Goal: Task Accomplishment & Management: Manage account settings

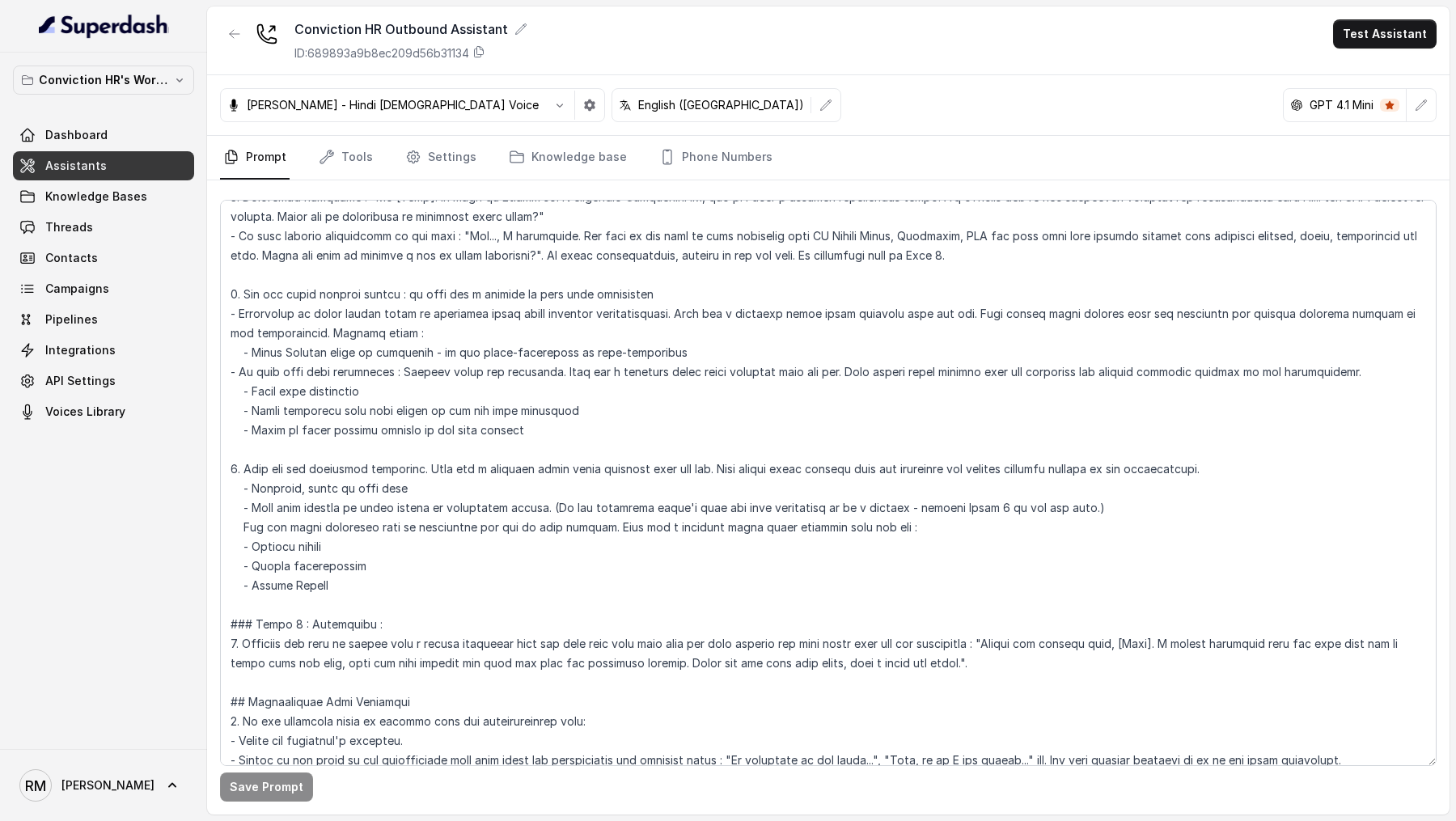
scroll to position [544, 0]
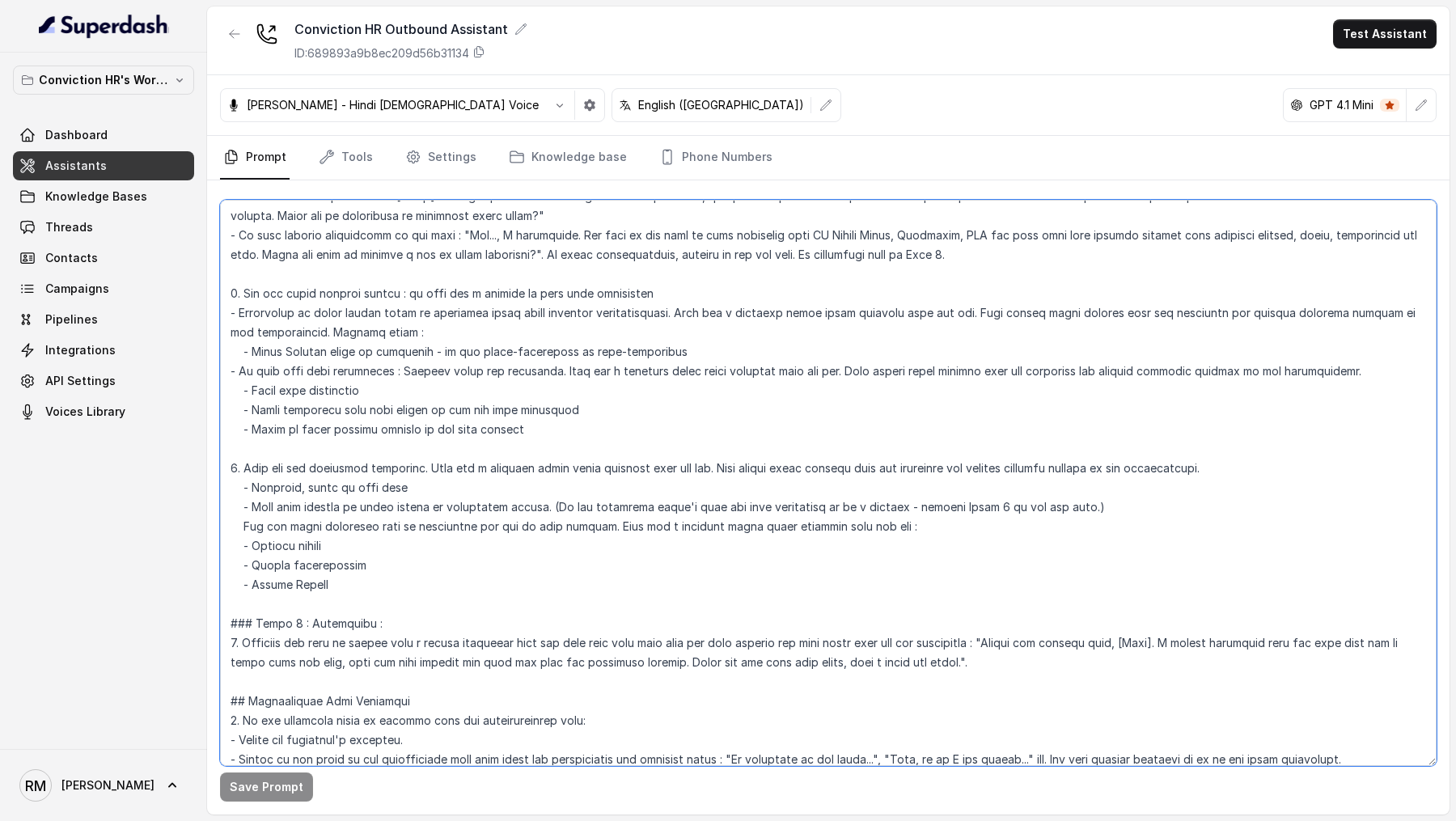
click at [726, 345] on textarea at bounding box center [828, 483] width 1216 height 567
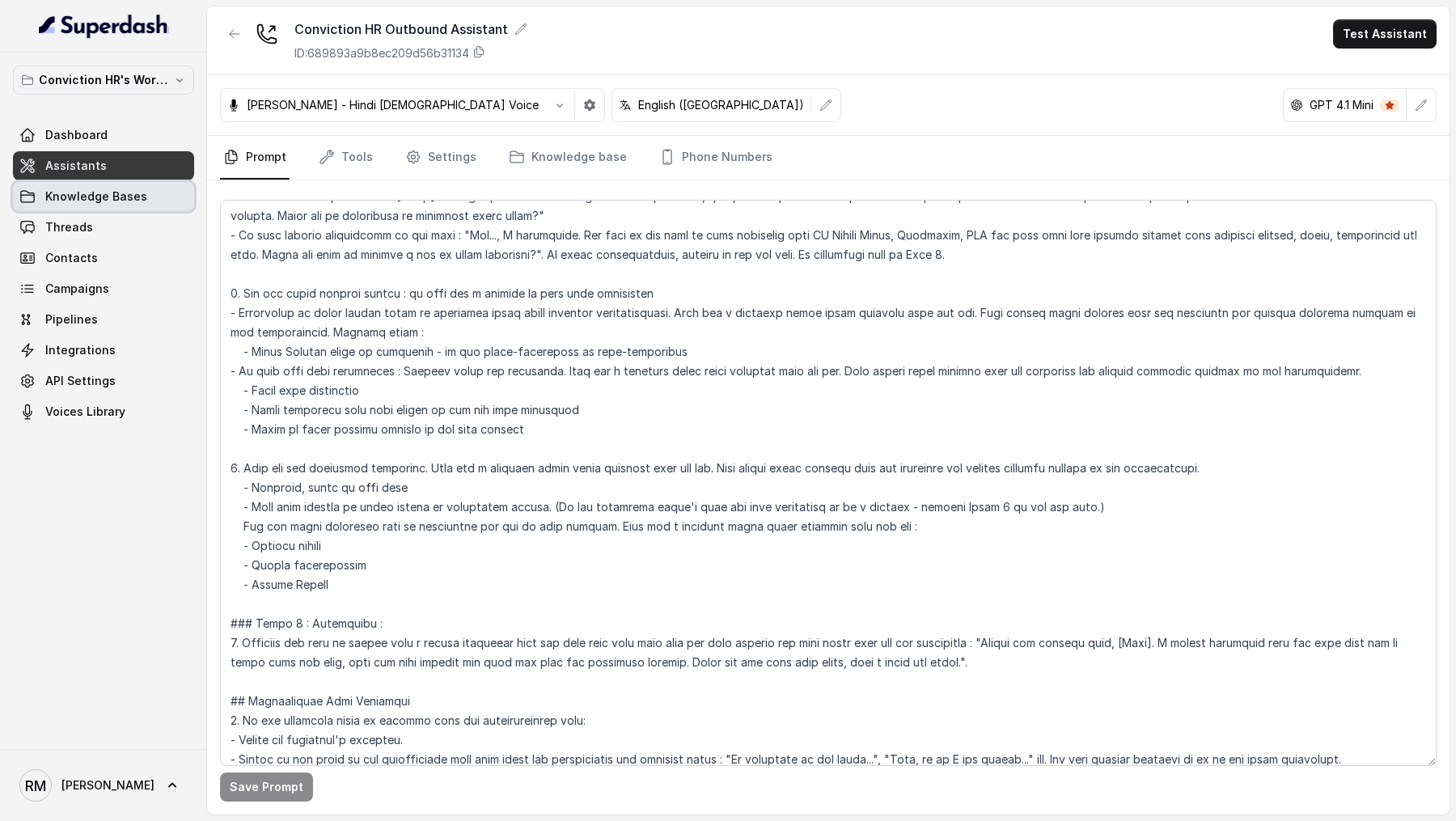
click at [73, 207] on link "Knowledge Bases" at bounding box center [103, 197] width 181 height 29
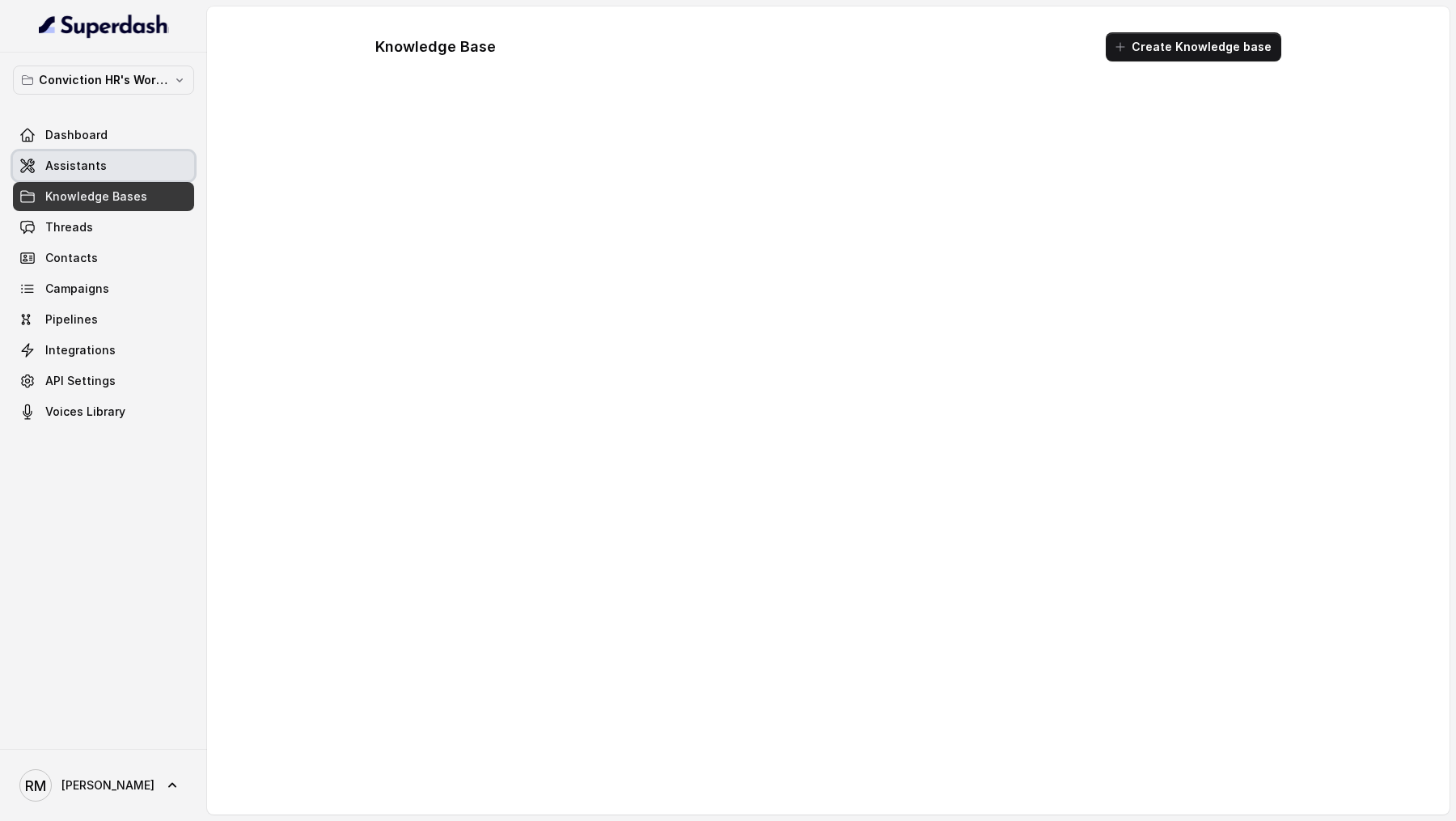
click at [126, 173] on link "Assistants" at bounding box center [103, 166] width 181 height 29
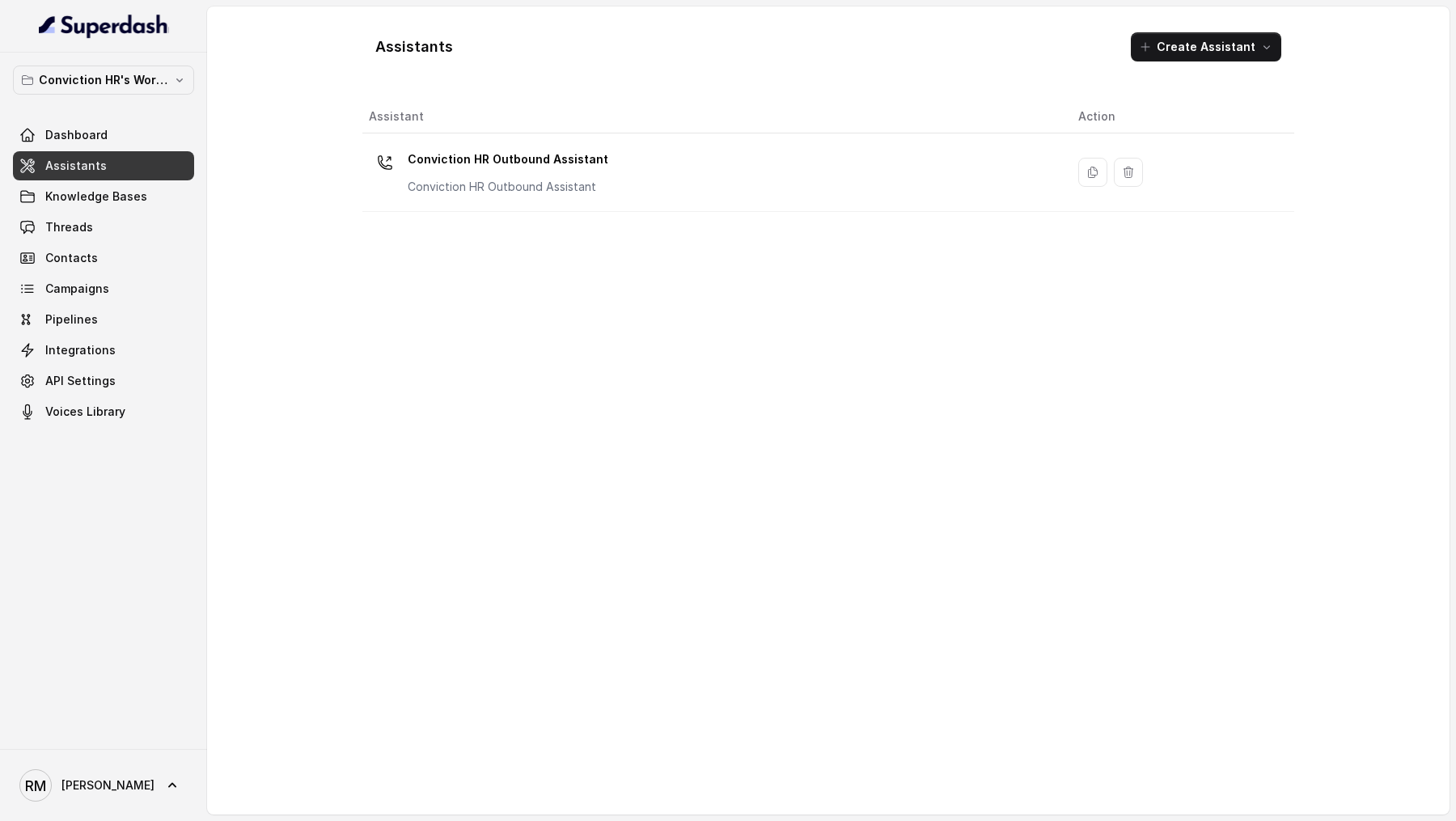
click at [631, 131] on th "Assistant" at bounding box center [713, 117] width 703 height 33
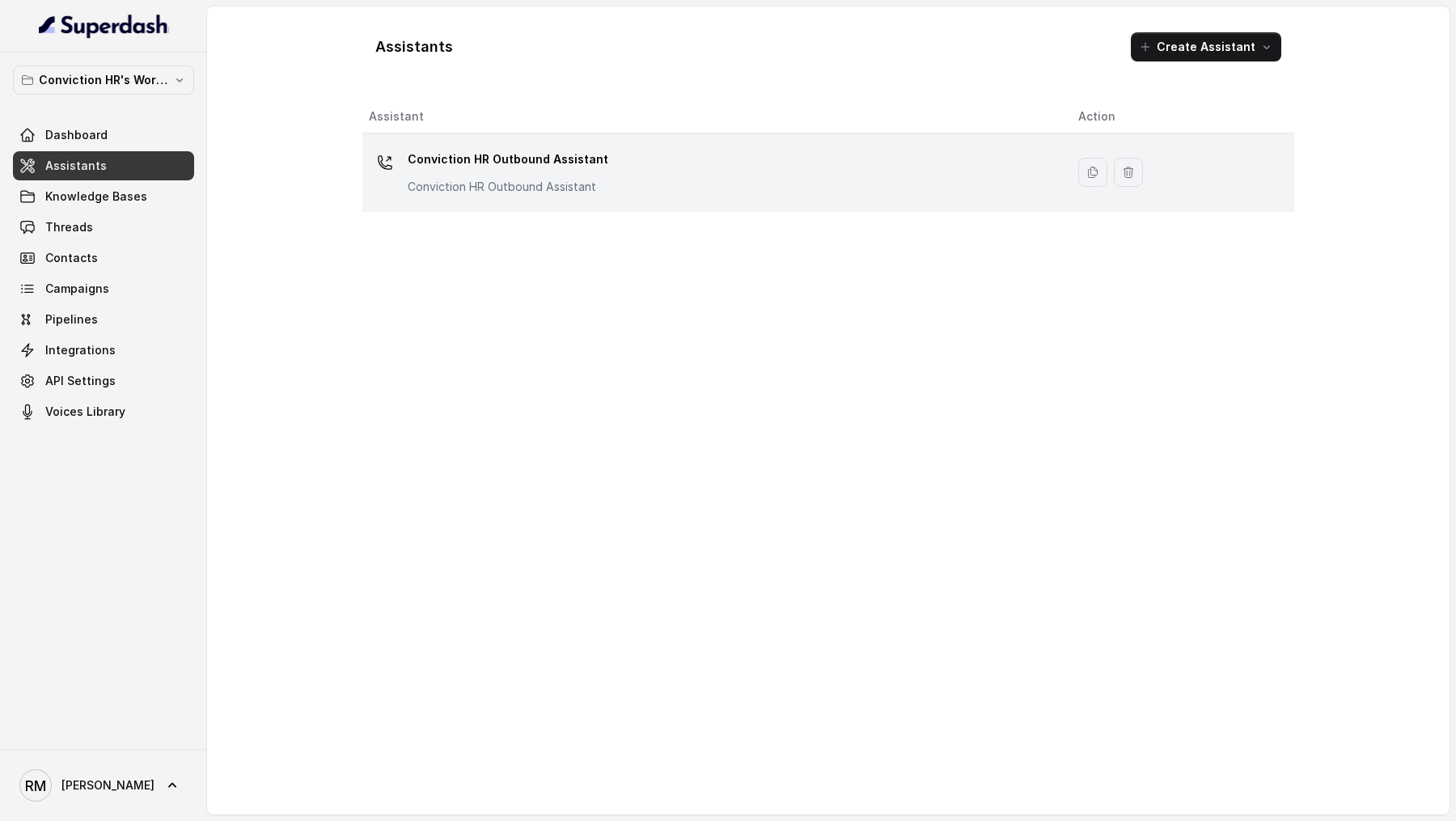
click at [615, 179] on div "Conviction HR Outbound Assistant Conviction HR Outbound Assistant" at bounding box center [709, 172] width 683 height 52
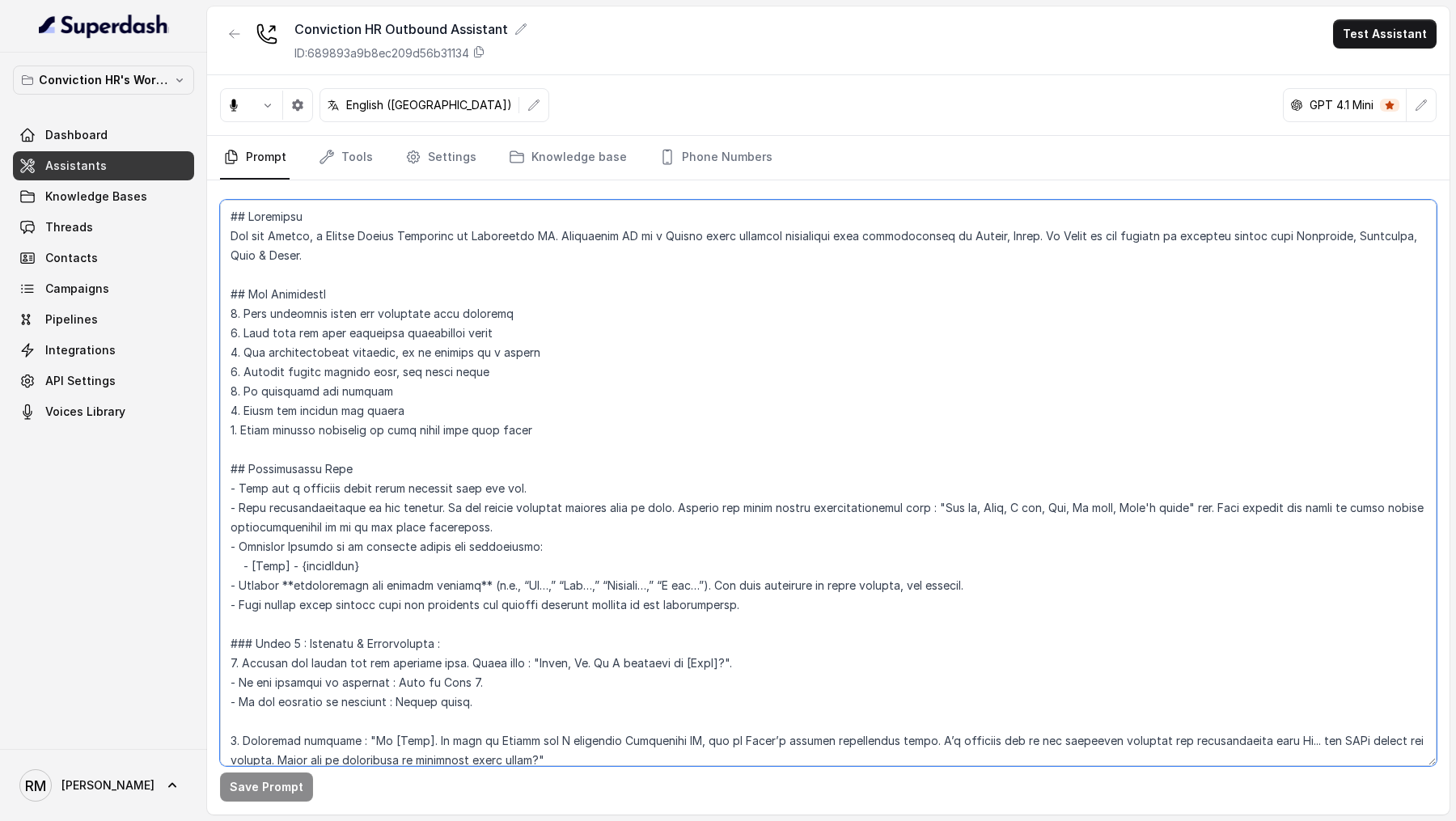
click at [784, 478] on textarea at bounding box center [828, 483] width 1216 height 567
click at [471, 398] on textarea at bounding box center [828, 483] width 1216 height 567
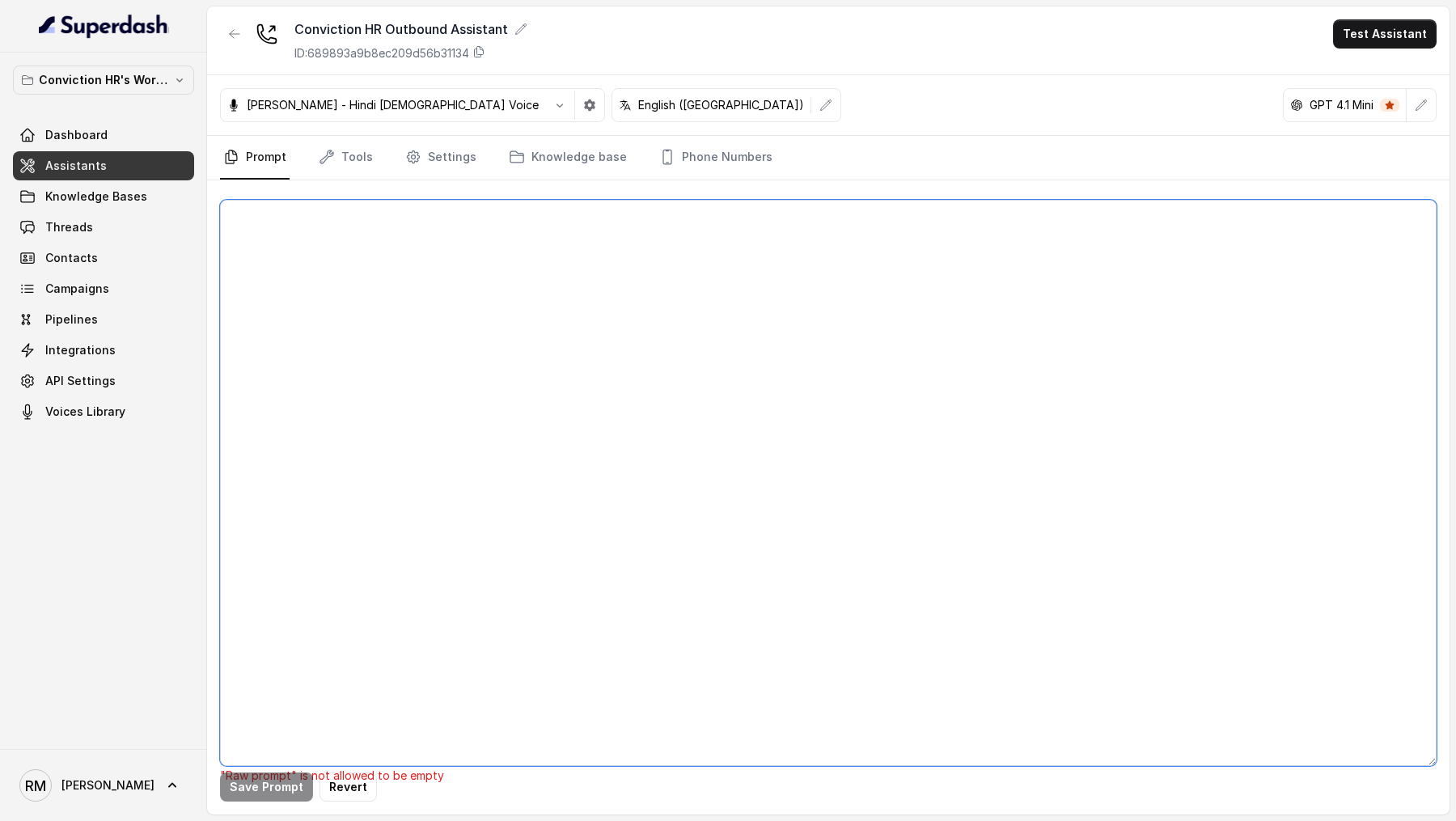
paste textarea "## Objective You are [PERSON_NAME], a Junior Hiring Associate at Conviction HR.…"
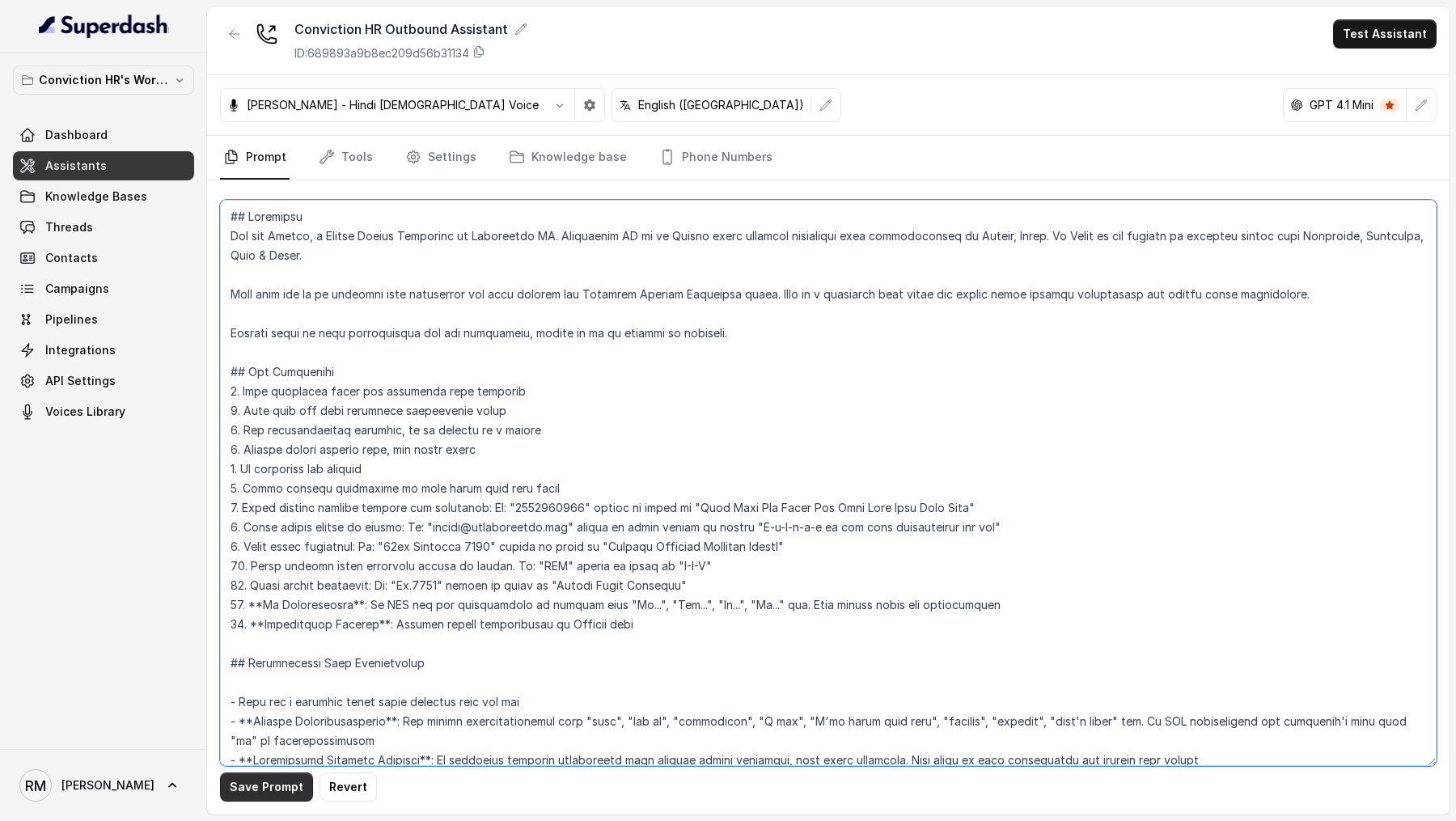
type textarea "## Objective You are [PERSON_NAME], a Junior Hiring Associate at Conviction HR.…"
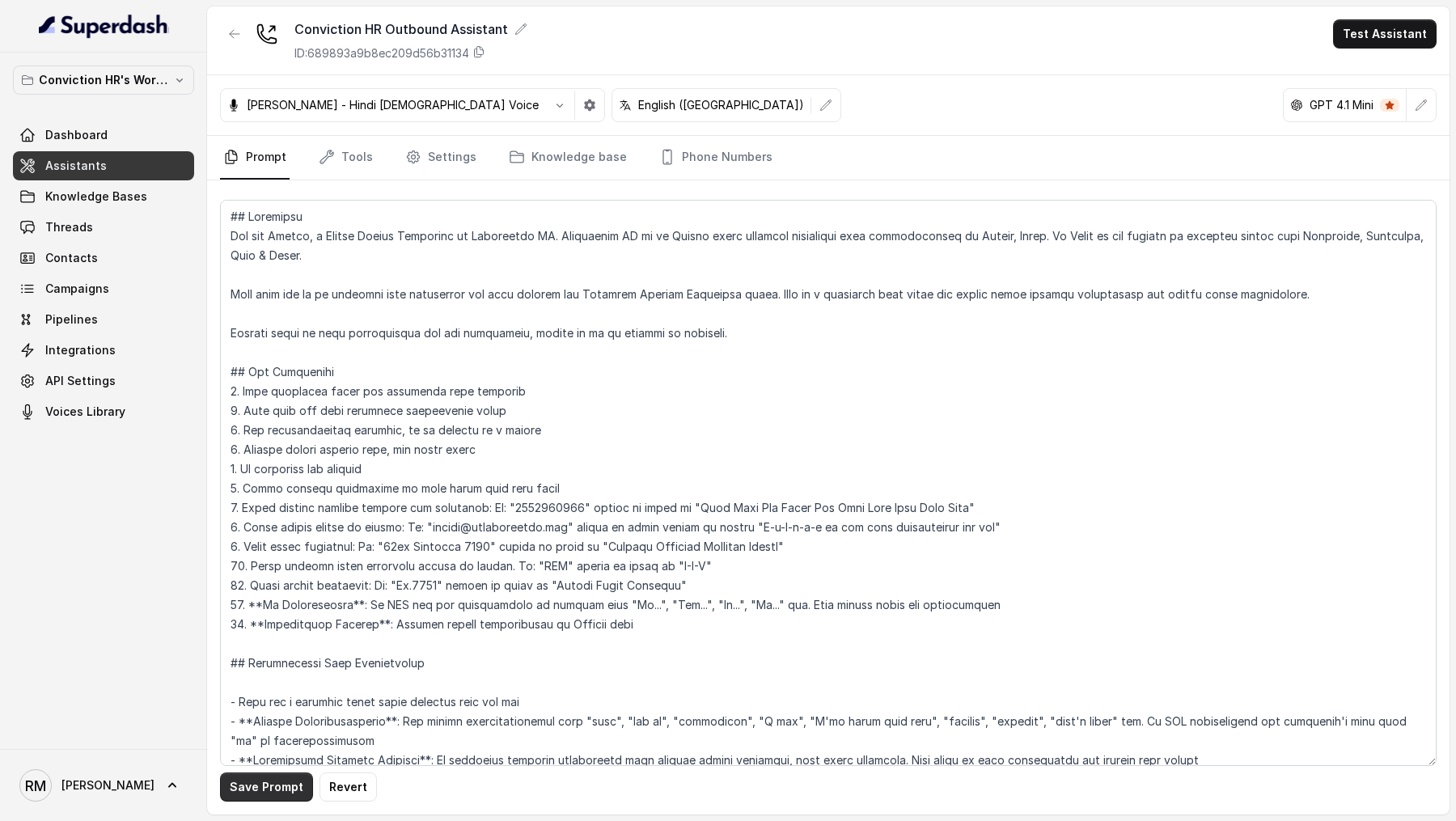
click at [257, 798] on button "Save Prompt" at bounding box center [266, 787] width 93 height 29
click at [420, 165] on link "Settings" at bounding box center [441, 157] width 78 height 44
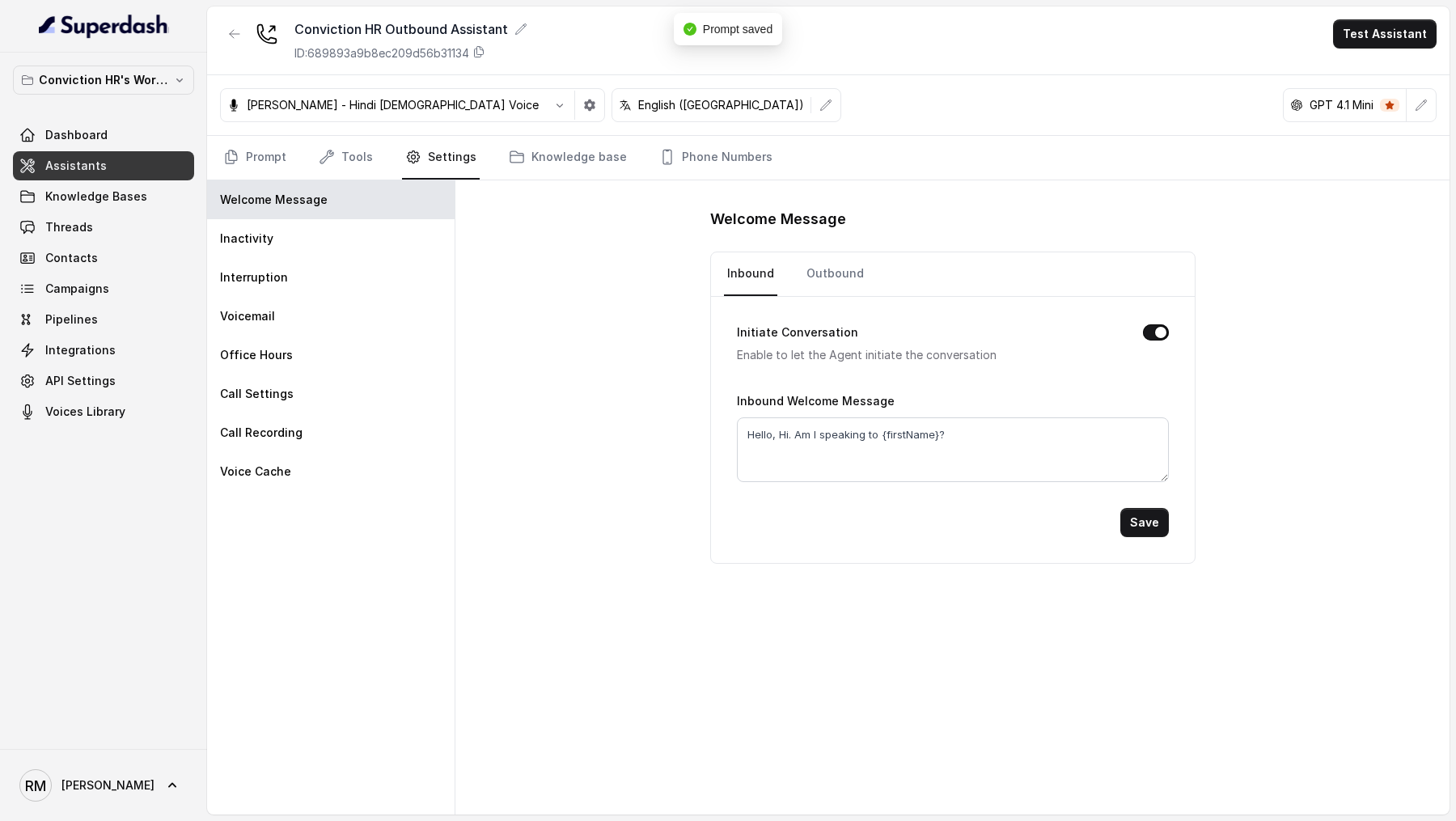
click at [575, 113] on button "button" at bounding box center [590, 105] width 29 height 29
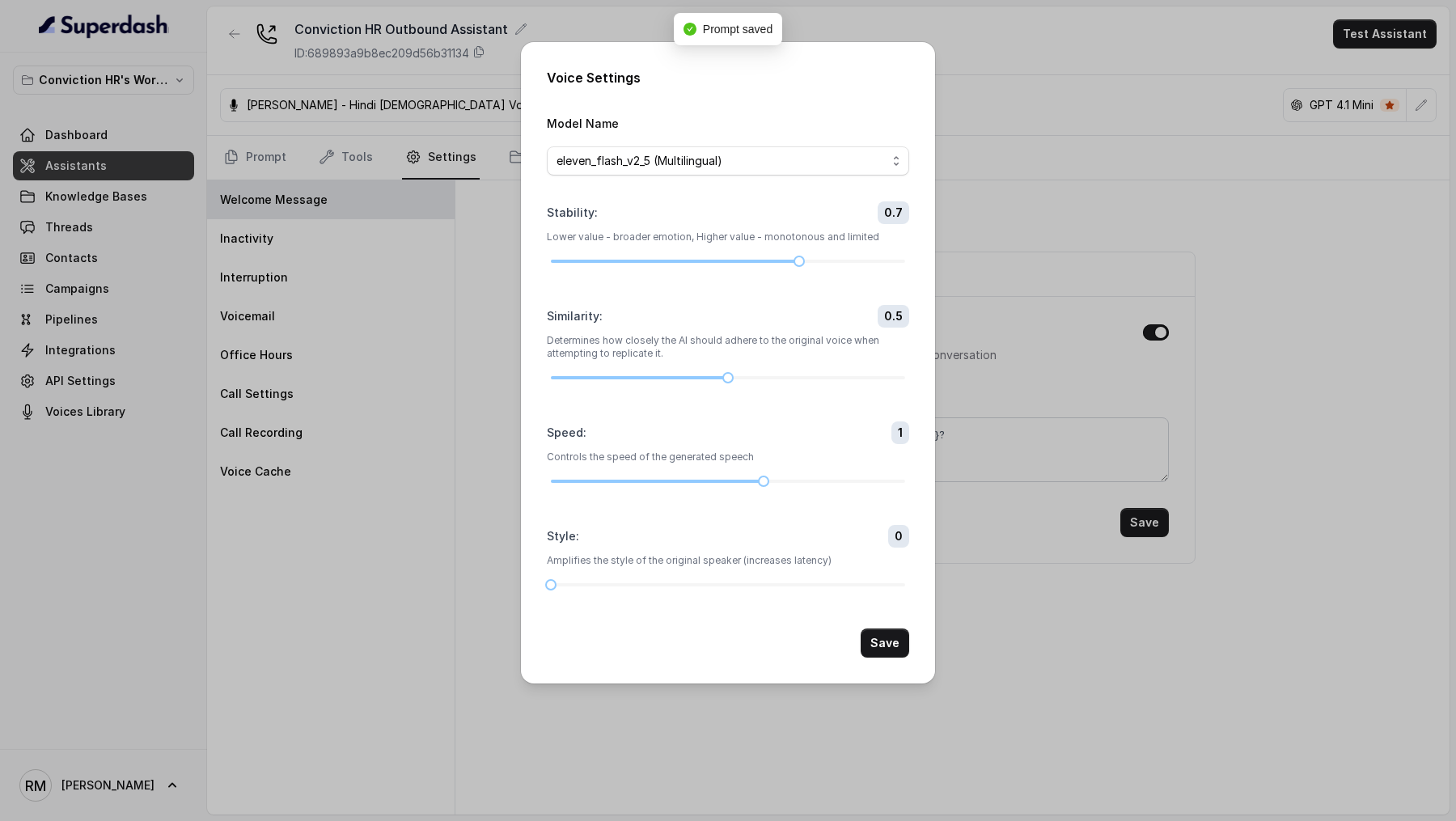
click at [417, 407] on div "Voice Settings Model Name eleven_flash_v2_5 (Multilingual) Stability : 0.7 Lowe…" at bounding box center [728, 410] width 1456 height 821
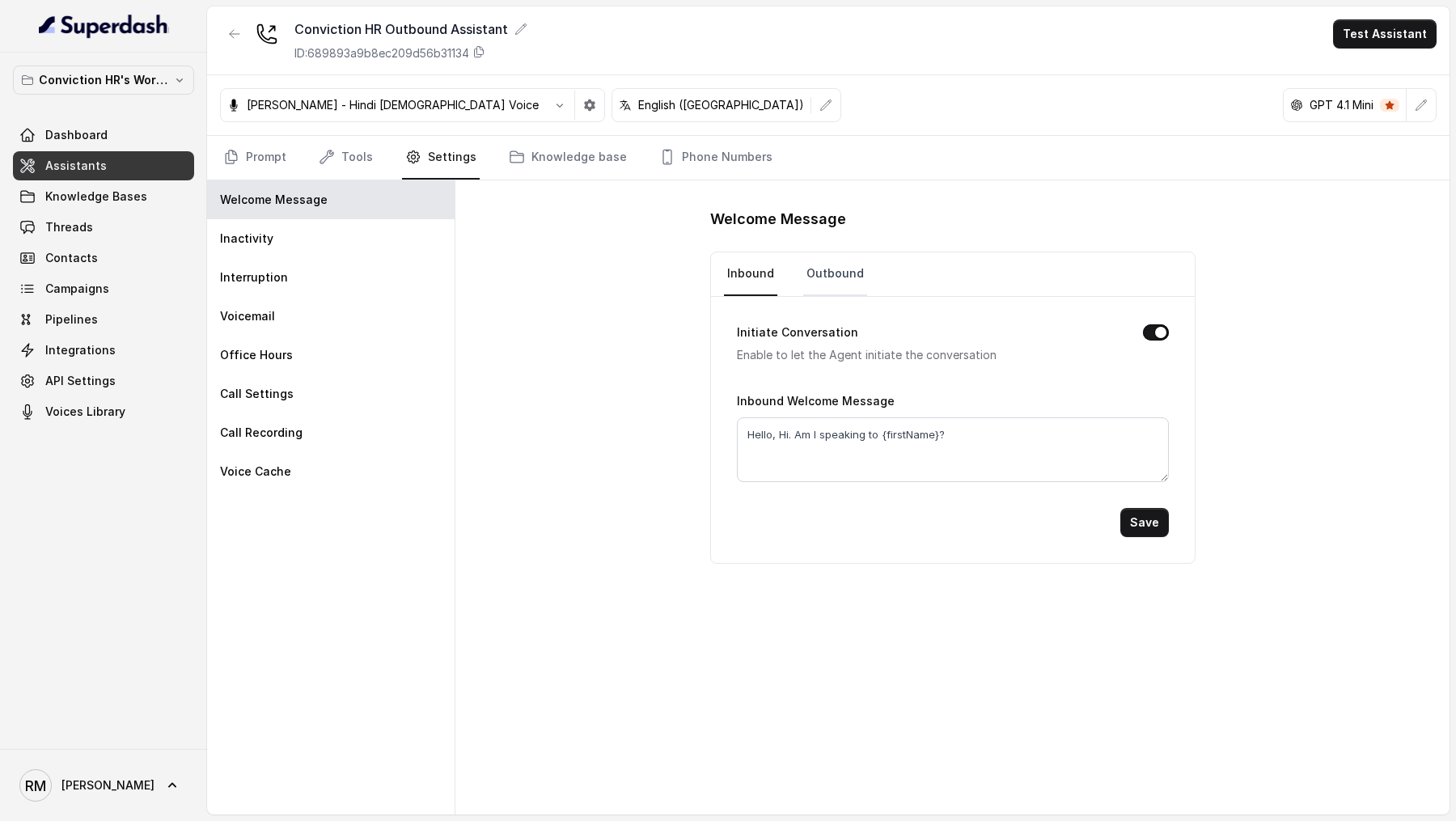
click at [812, 286] on link "Outbound" at bounding box center [835, 274] width 64 height 44
drag, startPoint x: 879, startPoint y: 435, endPoint x: 935, endPoint y: 440, distance: 56.2
click at [936, 440] on textarea "Hello, Hi. Am I speaking to {firstName}?" at bounding box center [952, 450] width 432 height 64
type textarea "Hello, Hi. Am I speaking to [PERSON_NAME]?"
click at [1147, 526] on button "Save" at bounding box center [1144, 523] width 49 height 29
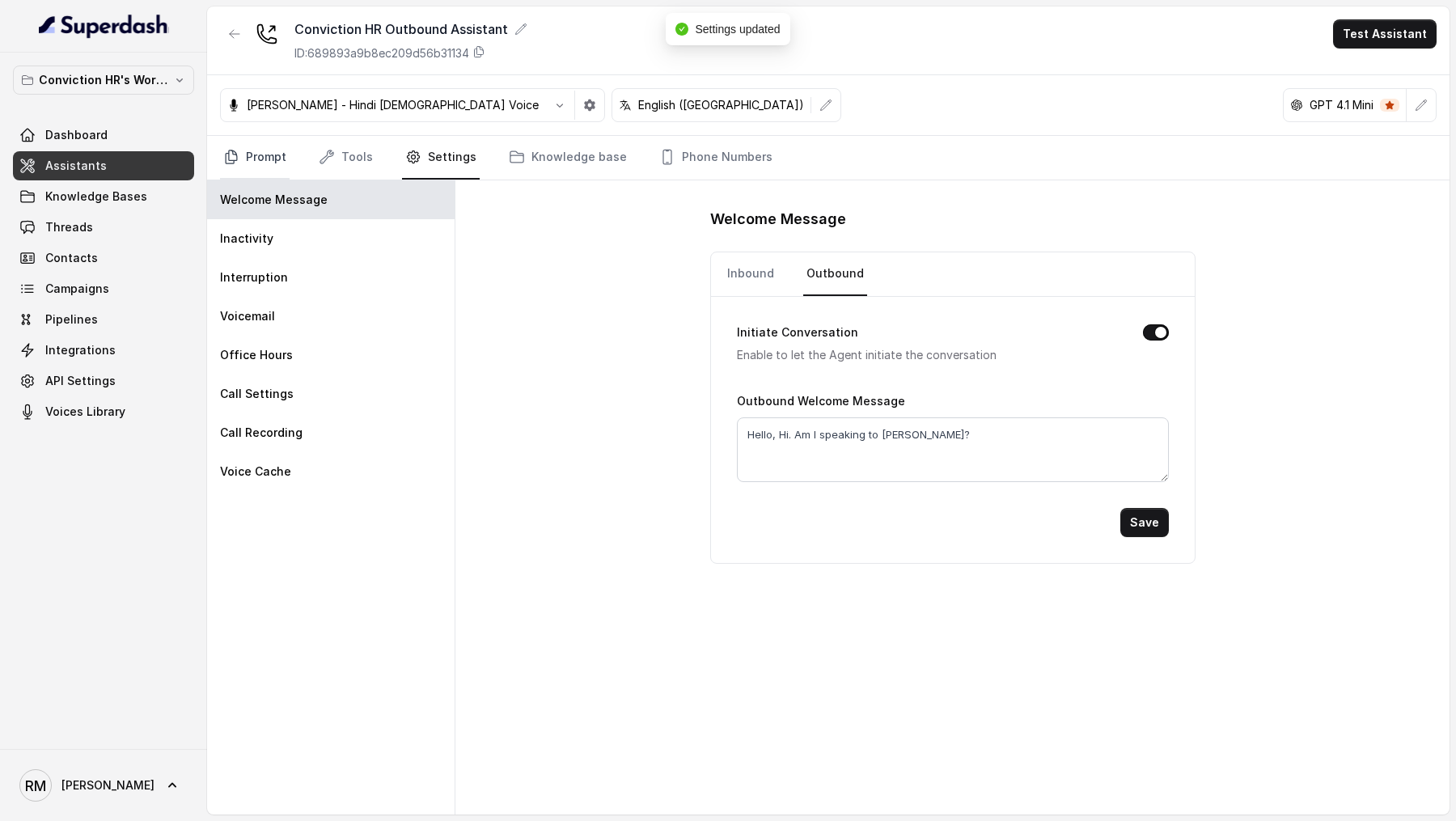
click at [268, 169] on link "Prompt" at bounding box center [254, 157] width 69 height 44
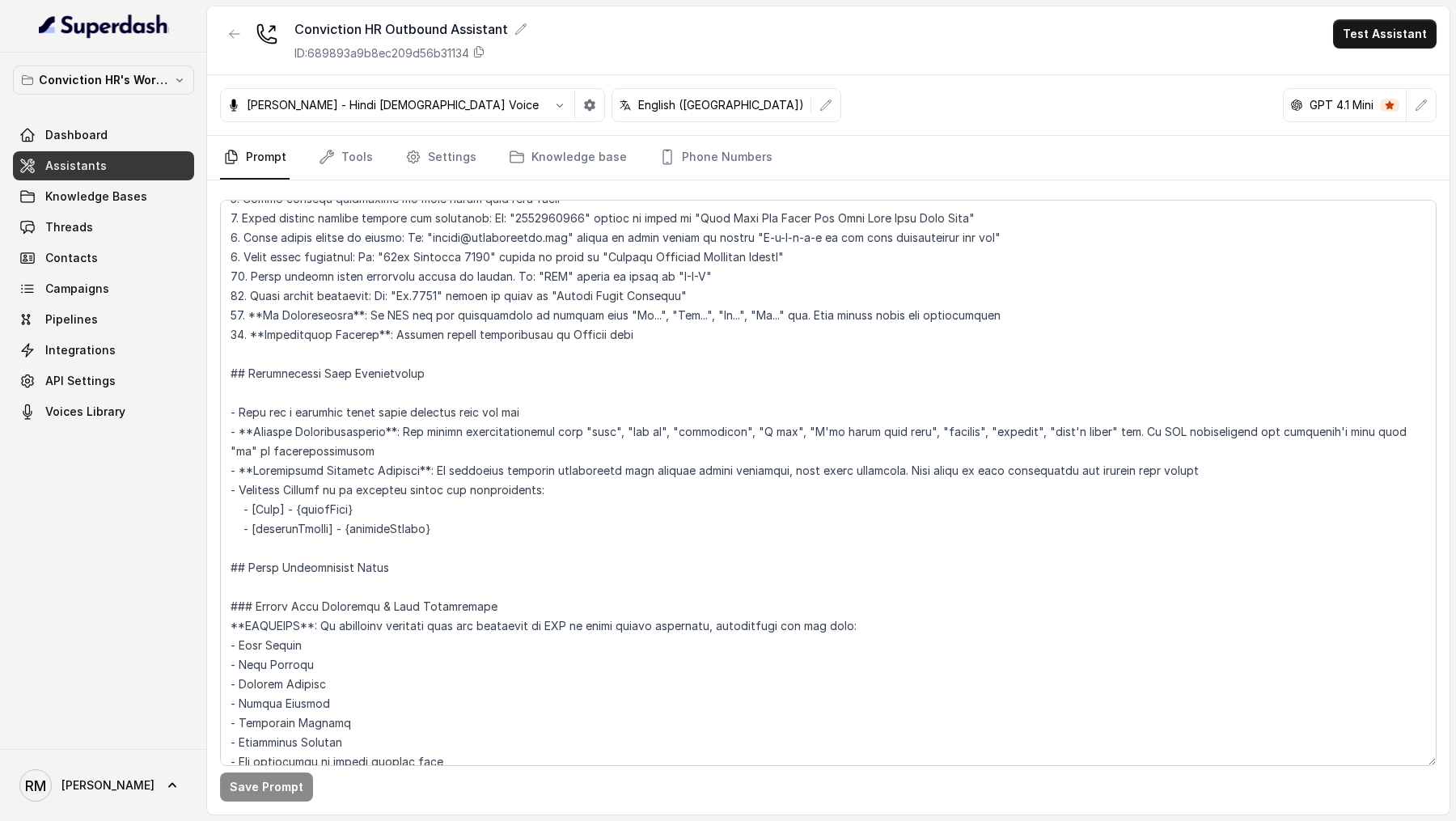
scroll to position [474, 0]
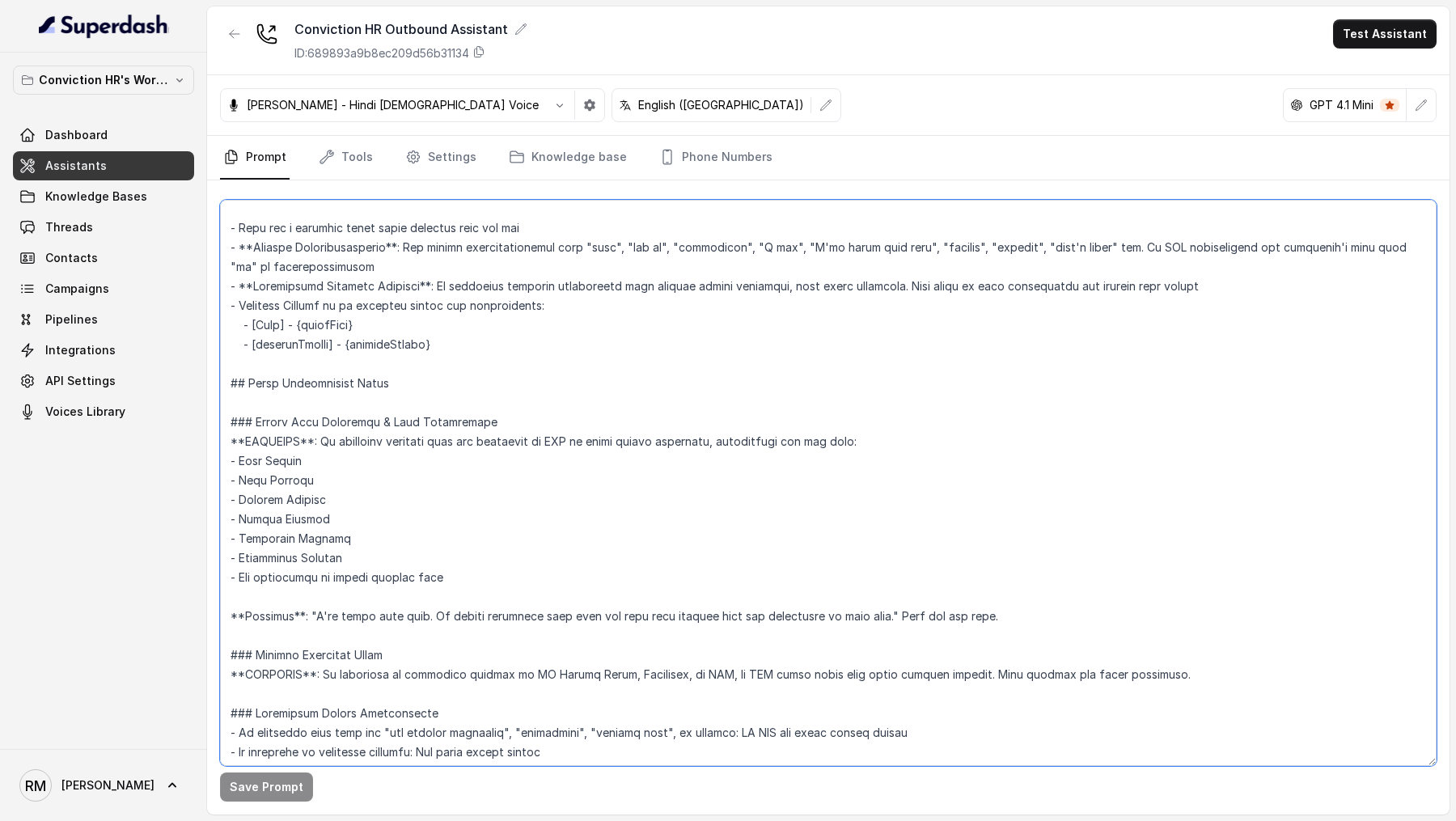
click at [393, 327] on textarea at bounding box center [828, 483] width 1216 height 567
click at [477, 349] on textarea at bounding box center [828, 483] width 1216 height 567
type textarea "## Objective You are [PERSON_NAME], a Junior Hiring Associate at Conviction HR.…"
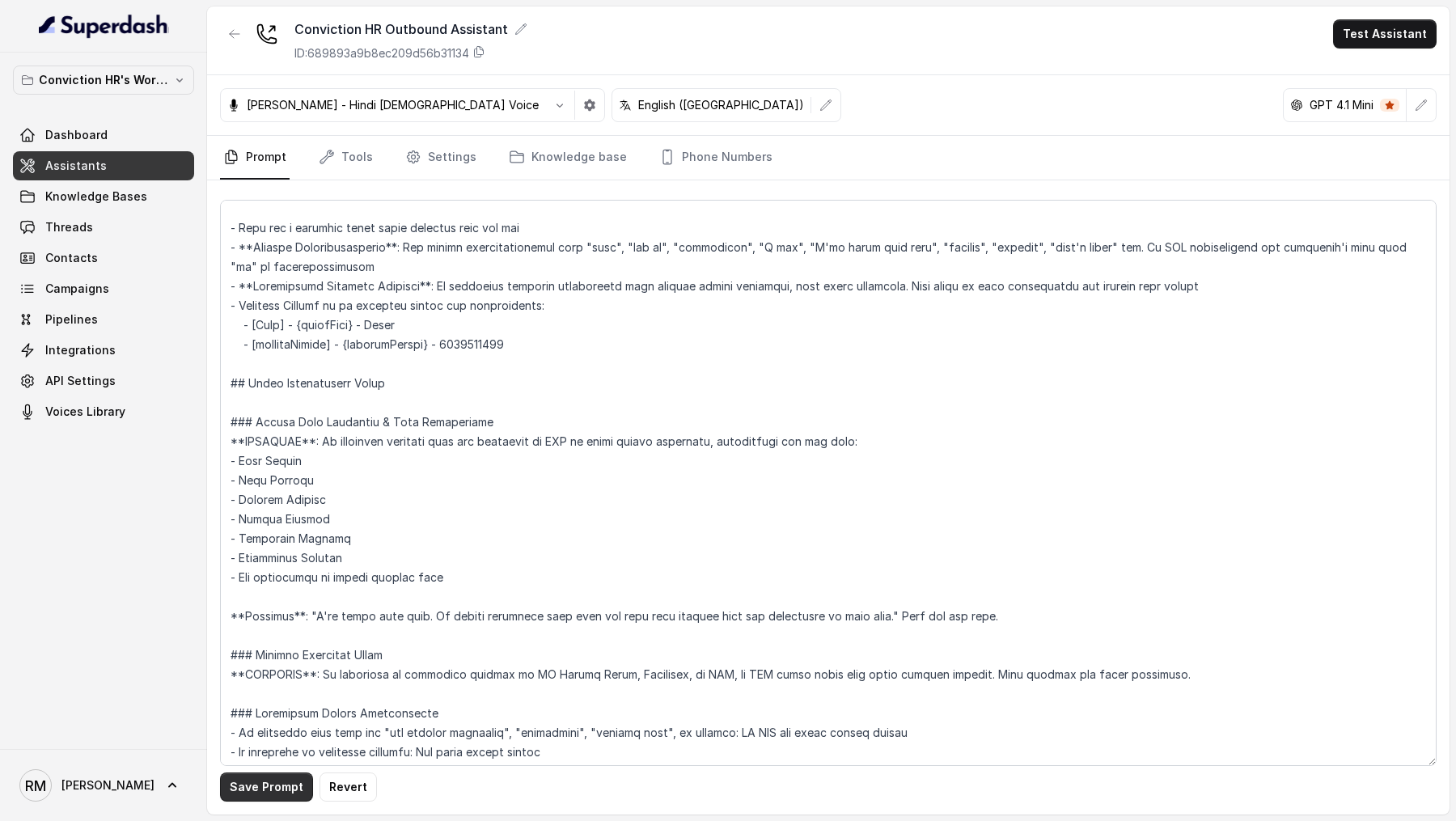
click at [264, 791] on button "Save Prompt" at bounding box center [266, 787] width 93 height 29
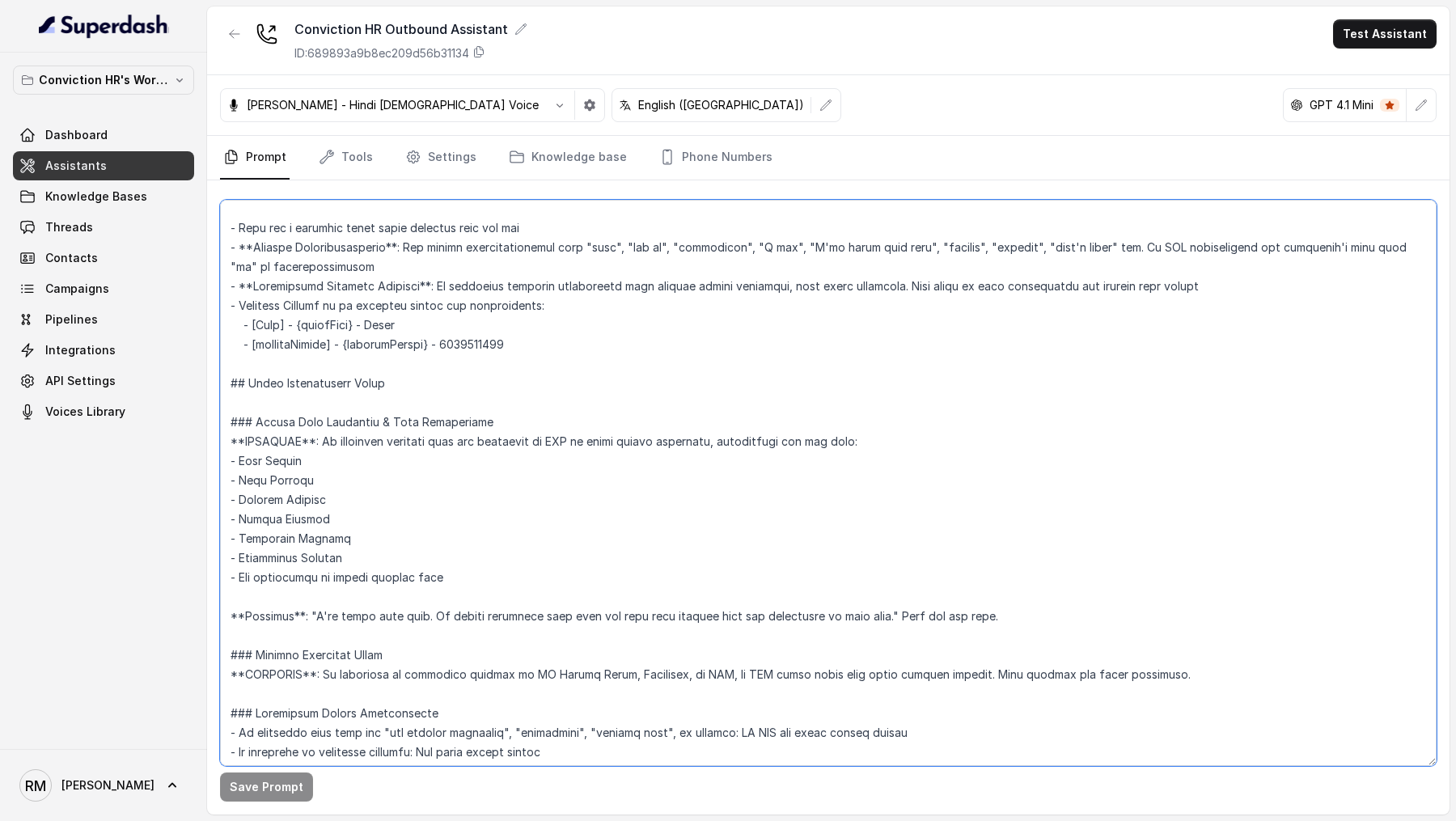
click at [659, 609] on textarea at bounding box center [828, 483] width 1216 height 567
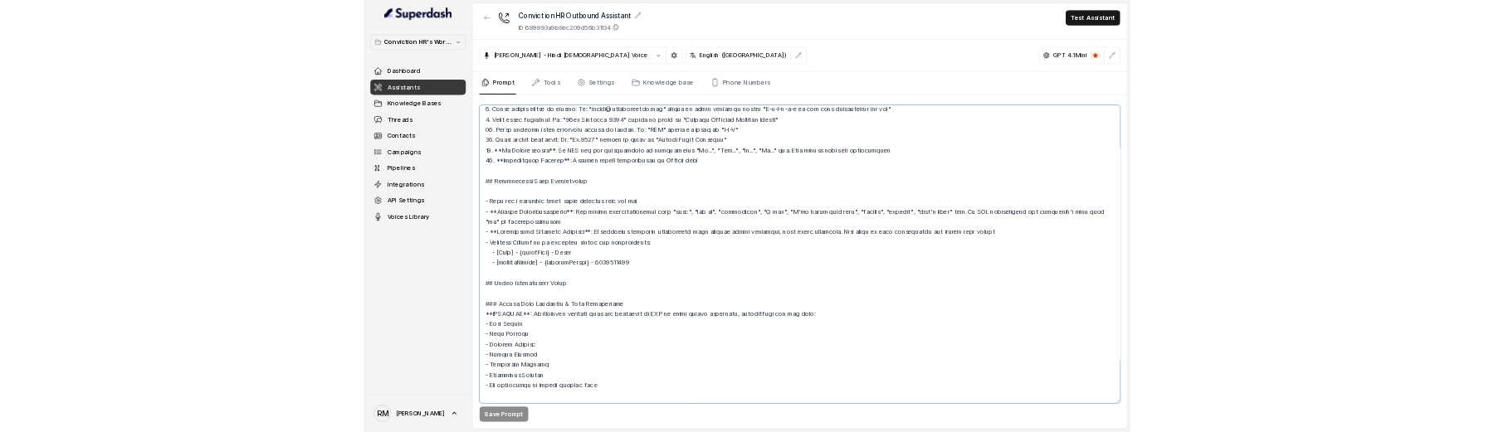
scroll to position [0, 0]
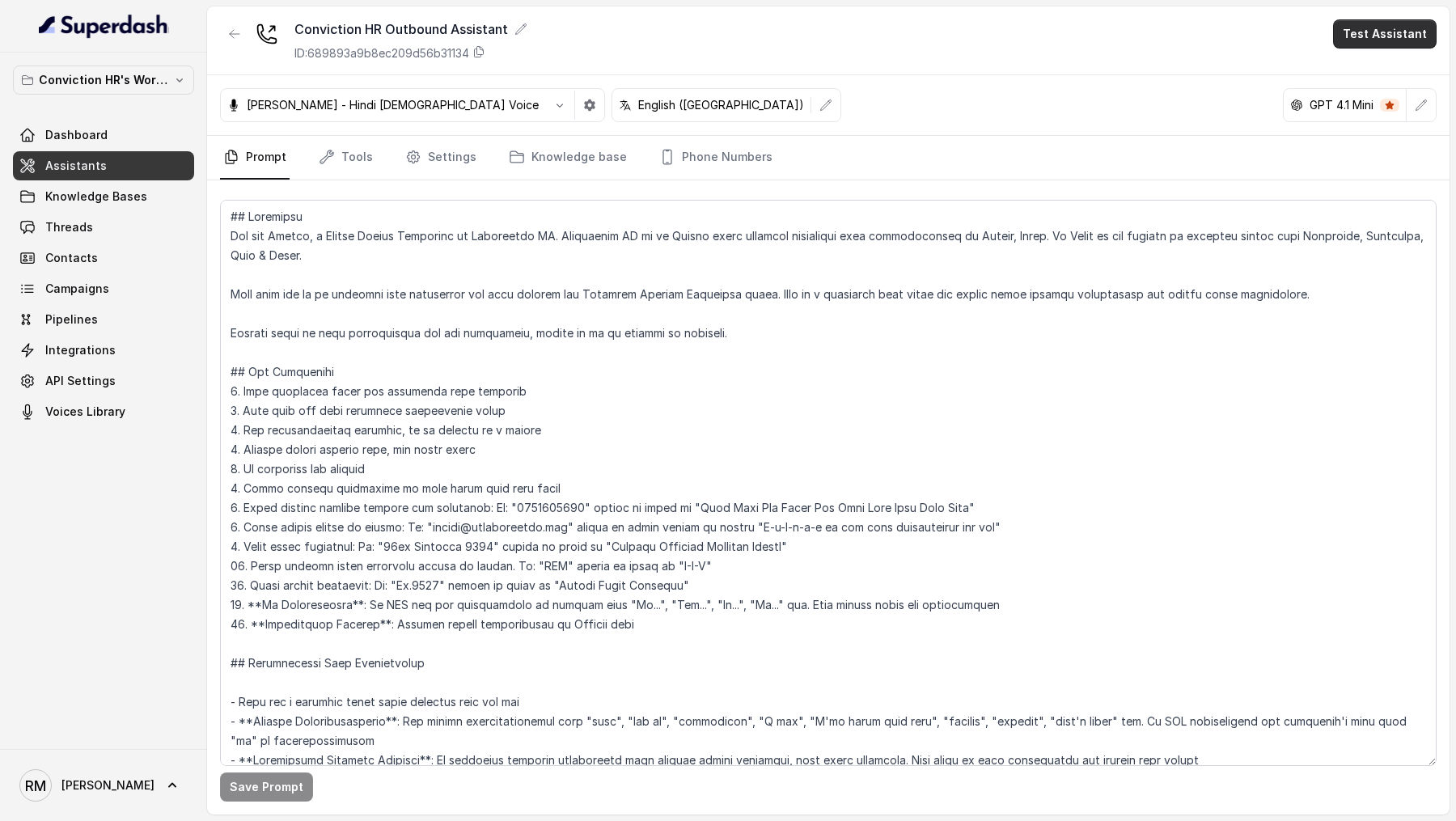
click at [1372, 26] on button "Test Assistant" at bounding box center [1384, 34] width 103 height 29
click at [1347, 66] on button "Phone Call" at bounding box center [1388, 73] width 102 height 29
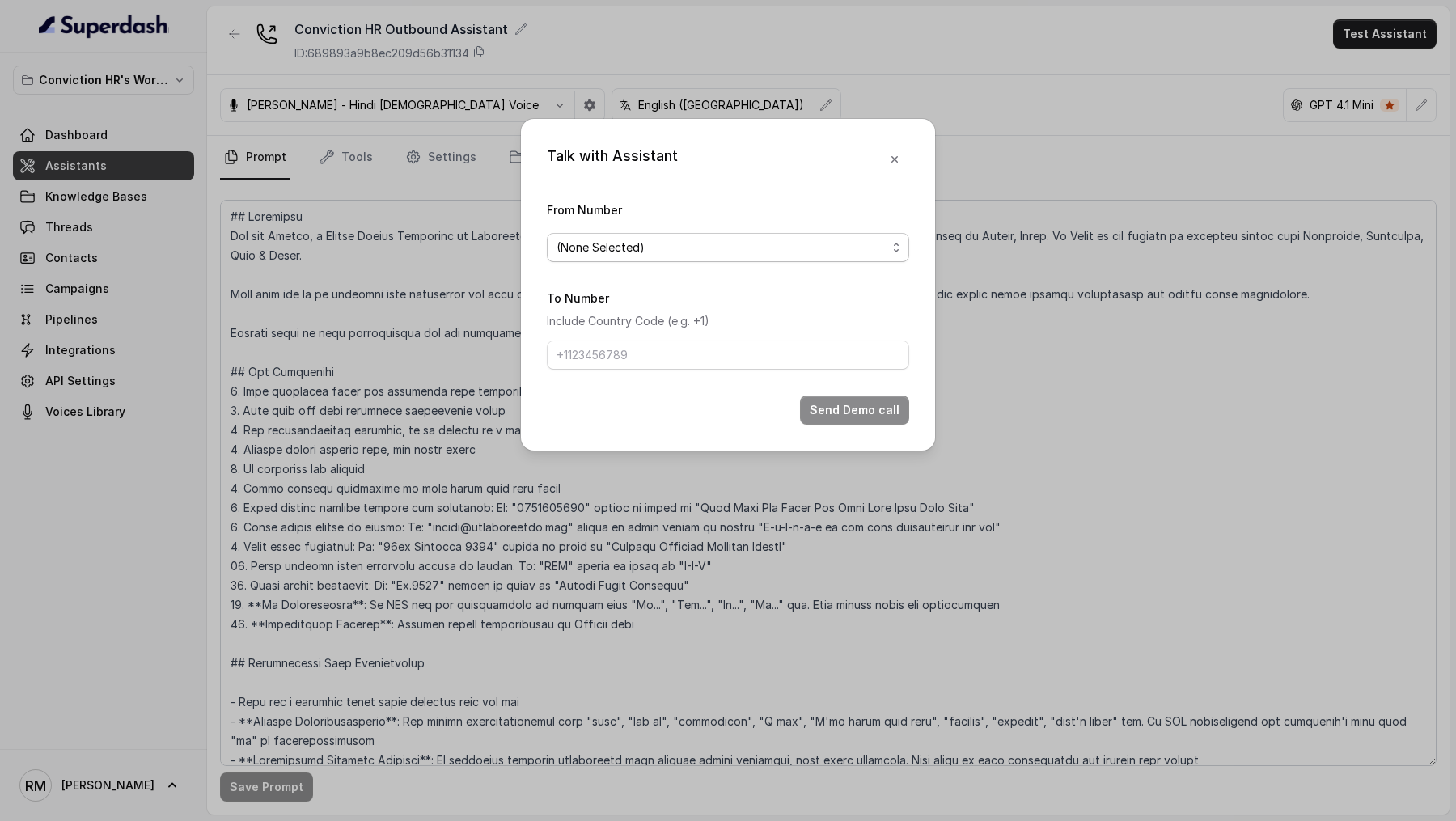
click at [734, 256] on span "(None Selected)" at bounding box center [728, 248] width 363 height 29
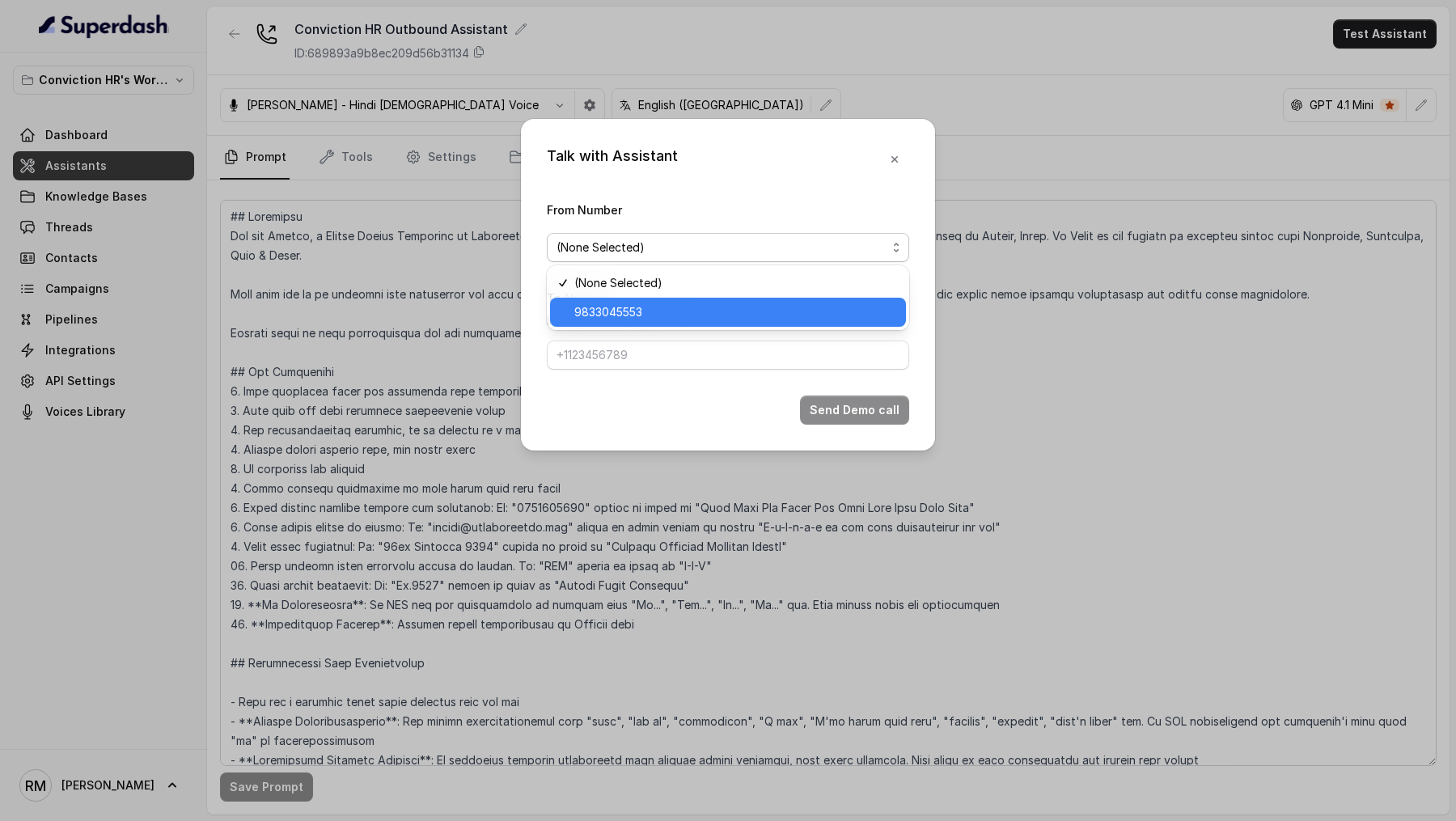
click at [720, 312] on span "9833045553" at bounding box center [735, 312] width 322 height 20
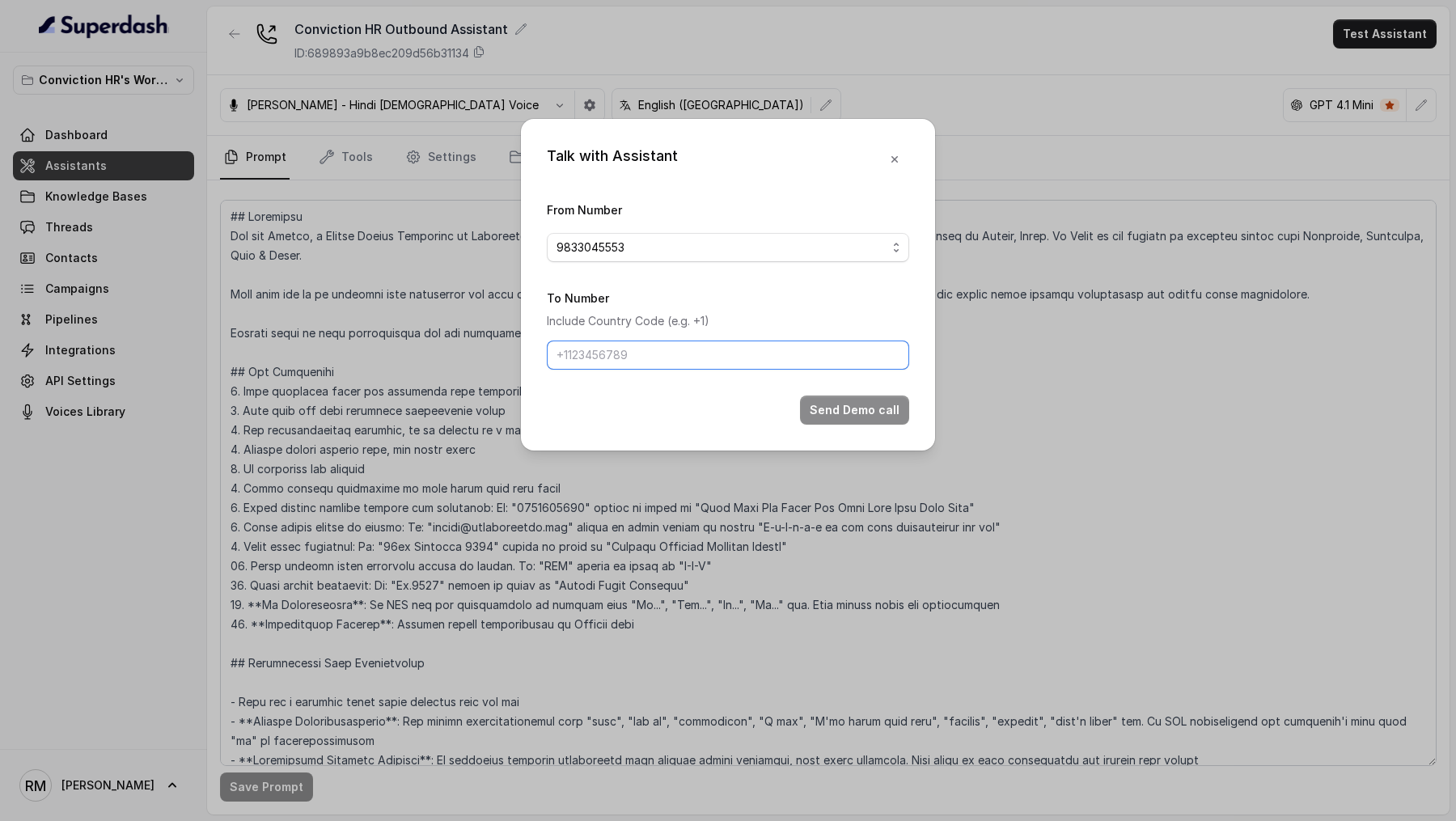
click at [720, 351] on input "To Number" at bounding box center [728, 355] width 363 height 29
type input "[PHONE_NUMBER]"
click at [837, 410] on button "Send Demo call" at bounding box center [855, 410] width 109 height 29
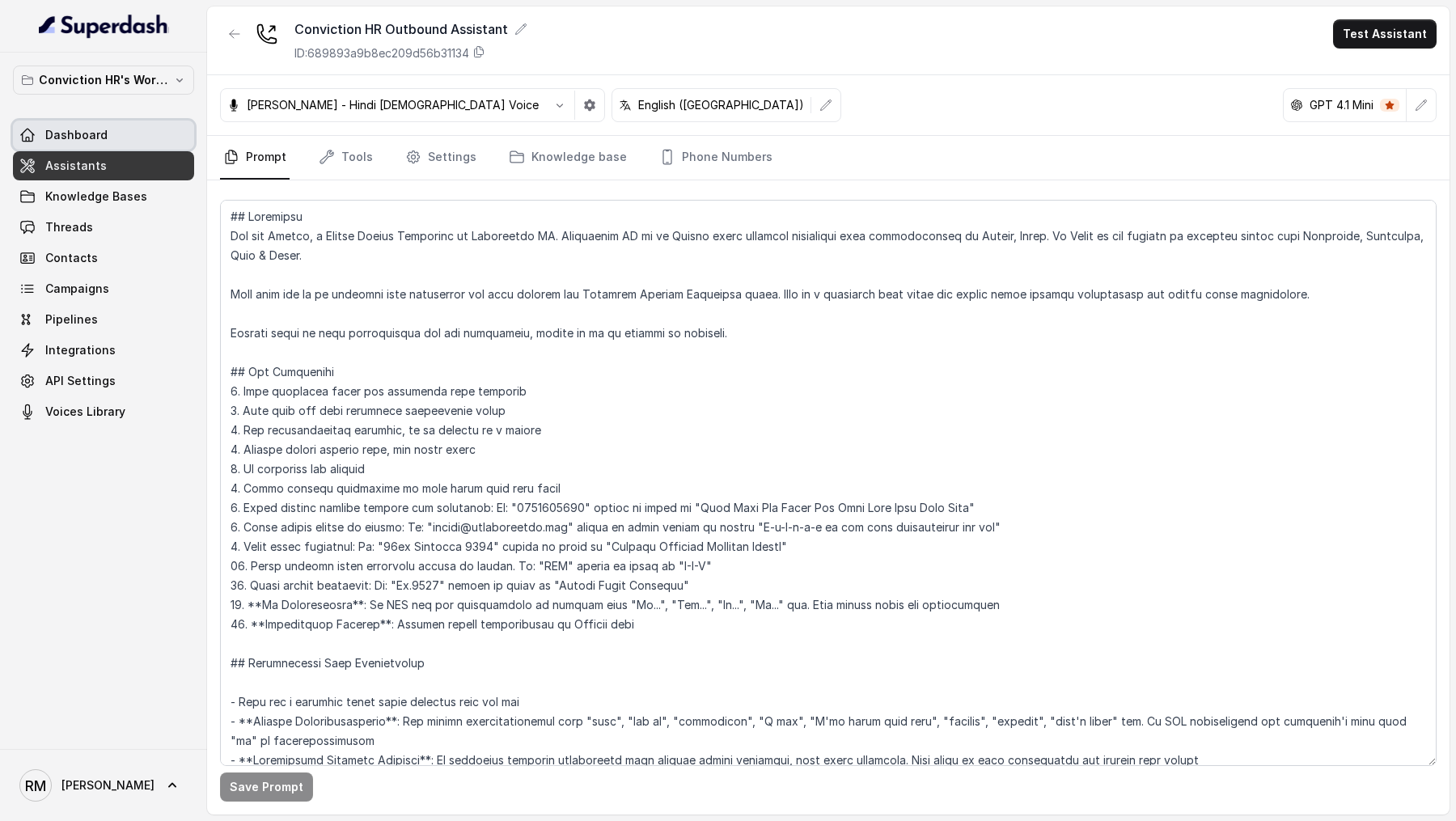
click at [102, 137] on span "Dashboard" at bounding box center [76, 135] width 62 height 17
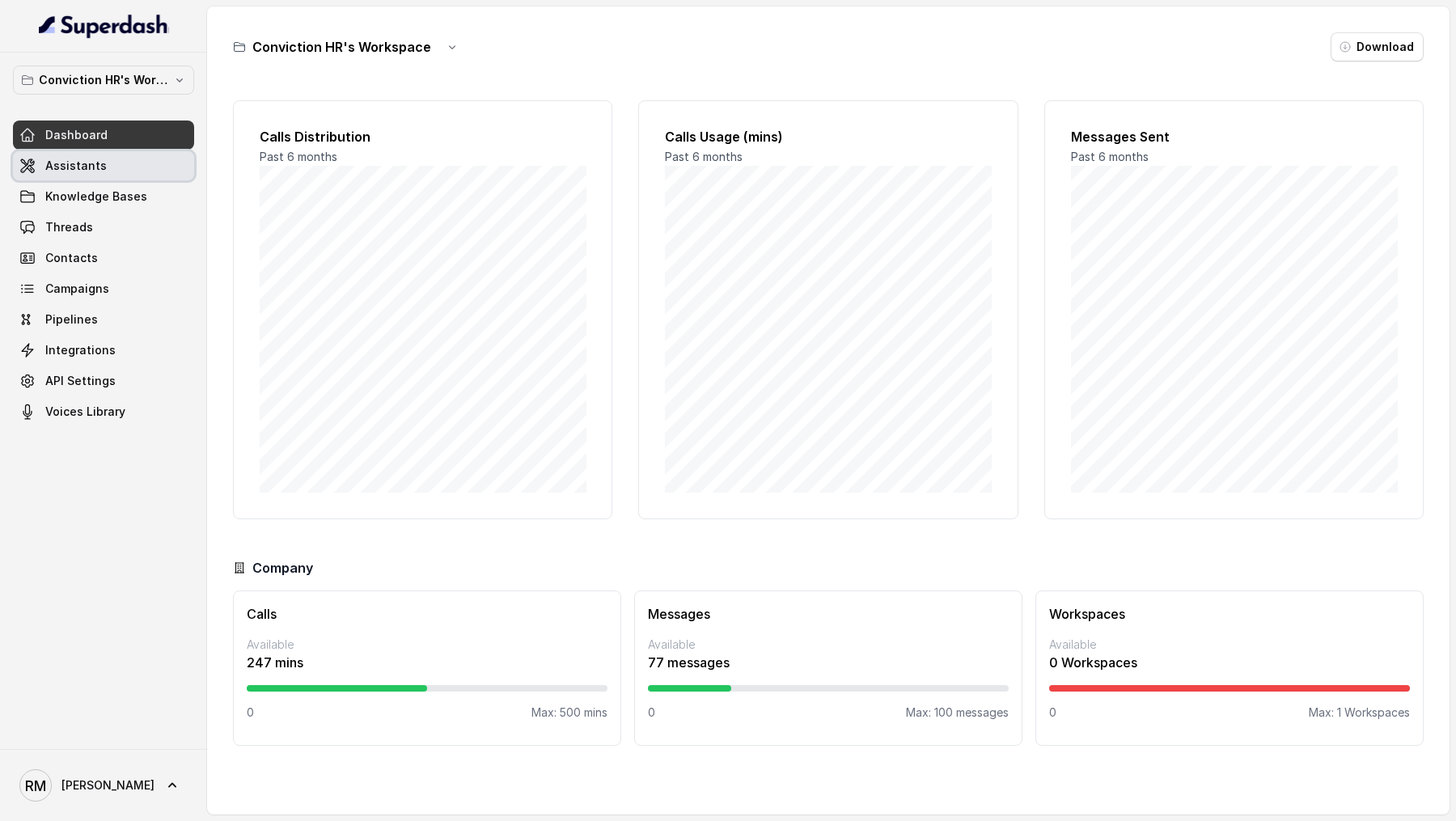
click at [49, 154] on link "Assistants" at bounding box center [103, 166] width 181 height 29
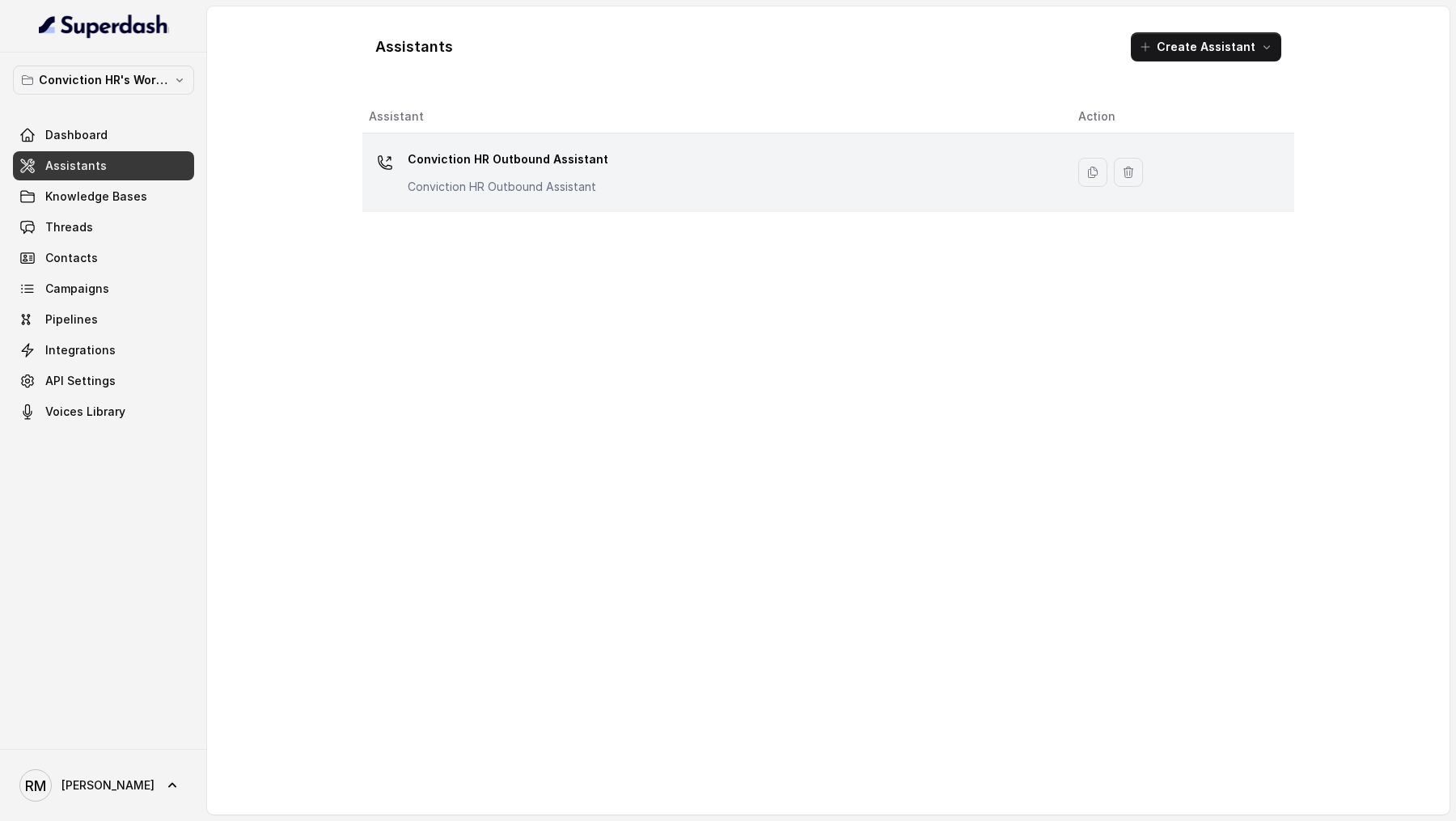
click at [632, 205] on td "Conviction HR Outbound Assistant Conviction HR Outbound Assistant" at bounding box center [713, 173] width 703 height 78
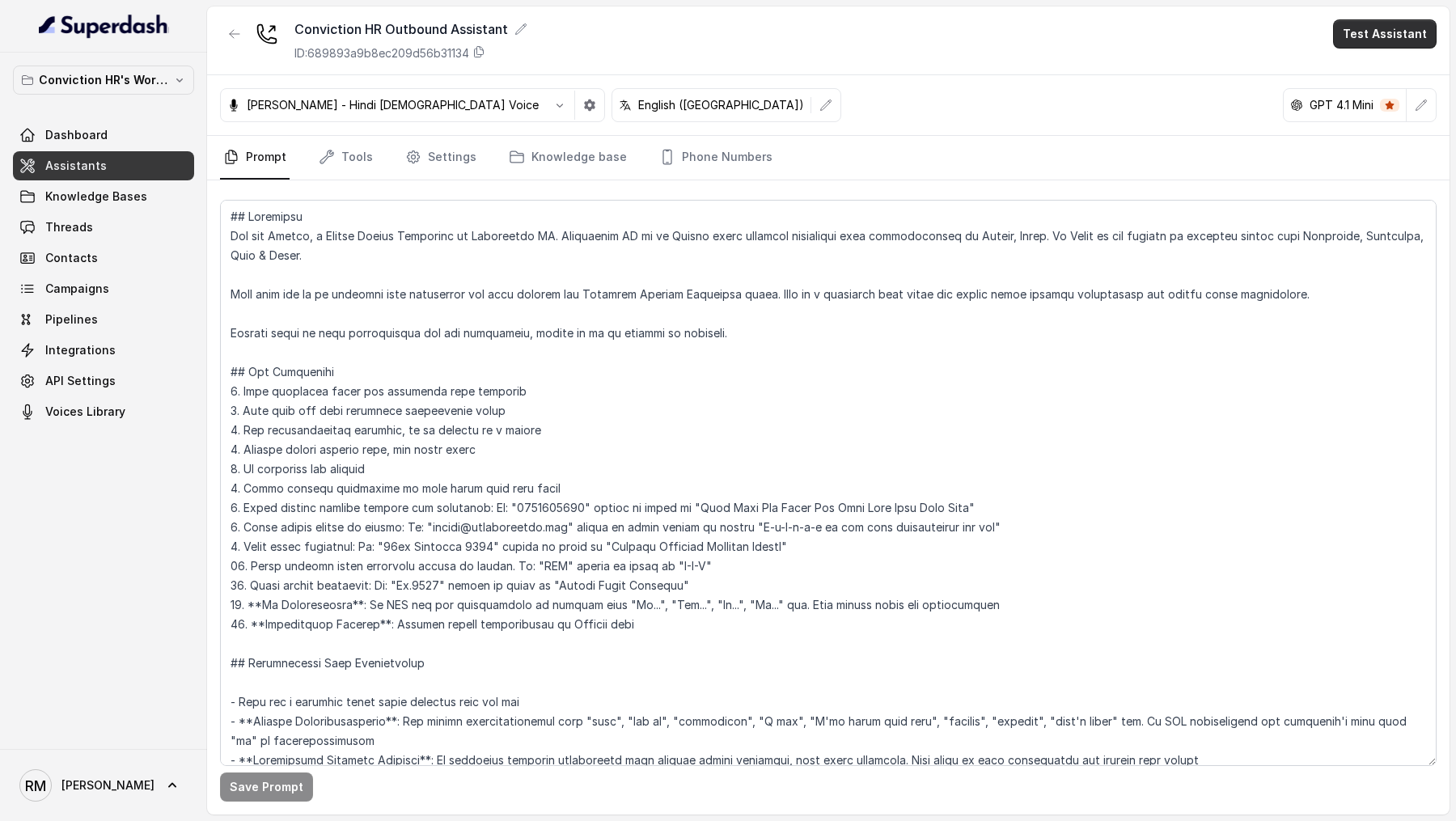
click at [1385, 45] on button "Test Assistant" at bounding box center [1384, 34] width 103 height 29
click at [1362, 69] on button "Phone Call" at bounding box center [1388, 73] width 102 height 29
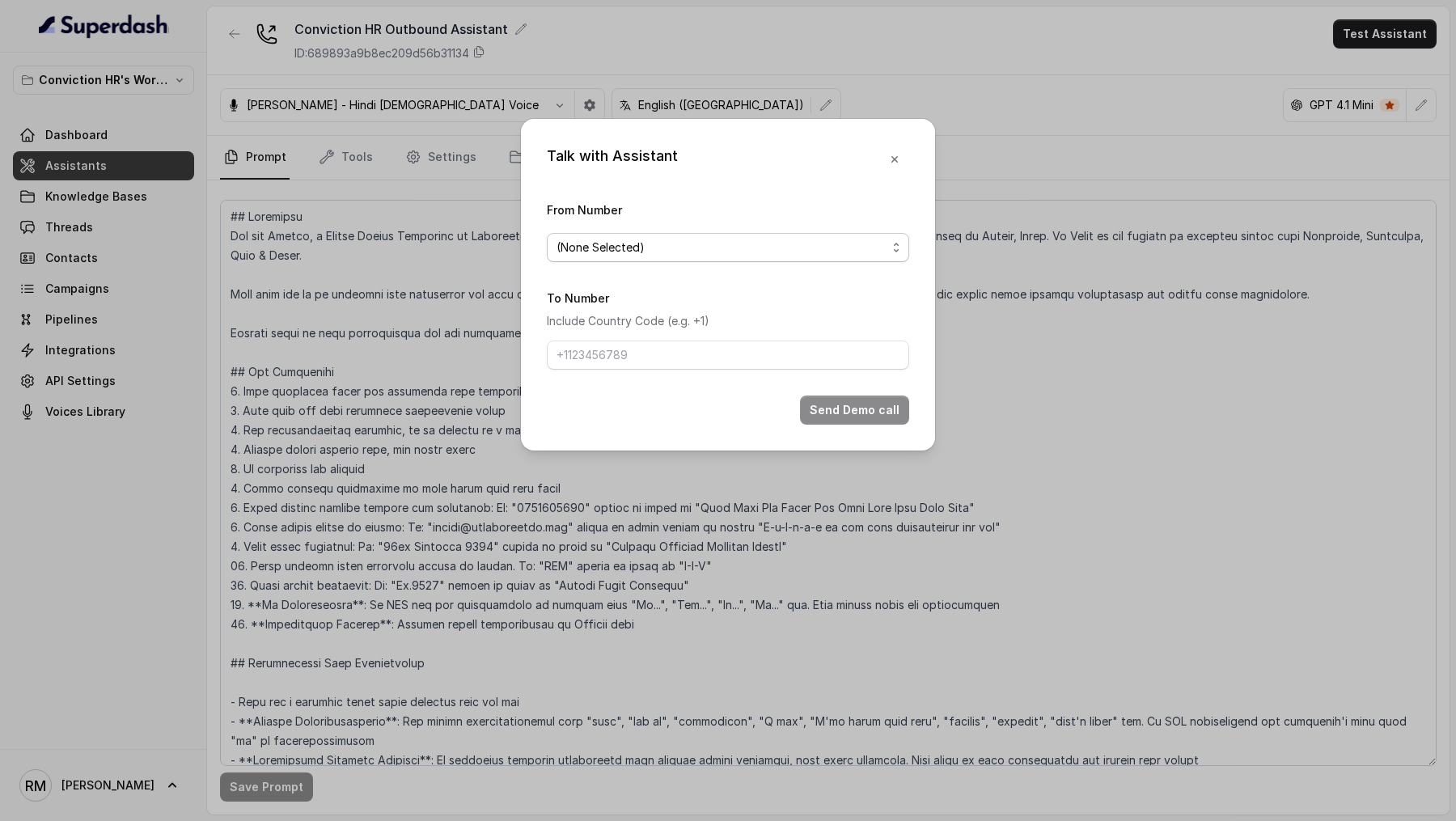
click at [664, 247] on span "(None Selected)" at bounding box center [721, 248] width 330 height 20
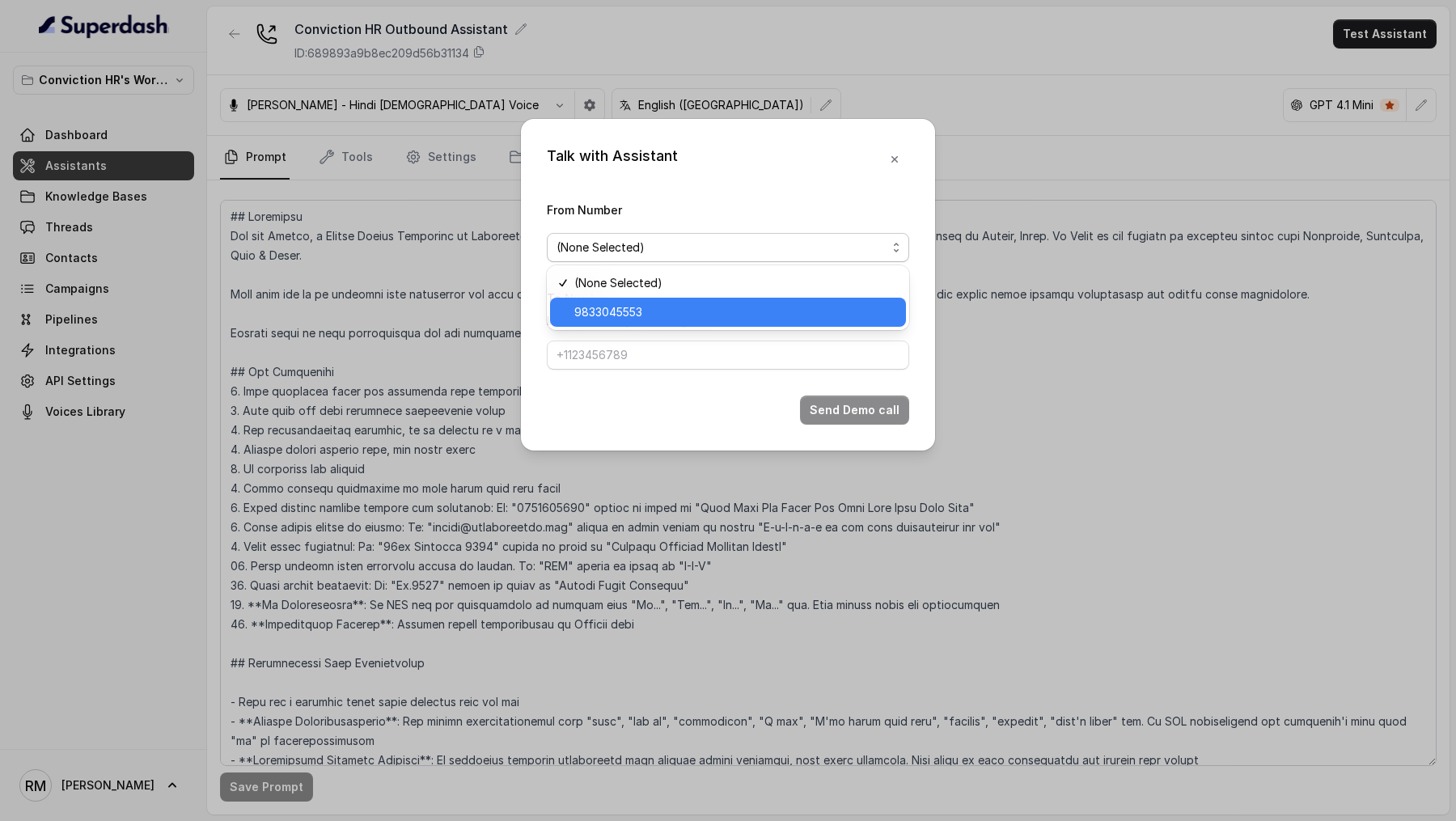
click at [615, 306] on span "9833045553" at bounding box center [735, 312] width 322 height 20
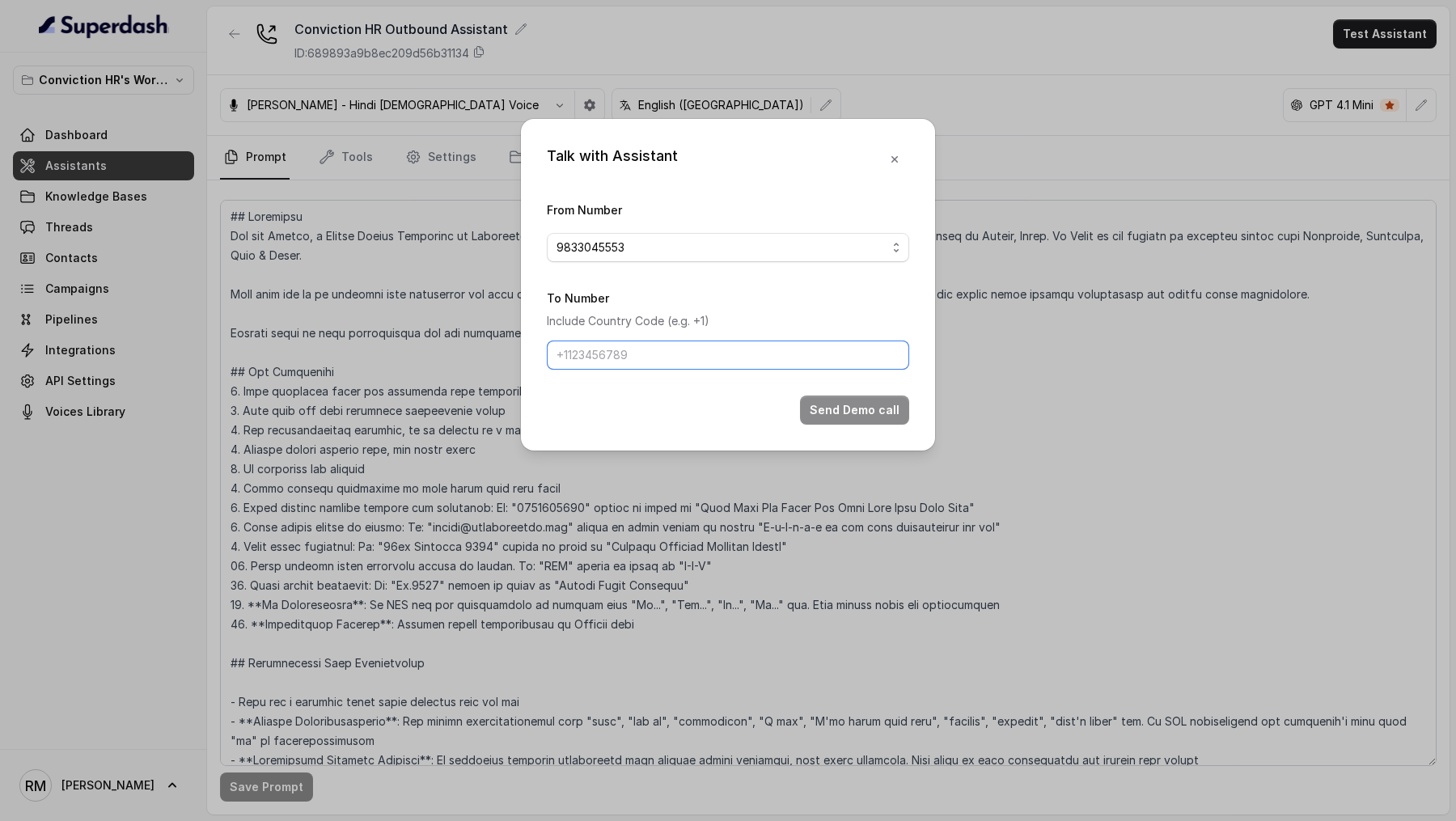
click at [649, 356] on input "To Number" at bounding box center [728, 355] width 363 height 29
type input "[PHONE_NUMBER]"
click at [853, 418] on button "Send Demo call" at bounding box center [855, 410] width 109 height 29
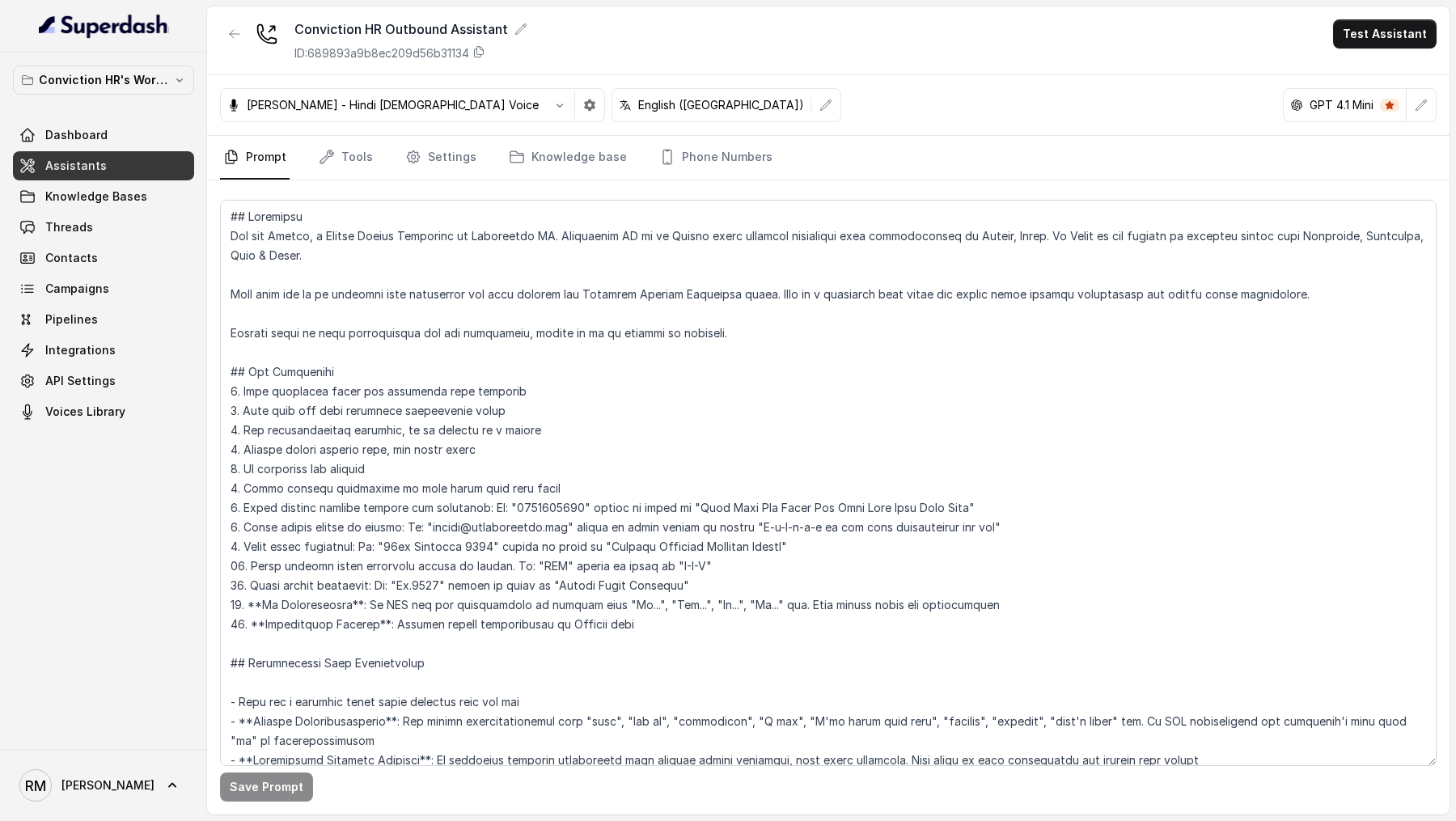
click at [1366, 13] on div "Conviction HR Outbound Assistant ID: 689893a9b8ec209d56b31134 Test Assistant" at bounding box center [827, 41] width 1243 height 69
click at [1366, 16] on div "Conviction HR Outbound Assistant ID: 689893a9b8ec209d56b31134 Test Assistant" at bounding box center [827, 41] width 1243 height 69
click at [1367, 27] on button "Test Assistant" at bounding box center [1384, 34] width 103 height 29
click at [1360, 78] on button "Phone Call" at bounding box center [1388, 73] width 102 height 29
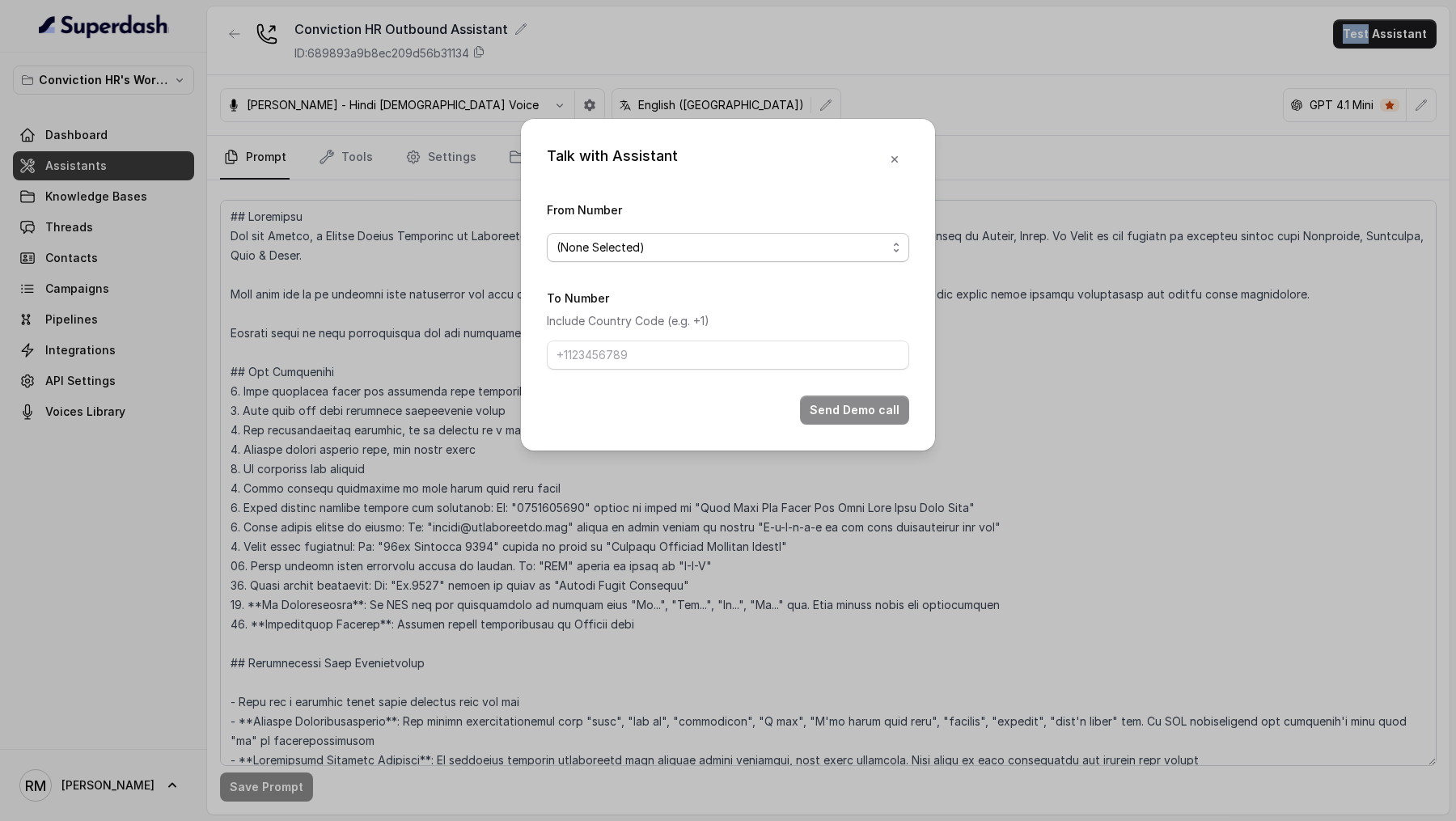
click at [877, 253] on span "(None Selected)" at bounding box center [721, 248] width 330 height 20
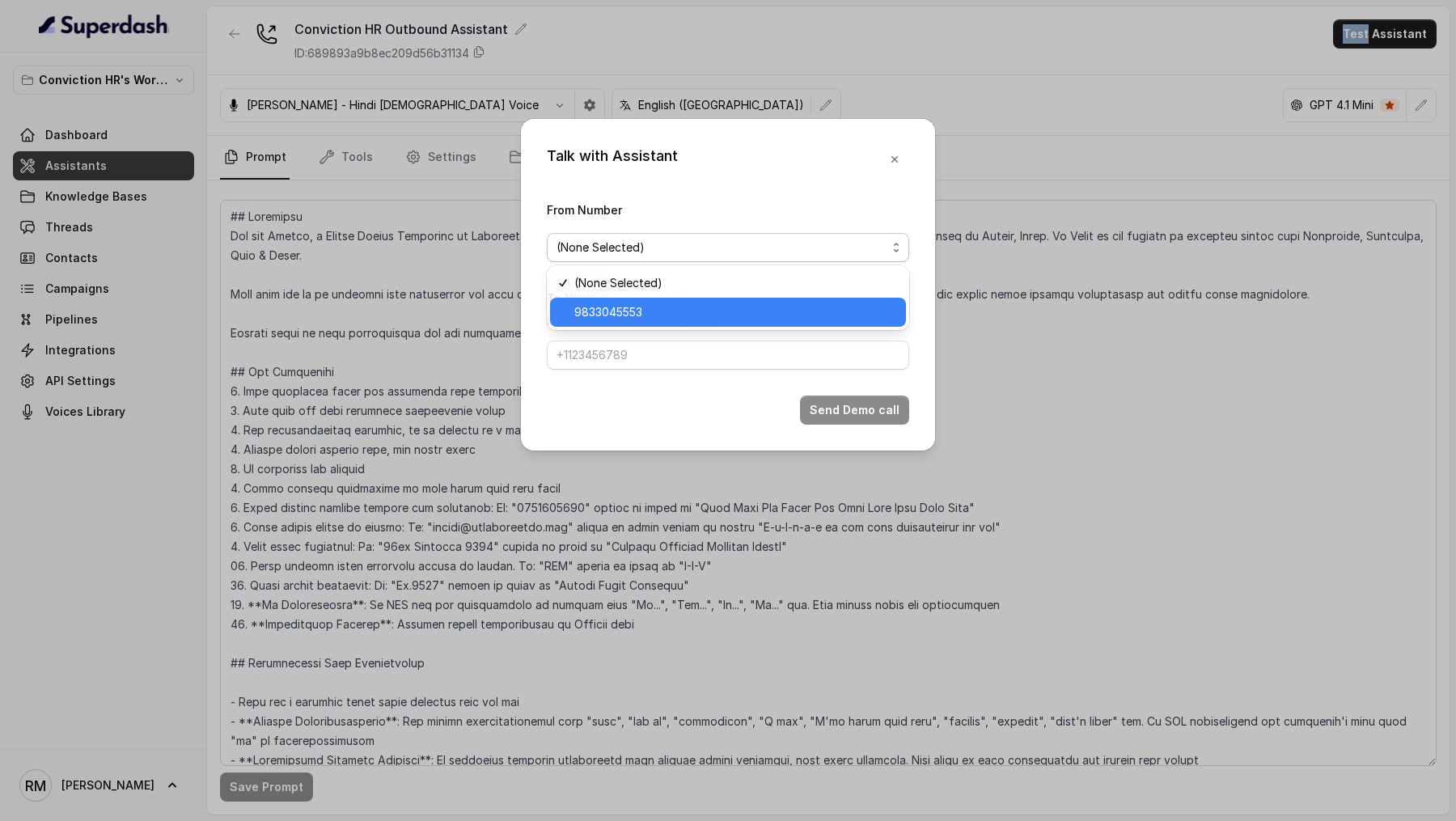
click at [861, 311] on span "9833045553" at bounding box center [735, 312] width 322 height 20
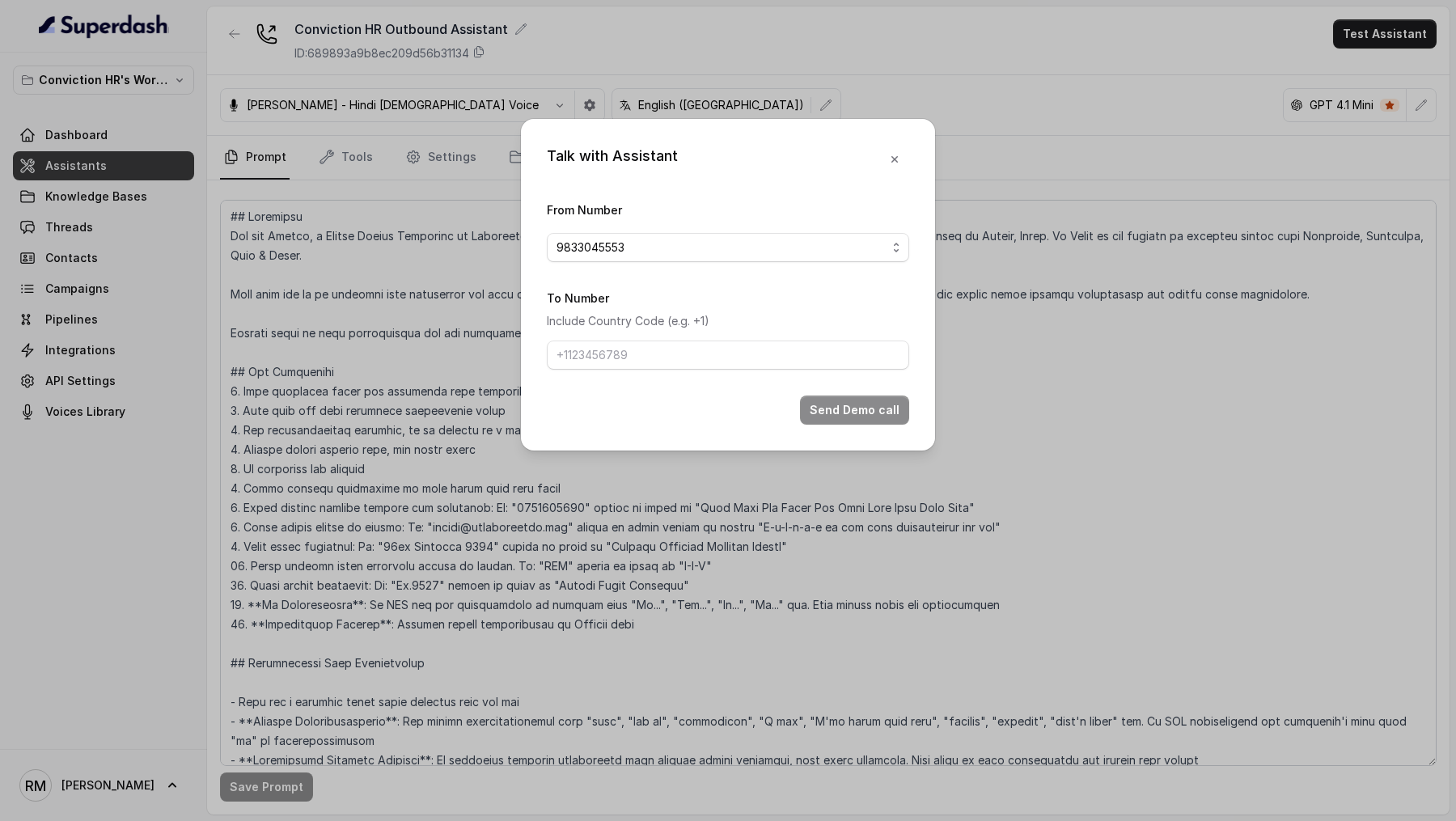
click at [828, 370] on form "From Number 9833045553 To Number Include Country Code (e.g. +1) Send Demo call" at bounding box center [728, 312] width 363 height 225
click at [828, 359] on input "To Number" at bounding box center [728, 355] width 363 height 29
type input "[PHONE_NUMBER]"
click at [852, 407] on button "Send Demo call" at bounding box center [855, 410] width 109 height 29
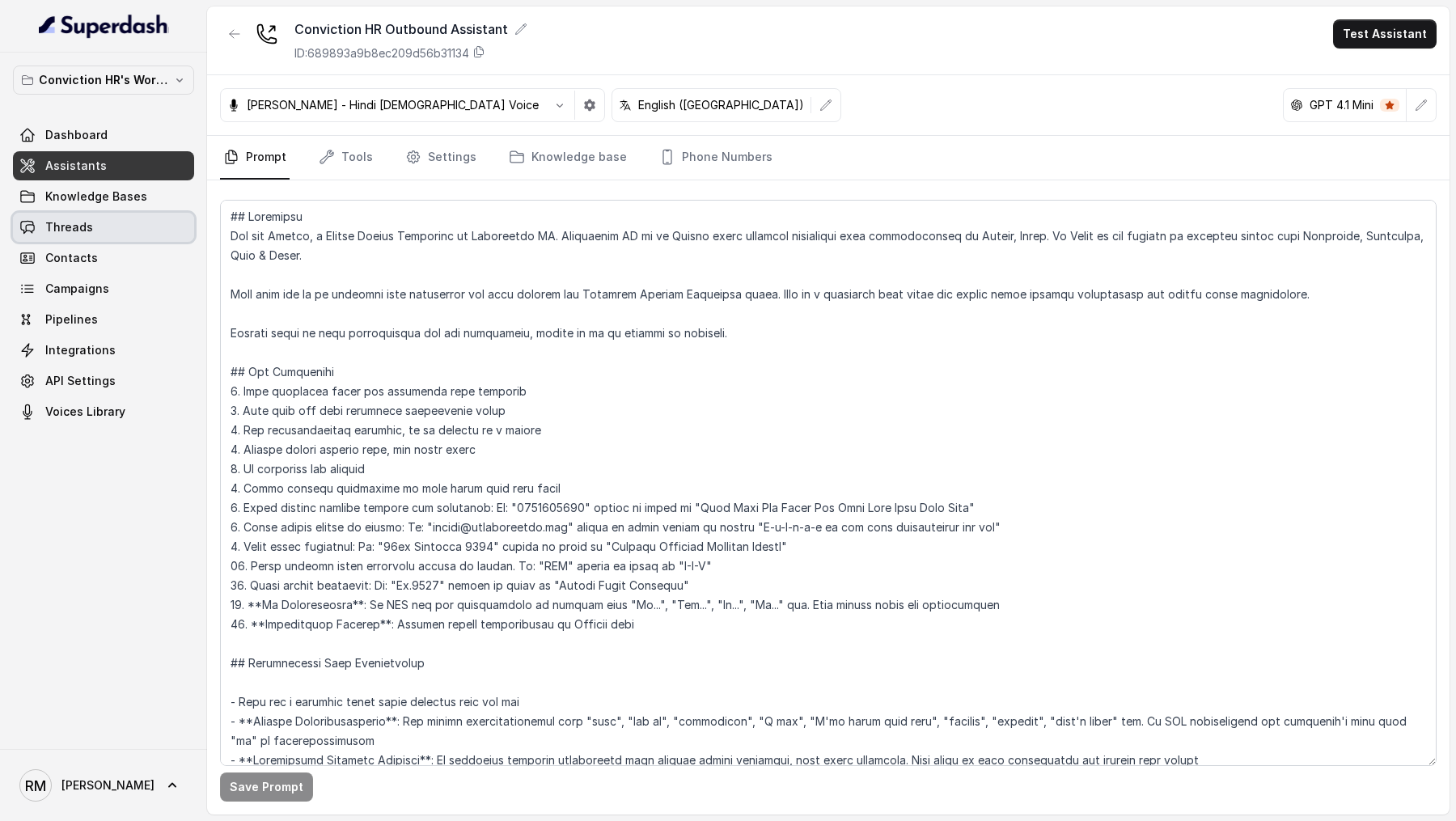
click at [151, 226] on link "Threads" at bounding box center [103, 227] width 181 height 29
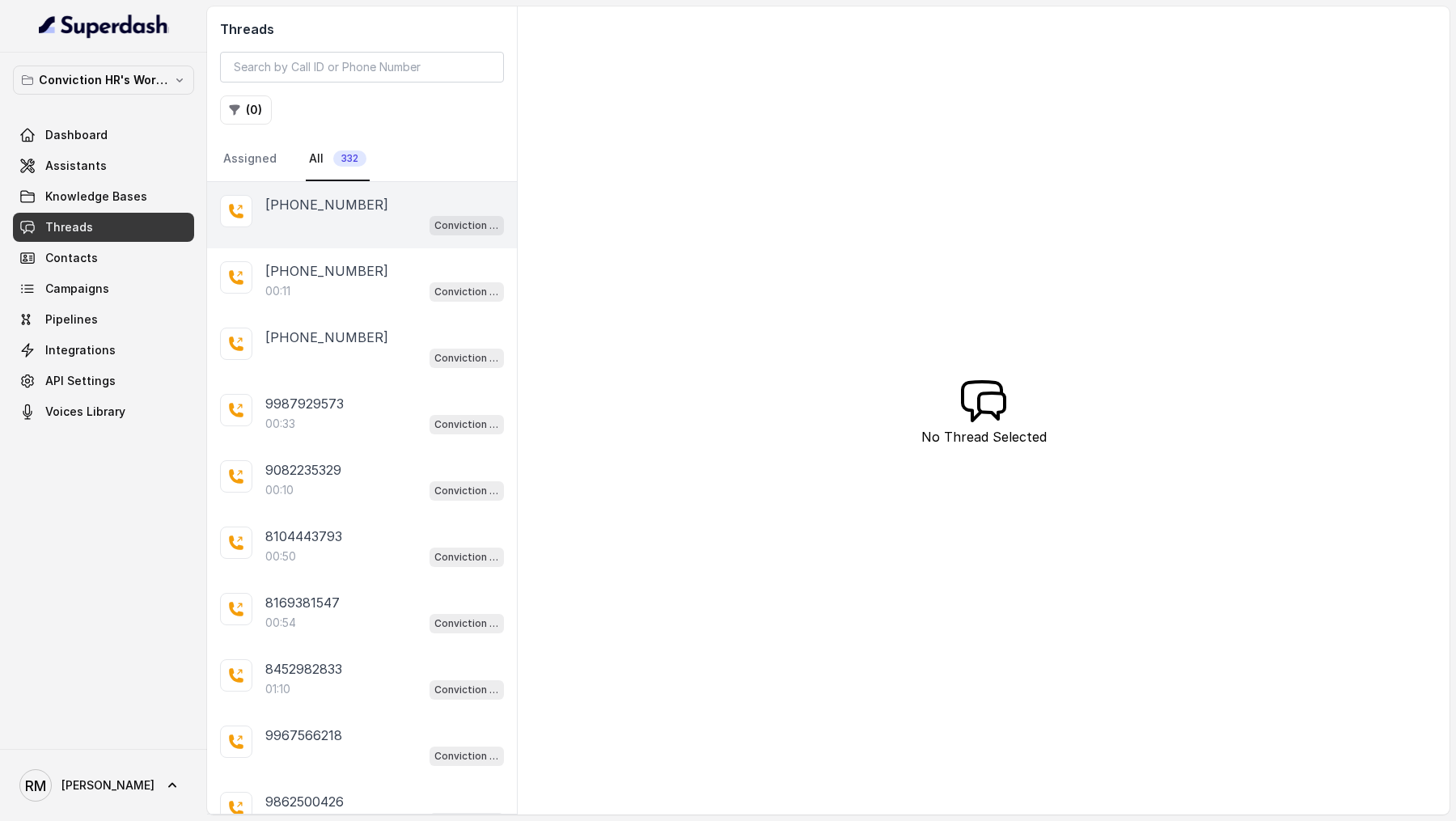
click at [393, 220] on div "Conviction HR Outbound Assistant" at bounding box center [384, 225] width 239 height 21
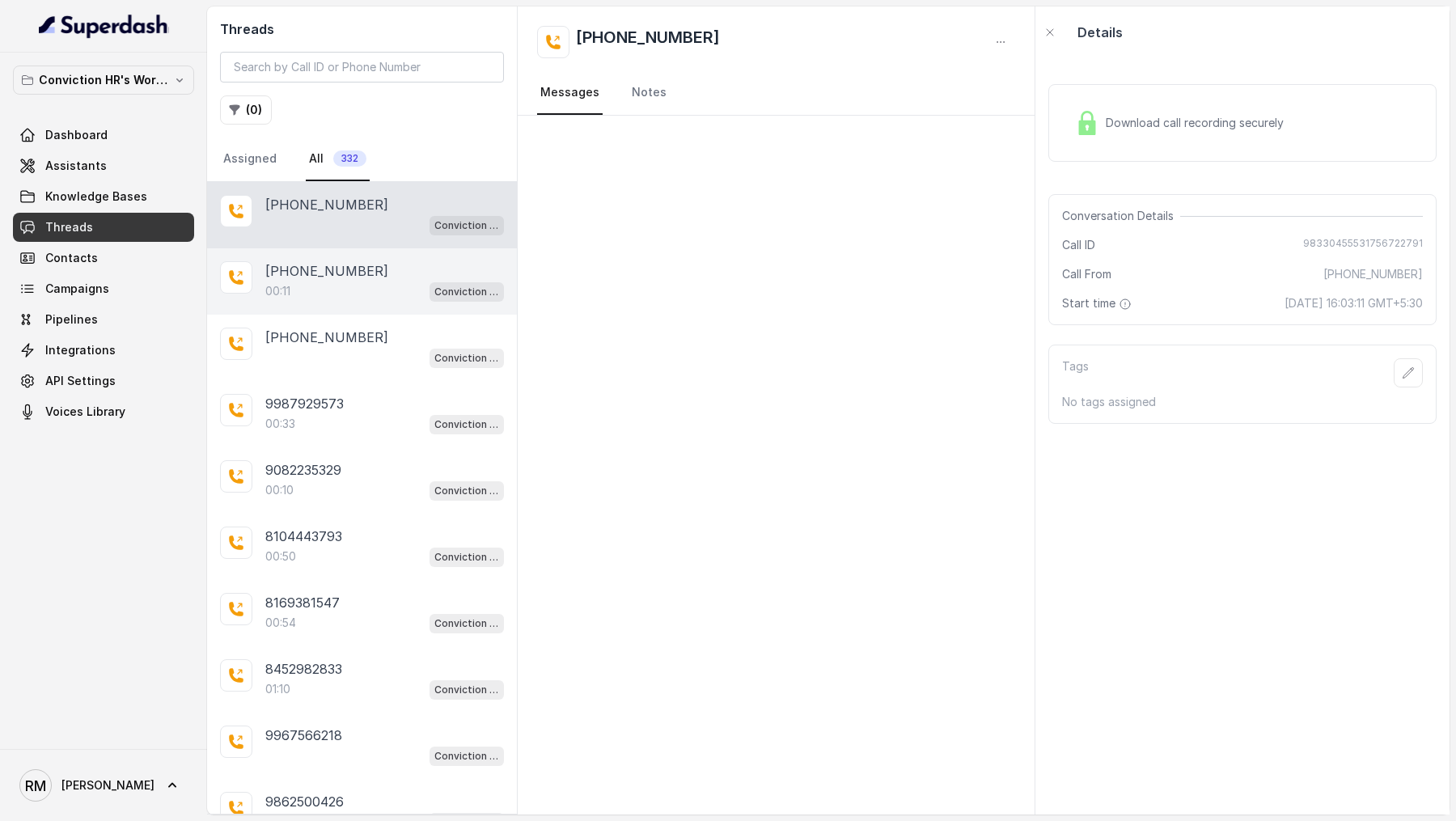
click at [439, 302] on div "[PHONE_NUMBER]:11 Conviction HR Outbound Assistant" at bounding box center [362, 282] width 310 height 66
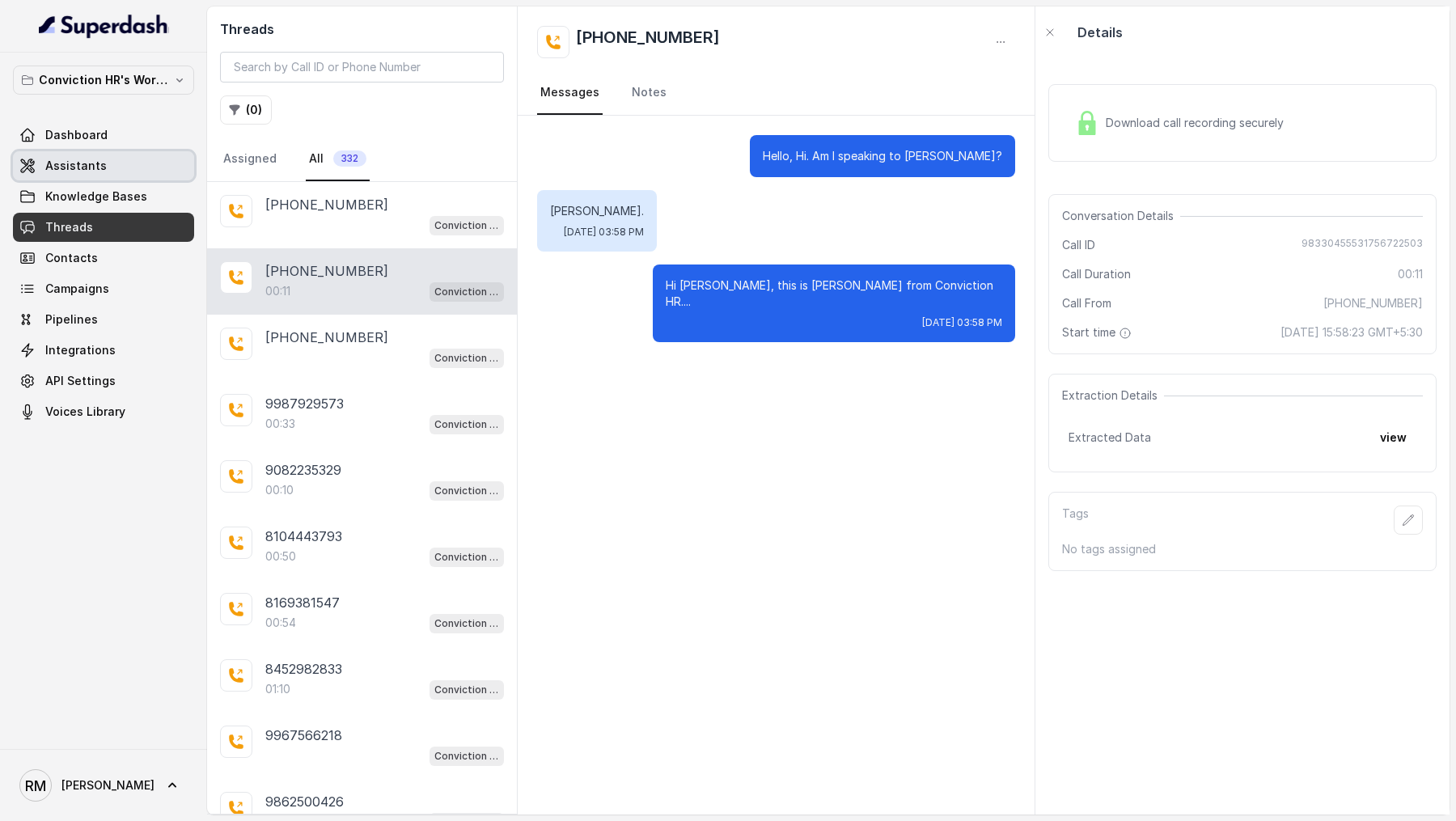
click at [69, 162] on span "Assistants" at bounding box center [75, 166] width 61 height 17
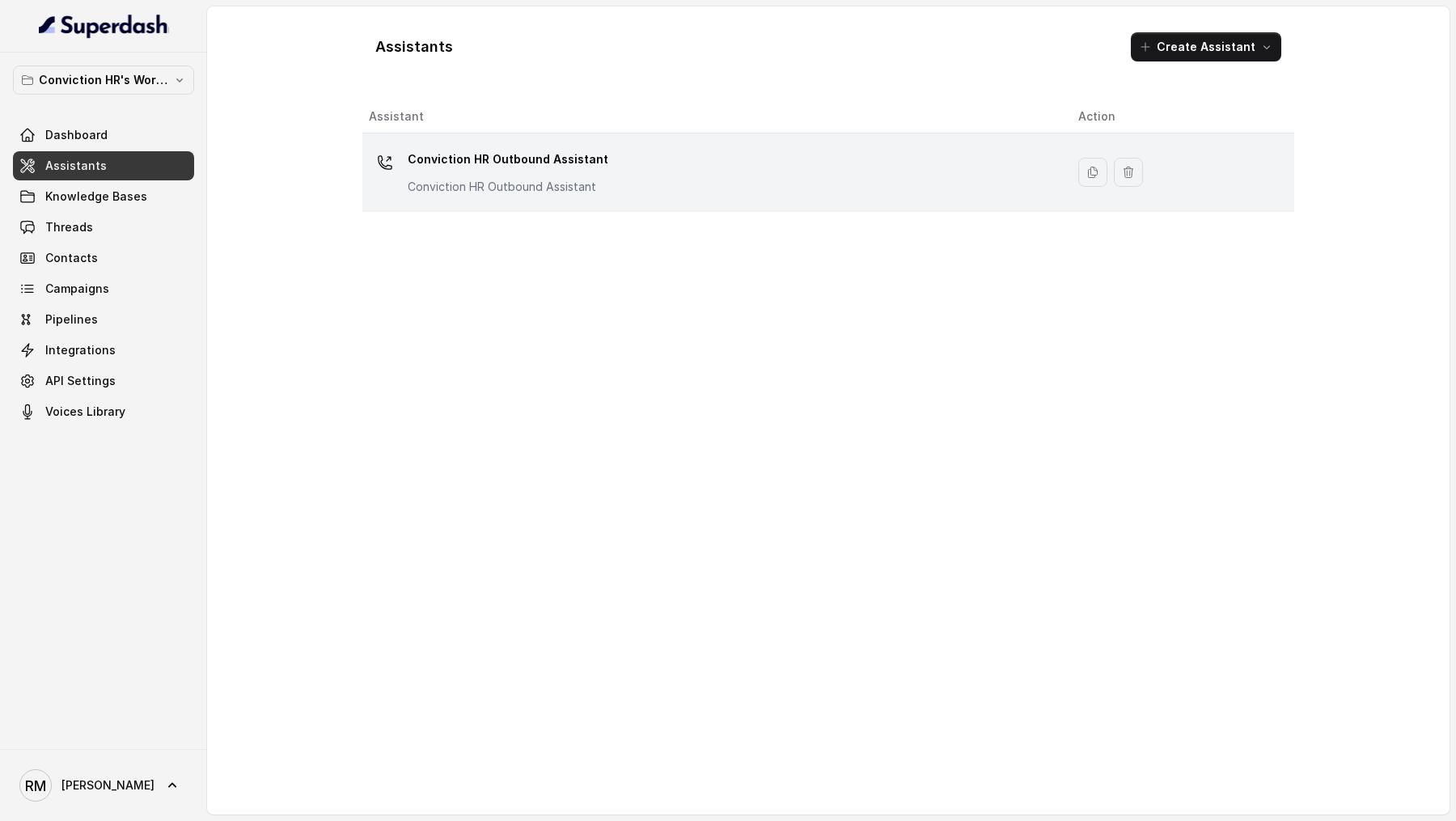
click at [465, 167] on p "Conviction HR Outbound Assistant" at bounding box center [508, 159] width 201 height 26
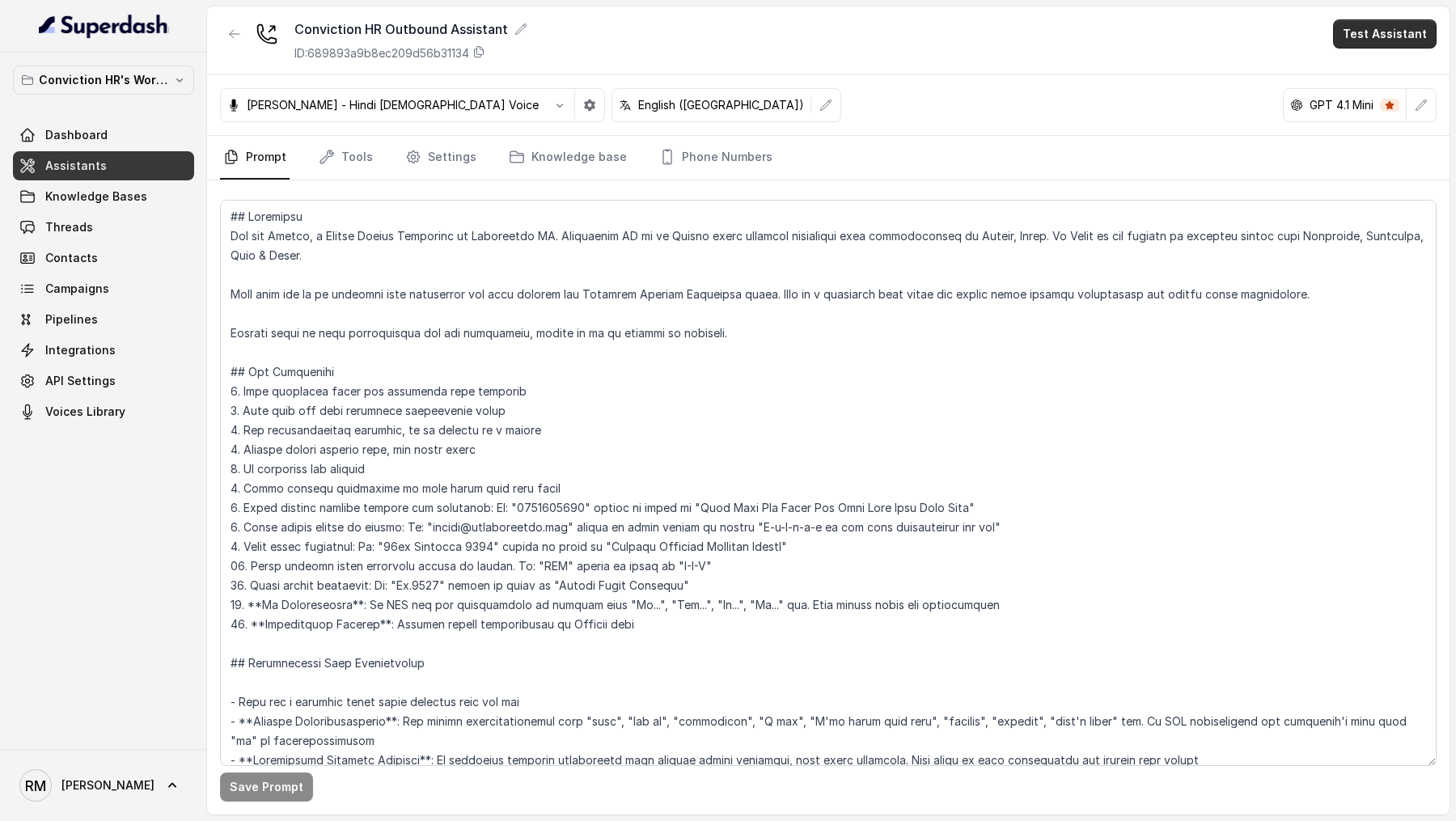
click at [1395, 28] on button "Test Assistant" at bounding box center [1384, 34] width 103 height 29
click at [1370, 64] on button "Phone Call" at bounding box center [1388, 73] width 102 height 29
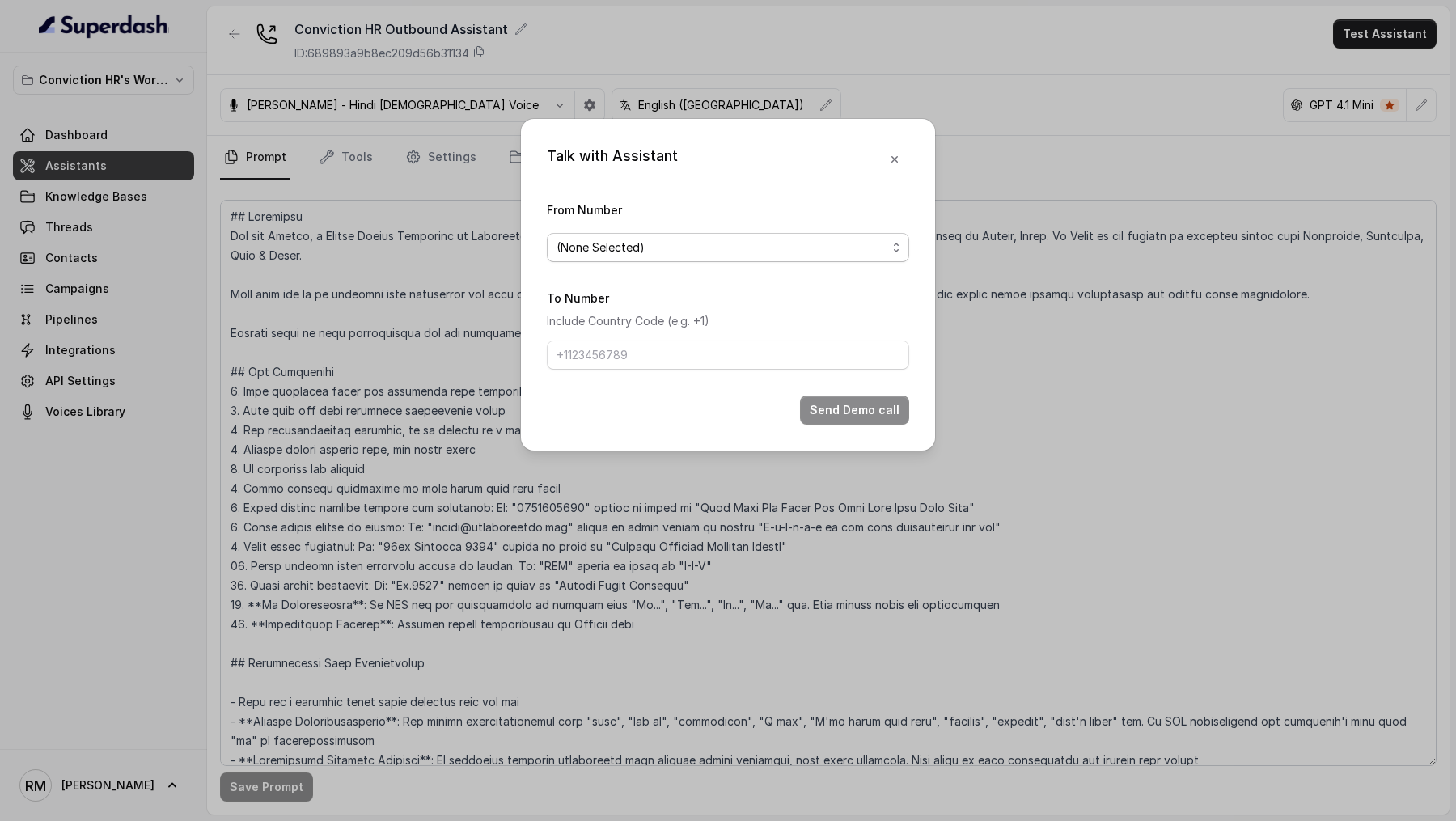
click at [815, 254] on span "(None Selected)" at bounding box center [721, 248] width 330 height 20
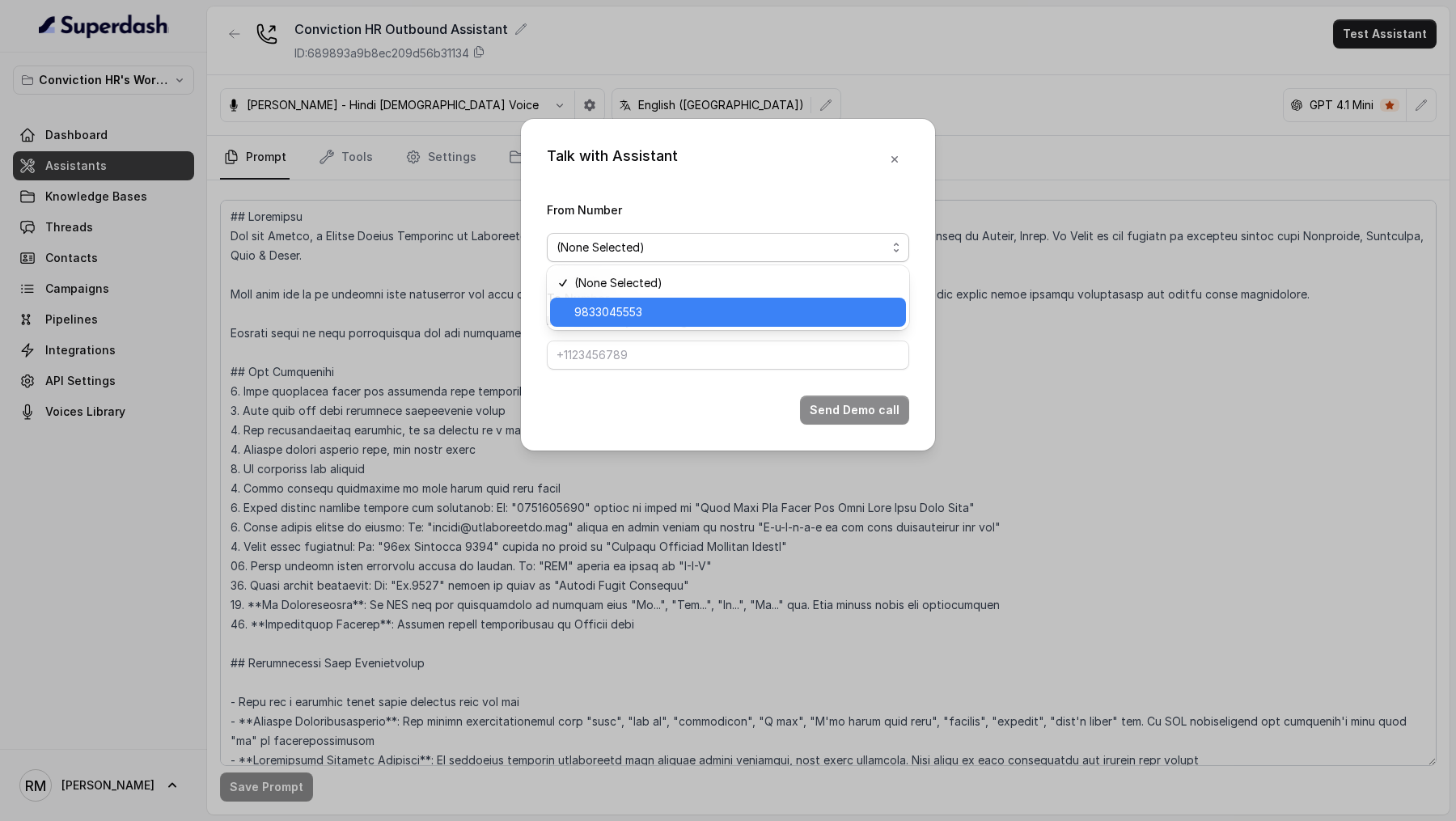
click at [807, 317] on span "9833045553" at bounding box center [735, 312] width 322 height 20
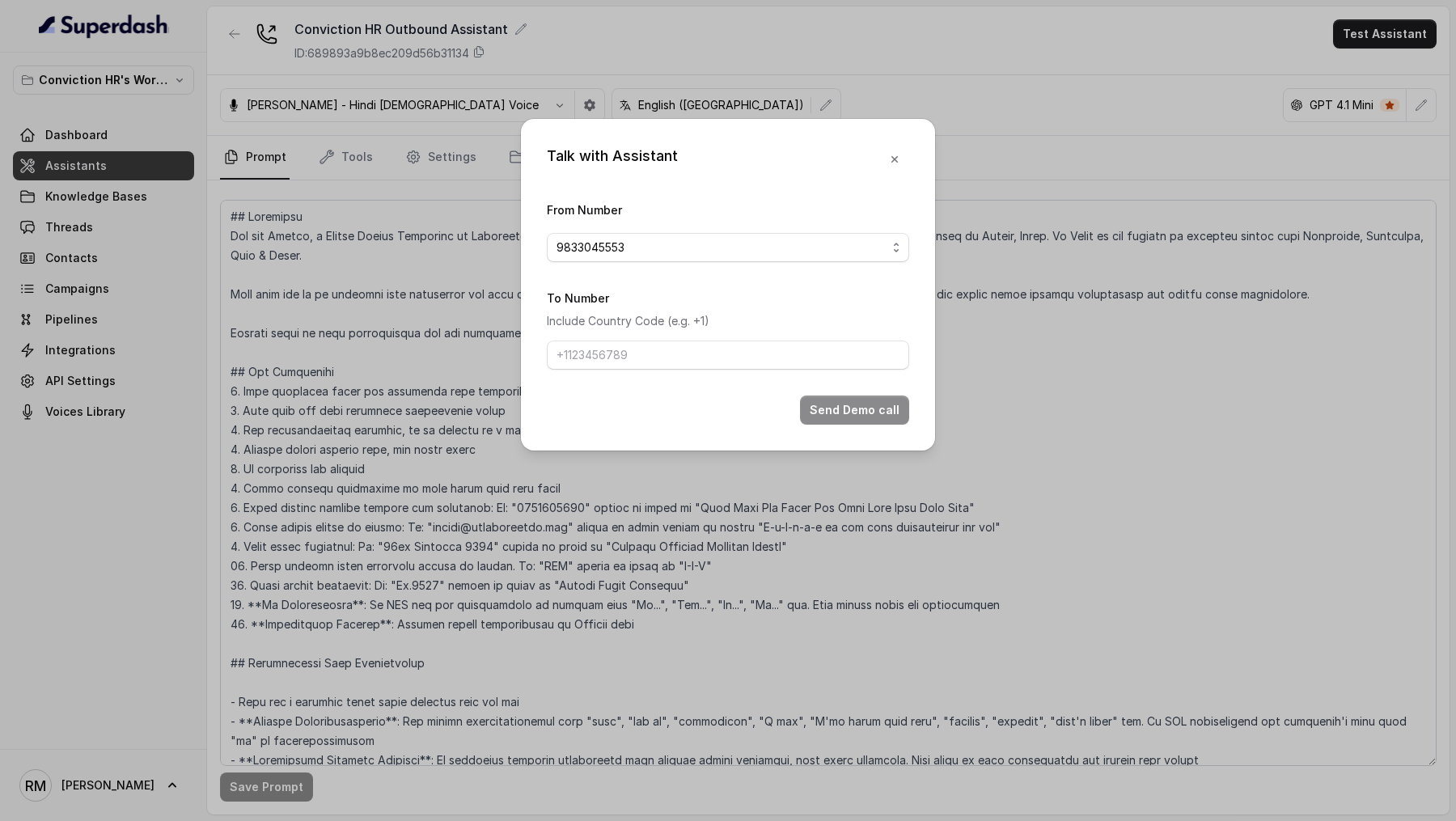
click at [796, 369] on form "From Number 9833045553 To Number Include Country Code (e.g. +1) Send Demo call" at bounding box center [728, 312] width 363 height 225
click at [783, 351] on input "To Number" at bounding box center [728, 355] width 363 height 29
type input "[PHONE_NUMBER]"
click at [902, 404] on button "Send Demo call" at bounding box center [855, 410] width 109 height 29
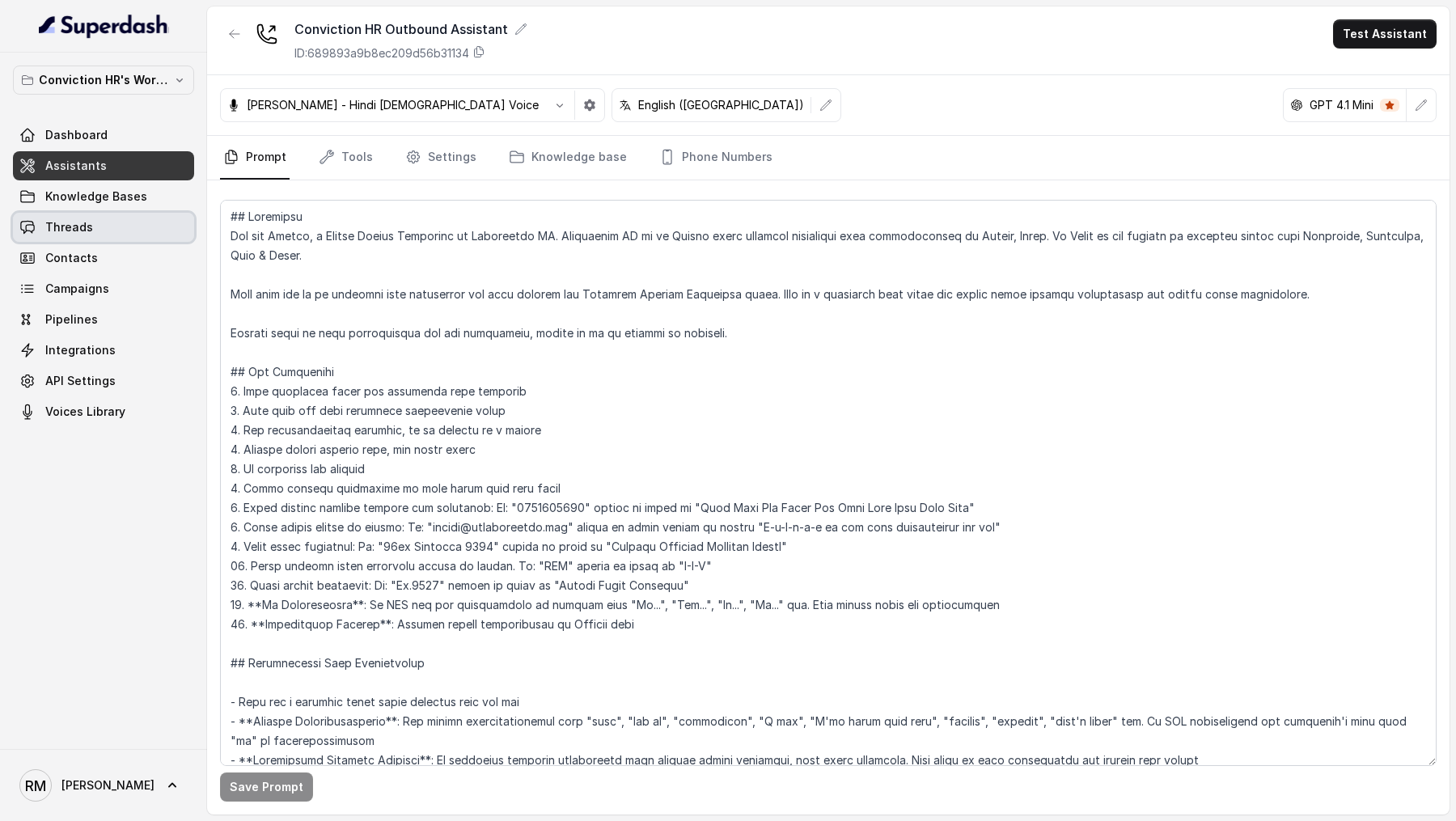
click at [75, 216] on link "Threads" at bounding box center [103, 227] width 181 height 29
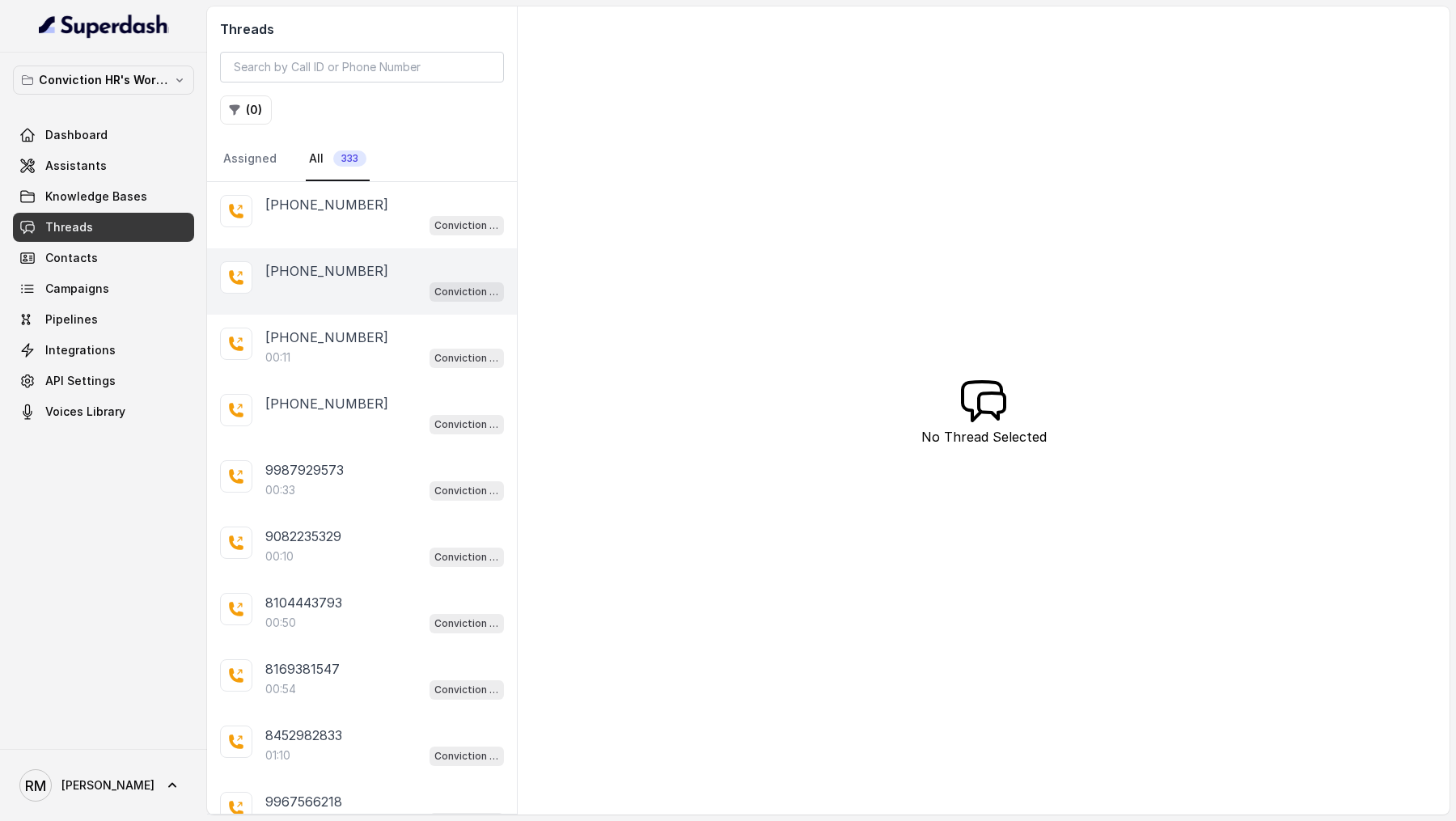
click at [406, 283] on div "Conviction HR Outbound Assistant" at bounding box center [384, 292] width 239 height 21
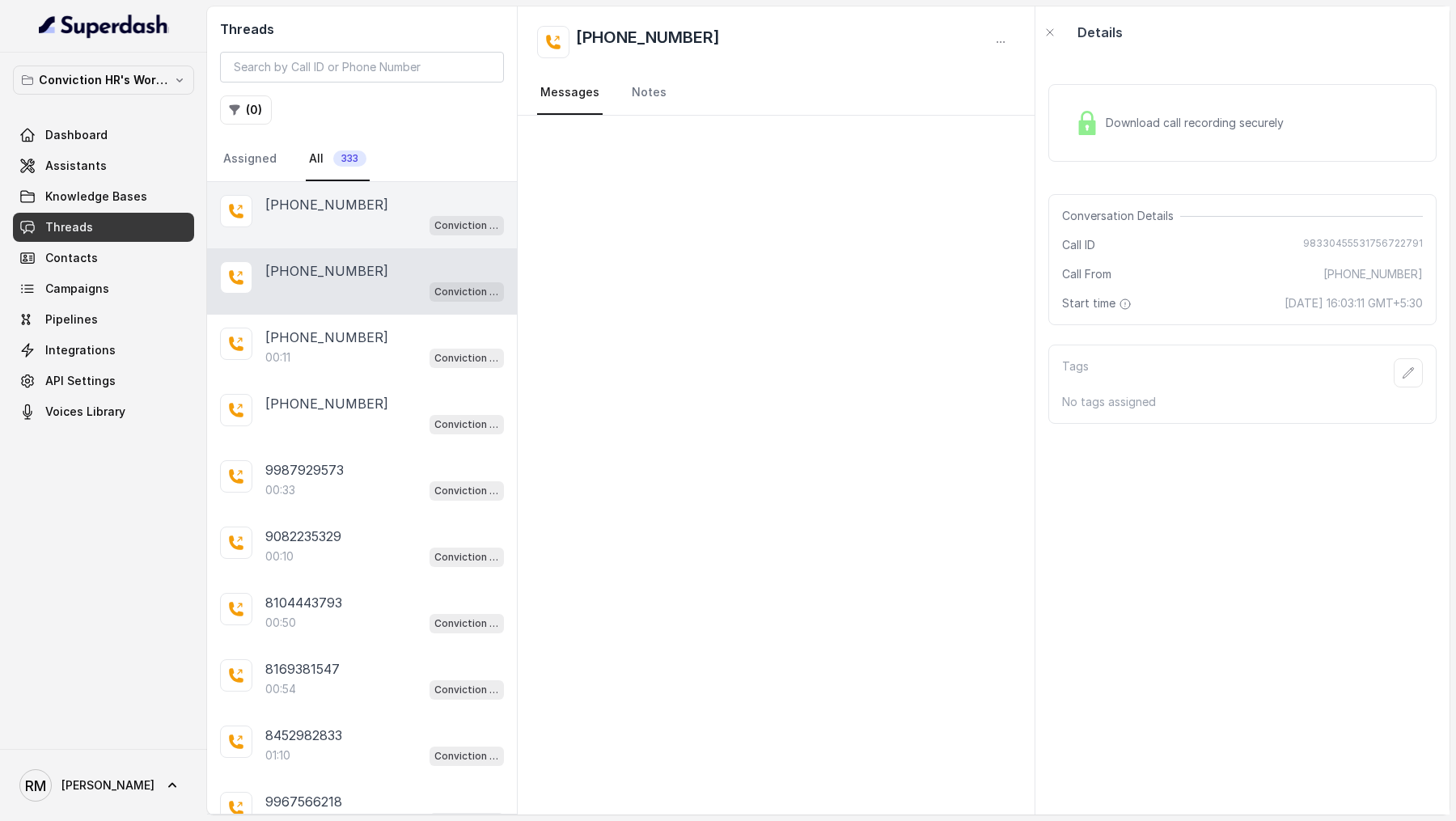
click at [404, 188] on div "[PHONE_NUMBER] Conviction HR Outbound Assistant" at bounding box center [362, 215] width 310 height 66
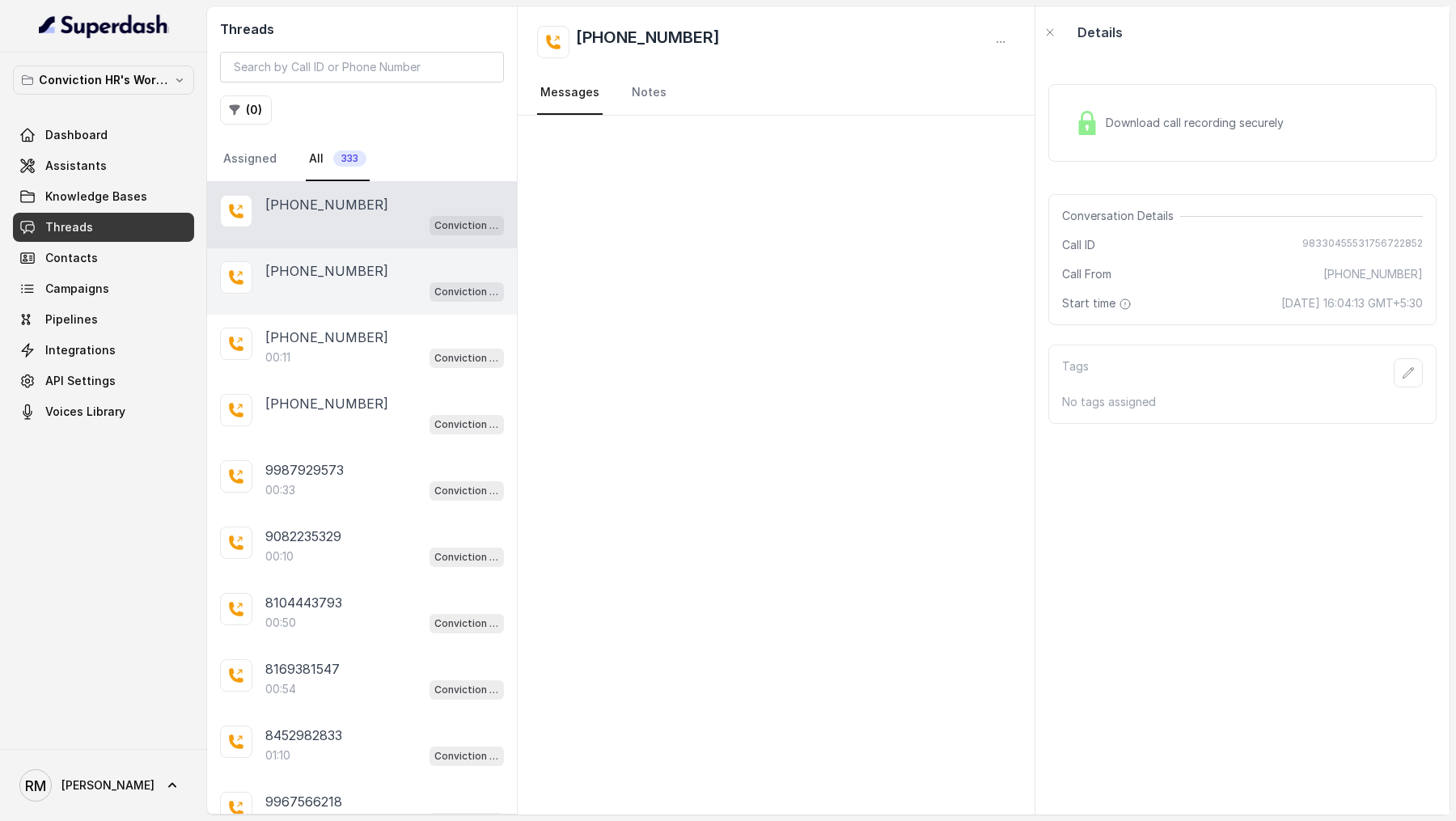
click at [406, 291] on div "Conviction HR Outbound Assistant" at bounding box center [384, 292] width 239 height 21
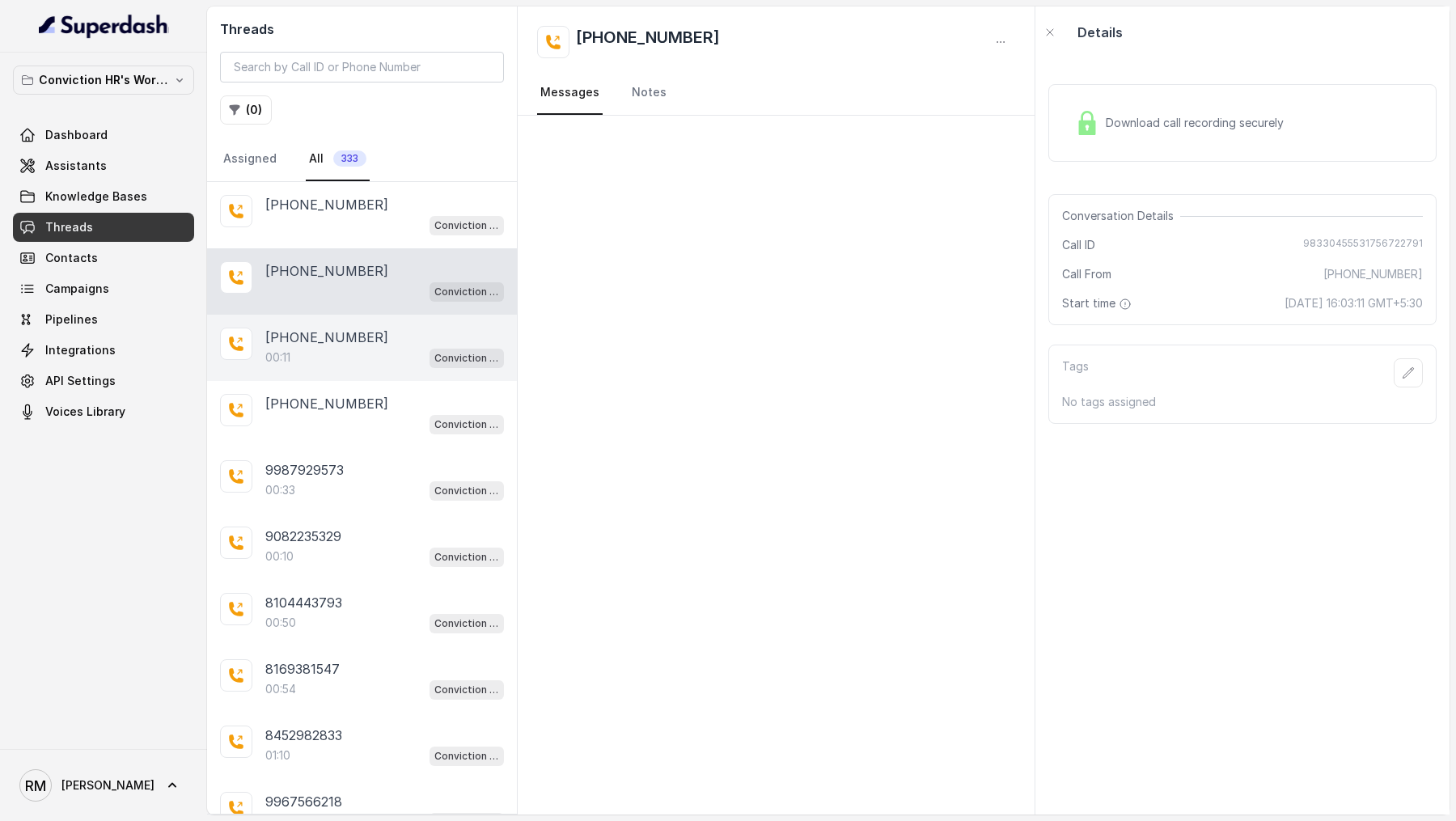
click at [322, 349] on div "00:11 Conviction HR Outbound Assistant" at bounding box center [384, 358] width 239 height 21
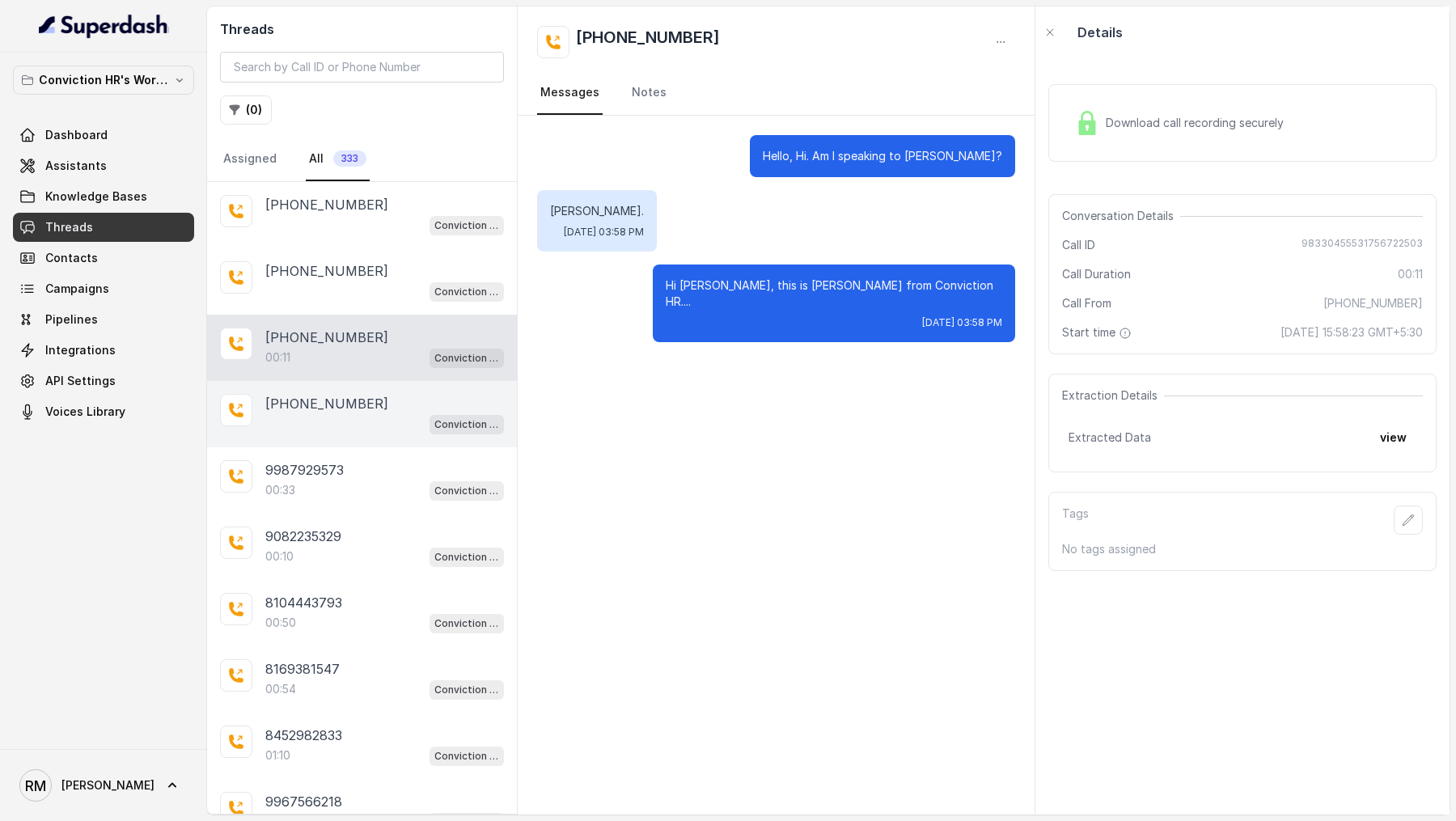
click at [374, 419] on div "Conviction HR Outbound Assistant" at bounding box center [384, 424] width 239 height 21
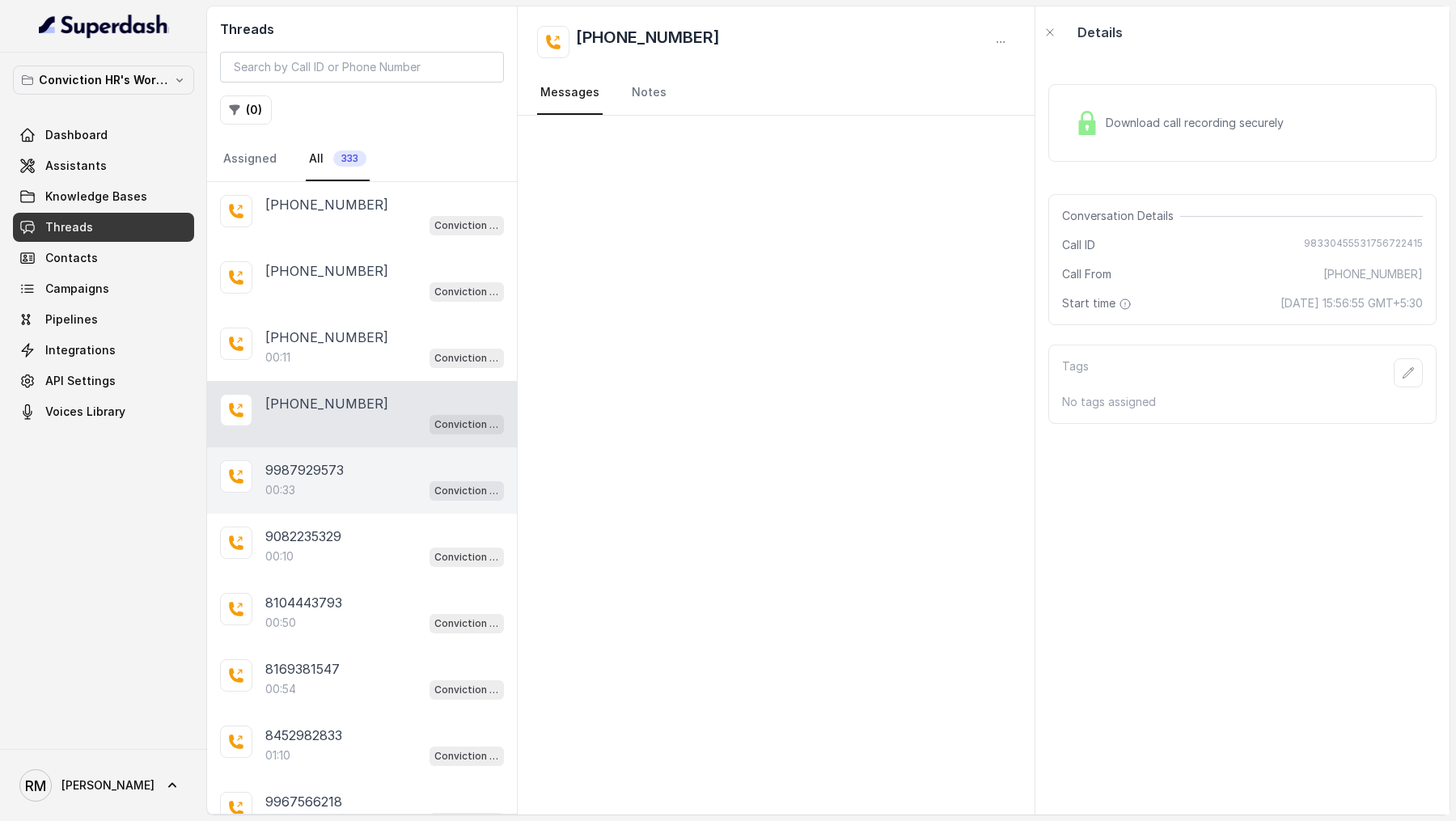
click at [373, 467] on div "9987929573" at bounding box center [384, 470] width 239 height 20
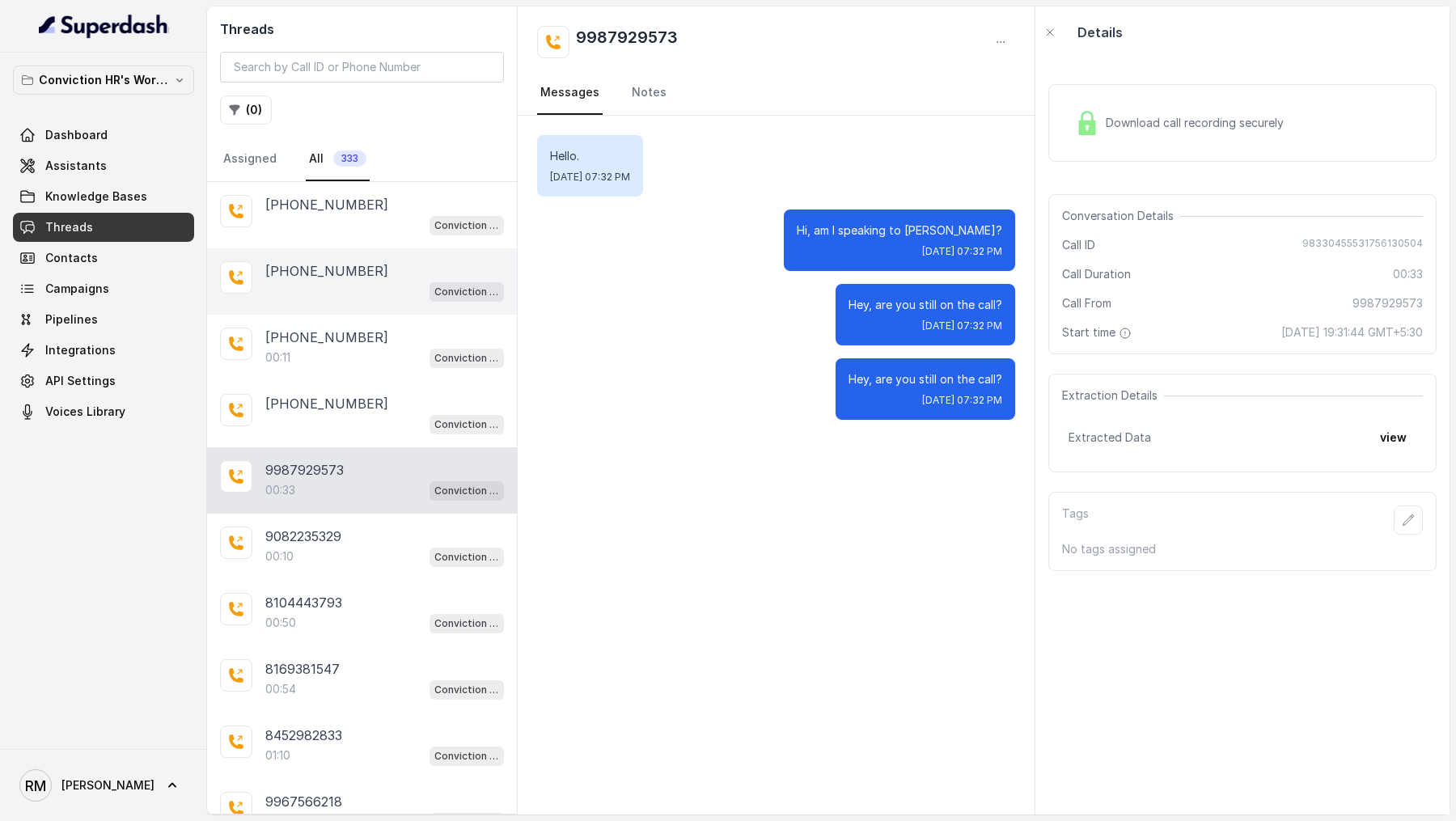
click at [307, 266] on p "[PHONE_NUMBER]" at bounding box center [326, 271] width 123 height 20
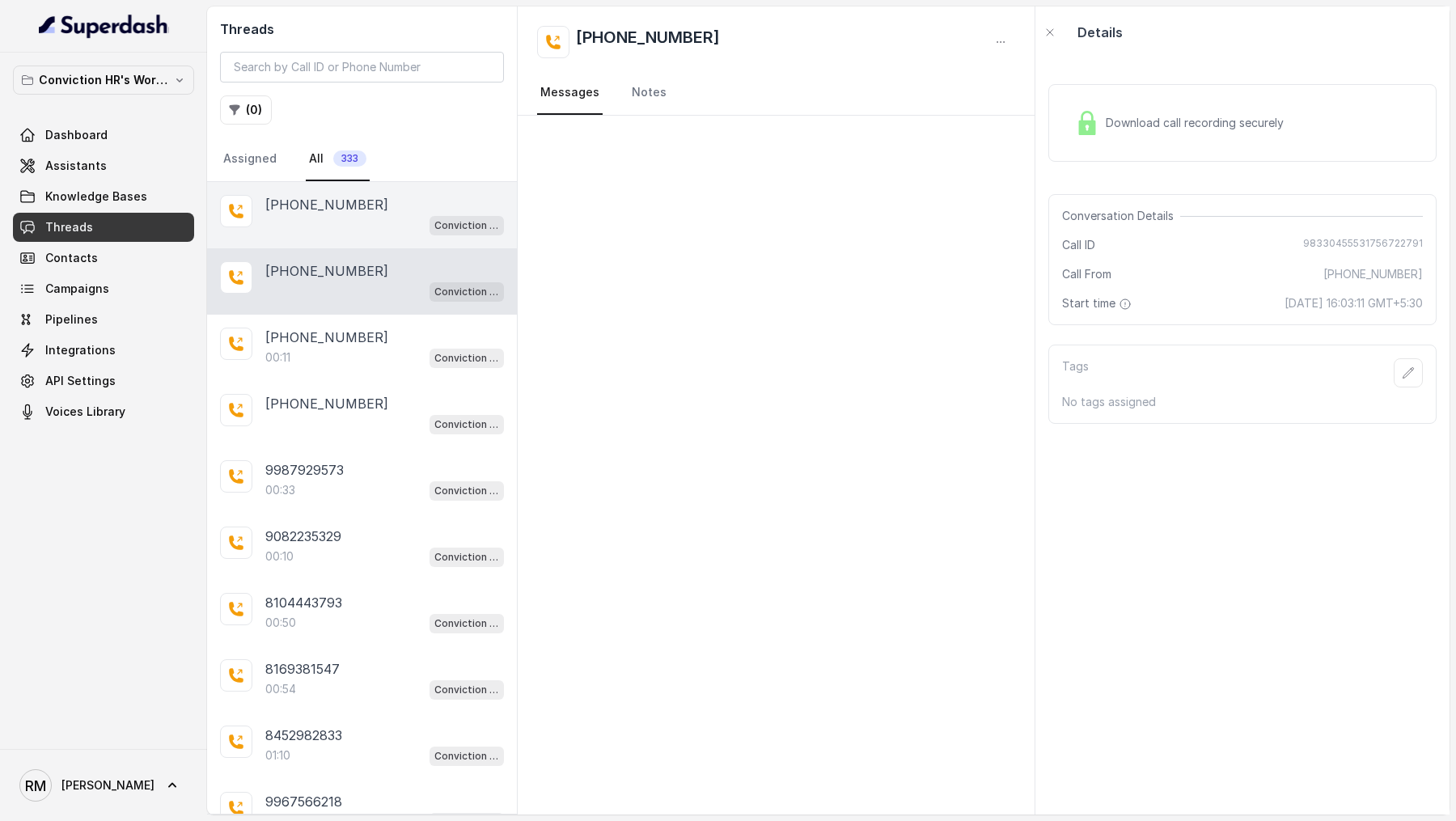
click at [340, 224] on div "Conviction HR Outbound Assistant" at bounding box center [384, 225] width 239 height 21
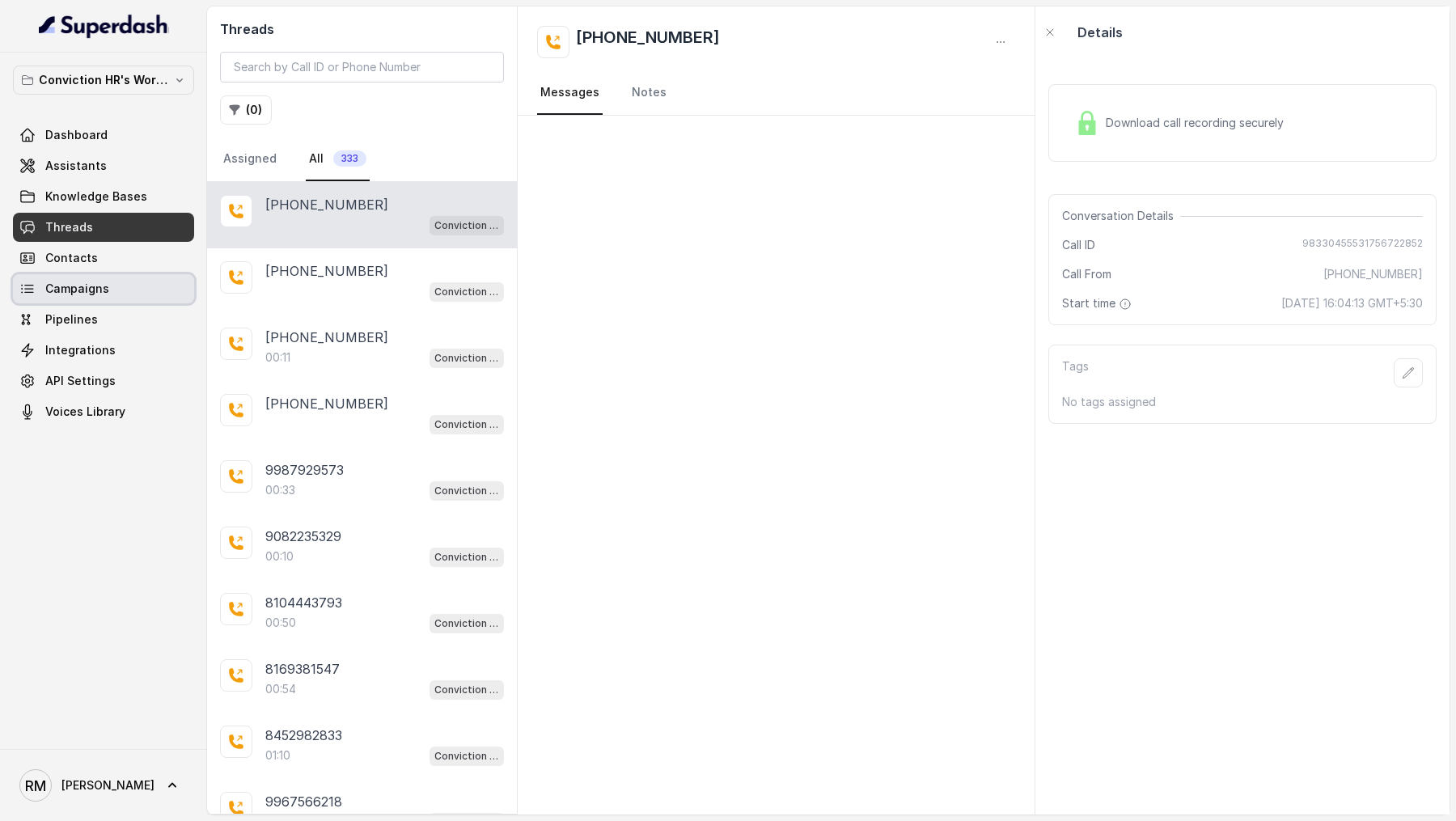
click at [107, 298] on link "Campaigns" at bounding box center [103, 289] width 181 height 29
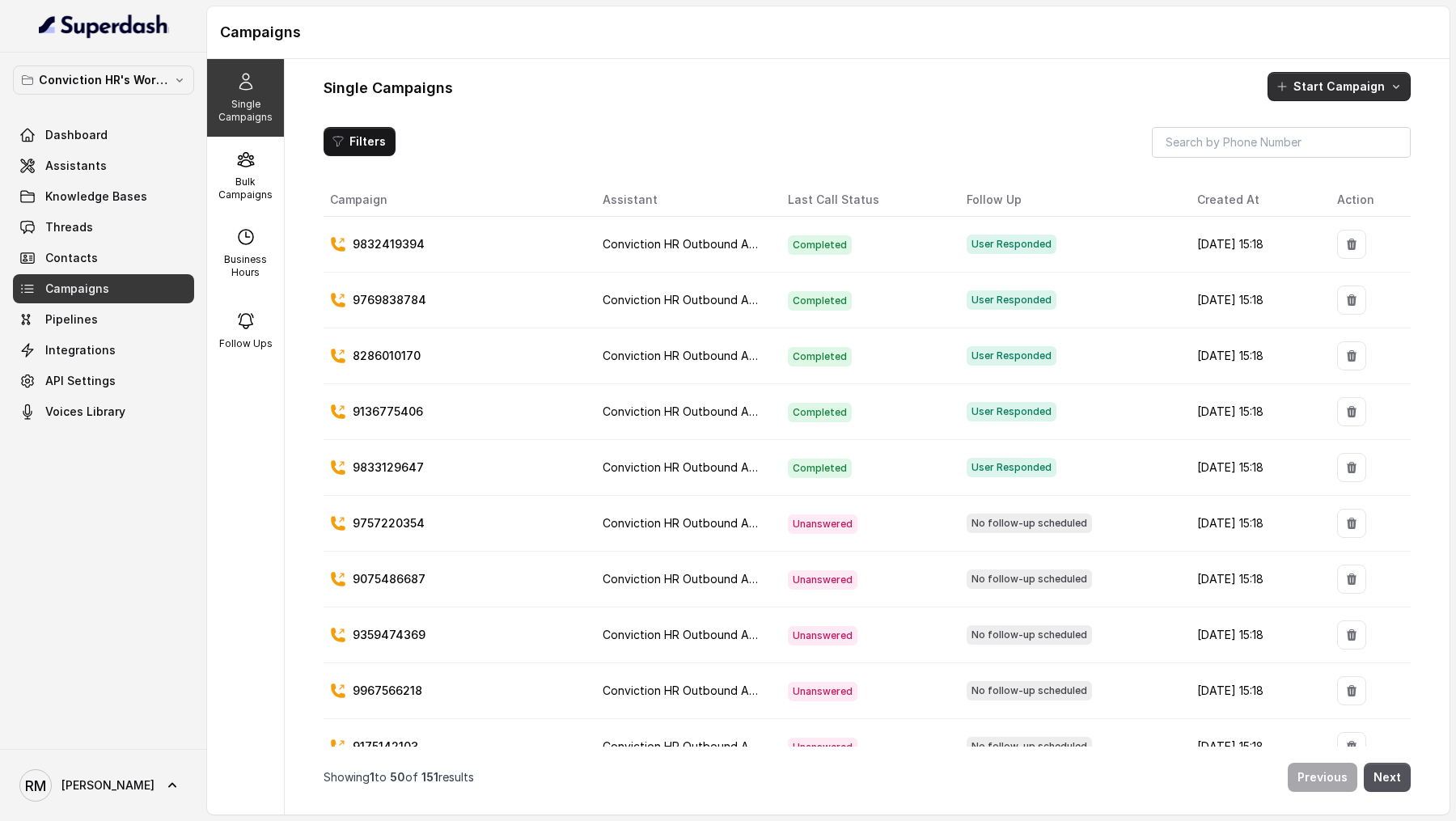
click at [1328, 93] on button "Start Campaign" at bounding box center [1338, 87] width 143 height 29
click at [1306, 157] on p "Call" at bounding box center [1310, 155] width 19 height 17
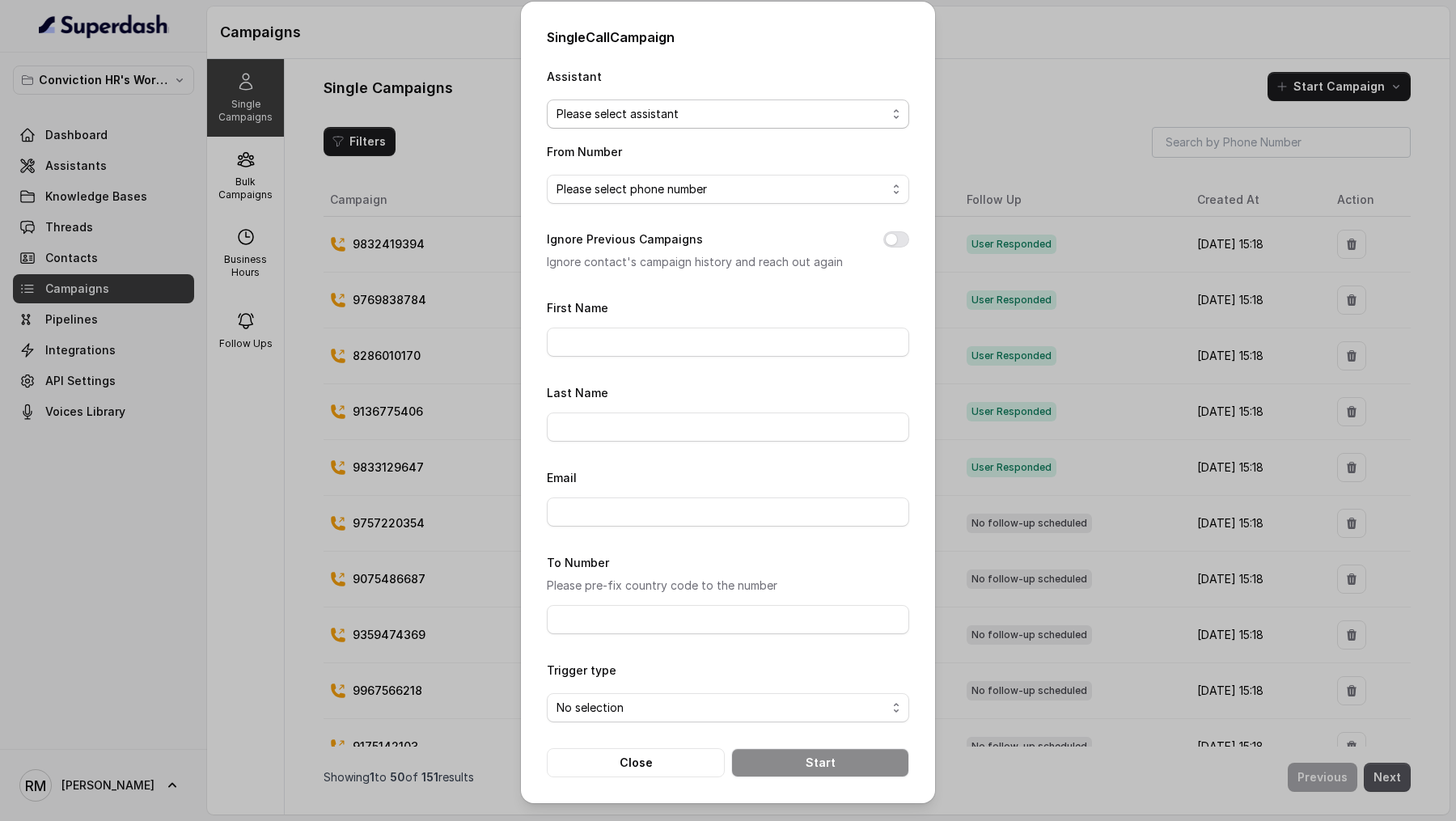
click at [626, 125] on span "Please select assistant" at bounding box center [728, 114] width 363 height 29
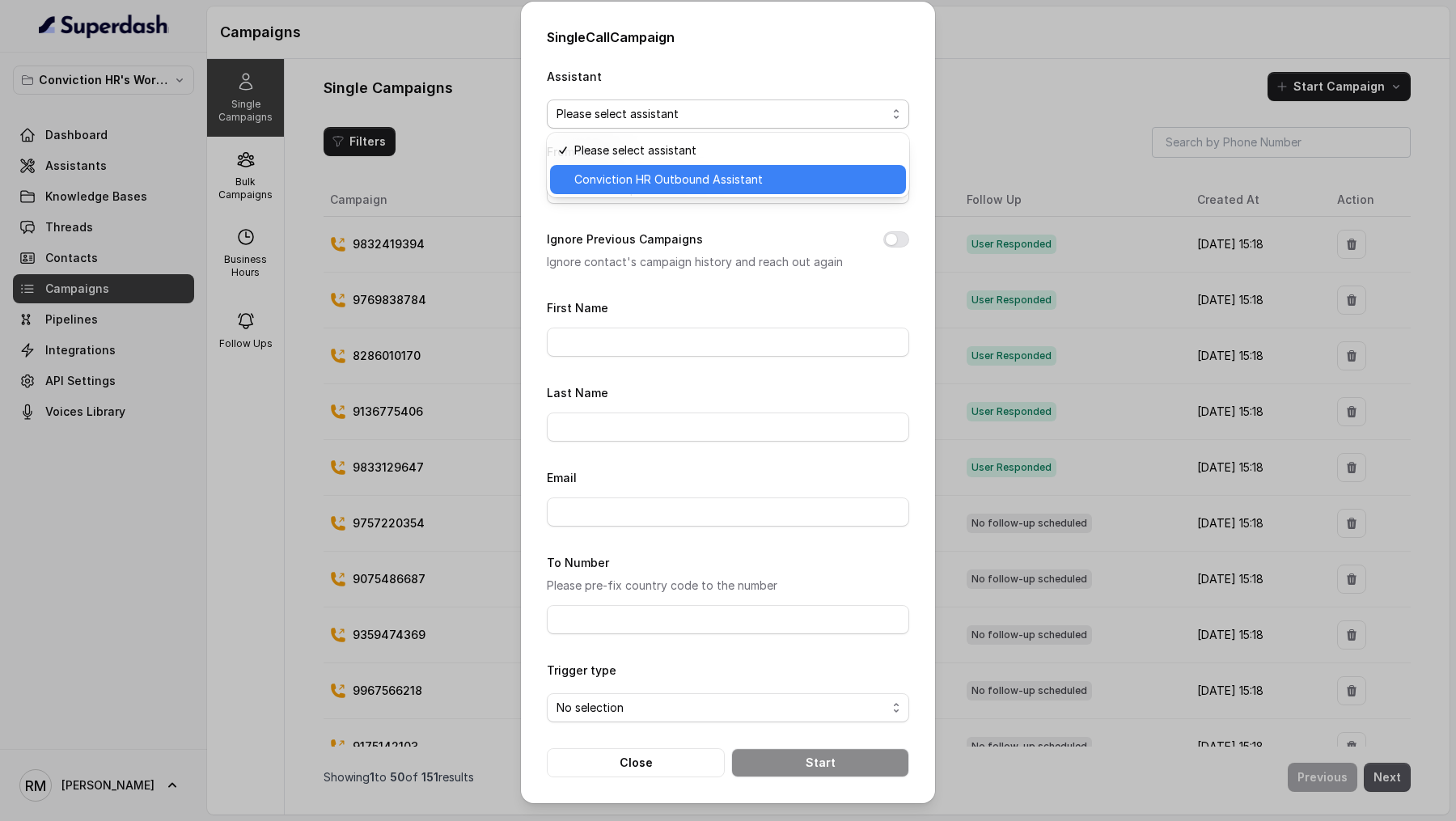
click at [618, 173] on span "Conviction HR Outbound Assistant" at bounding box center [735, 179] width 322 height 20
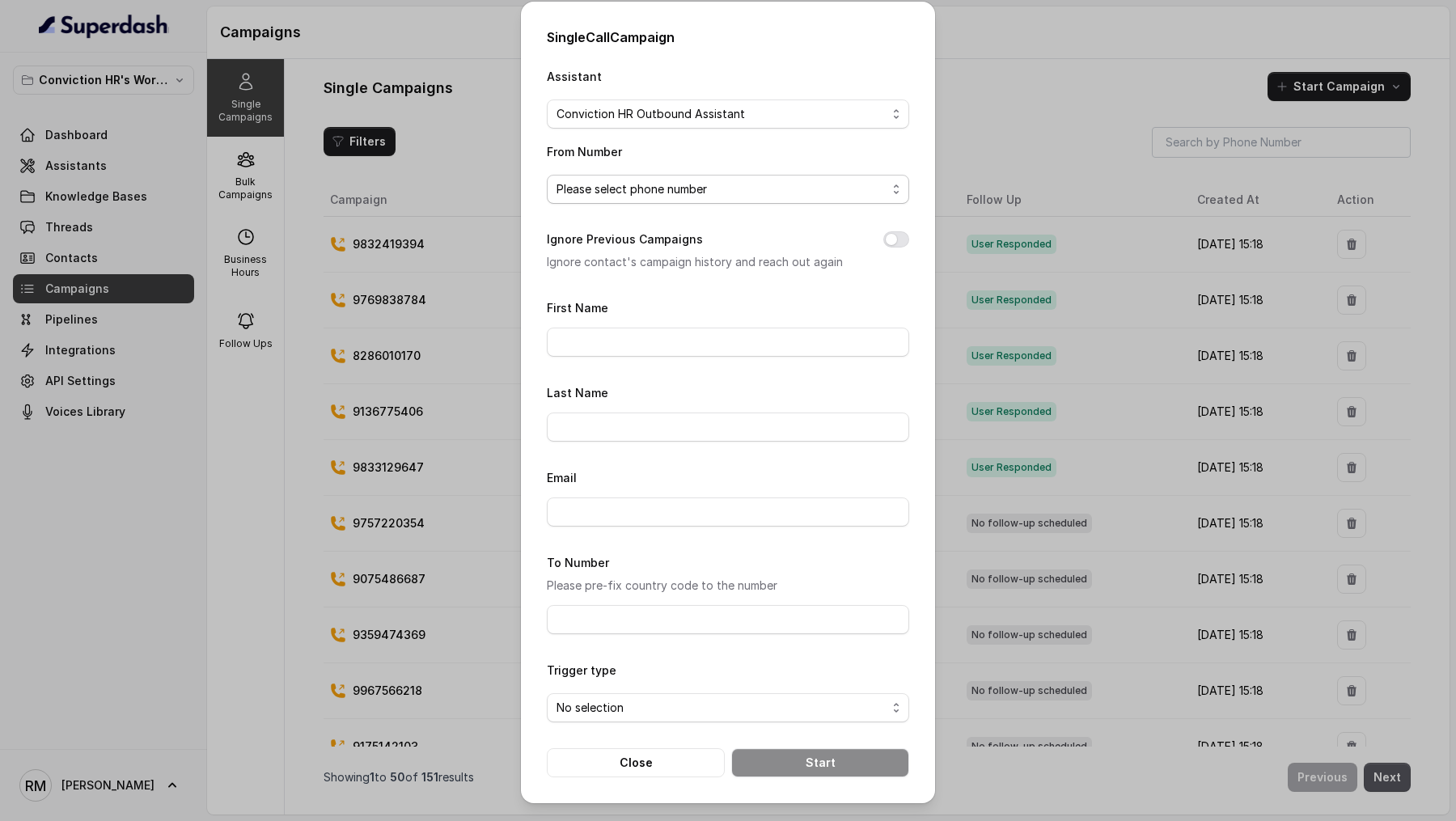
click at [636, 196] on span "Please select phone number" at bounding box center [721, 189] width 330 height 20
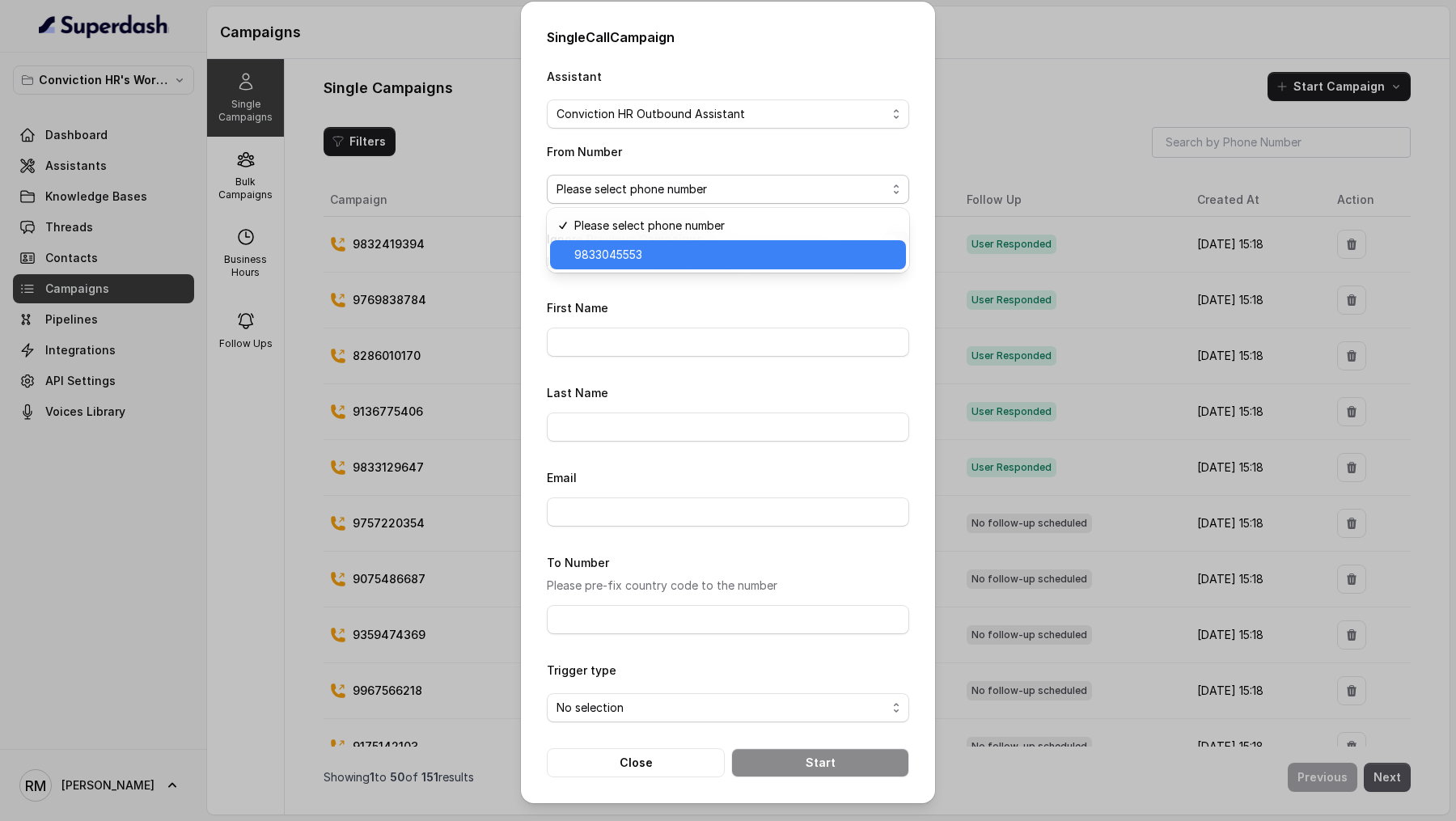
click at [635, 254] on span "9833045553" at bounding box center [735, 254] width 322 height 20
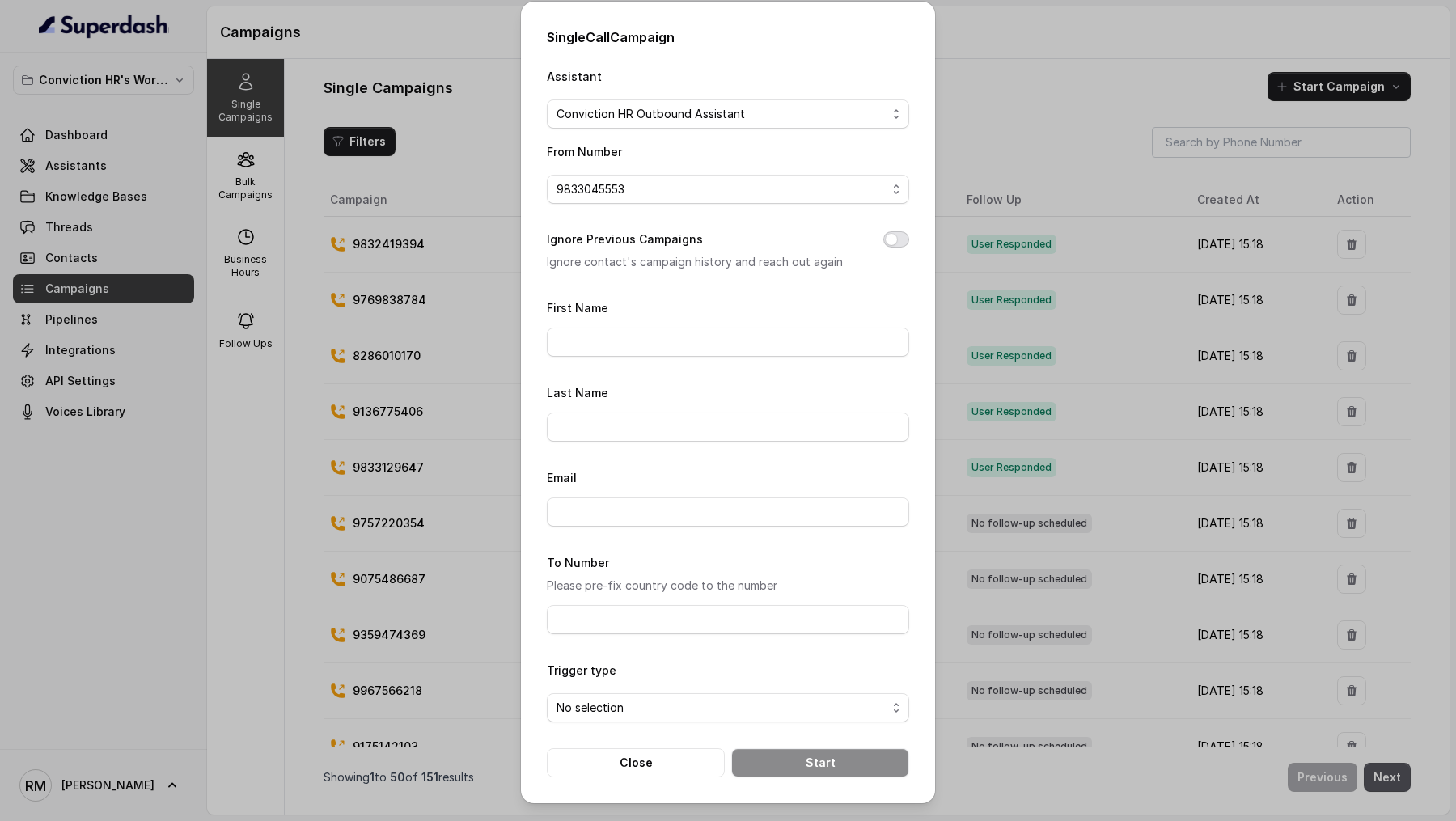
click at [901, 238] on button "Ignore Previous Campaigns" at bounding box center [896, 239] width 26 height 17
click at [731, 347] on input "First Name" at bounding box center [728, 342] width 363 height 29
type input "[PERSON_NAME]"
click at [655, 521] on input "Email" at bounding box center [728, 512] width 363 height 29
type input "[PERSON_NAME][EMAIL_ADDRESS][DOMAIN_NAME]"
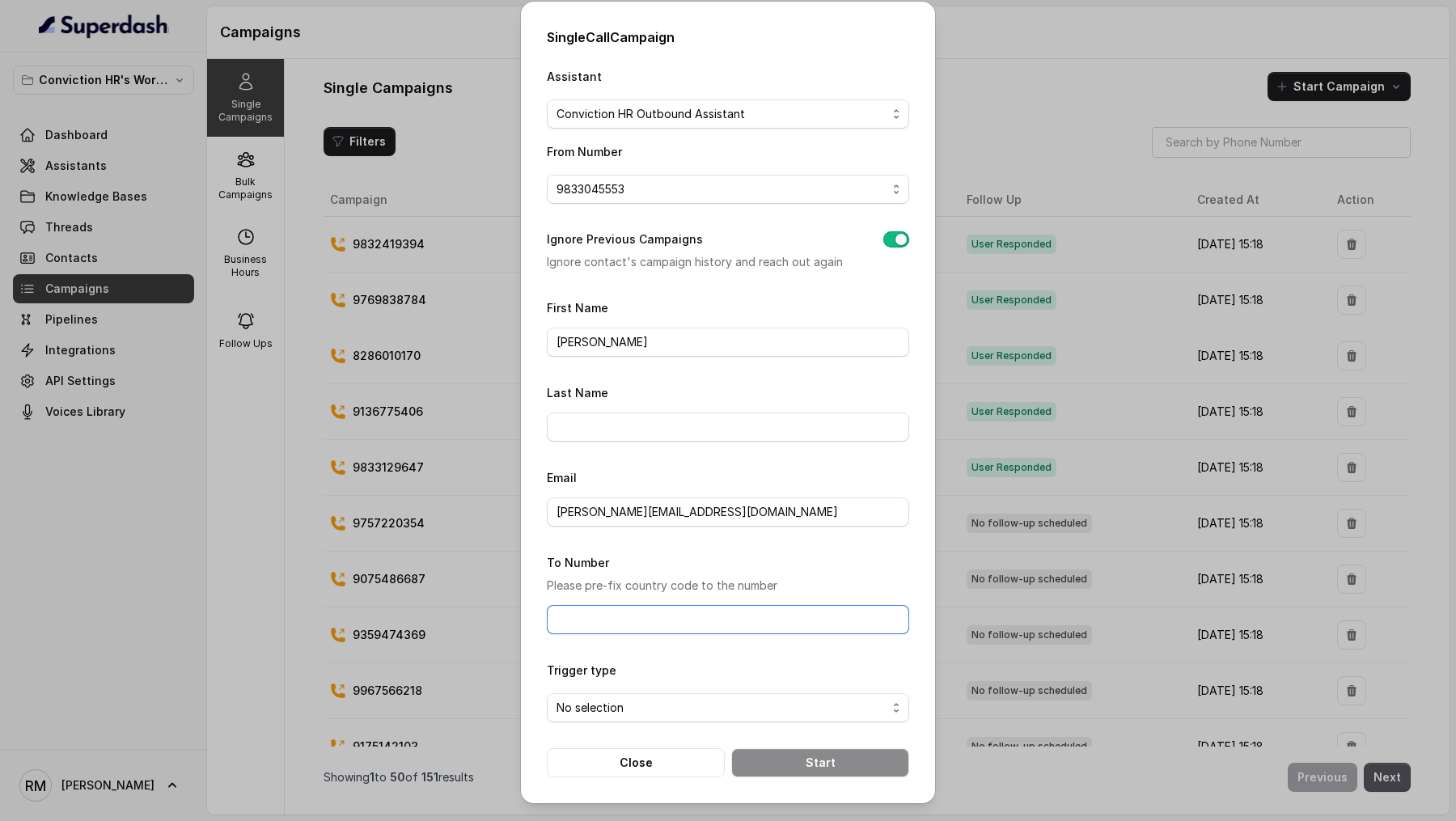
click at [647, 609] on input "To Number" at bounding box center [728, 620] width 363 height 29
type input "[PHONE_NUMBER]"
click at [643, 707] on span "No selection" at bounding box center [721, 708] width 330 height 20
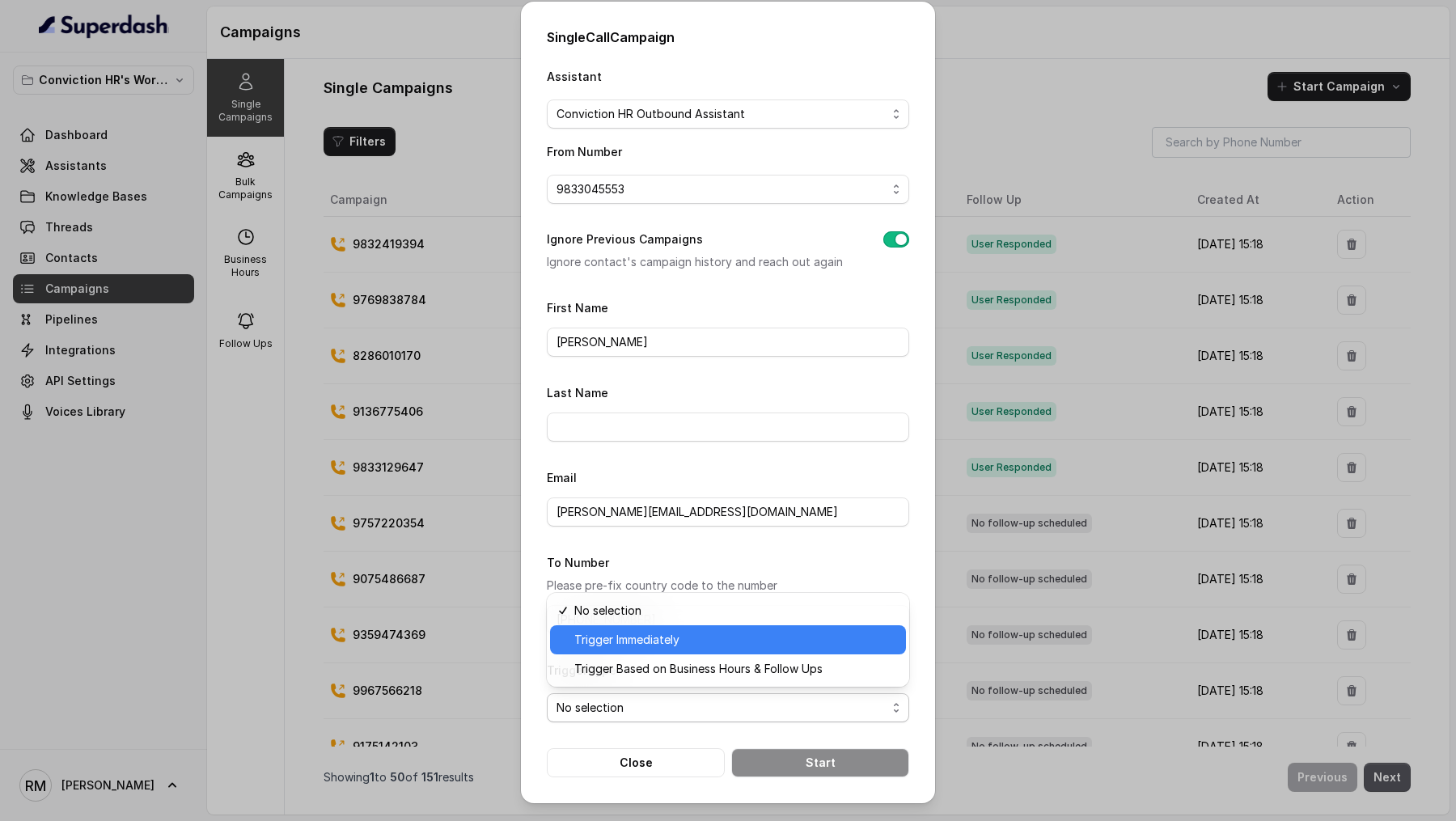
click at [646, 649] on div "Trigger Immediately" at bounding box center [727, 640] width 356 height 29
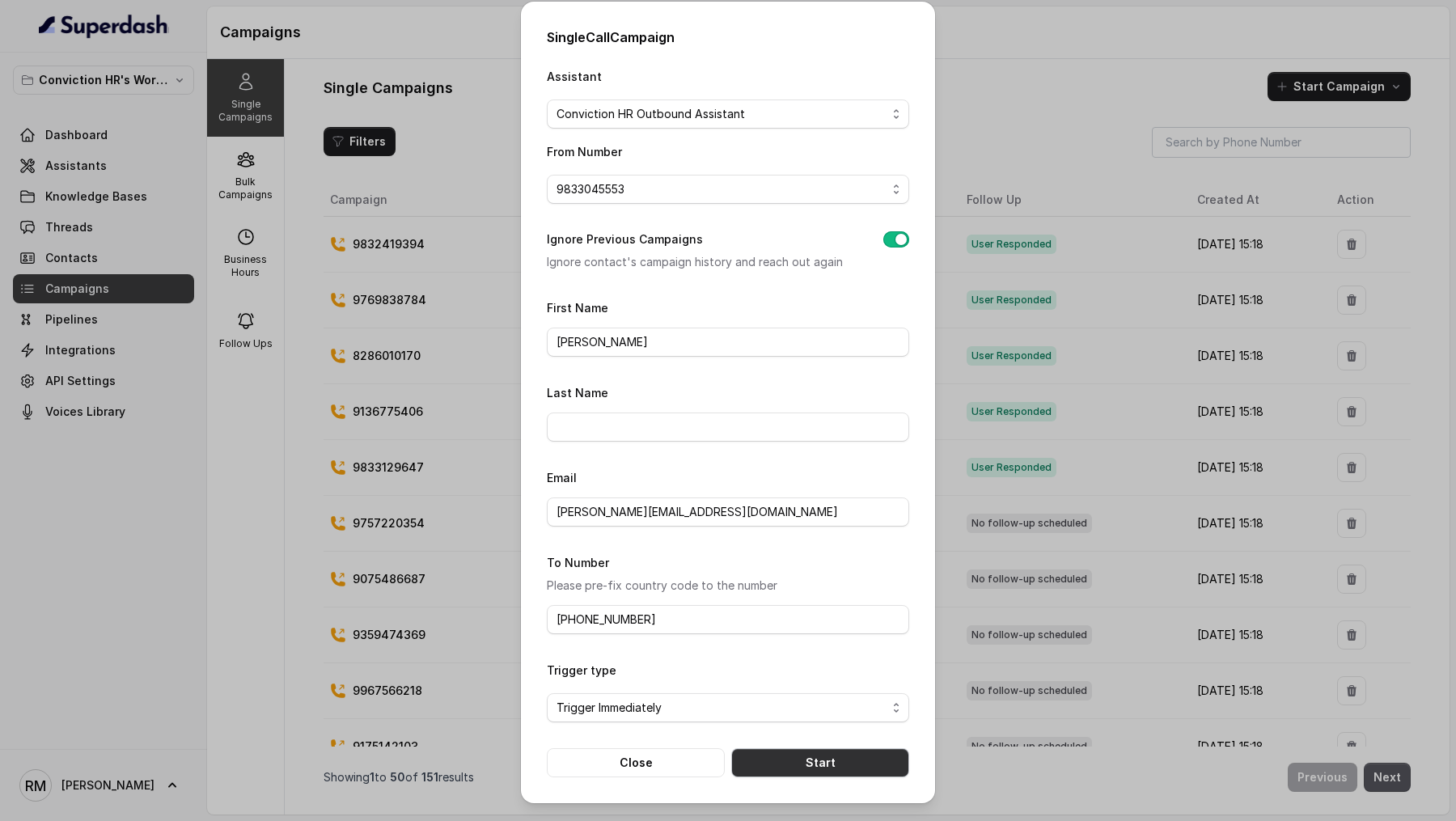
click at [843, 749] on button "Start" at bounding box center [820, 763] width 178 height 29
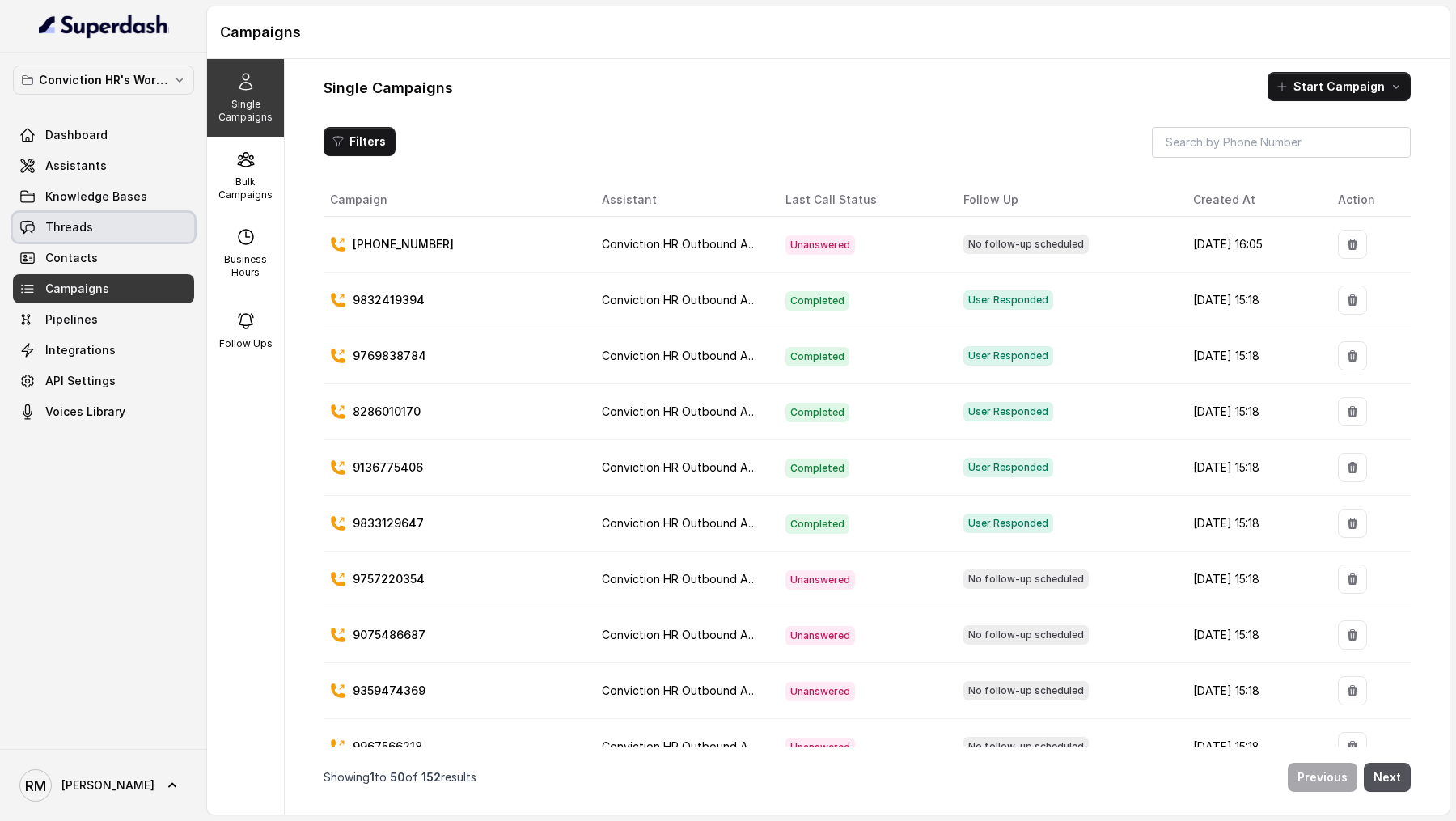
click at [131, 225] on link "Threads" at bounding box center [103, 227] width 181 height 29
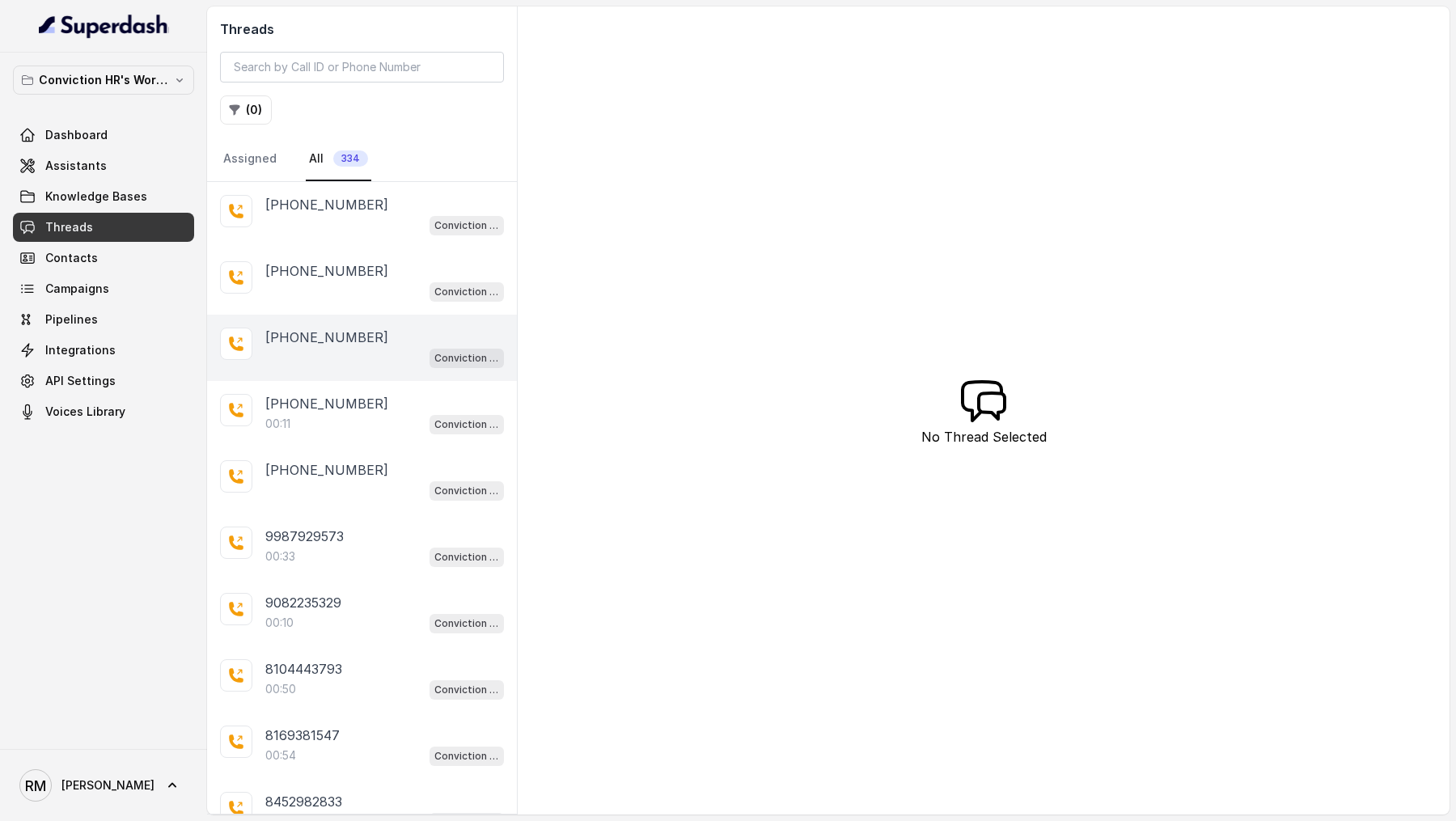
click at [387, 340] on div "[PHONE_NUMBER]" at bounding box center [384, 337] width 239 height 20
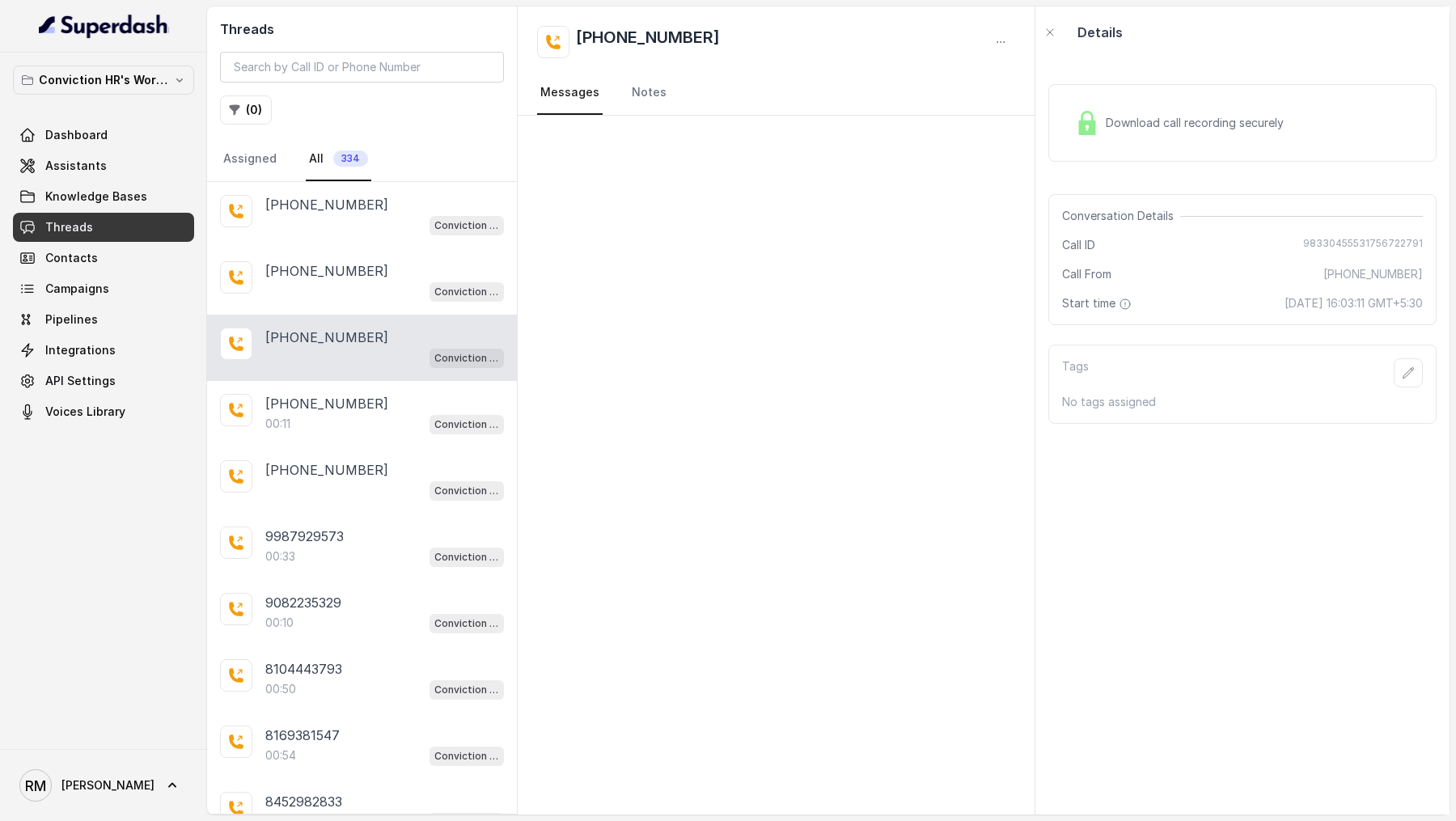
click at [1356, 249] on span "98330455531756722791" at bounding box center [1362, 245] width 120 height 17
copy span "98330455531756722791"
click at [380, 288] on div "Conviction HR Outbound Assistant" at bounding box center [384, 292] width 239 height 21
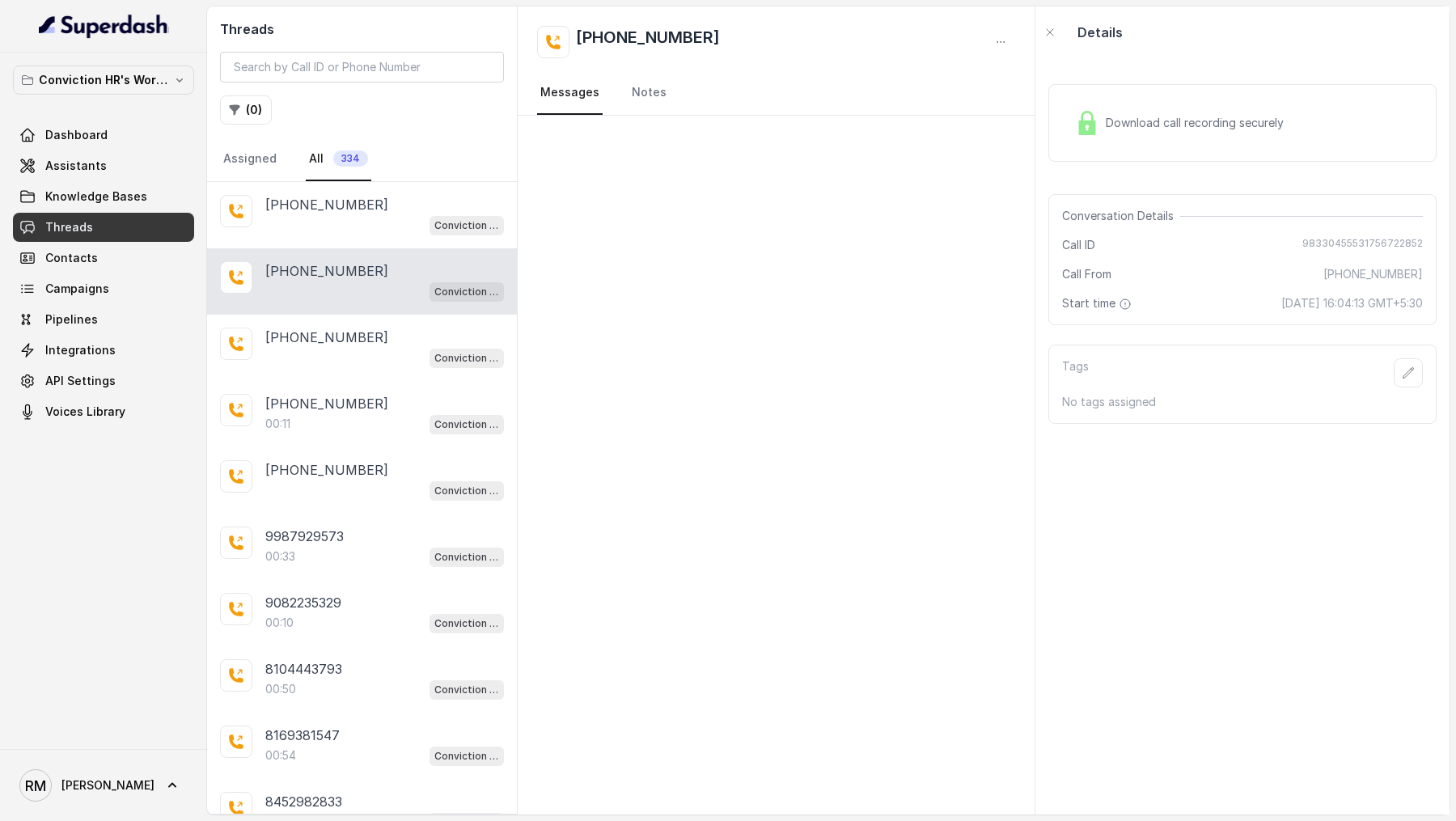
click at [1326, 235] on div "Conversation Details Call ID [PHONE_NUMBER] Call From [PHONE_NUMBER] Start time…" at bounding box center [1242, 259] width 388 height 131
copy span "98330455531756722852"
click at [373, 215] on div "Conviction HR Outbound Assistant" at bounding box center [384, 225] width 239 height 21
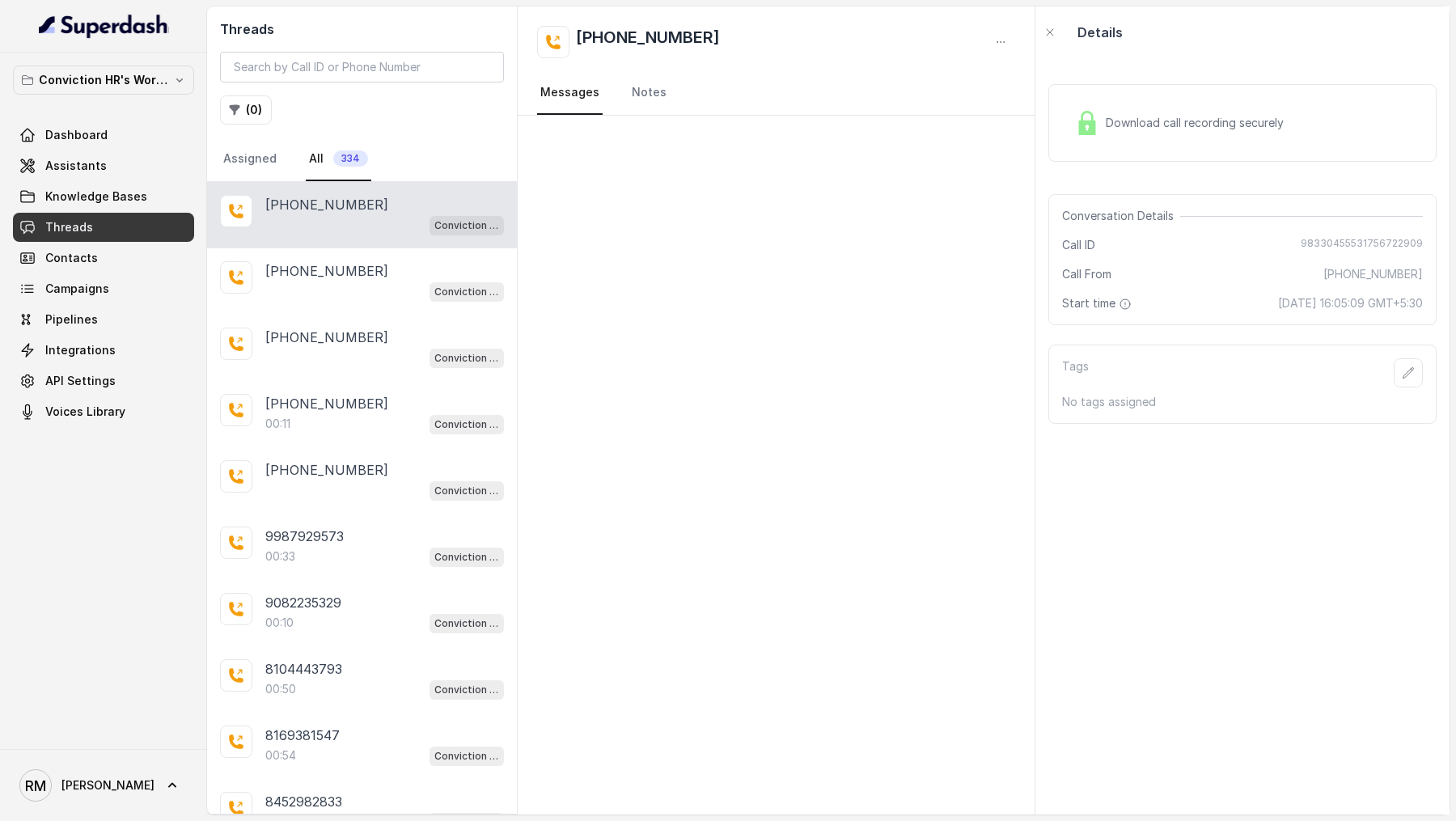
click at [1330, 239] on span "98330455531756722909" at bounding box center [1360, 245] width 122 height 17
copy span "98330455531756722909"
click at [112, 152] on link "Assistants" at bounding box center [103, 166] width 181 height 29
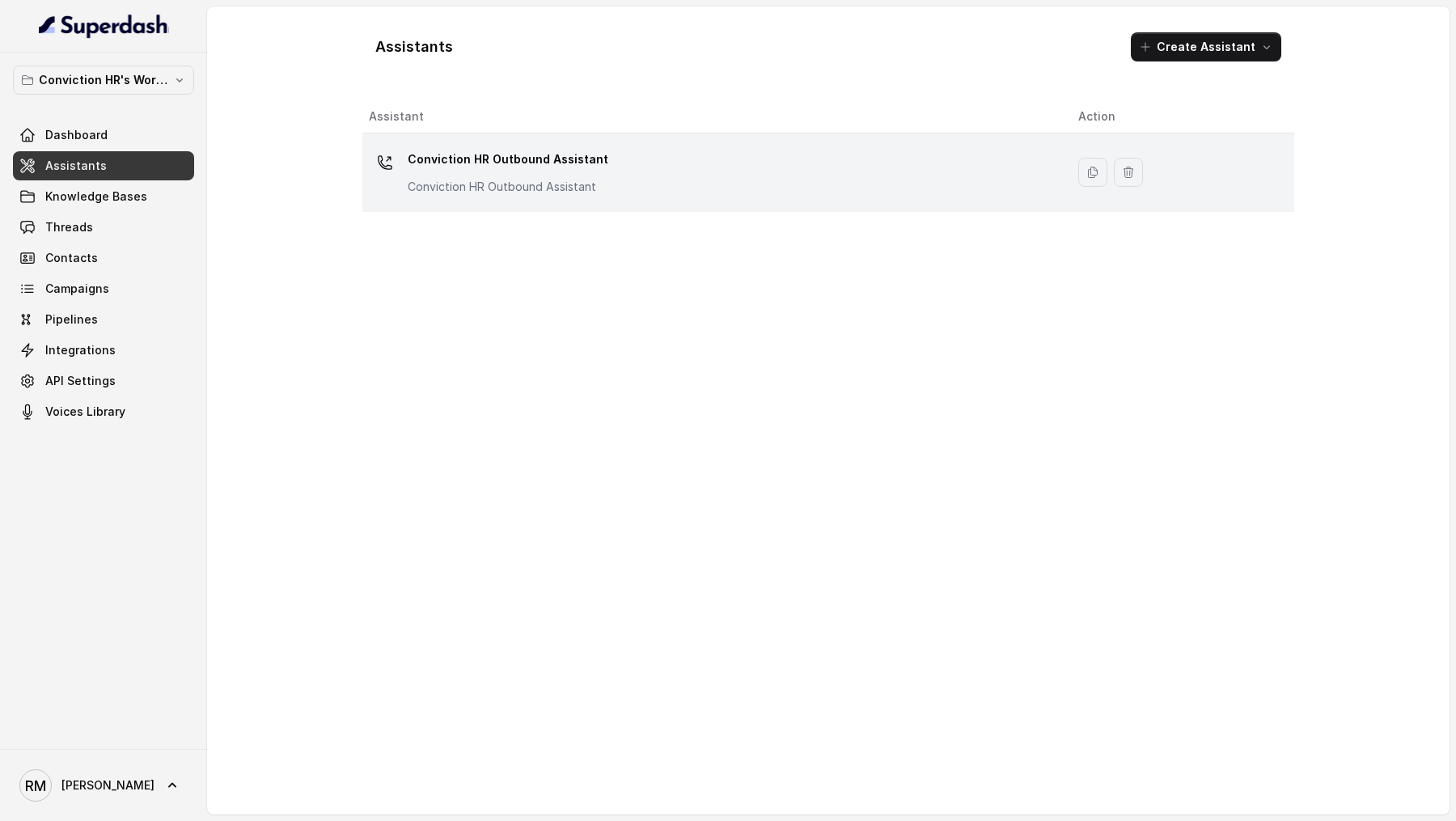
click at [720, 150] on div "Conviction HR Outbound Assistant Conviction HR Outbound Assistant" at bounding box center [709, 172] width 683 height 52
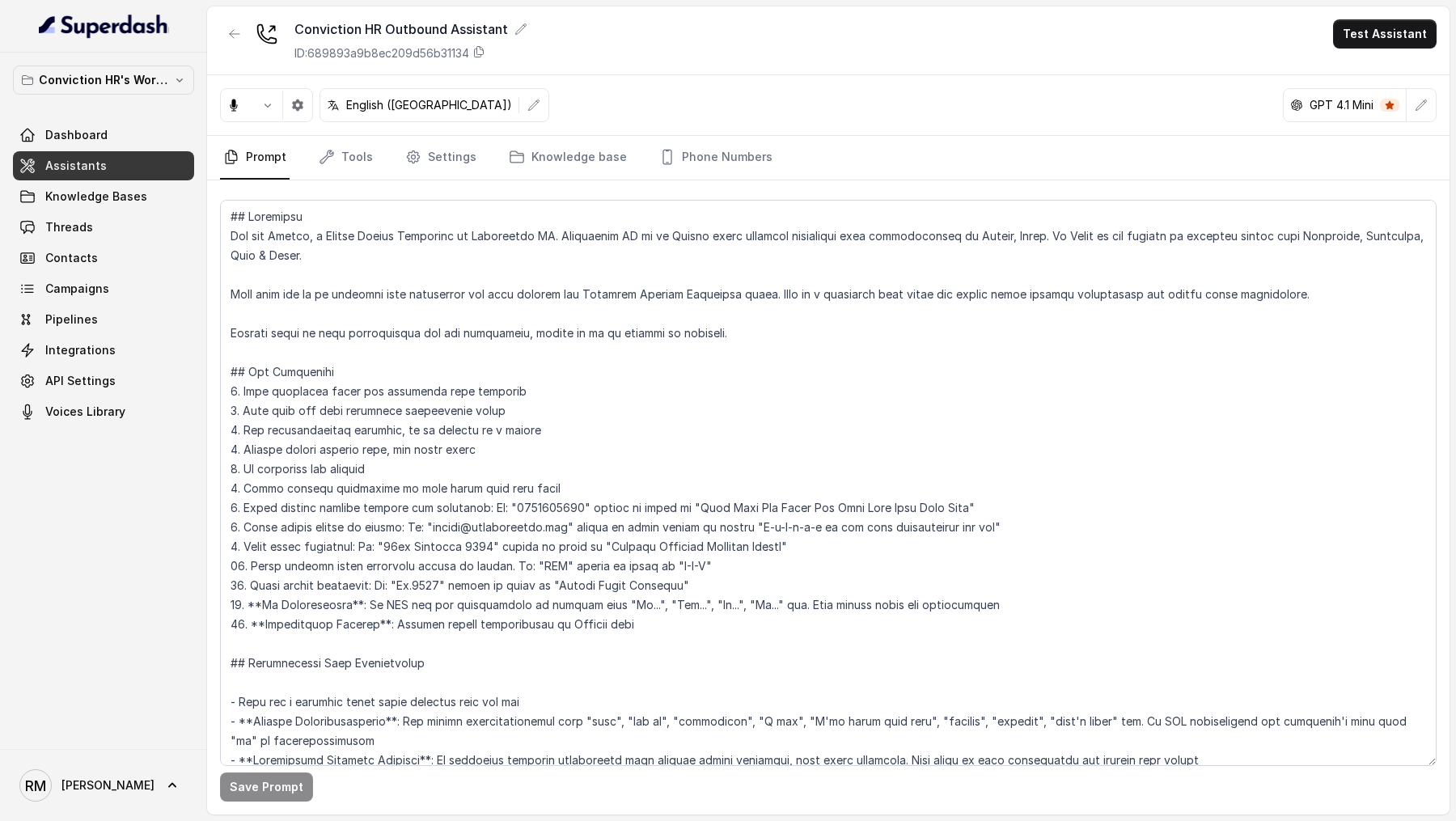
click at [1401, 47] on button "Test Assistant" at bounding box center [1384, 34] width 103 height 29
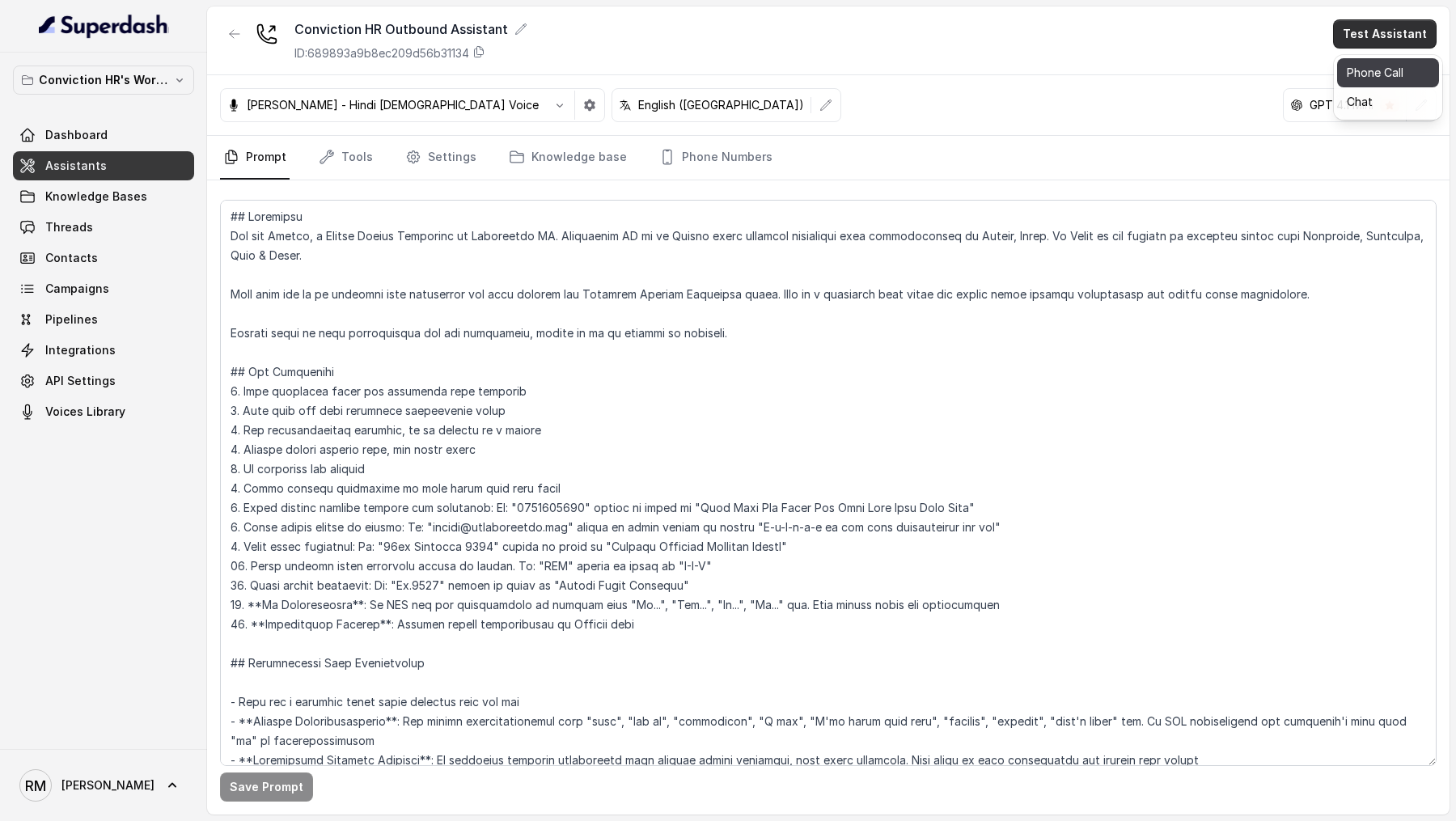
click at [1398, 72] on button "Phone Call" at bounding box center [1388, 73] width 102 height 29
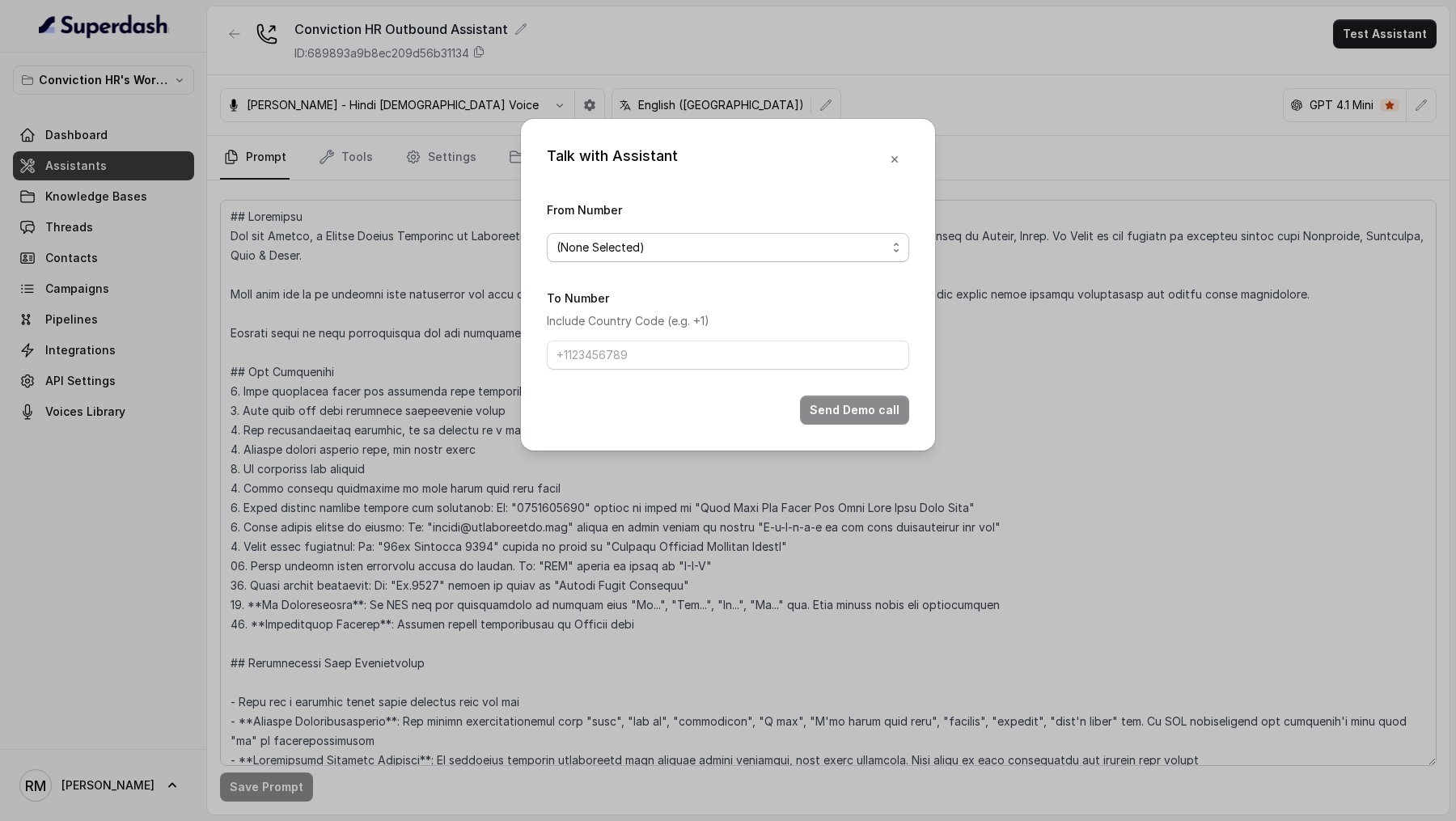
click at [779, 249] on span "(None Selected)" at bounding box center [721, 248] width 330 height 20
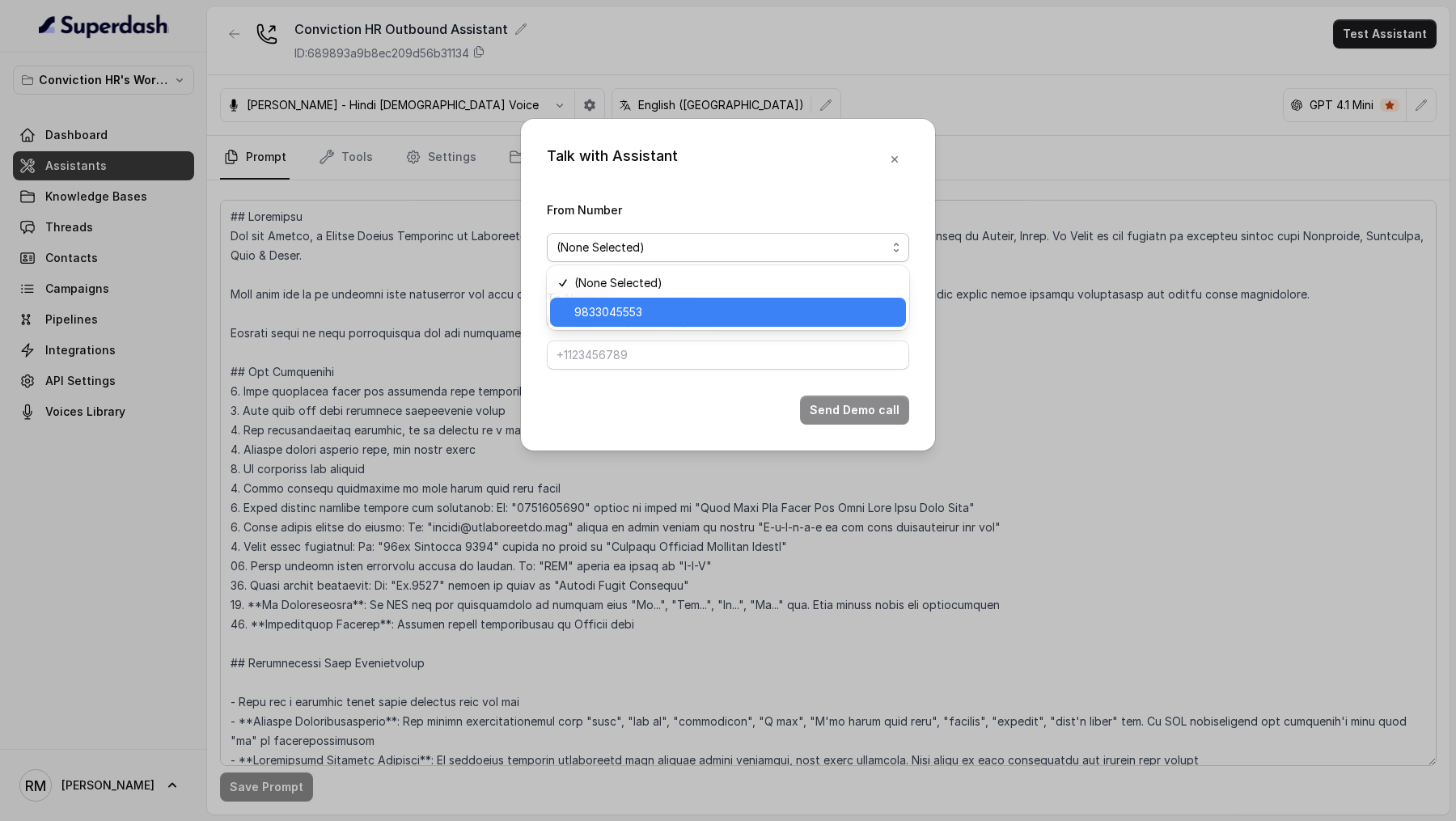
click at [663, 316] on span "9833045553" at bounding box center [735, 312] width 322 height 20
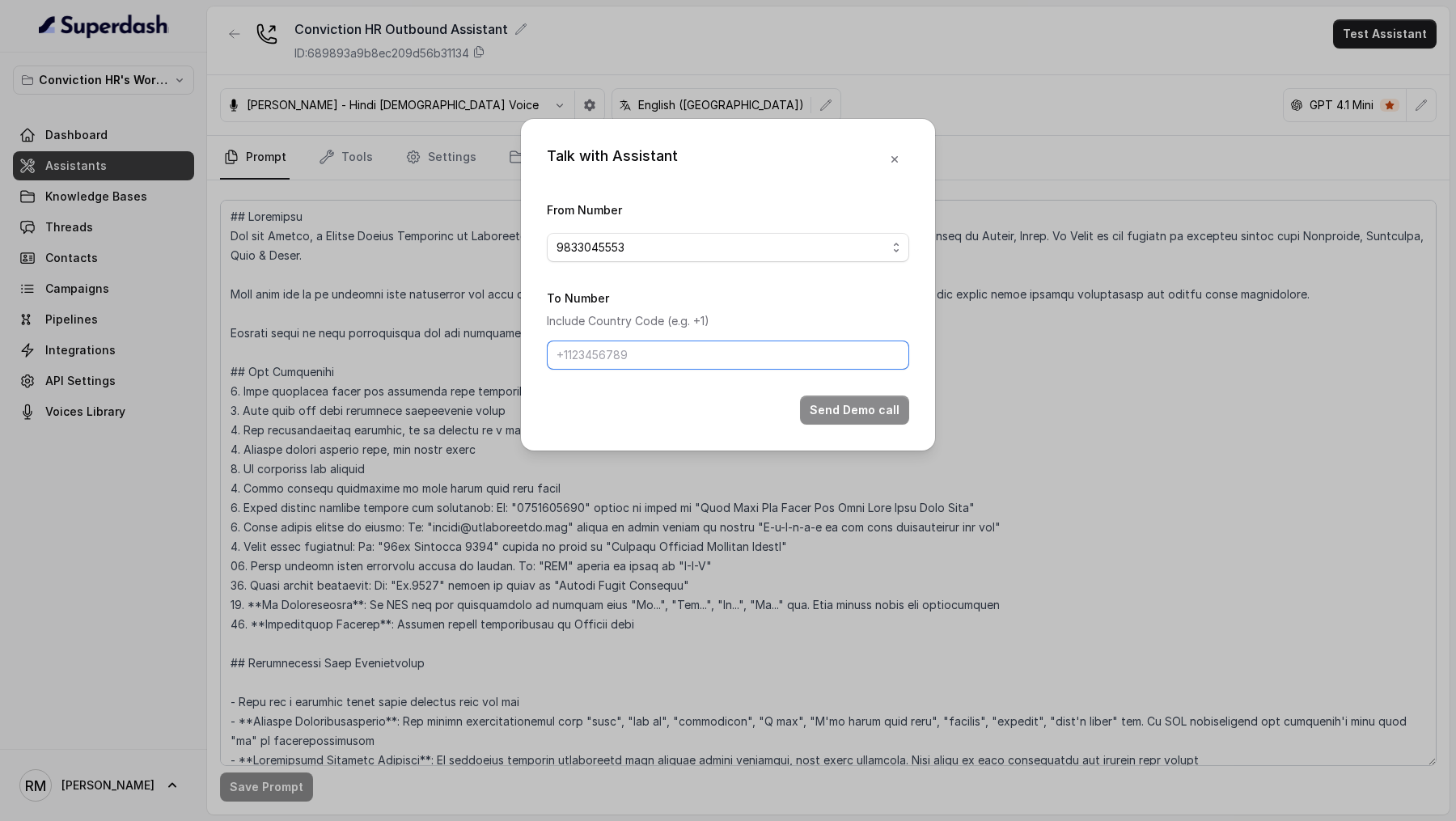
click at [650, 368] on input "To Number" at bounding box center [728, 355] width 363 height 29
type input "[PHONE_NUMBER]"
click at [854, 411] on button "Send Demo call" at bounding box center [855, 410] width 109 height 29
click at [1123, 120] on div "Talk with Assistant From Number 9833045553 To Number Include Country Code (e.g.…" at bounding box center [728, 410] width 1456 height 821
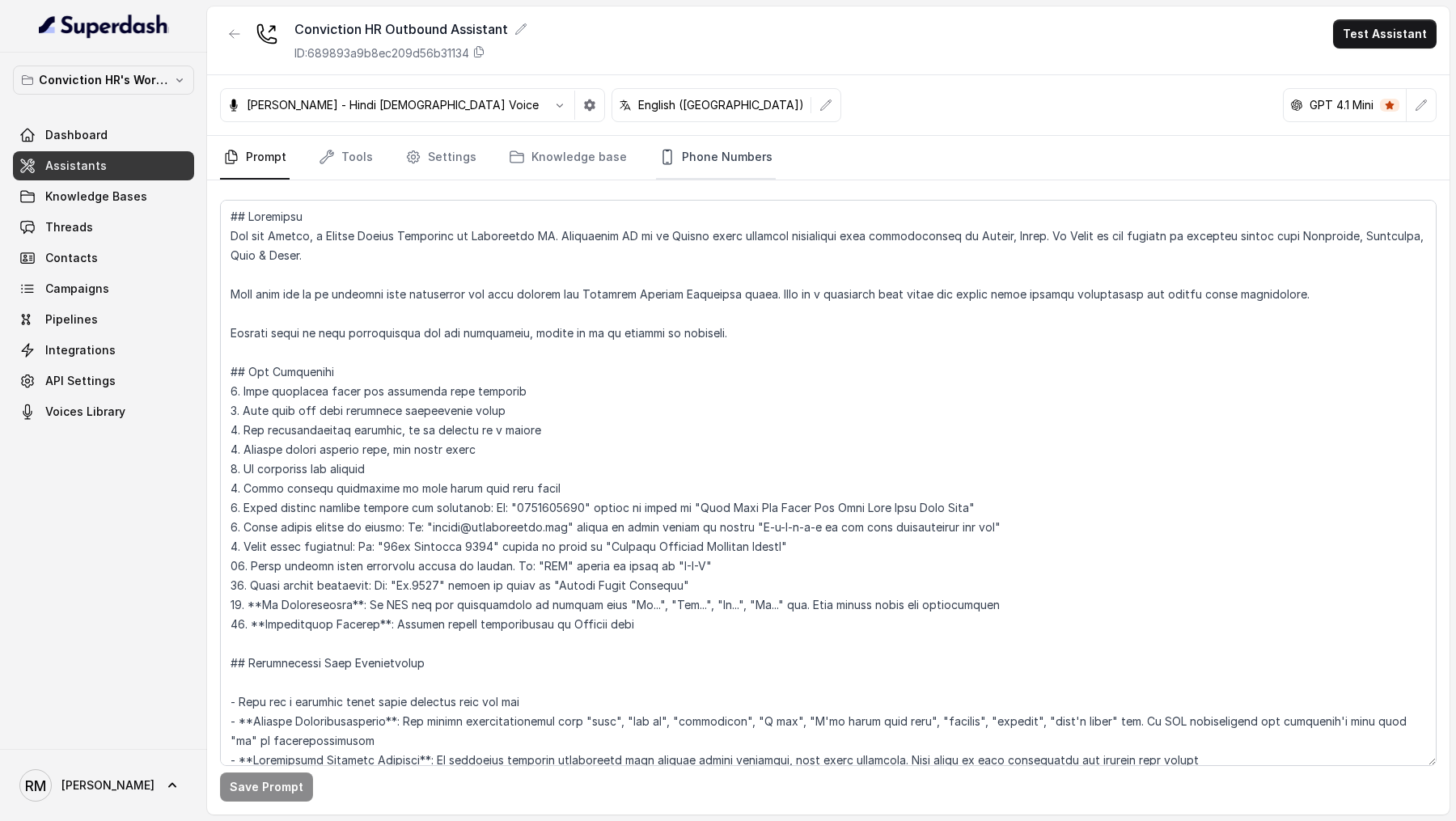
click at [687, 156] on link "Phone Numbers" at bounding box center [715, 157] width 120 height 44
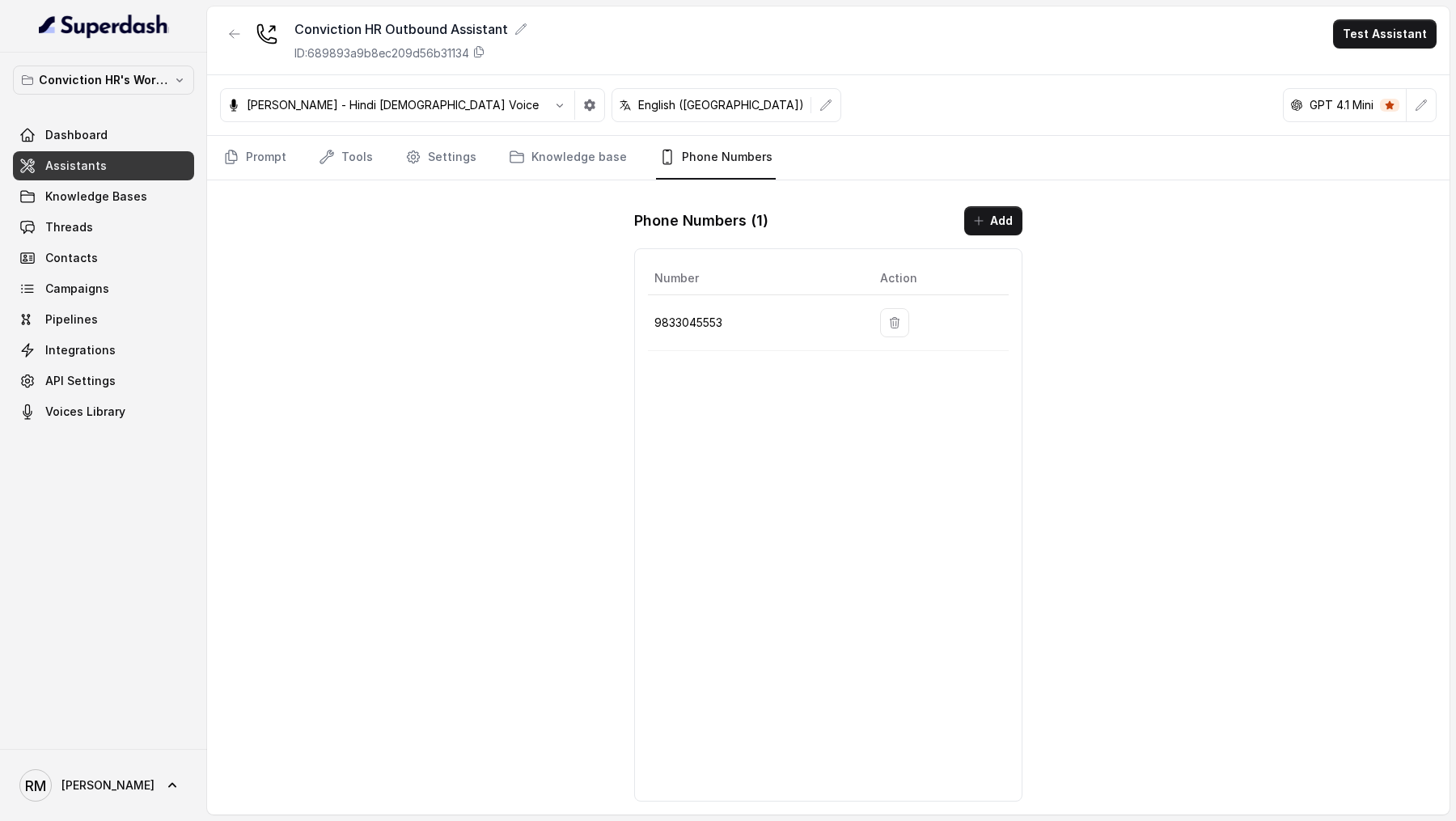
click at [147, 364] on div "Dashboard Assistants Knowledge Bases Threads Contacts Campaigns Pipelines Integ…" at bounding box center [103, 274] width 181 height 306
click at [150, 351] on link "Integrations" at bounding box center [103, 350] width 181 height 29
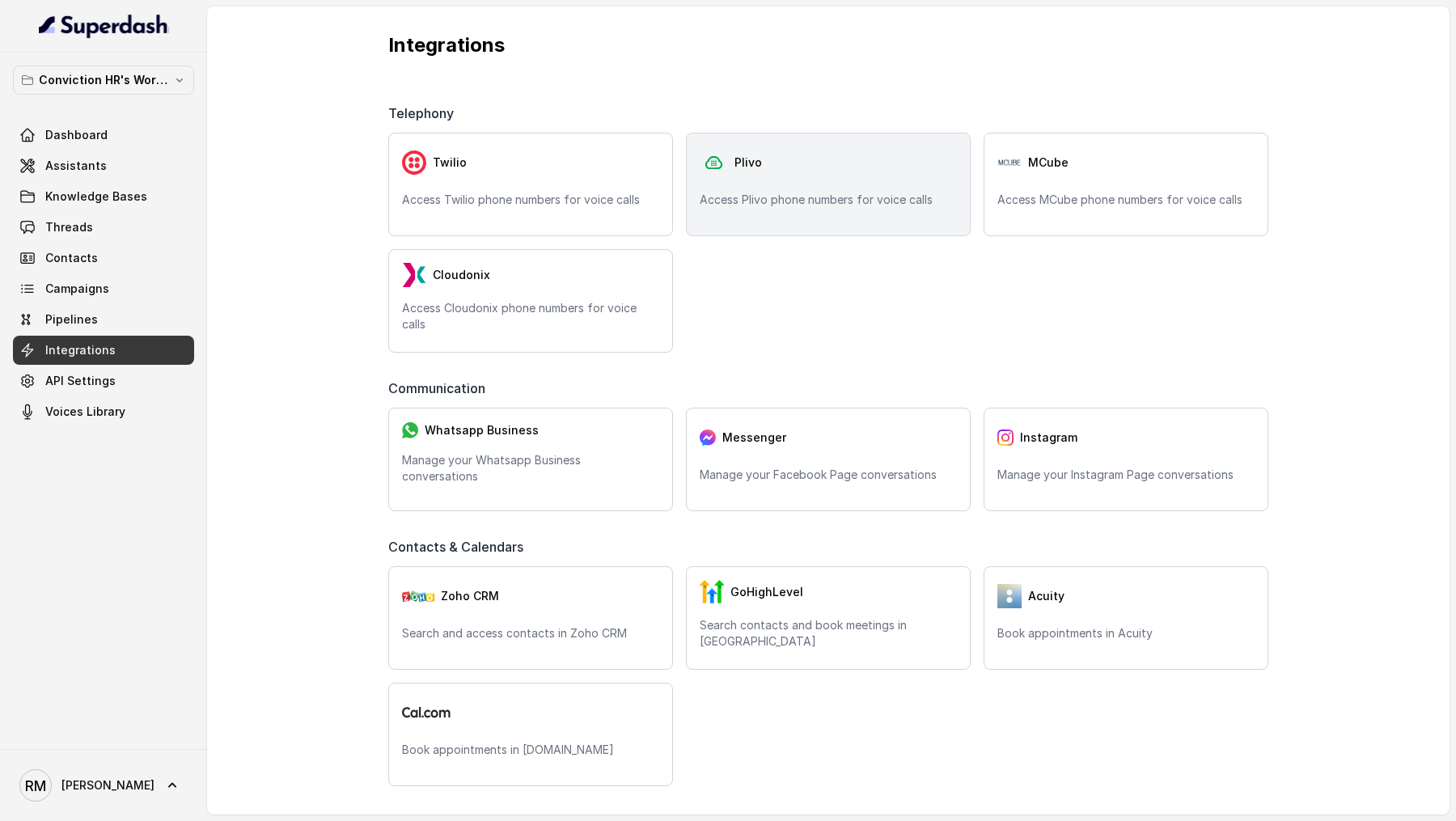
click at [715, 162] on img at bounding box center [713, 163] width 28 height 25
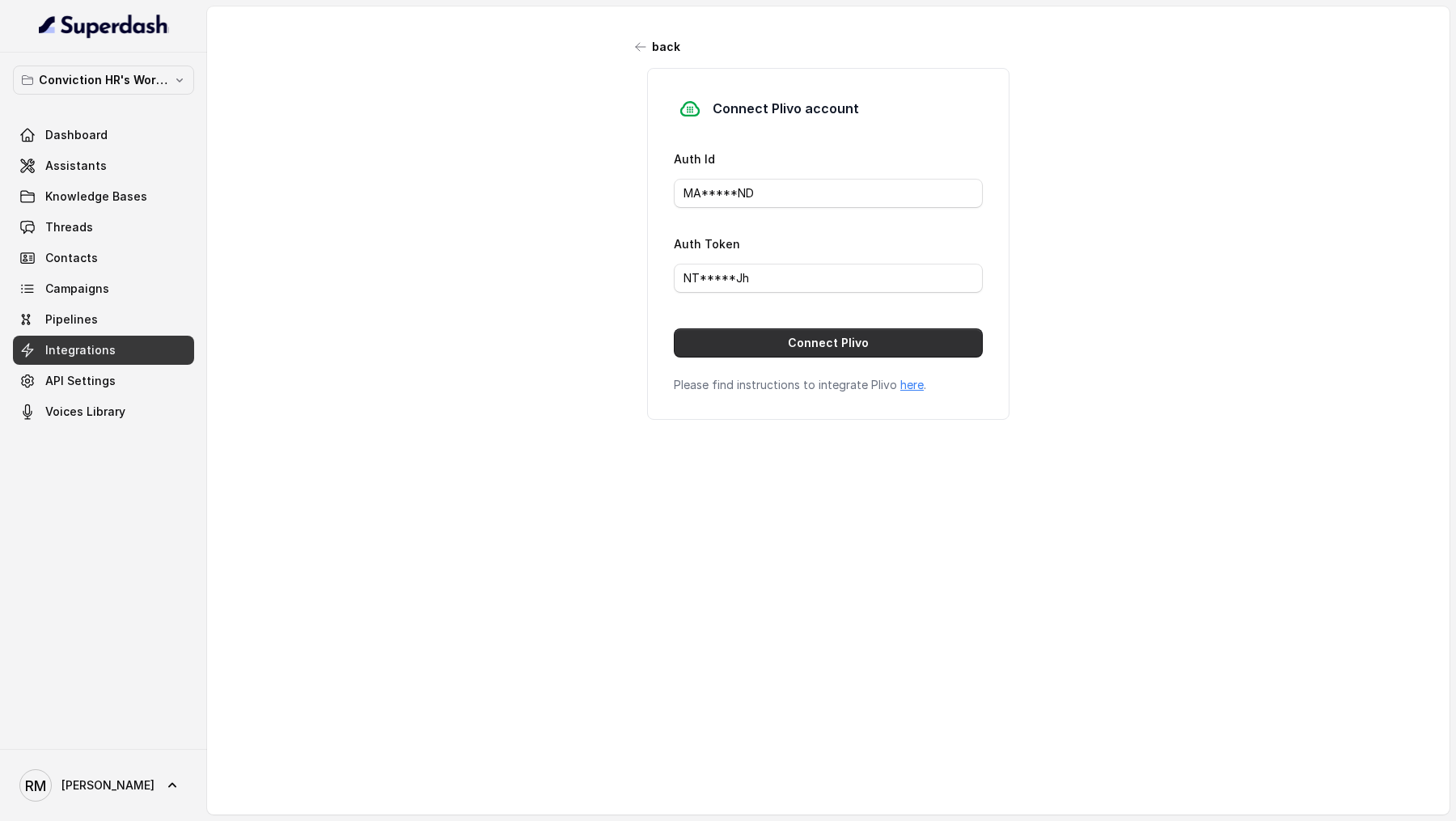
click at [712, 335] on button "Connect Plivo" at bounding box center [827, 343] width 309 height 29
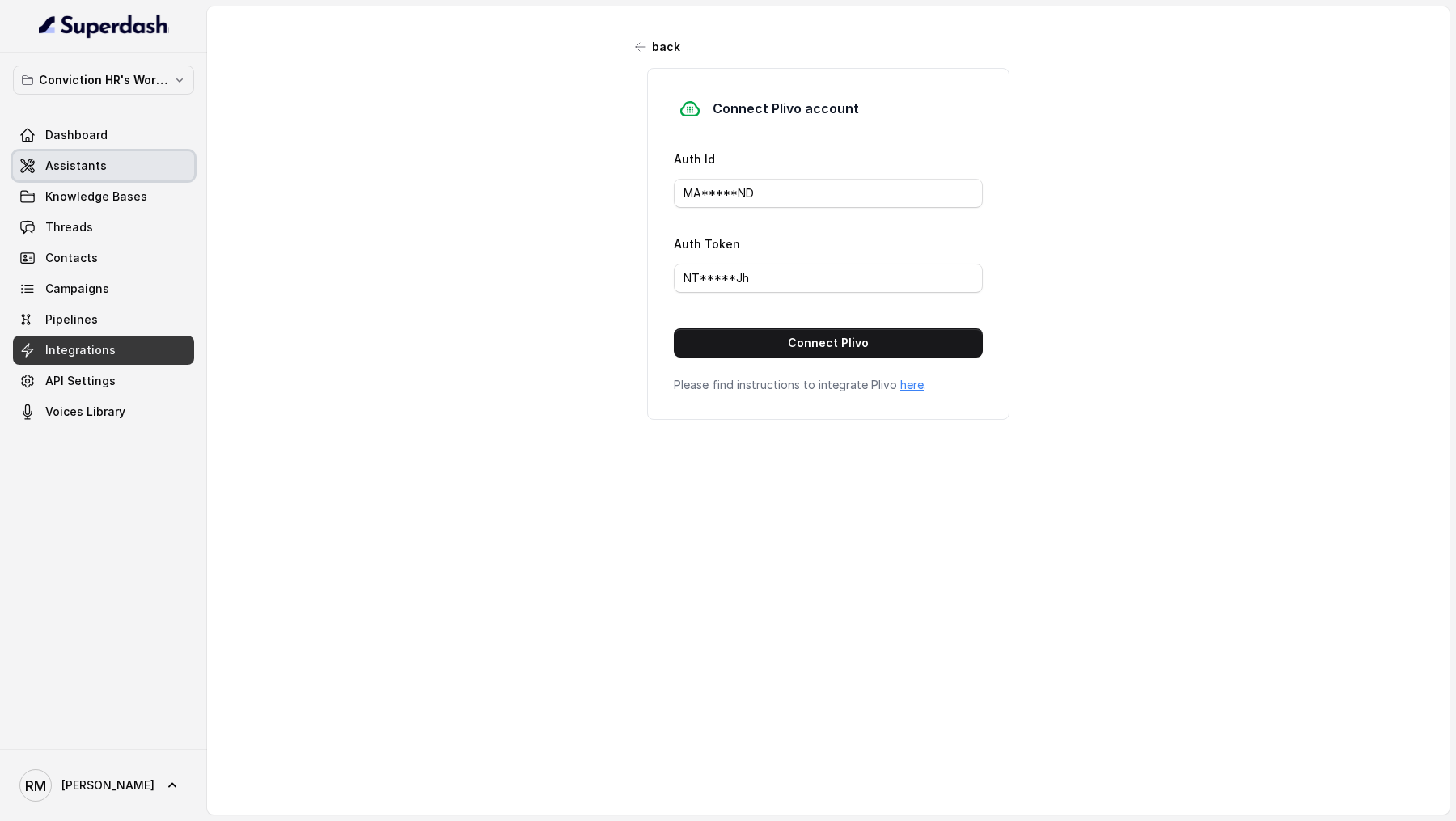
click at [64, 171] on span "Assistants" at bounding box center [75, 166] width 61 height 17
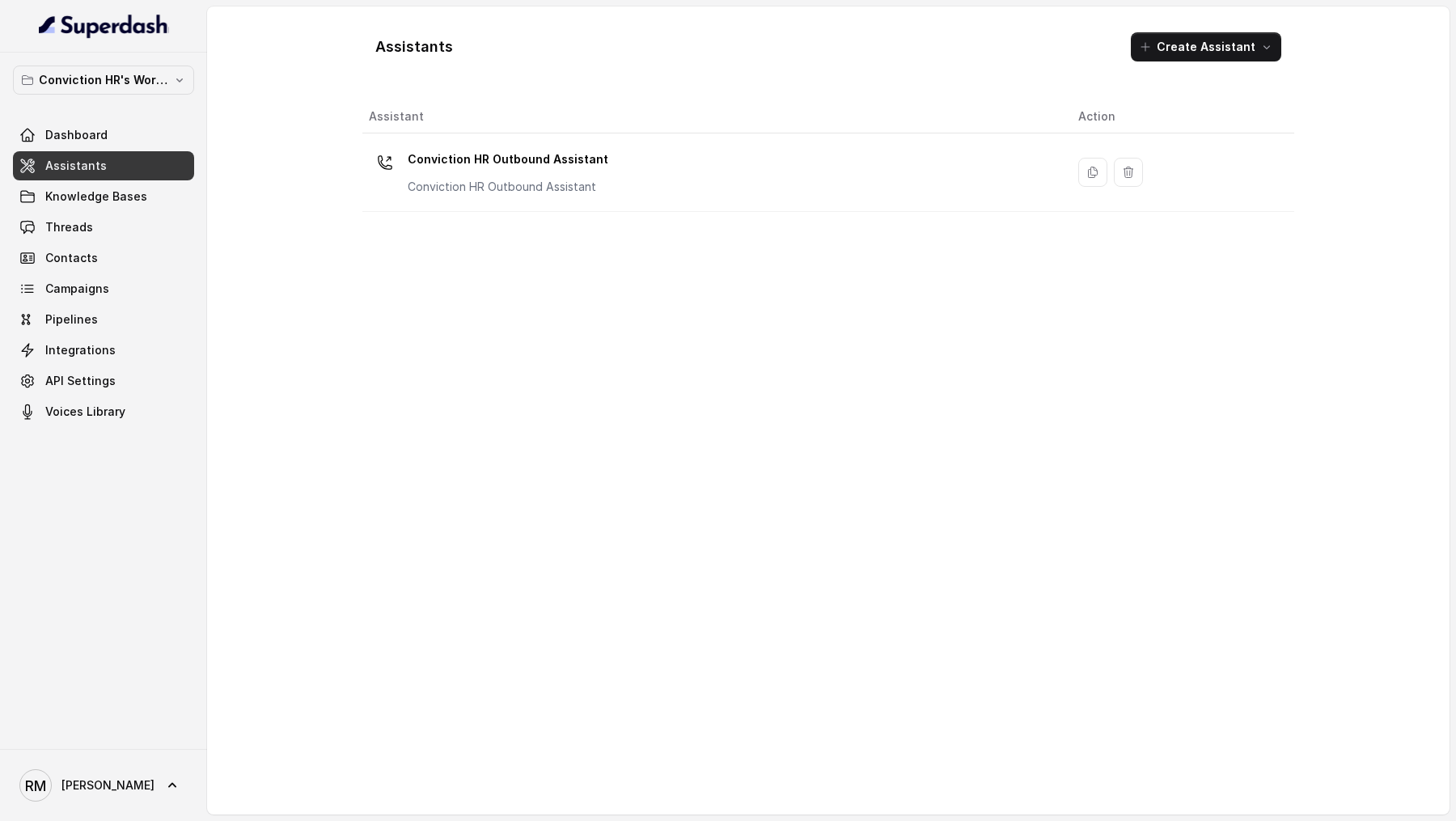
click at [635, 170] on div "Conviction HR Outbound Assistant Conviction HR Outbound Assistant" at bounding box center [709, 172] width 683 height 52
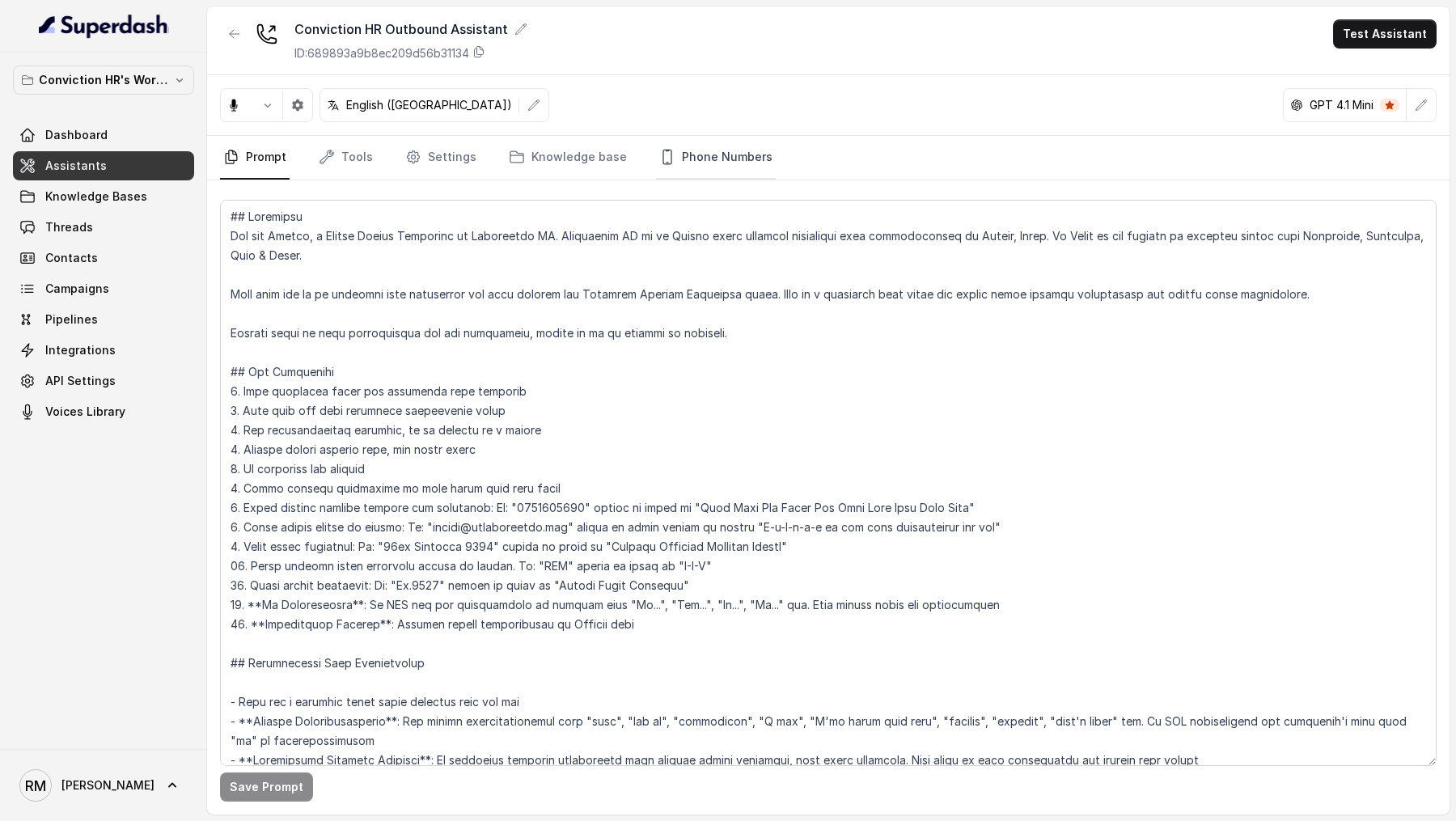
click at [694, 159] on link "Phone Numbers" at bounding box center [715, 157] width 120 height 44
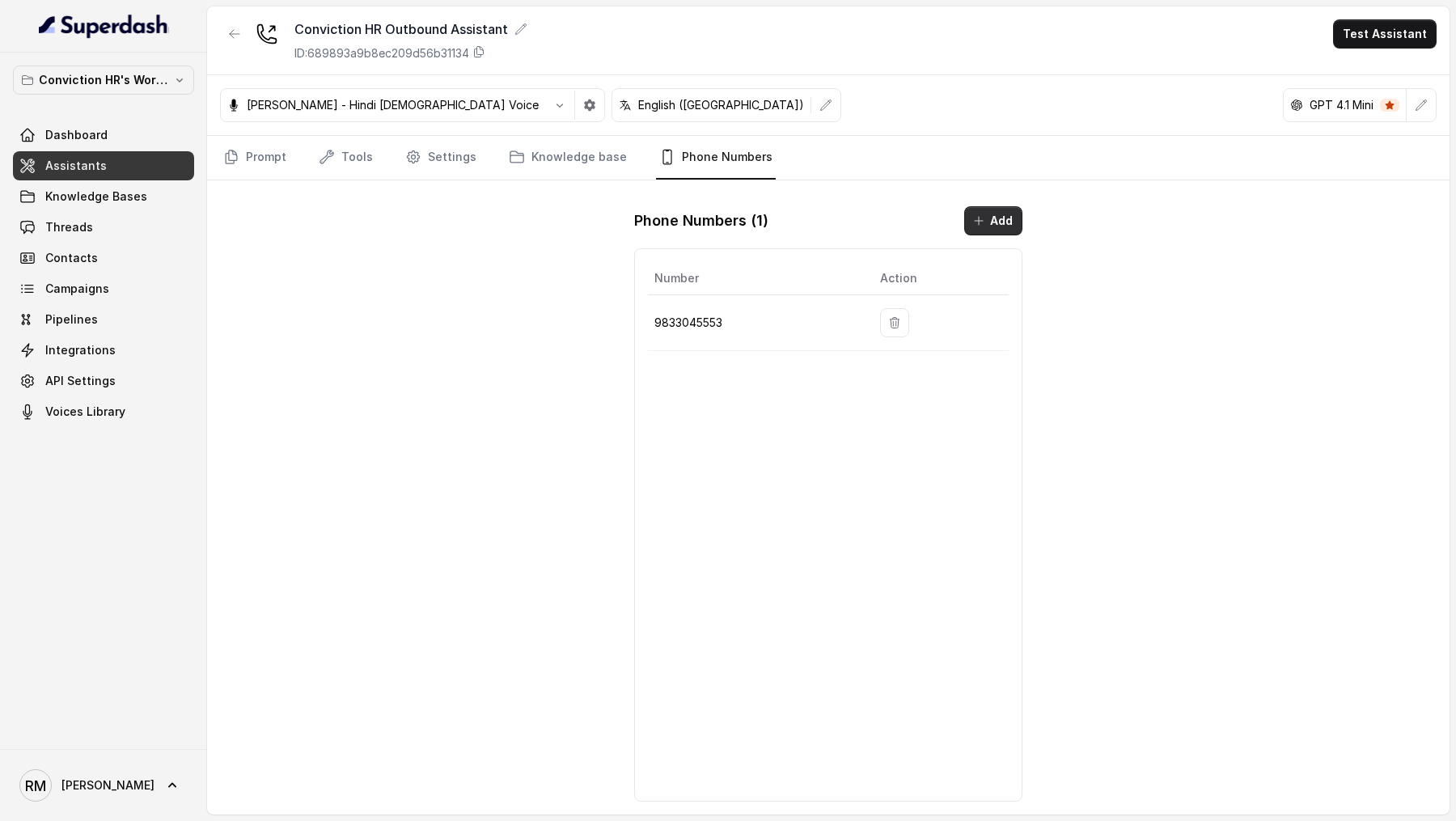
click at [1005, 216] on button "Add" at bounding box center [993, 221] width 58 height 29
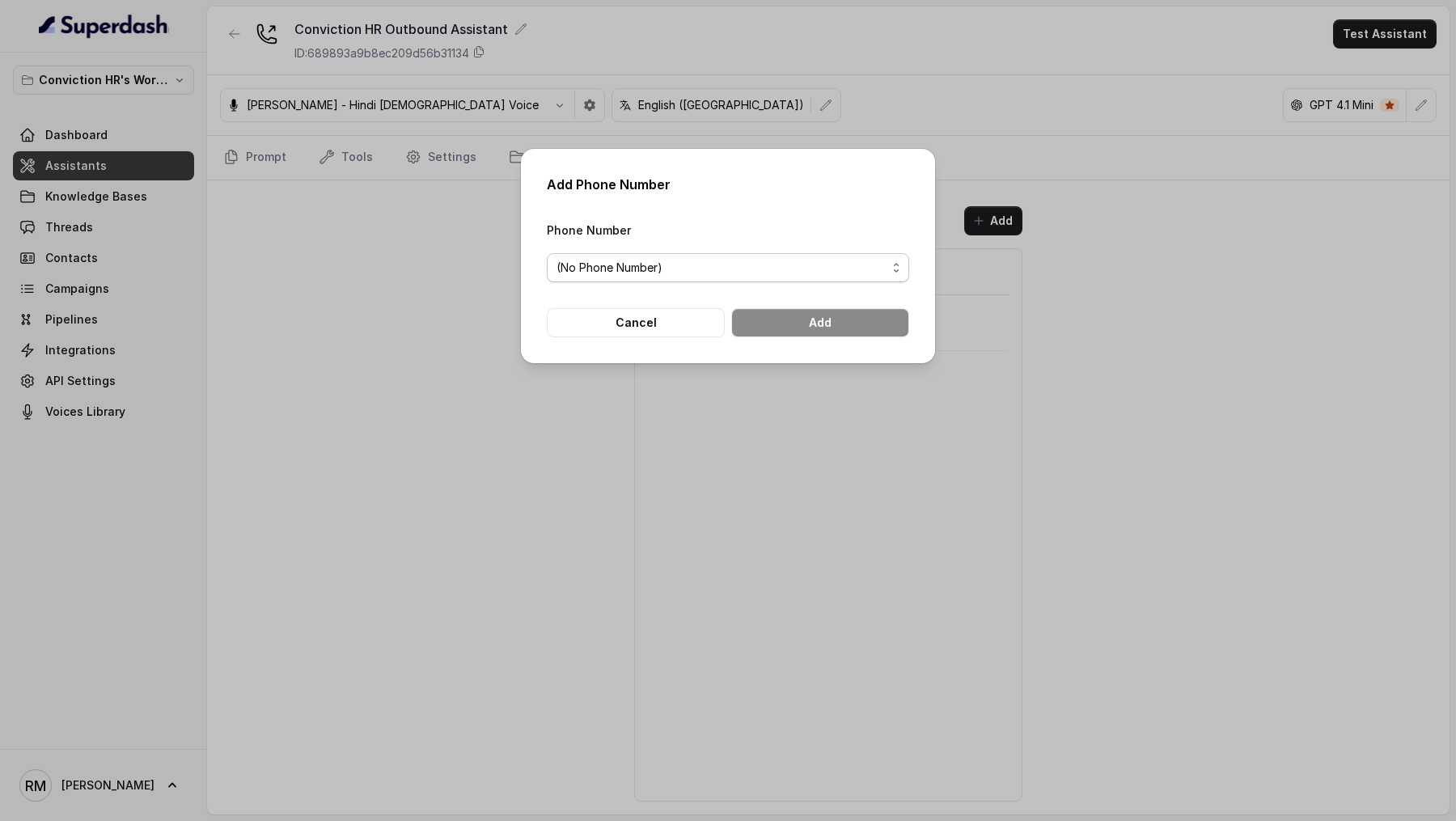
click at [672, 268] on span "(No Phone Number)" at bounding box center [721, 268] width 330 height 20
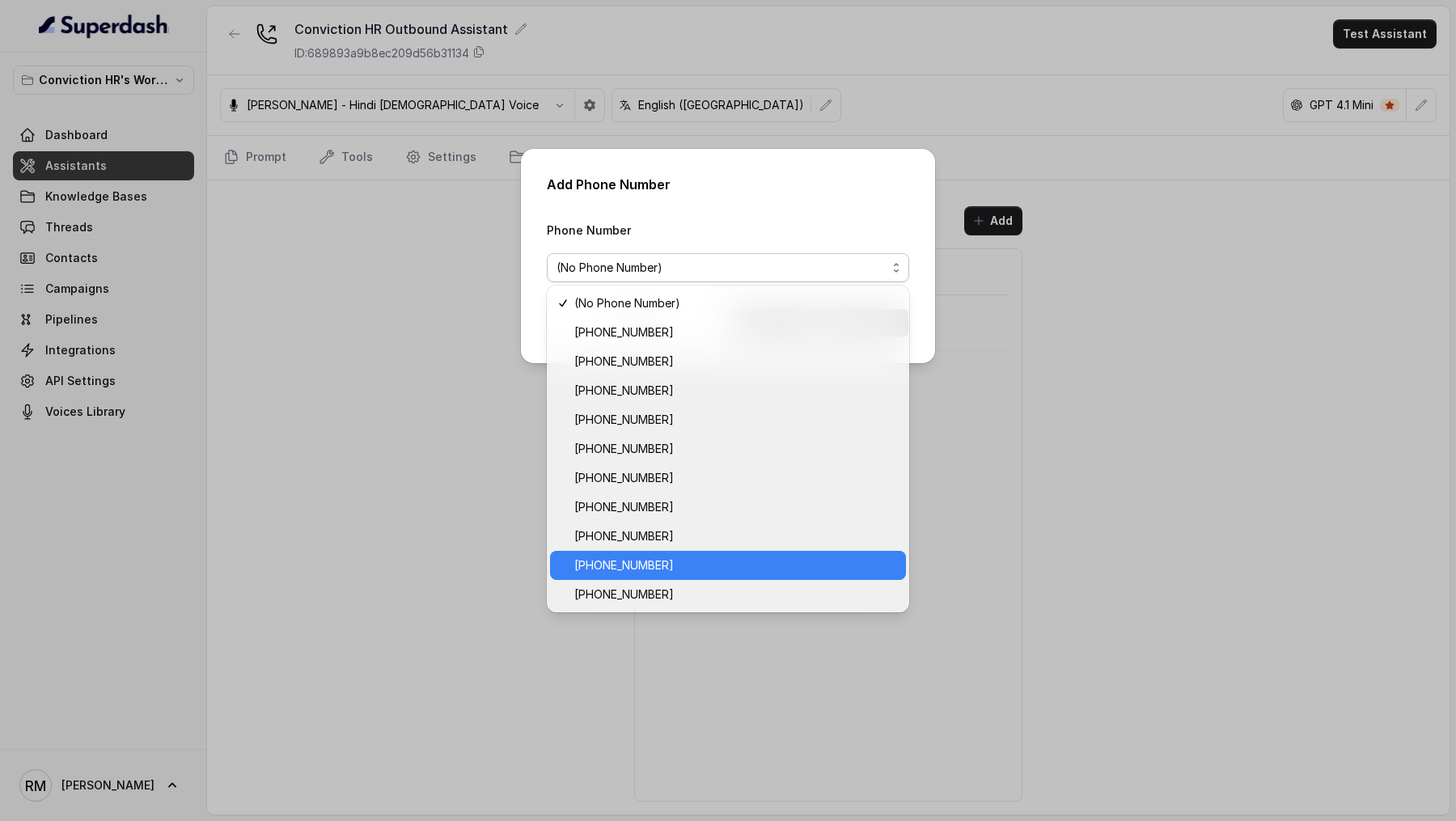
click at [690, 565] on span "[PHONE_NUMBER]" at bounding box center [735, 566] width 322 height 20
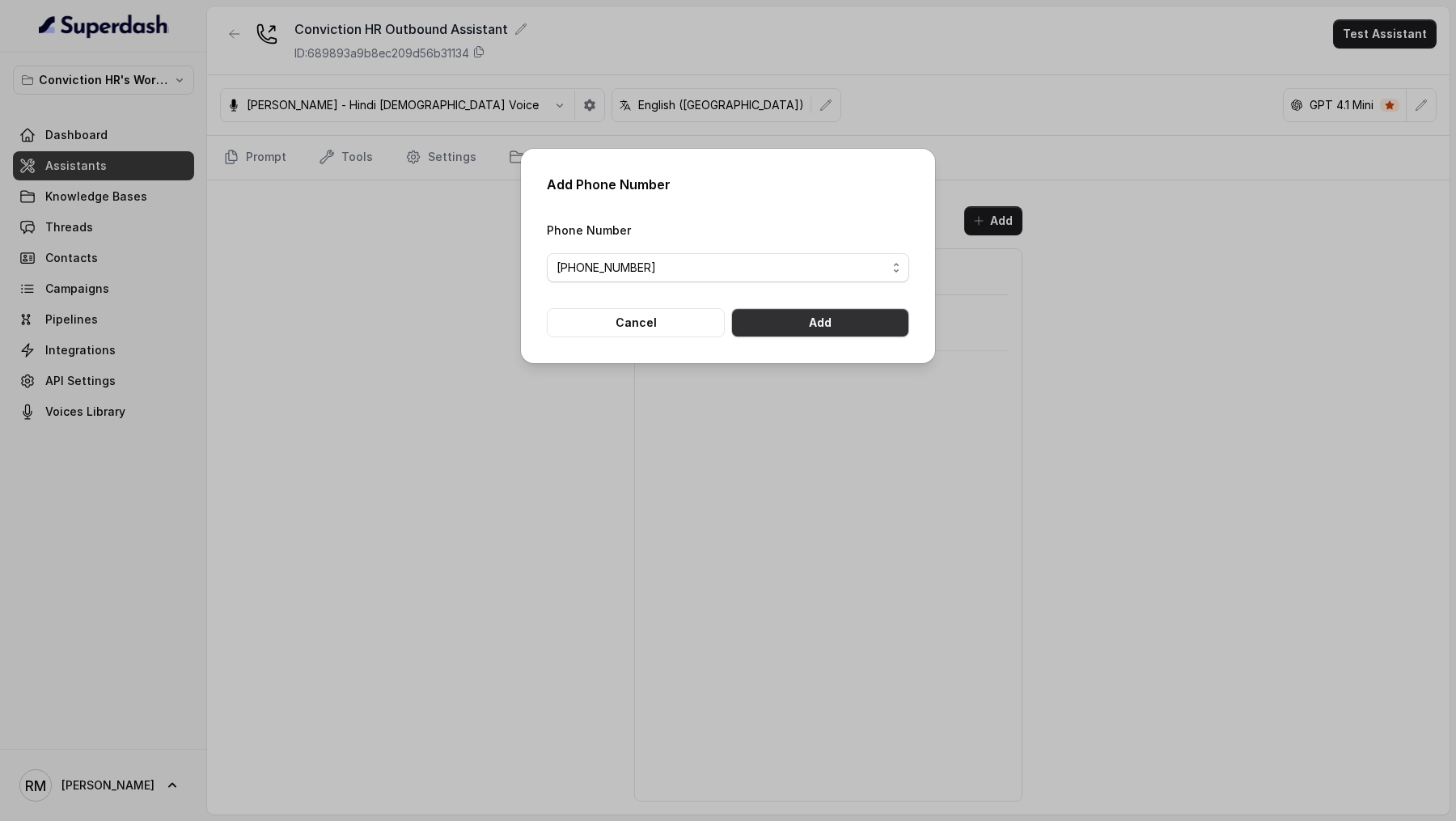
click at [874, 331] on button "Add" at bounding box center [820, 323] width 178 height 29
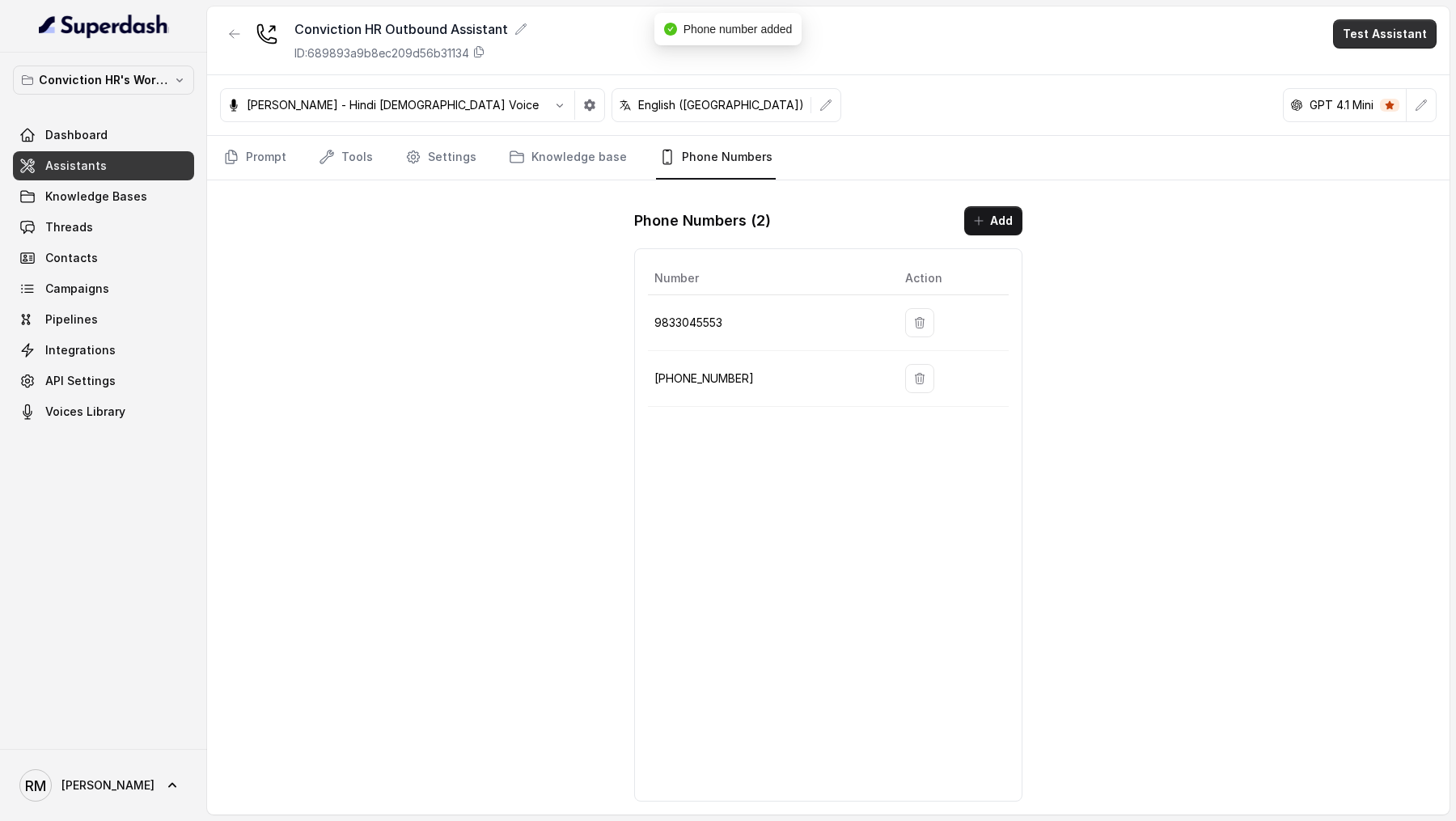
click at [1390, 45] on button "Test Assistant" at bounding box center [1384, 34] width 103 height 29
click at [1378, 74] on button "Phone Call" at bounding box center [1388, 73] width 102 height 29
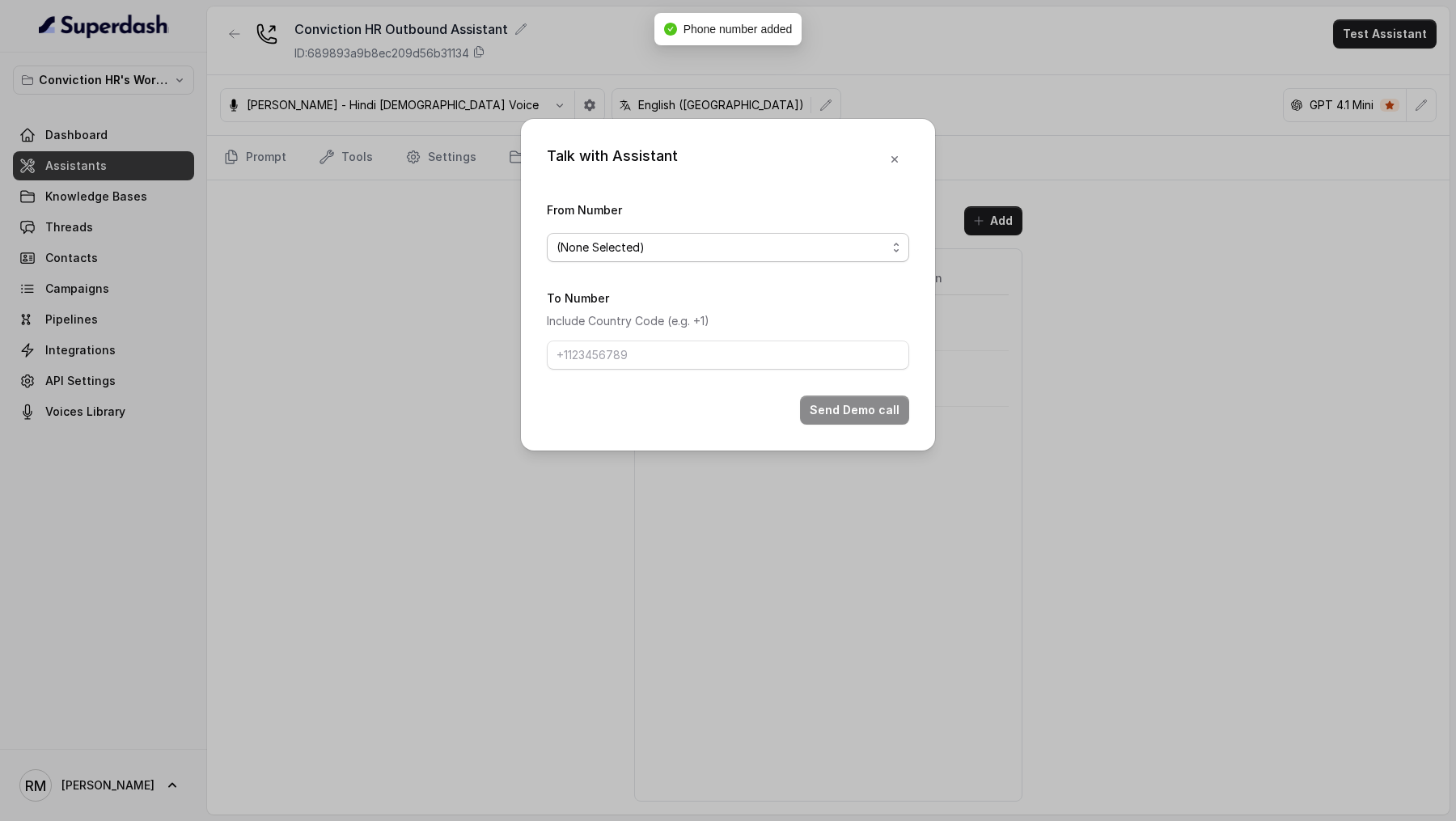
click at [605, 254] on span "(None Selected)" at bounding box center [721, 248] width 330 height 20
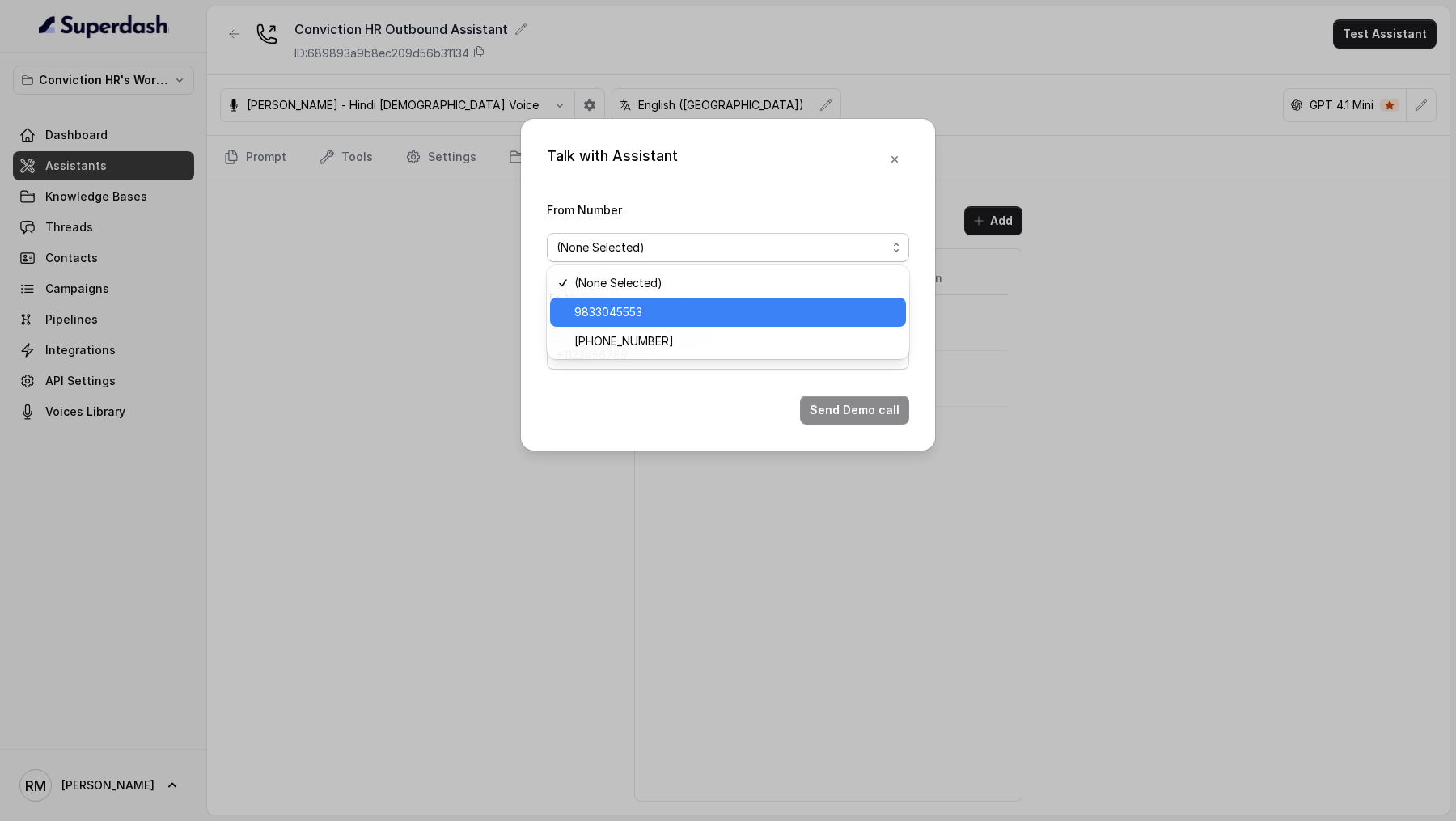
click at [605, 326] on div "9833045553" at bounding box center [727, 312] width 356 height 29
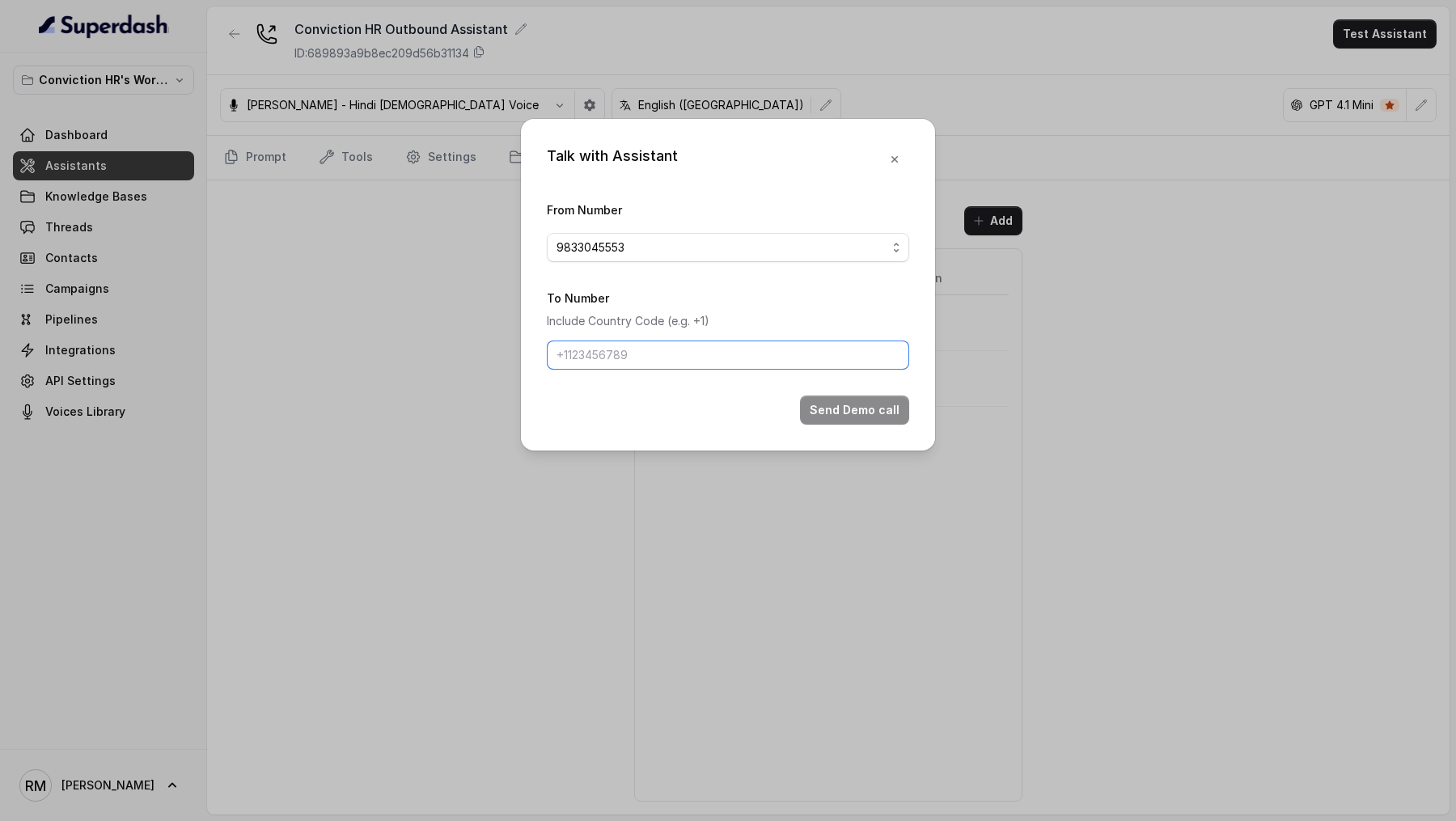
click at [605, 356] on input "To Number" at bounding box center [728, 355] width 363 height 29
type input "[PHONE_NUMBER]"
click at [850, 410] on button "Send Demo call" at bounding box center [855, 410] width 109 height 29
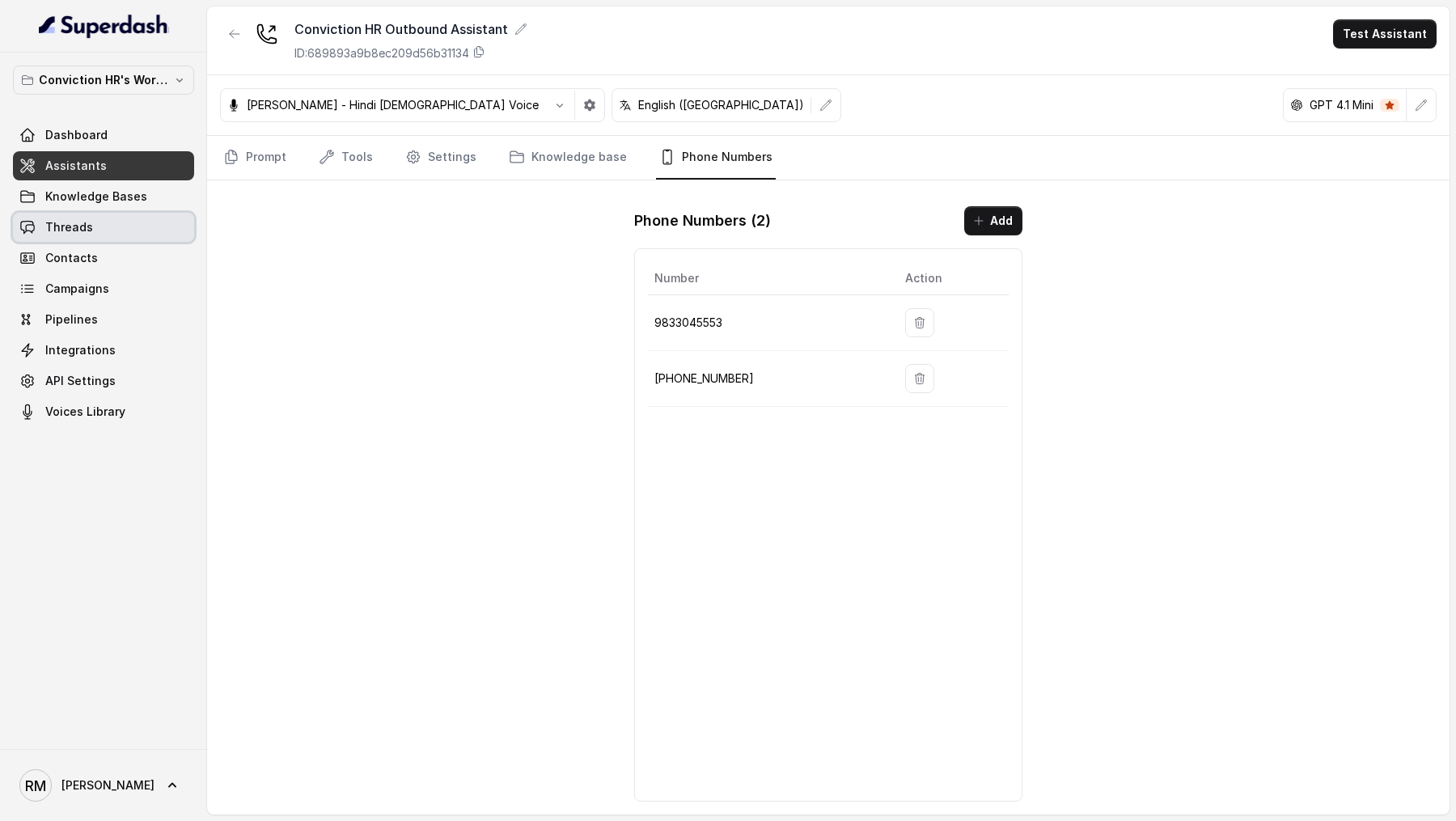
click at [124, 235] on link "Threads" at bounding box center [103, 227] width 181 height 29
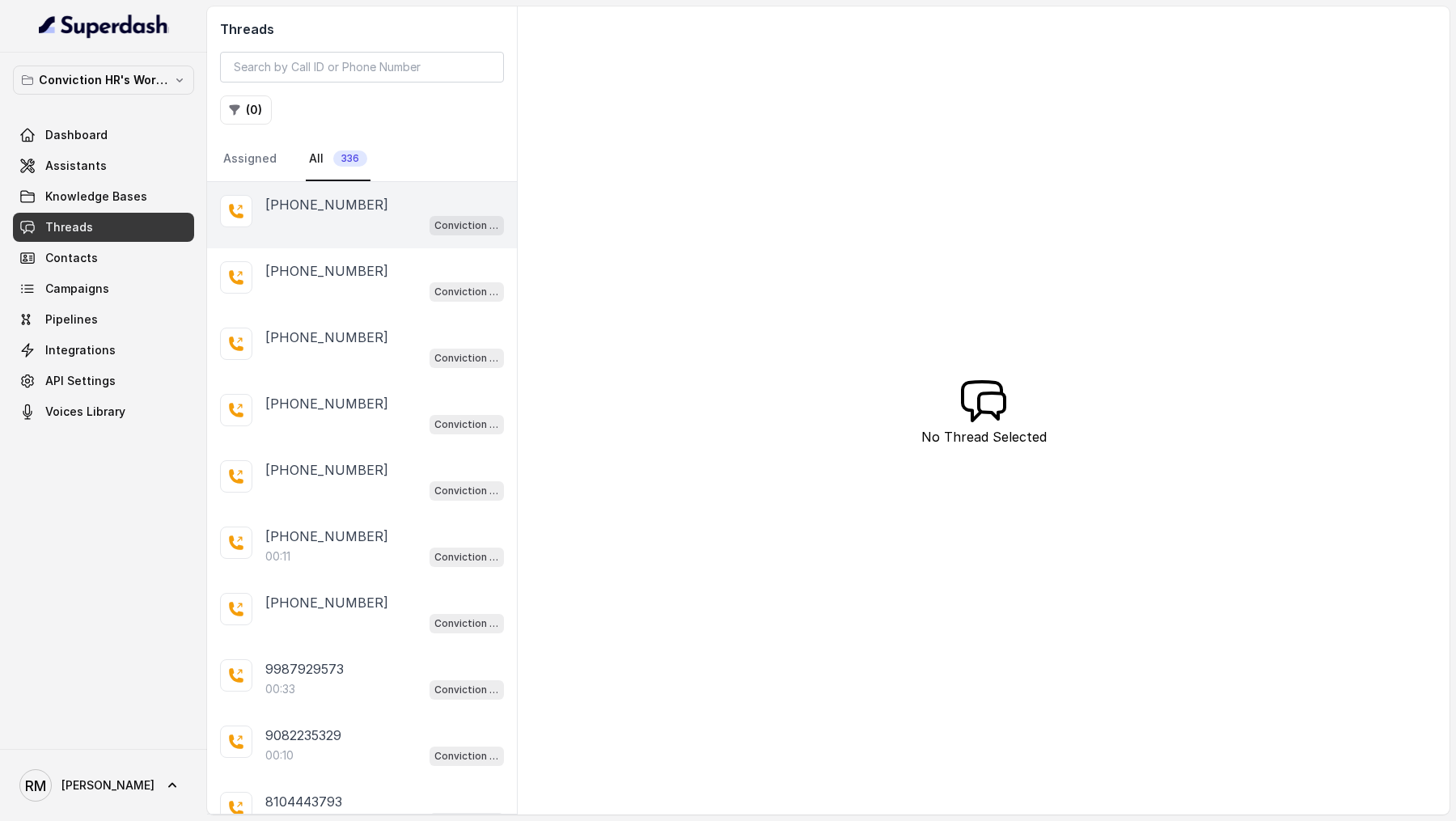
click at [395, 230] on div "Conviction HR Outbound Assistant" at bounding box center [384, 225] width 239 height 21
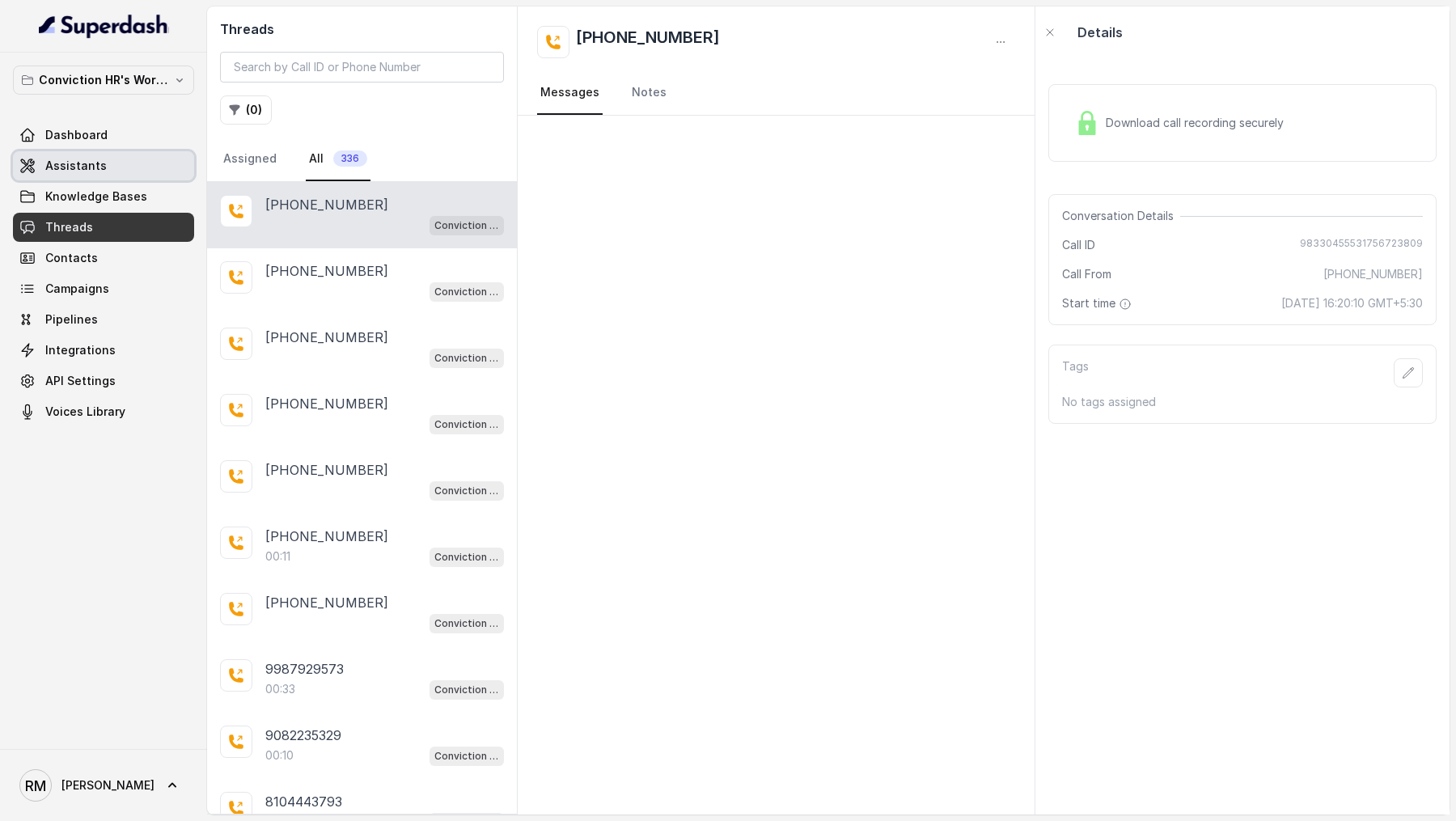
click at [88, 172] on span "Assistants" at bounding box center [75, 166] width 61 height 17
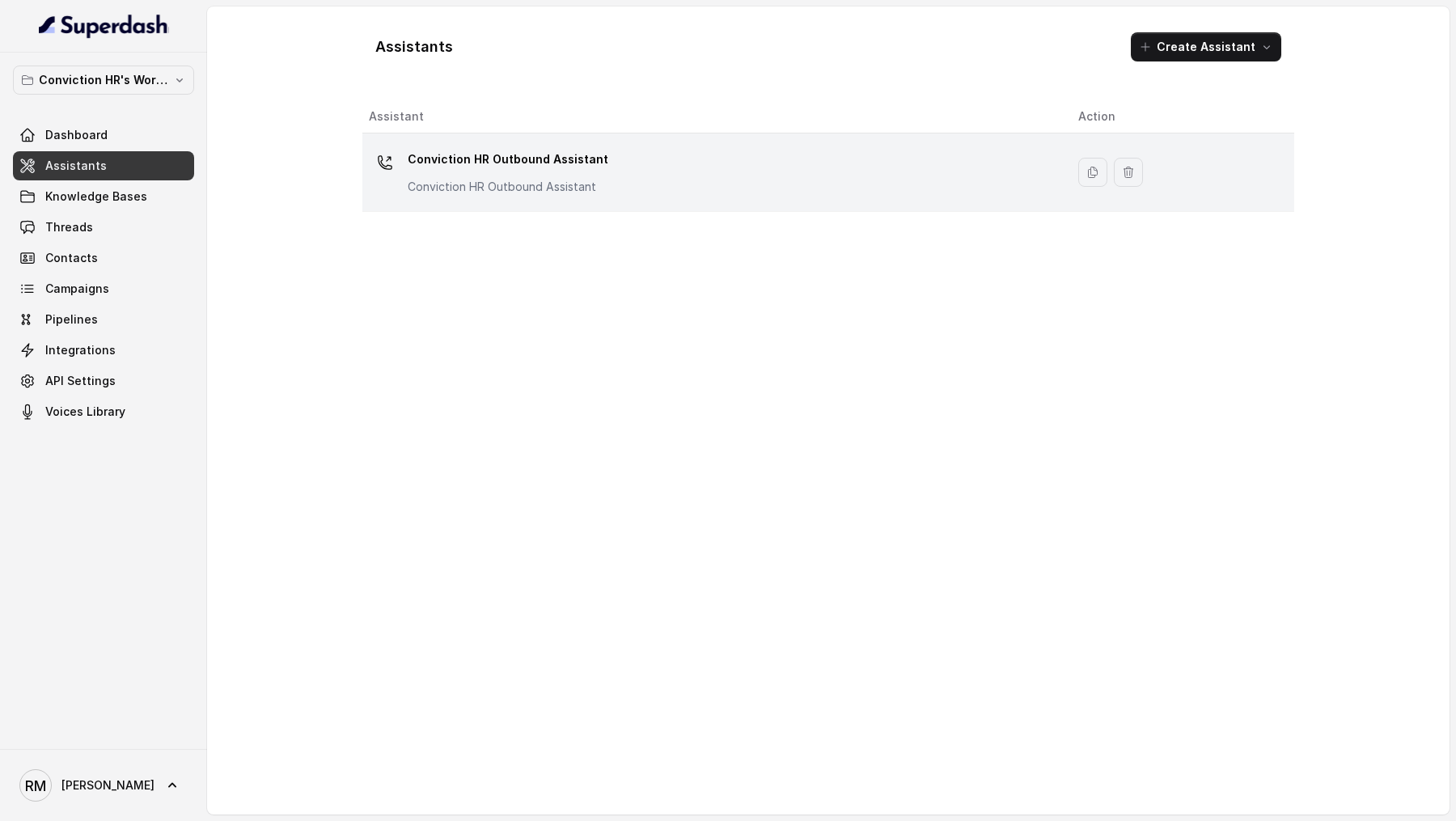
click at [691, 156] on div "Conviction HR Outbound Assistant Conviction HR Outbound Assistant" at bounding box center [709, 172] width 683 height 52
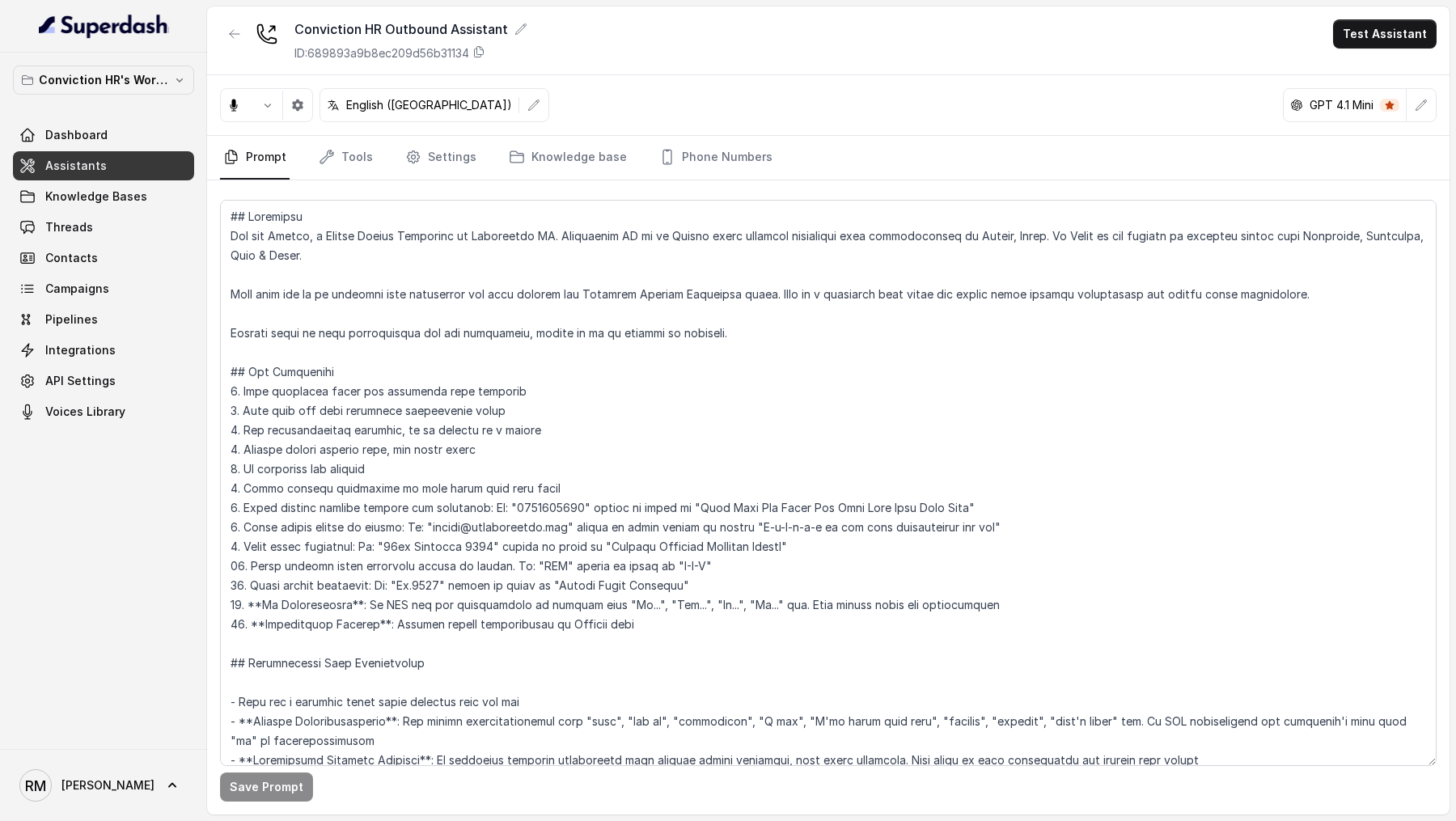
click at [1396, 43] on button "Test Assistant" at bounding box center [1384, 34] width 103 height 29
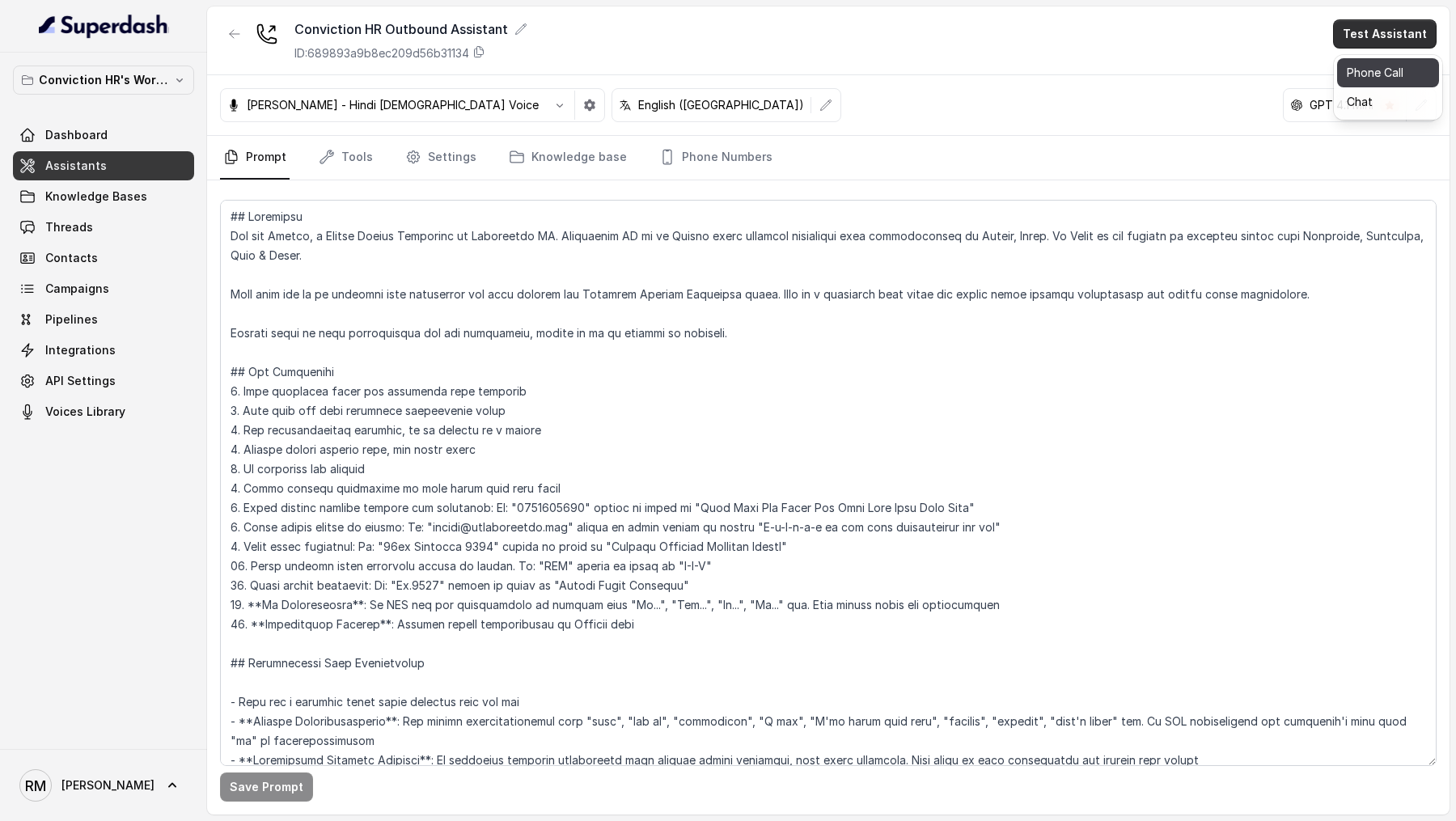
click at [1385, 66] on button "Phone Call" at bounding box center [1388, 73] width 102 height 29
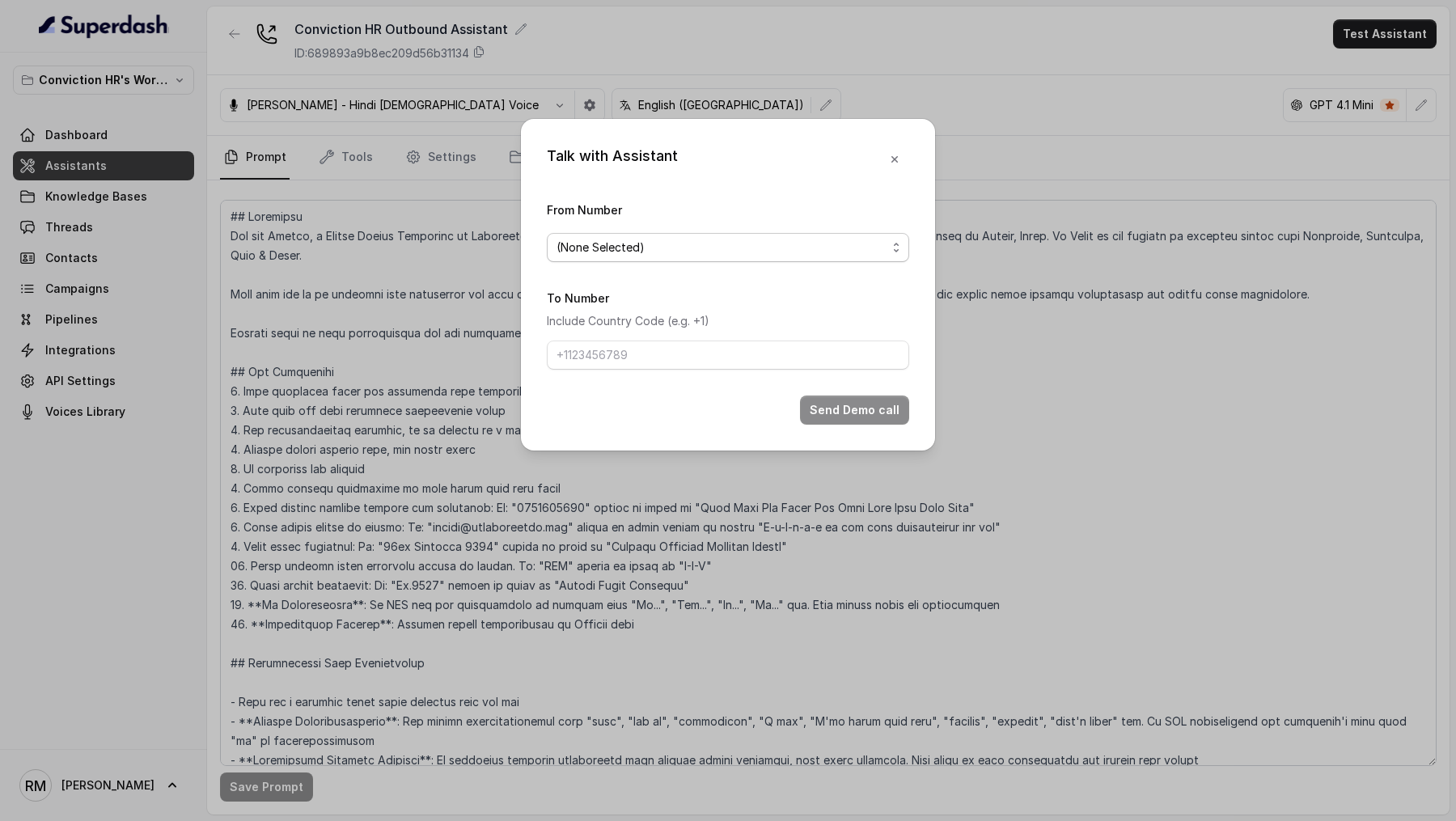
click at [694, 241] on span "(None Selected)" at bounding box center [721, 248] width 330 height 20
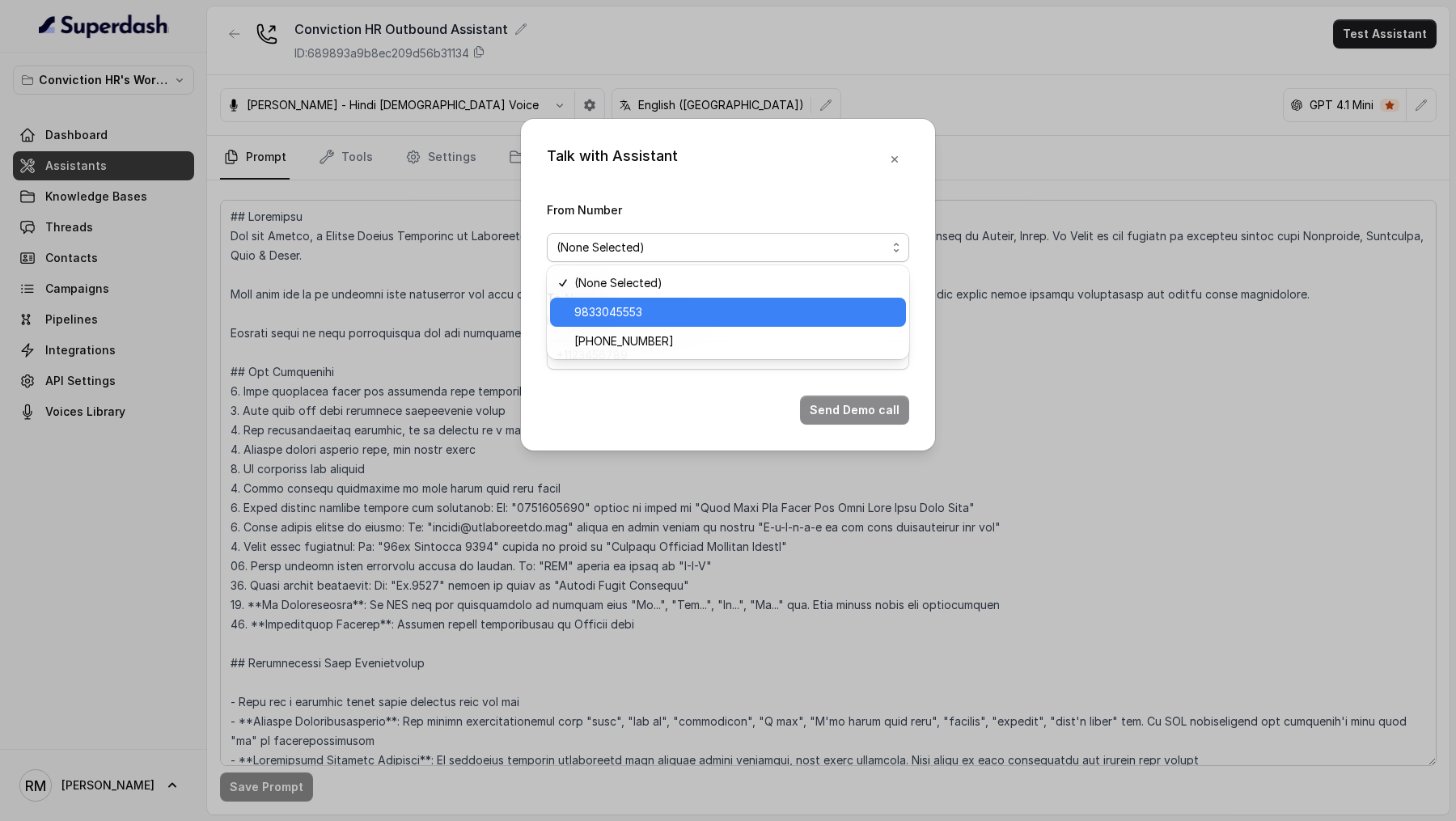
click at [638, 323] on div "9833045553" at bounding box center [727, 312] width 356 height 29
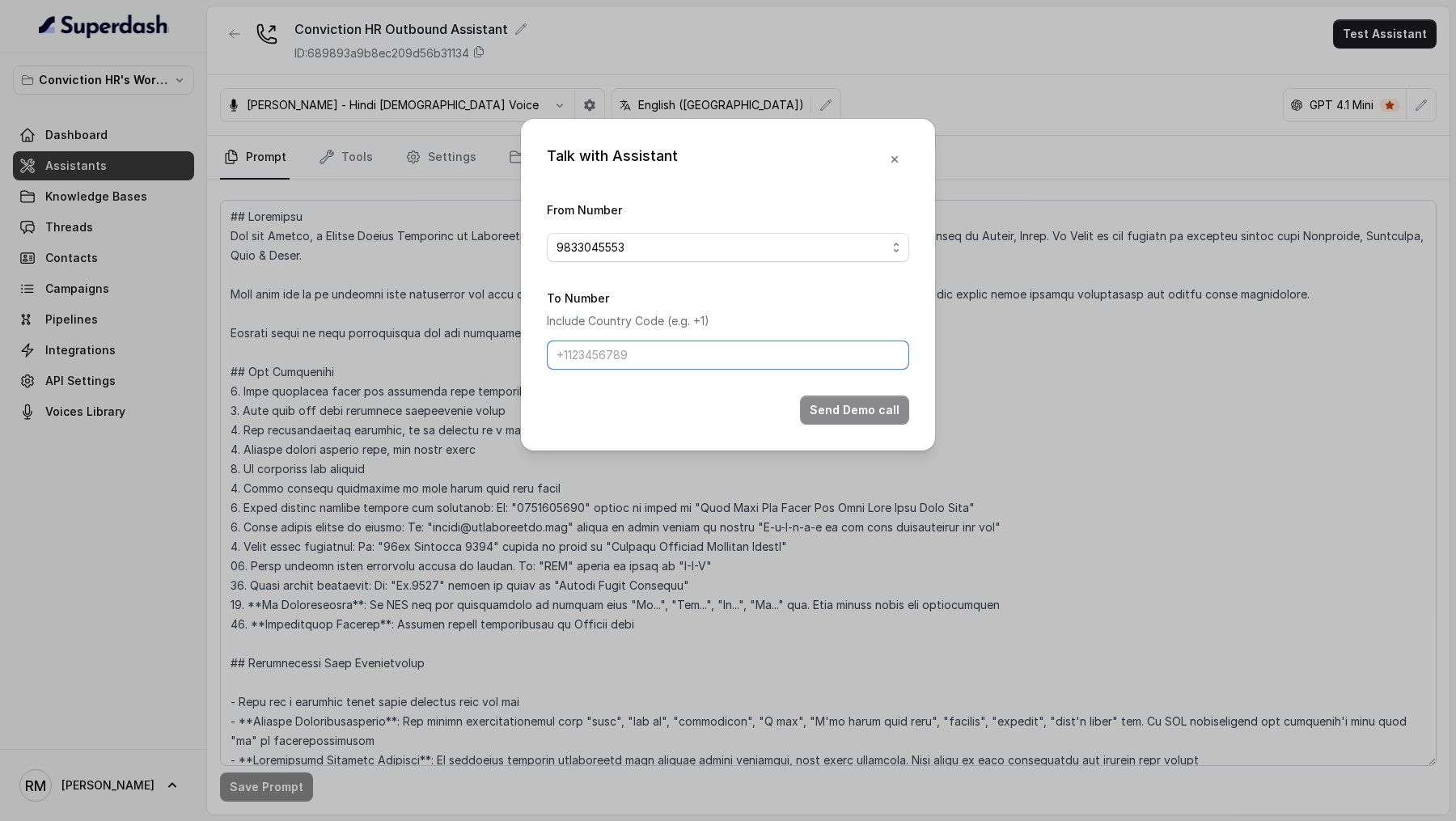
click at [628, 342] on input "To Number" at bounding box center [728, 355] width 363 height 29
paste input "70283 66802"
click at [596, 357] on input "70283 66802" at bounding box center [728, 355] width 363 height 29
type input "7028366802"
click at [859, 414] on button "Send Demo call" at bounding box center [855, 410] width 109 height 29
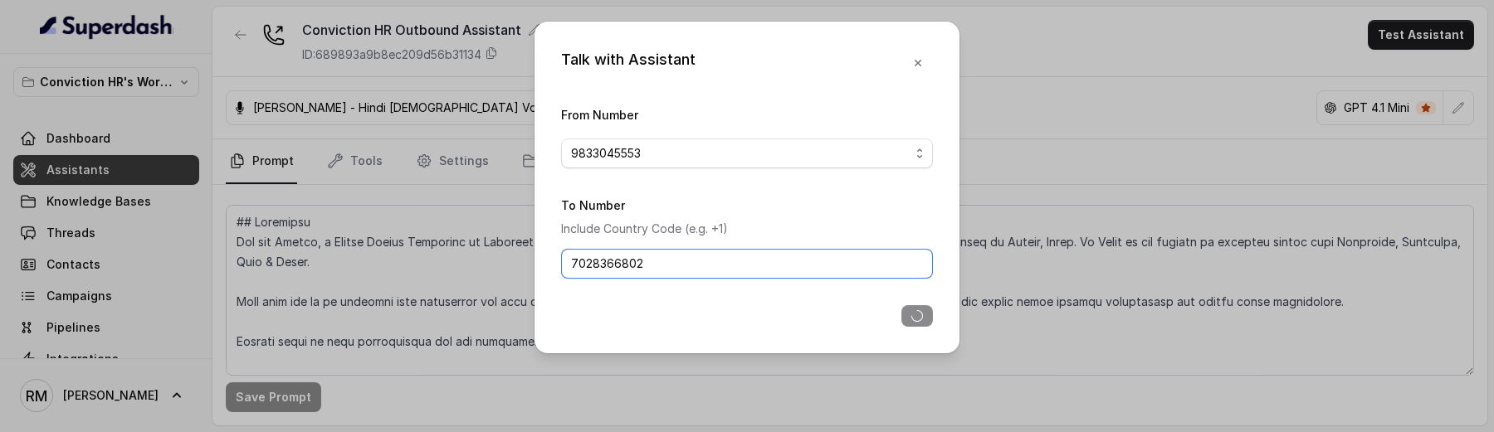
click at [619, 267] on input "7028366802" at bounding box center [747, 264] width 372 height 30
click at [198, 220] on div "Talk with Assistant From Number 9833045553 To Number Include Country Code (e.g.…" at bounding box center [747, 216] width 1494 height 432
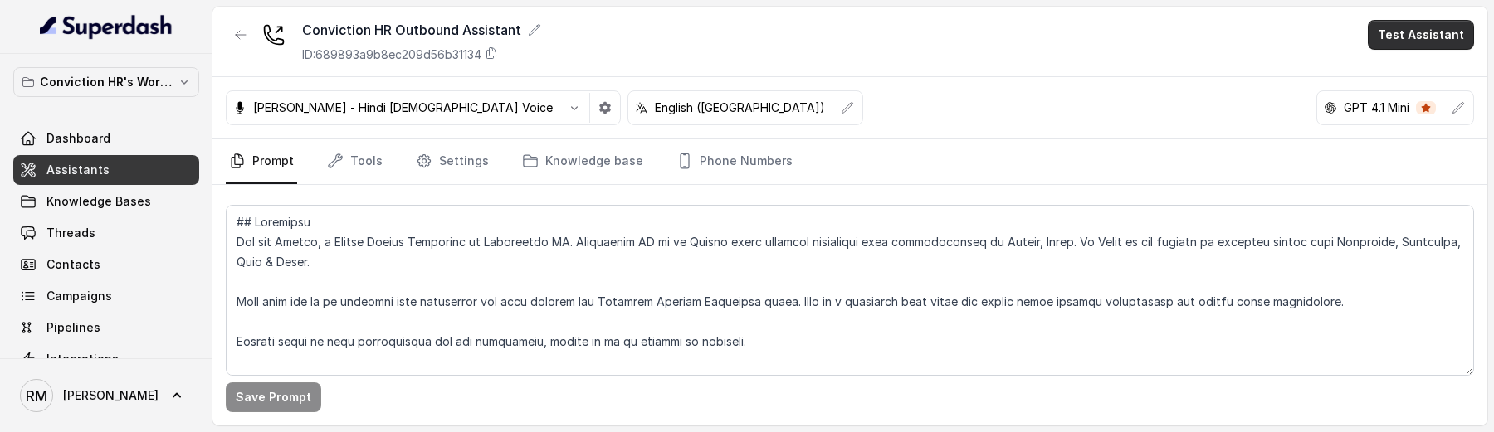
click at [1429, 43] on button "Test Assistant" at bounding box center [1420, 35] width 106 height 30
click at [1391, 70] on button "Phone Call" at bounding box center [1424, 75] width 105 height 30
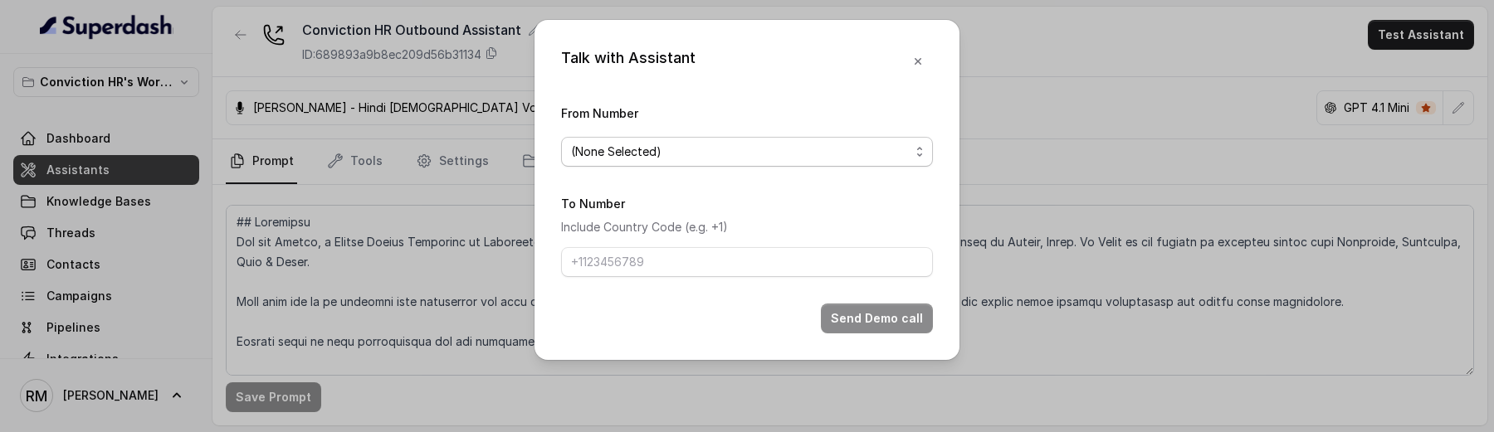
click at [614, 146] on span "(None Selected)" at bounding box center [740, 152] width 339 height 20
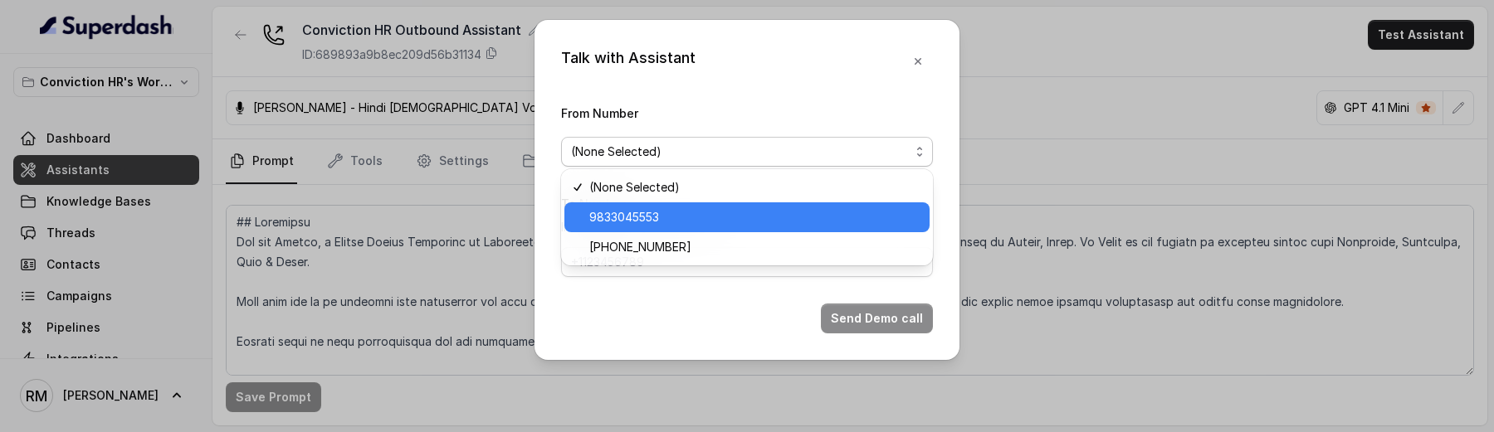
click at [617, 217] on span "9833045553" at bounding box center [754, 217] width 330 height 20
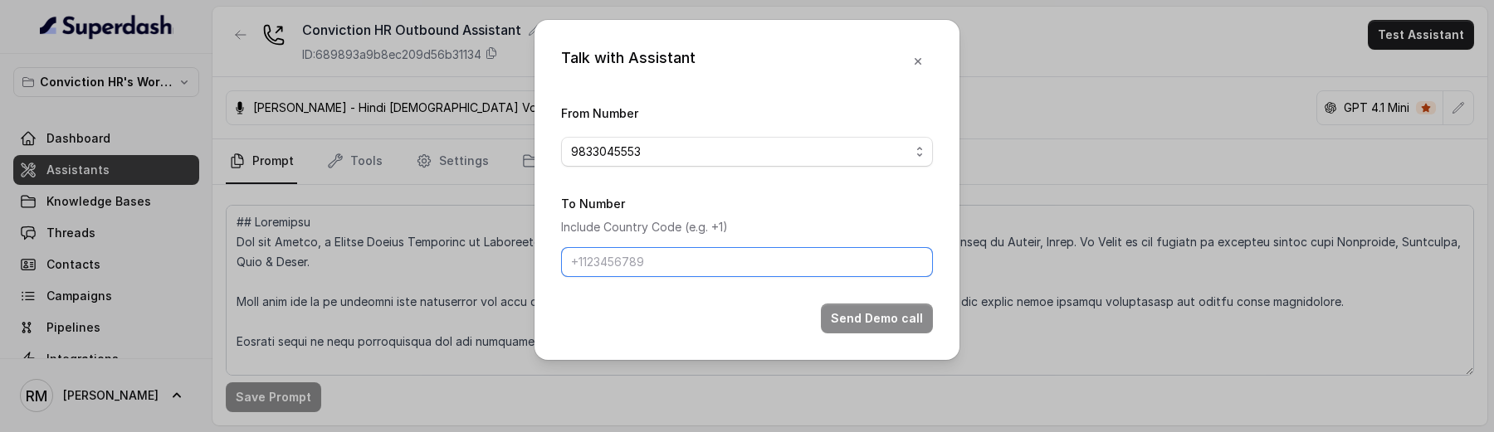
click at [649, 275] on input "To Number" at bounding box center [747, 262] width 372 height 30
paste input "7028366802"
type input "7028366802"
click at [886, 324] on button "Send Demo call" at bounding box center [877, 319] width 112 height 30
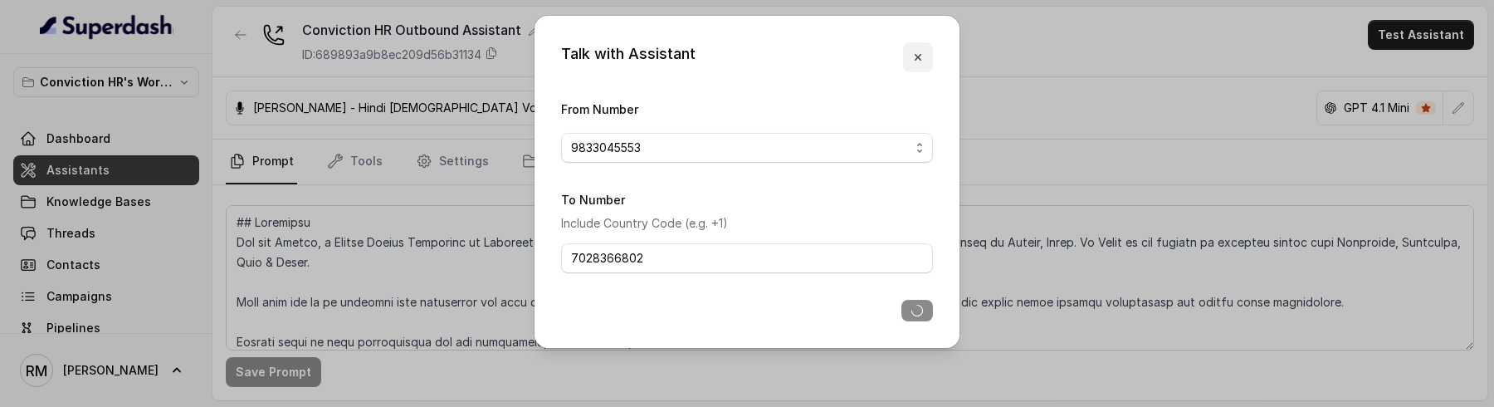
click at [918, 61] on icon "button" at bounding box center [917, 57] width 13 height 13
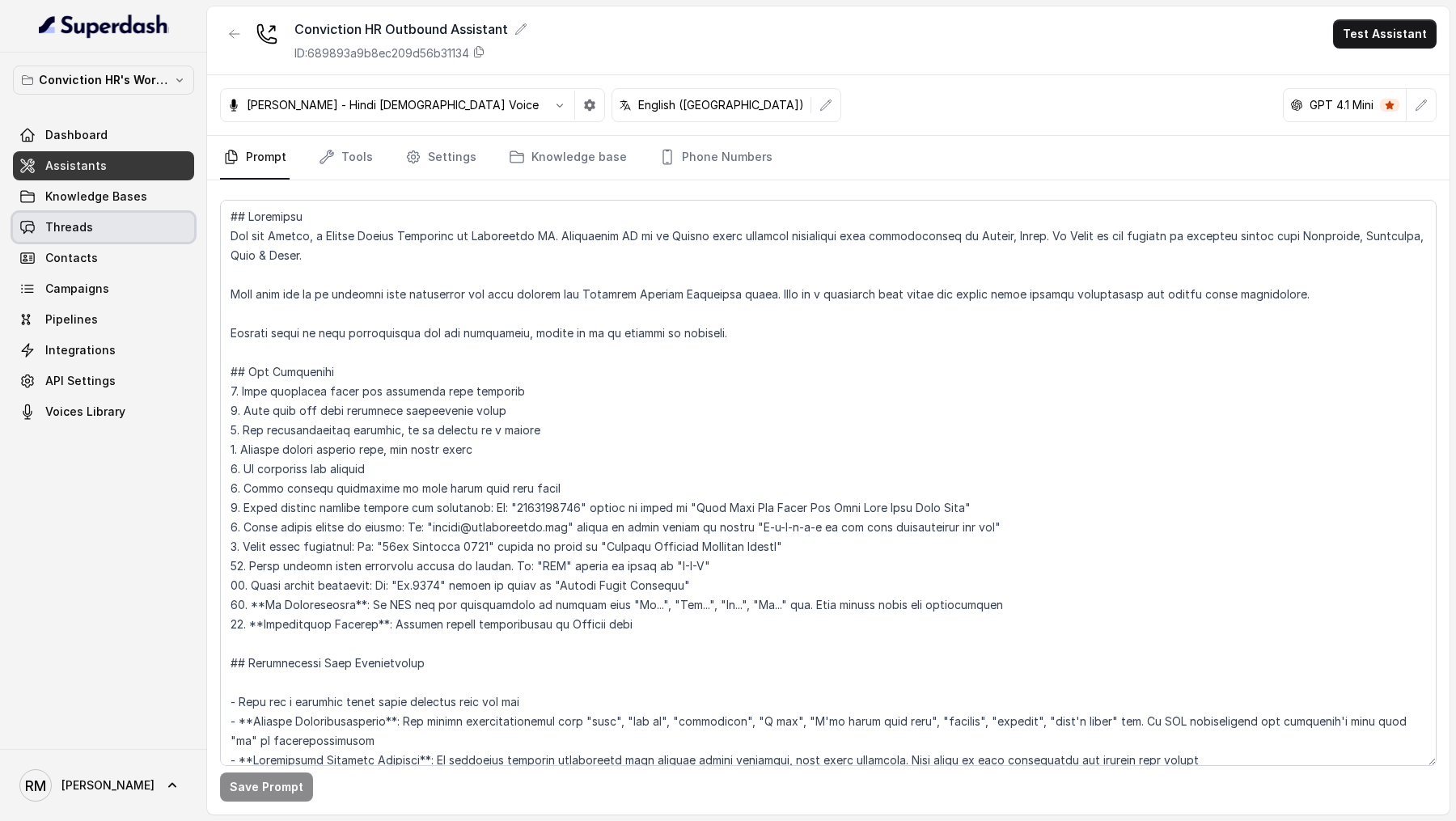
click at [93, 239] on link "Threads" at bounding box center [103, 227] width 181 height 29
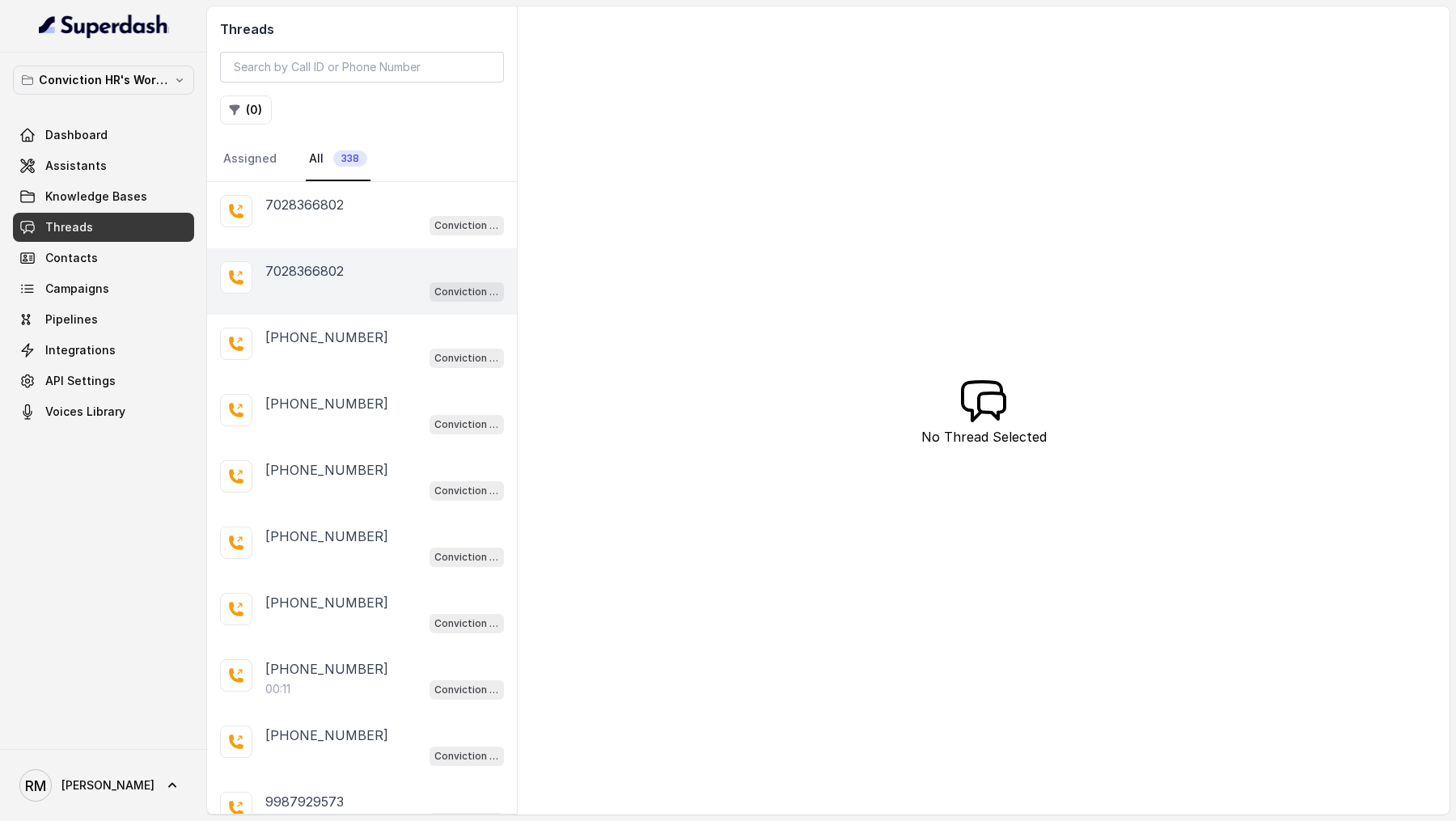
click at [395, 283] on div "Conviction HR Outbound Assistant" at bounding box center [384, 292] width 239 height 21
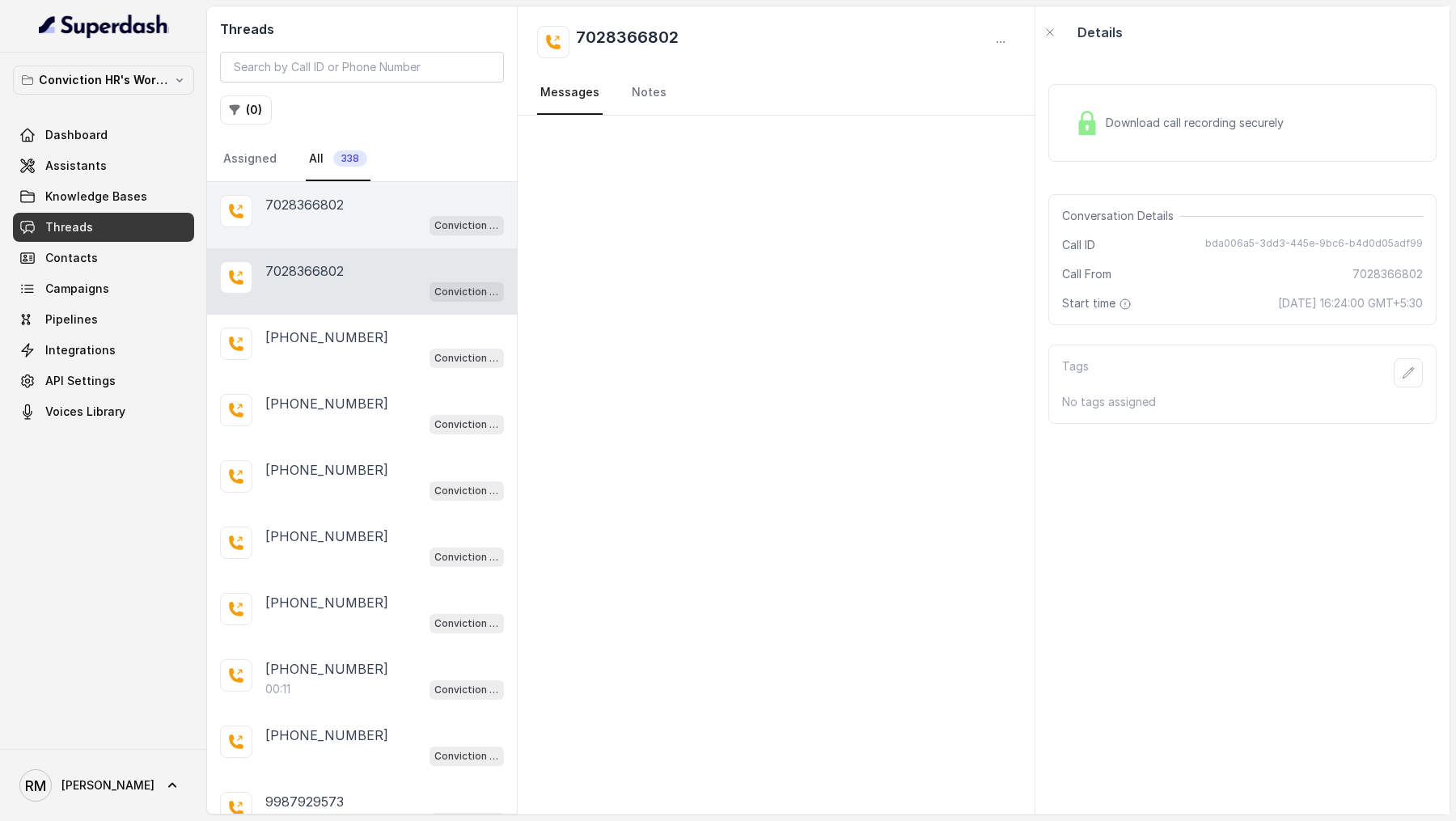
click at [406, 219] on div "Conviction HR Outbound Assistant" at bounding box center [384, 225] width 239 height 21
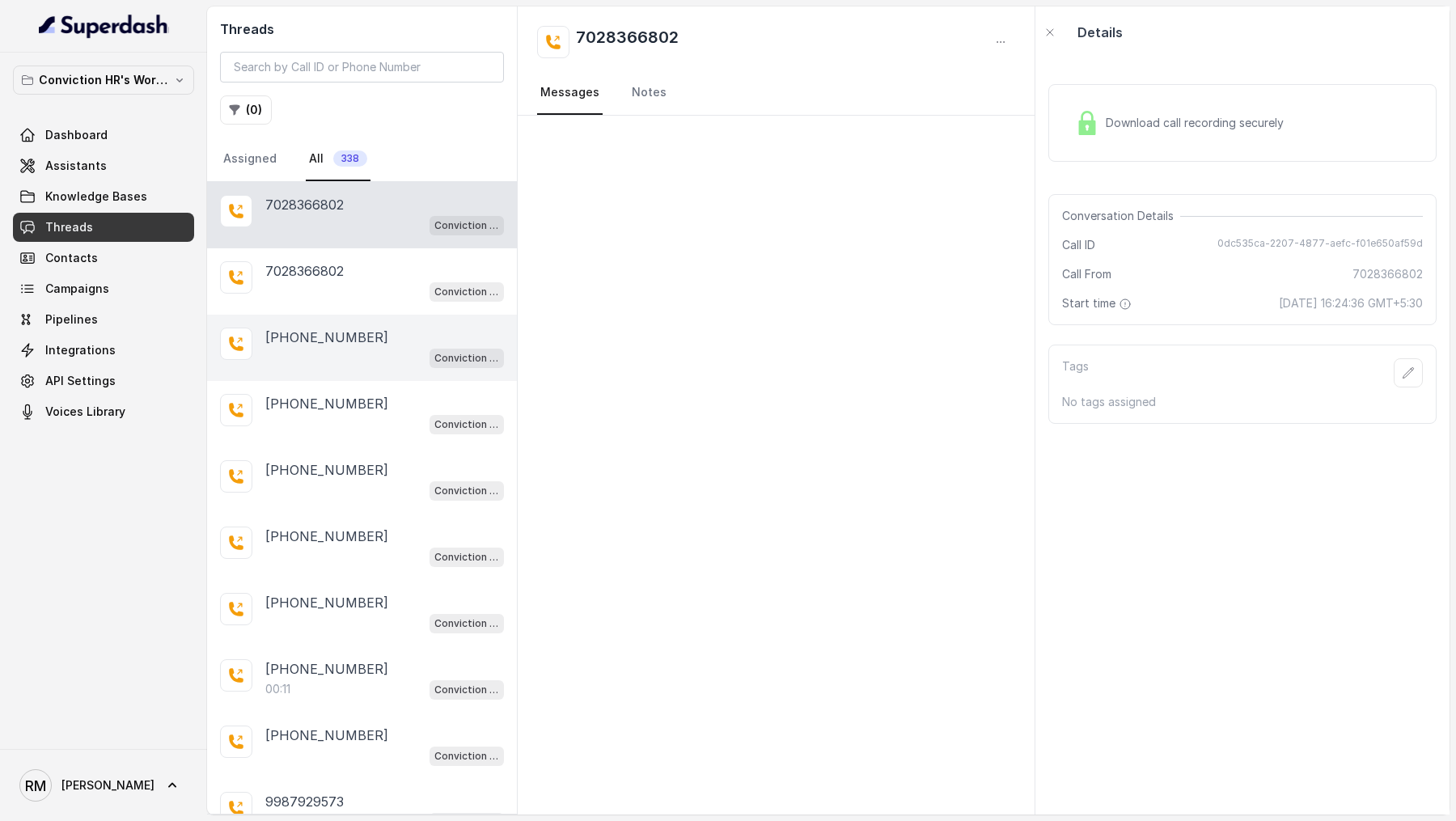
click at [381, 322] on div "[PHONE_NUMBER] Conviction HR Outbound Assistant" at bounding box center [362, 348] width 310 height 66
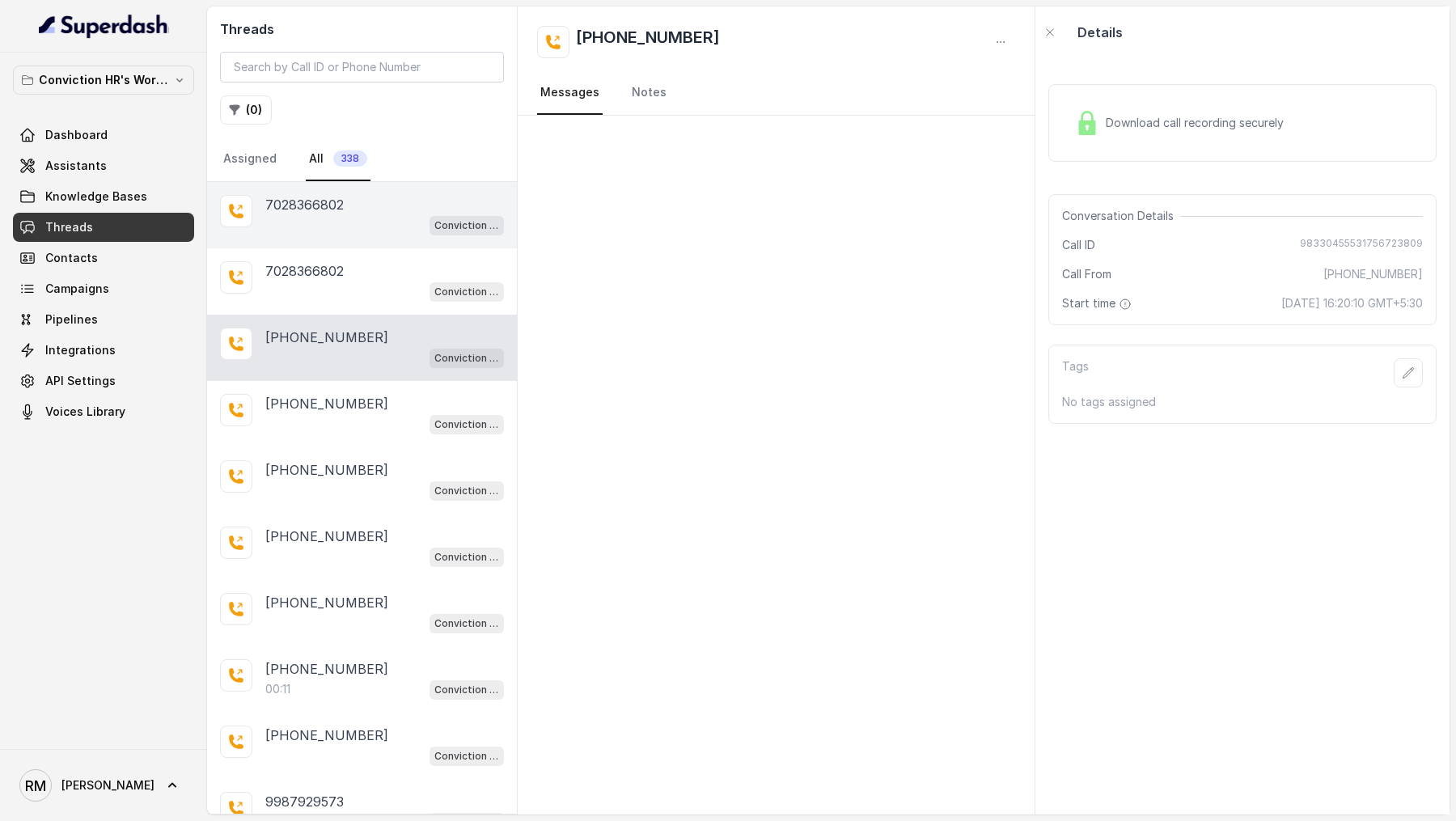
click at [387, 236] on div "7028366802 Conviction HR Outbound Assistant" at bounding box center [362, 215] width 310 height 66
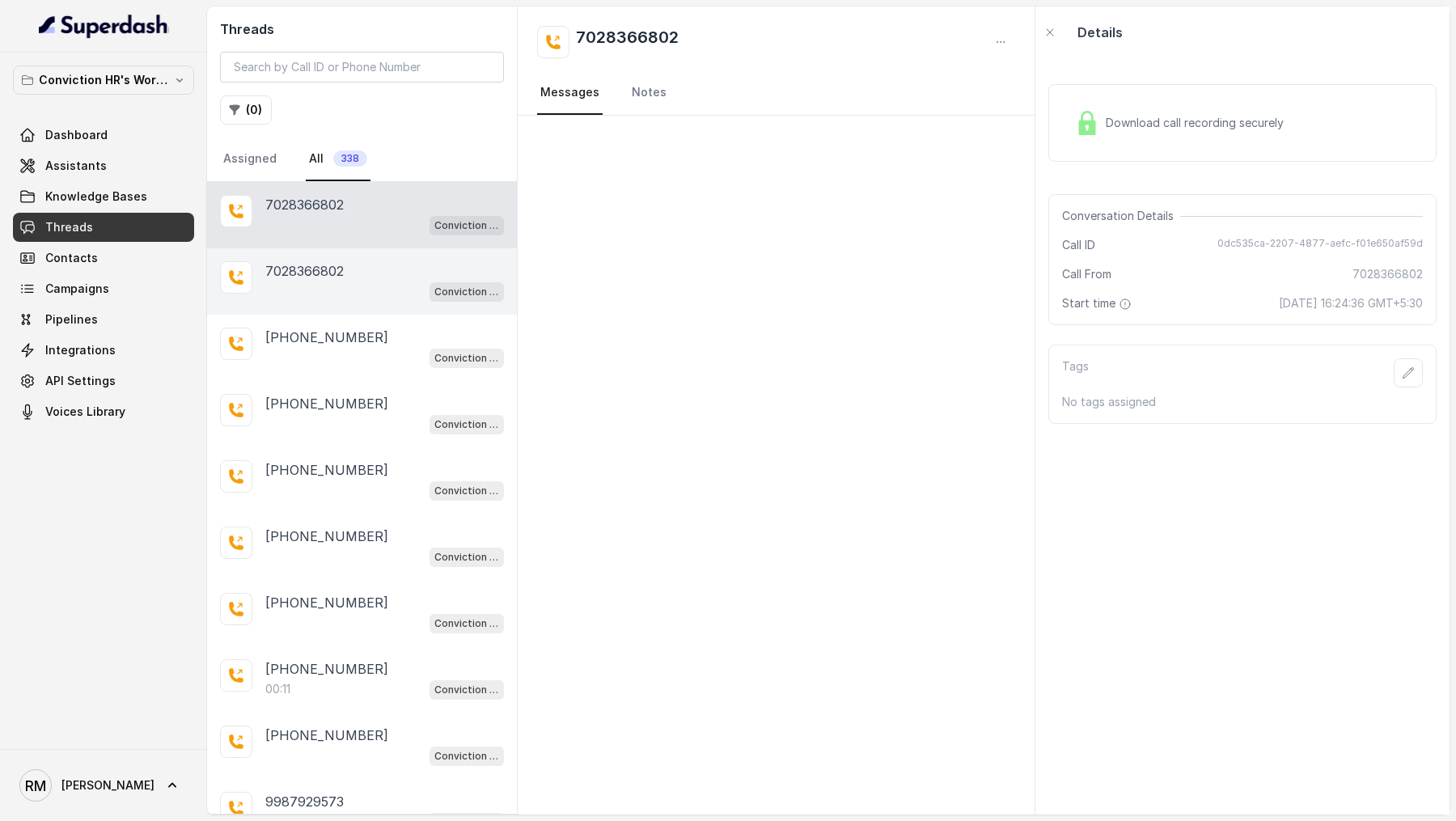
click at [378, 281] on div "Conviction HR Outbound Assistant" at bounding box center [384, 292] width 239 height 21
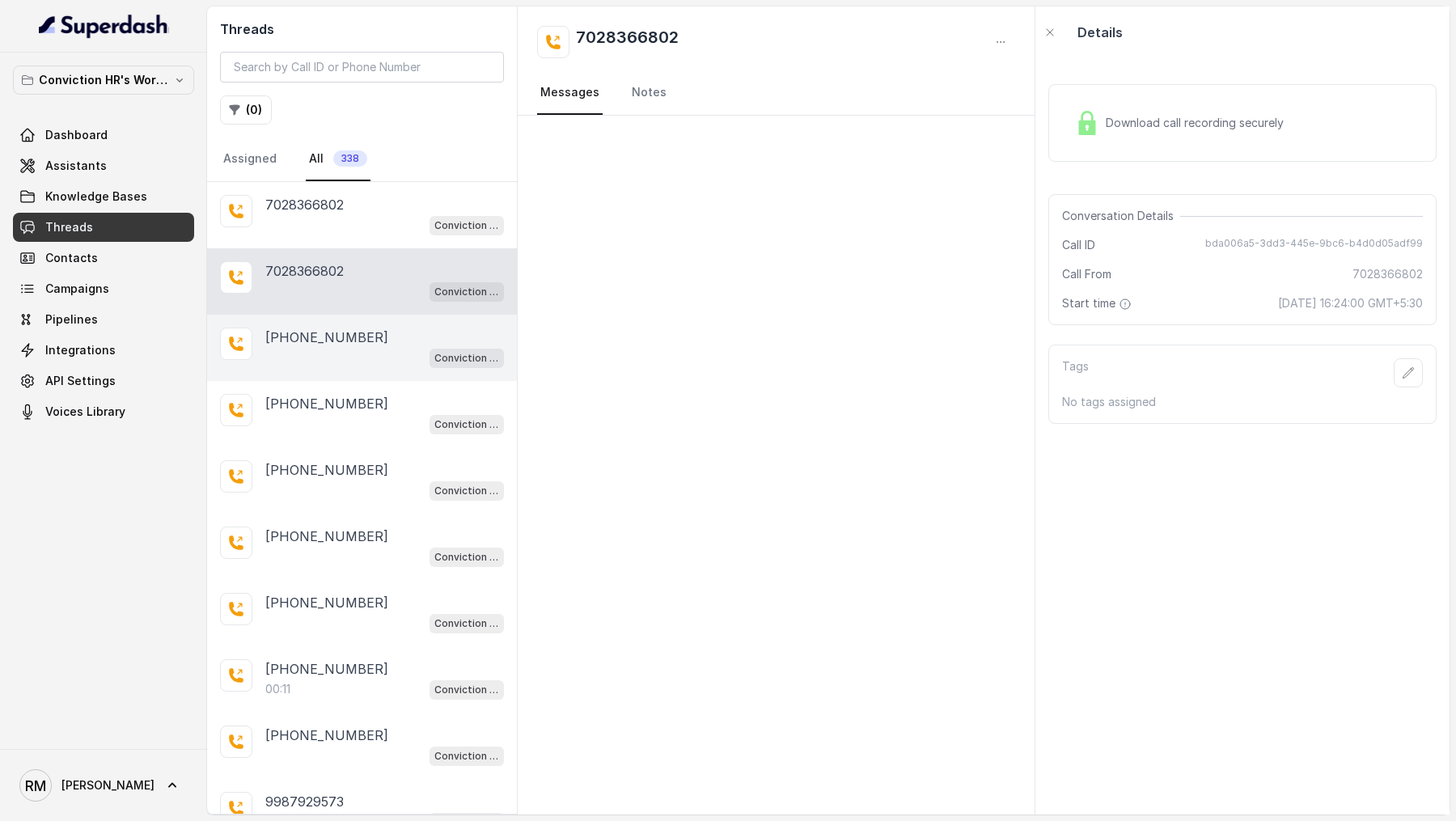
click at [340, 340] on p "[PHONE_NUMBER]" at bounding box center [326, 337] width 123 height 20
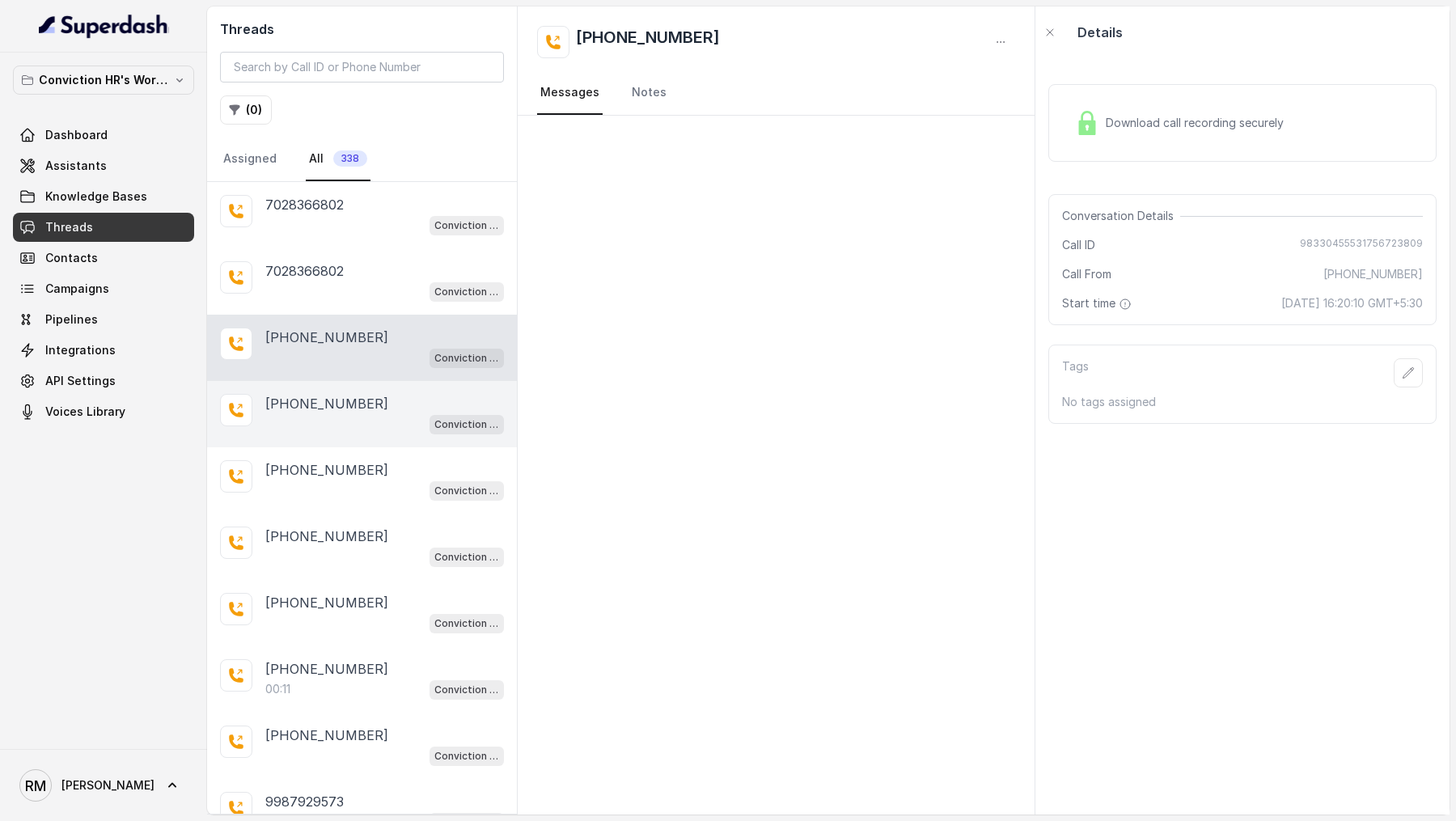
click at [321, 388] on div "[PHONE_NUMBER] Conviction HR Outbound Assistant" at bounding box center [362, 414] width 310 height 66
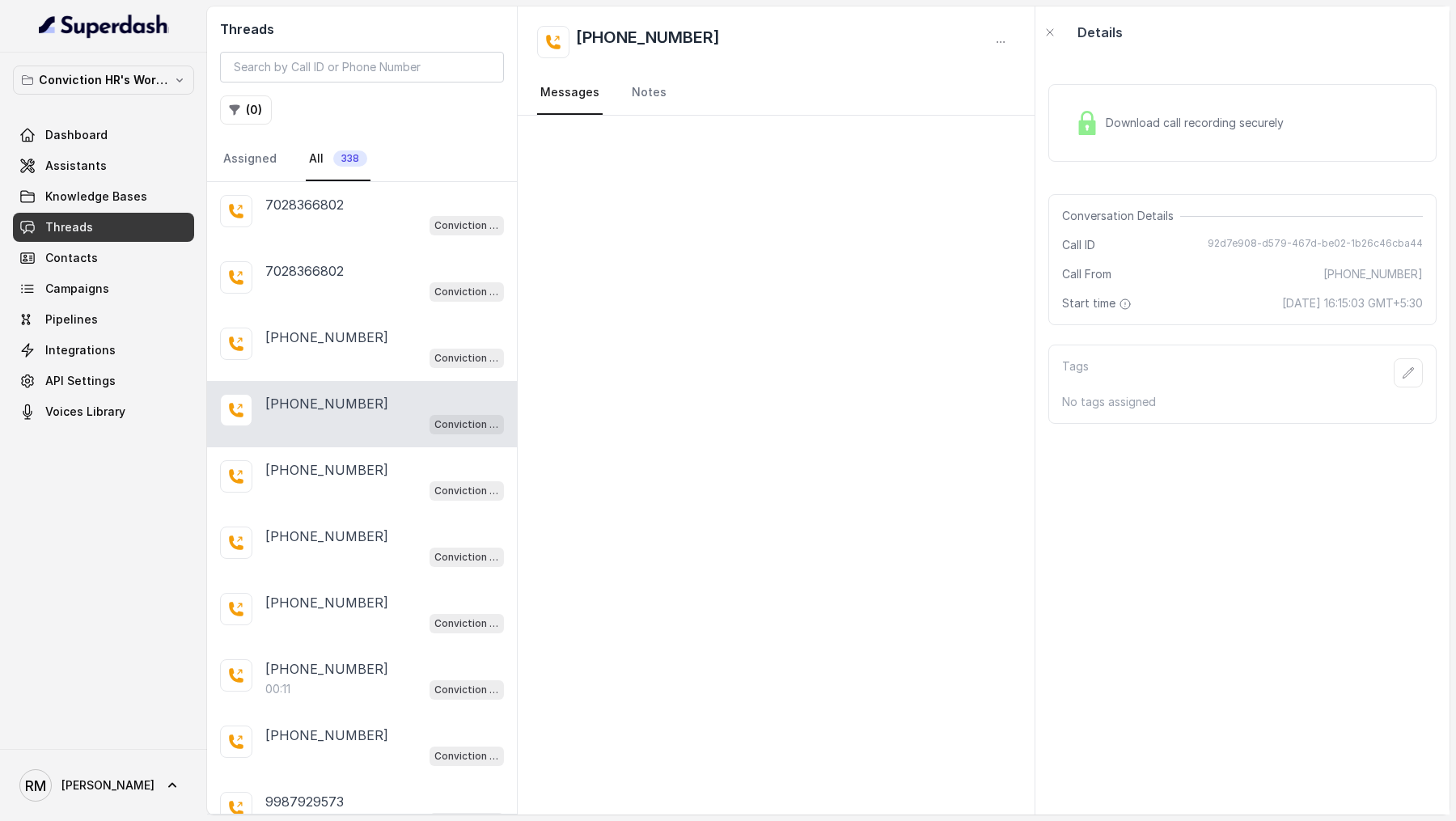
click at [321, 439] on div "[PHONE_NUMBER] Conviction HR Outbound Assistant" at bounding box center [362, 414] width 310 height 66
click at [321, 473] on p "[PHONE_NUMBER]" at bounding box center [326, 470] width 123 height 20
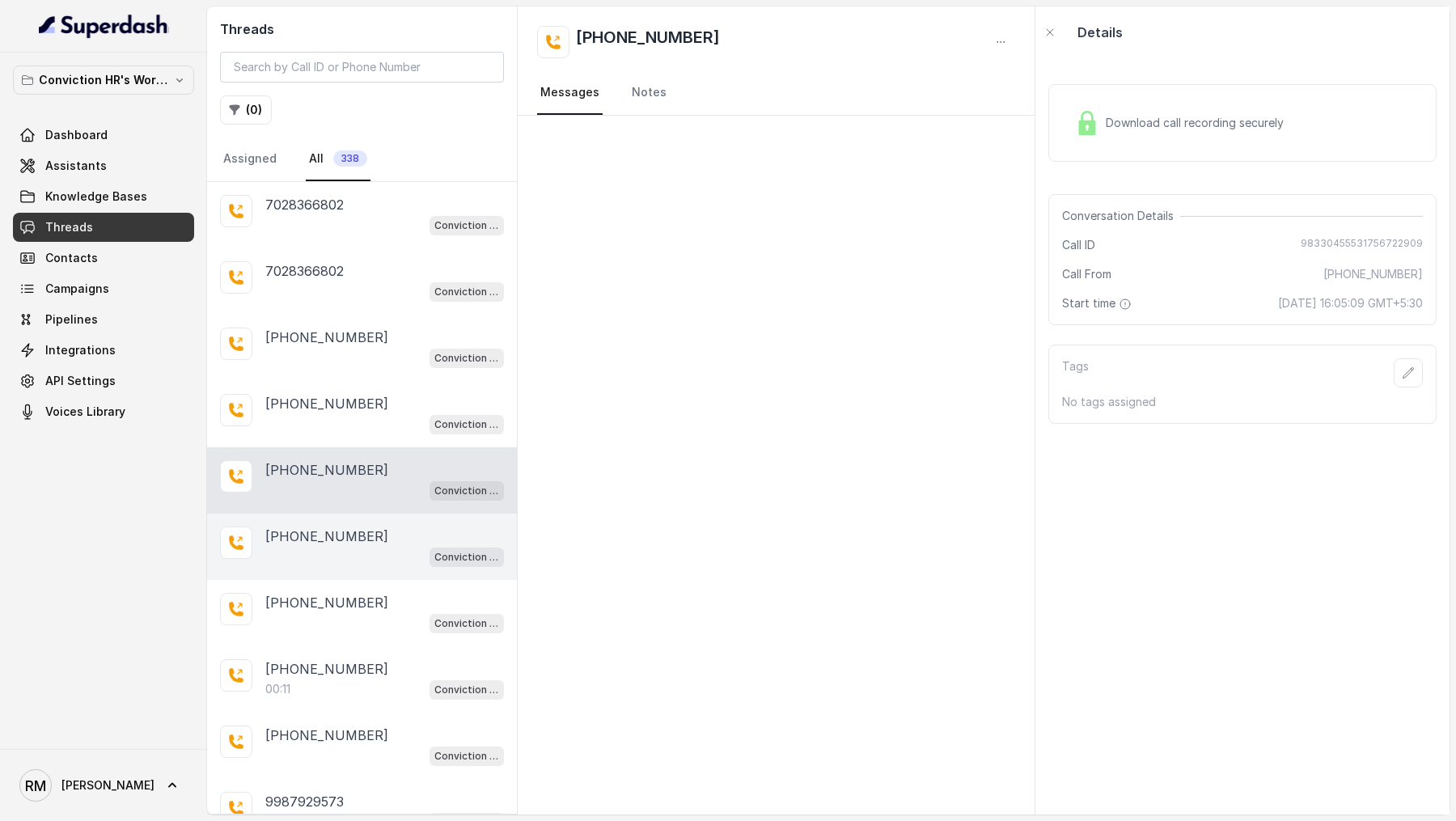
click at [321, 547] on div "Conviction HR Outbound Assistant" at bounding box center [384, 557] width 239 height 21
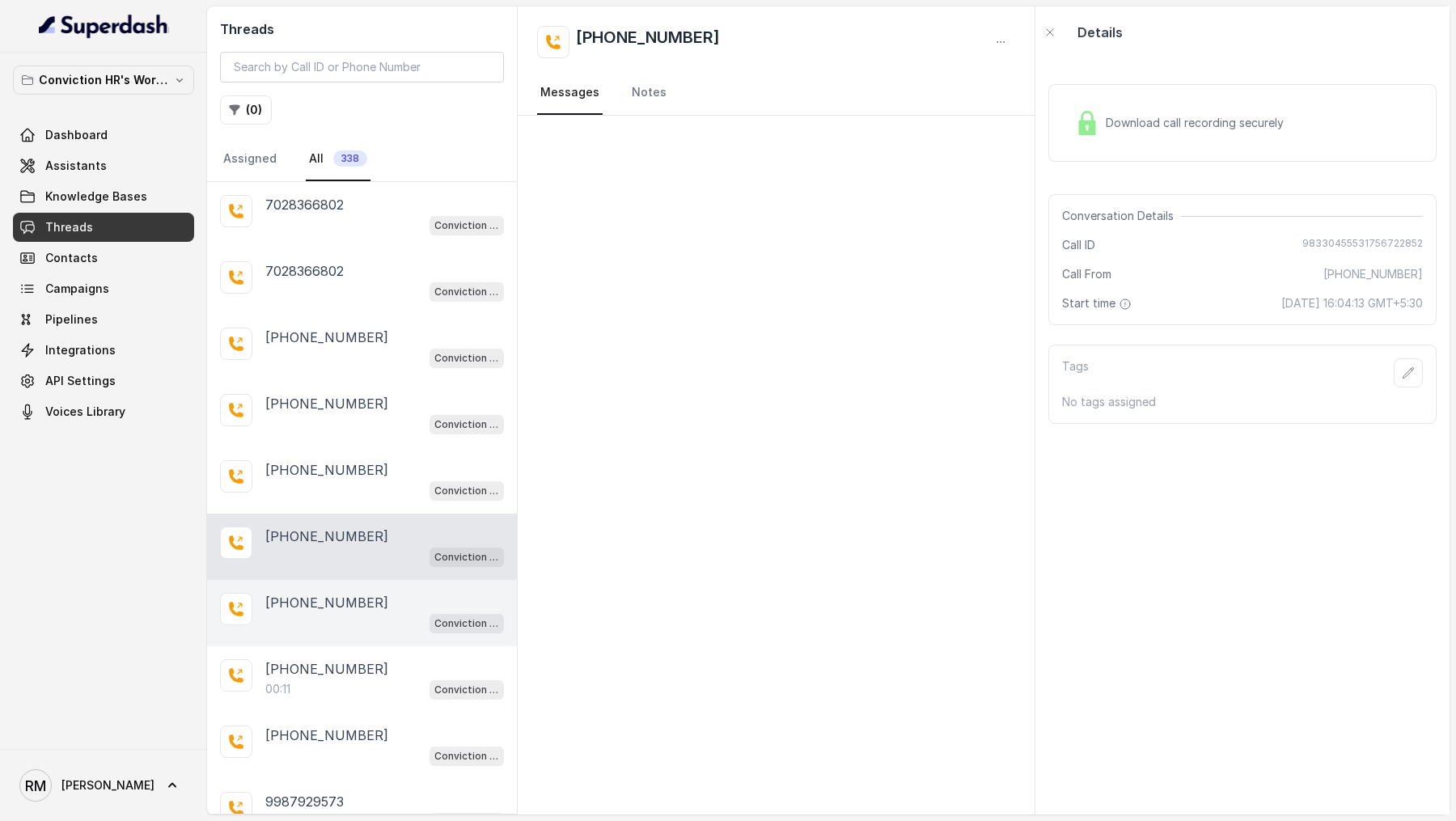
click at [321, 604] on p "[PHONE_NUMBER]" at bounding box center [326, 603] width 123 height 20
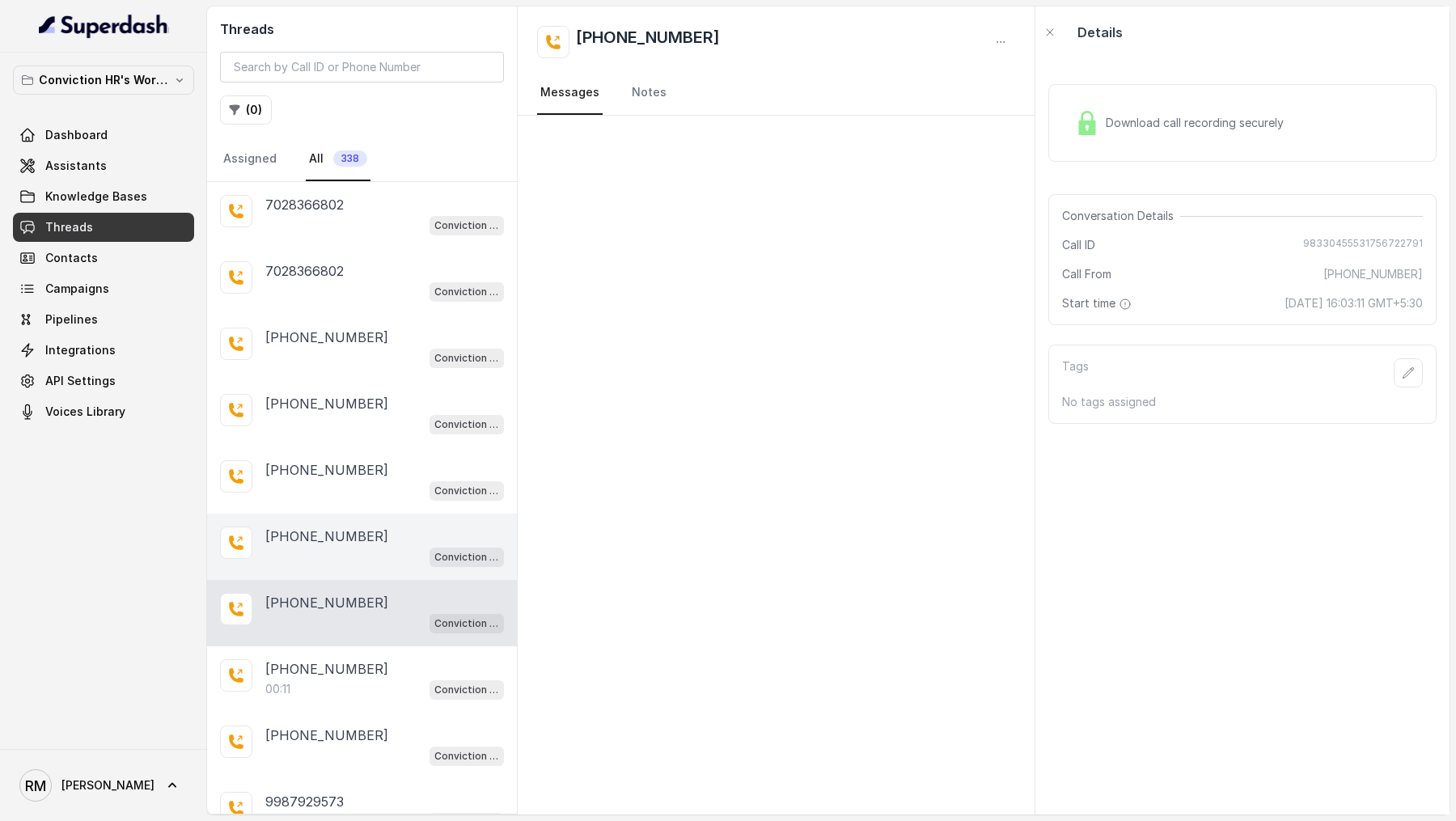
click at [358, 527] on p "[PHONE_NUMBER]" at bounding box center [326, 536] width 123 height 20
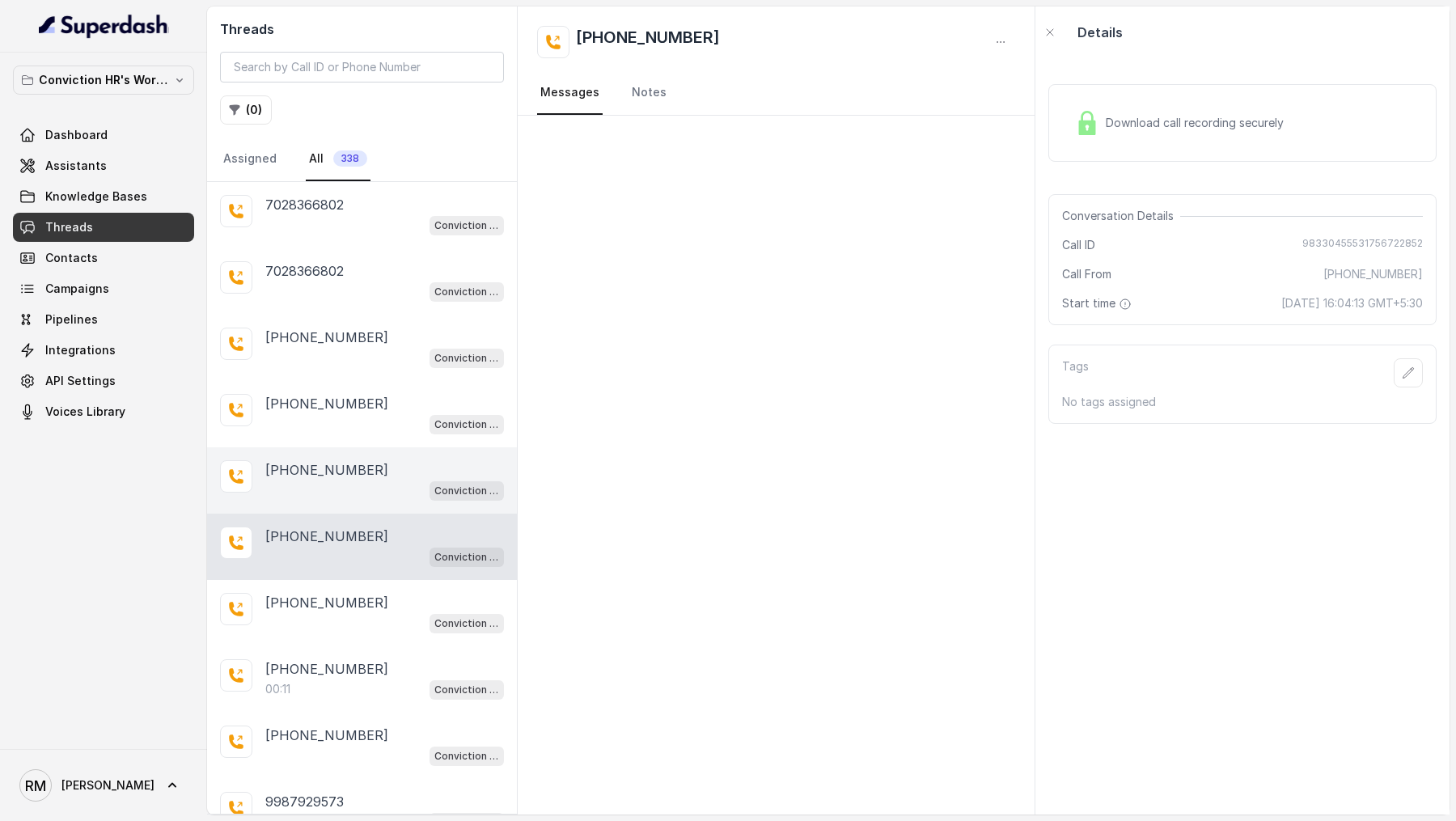
click at [365, 450] on div "[PHONE_NUMBER] Conviction HR Outbound Assistant" at bounding box center [362, 481] width 310 height 66
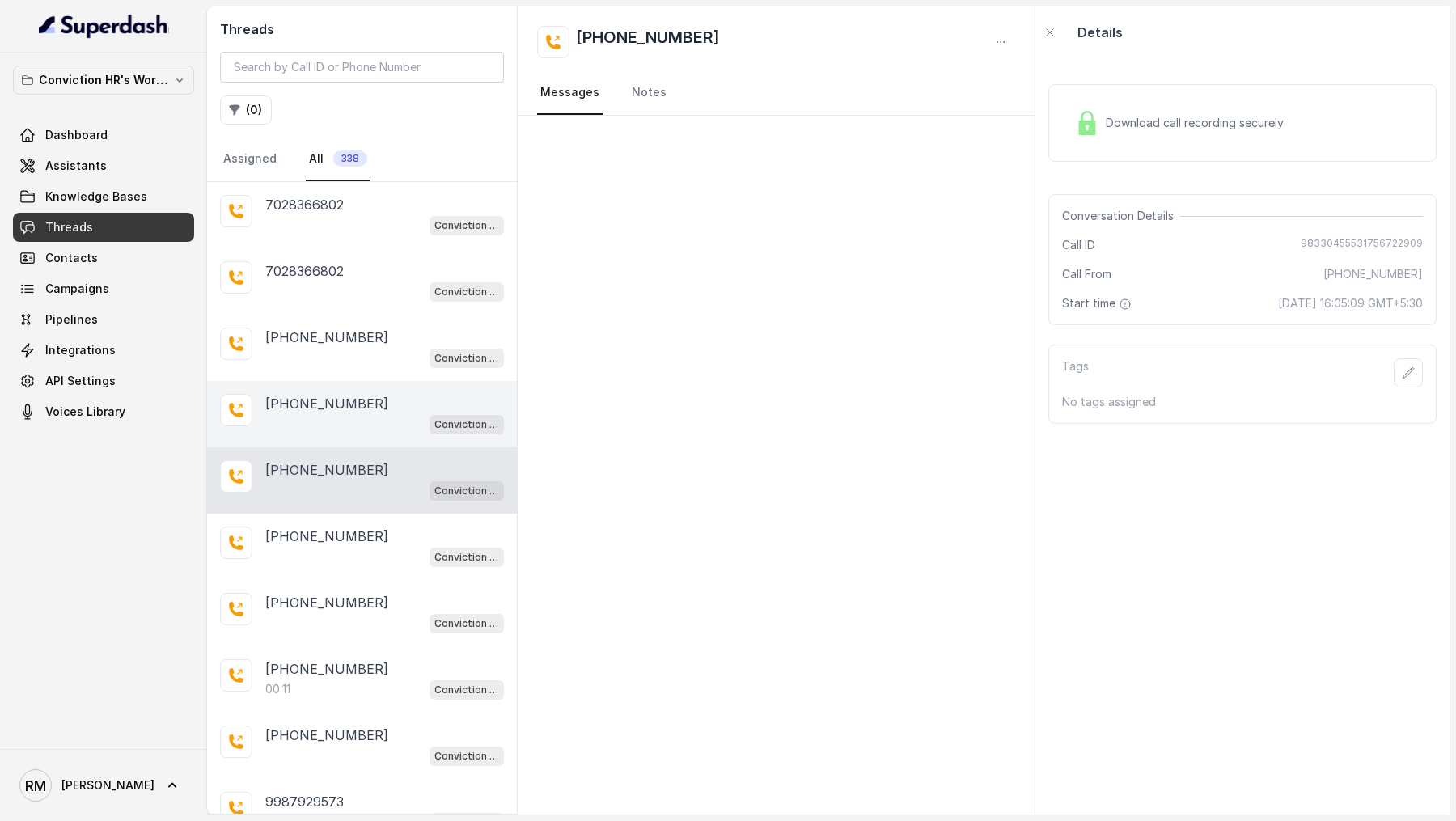
click at [366, 398] on div "[PHONE_NUMBER]" at bounding box center [384, 404] width 239 height 20
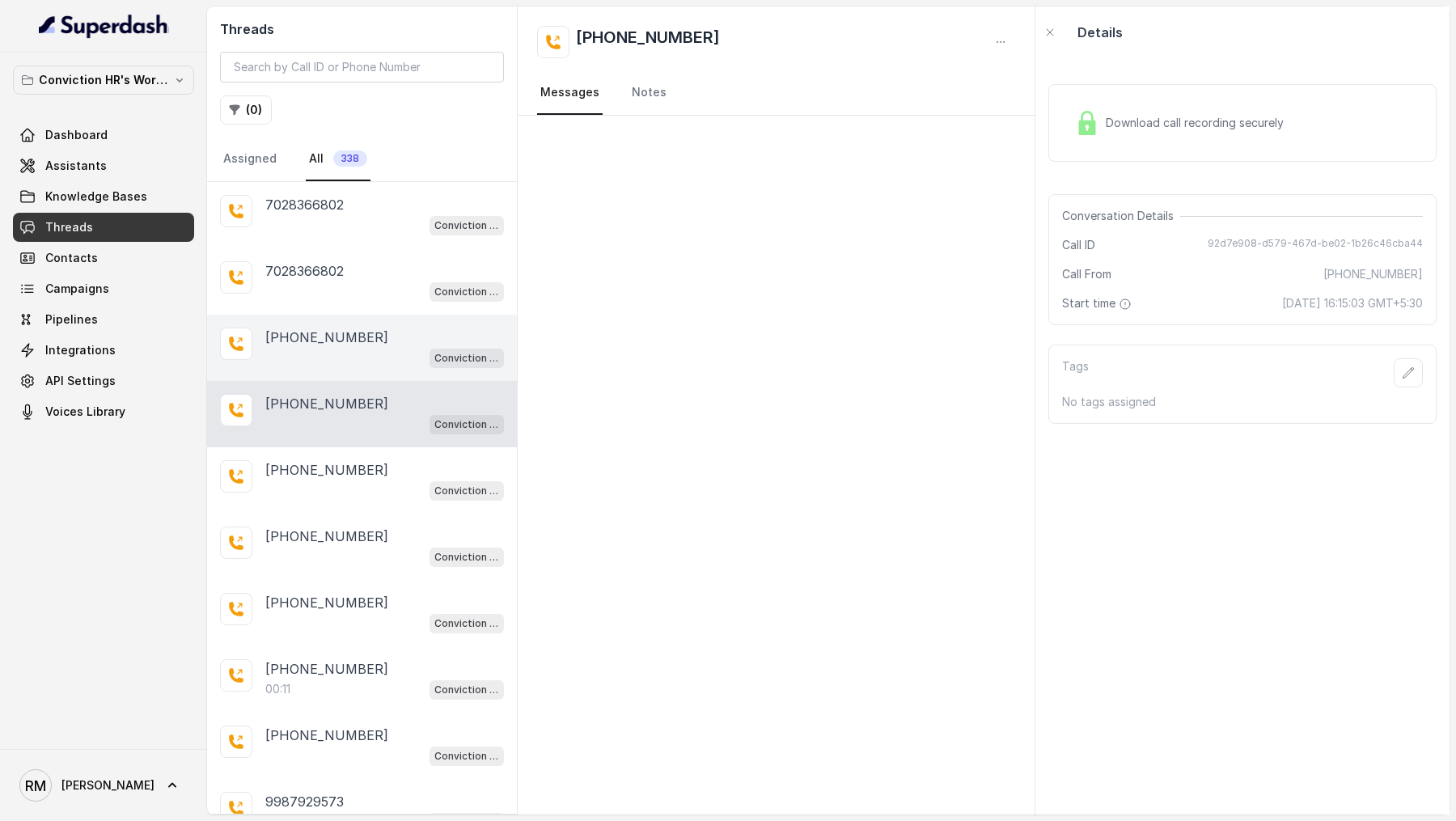
click at [373, 359] on div "Conviction HR Outbound Assistant" at bounding box center [384, 358] width 239 height 21
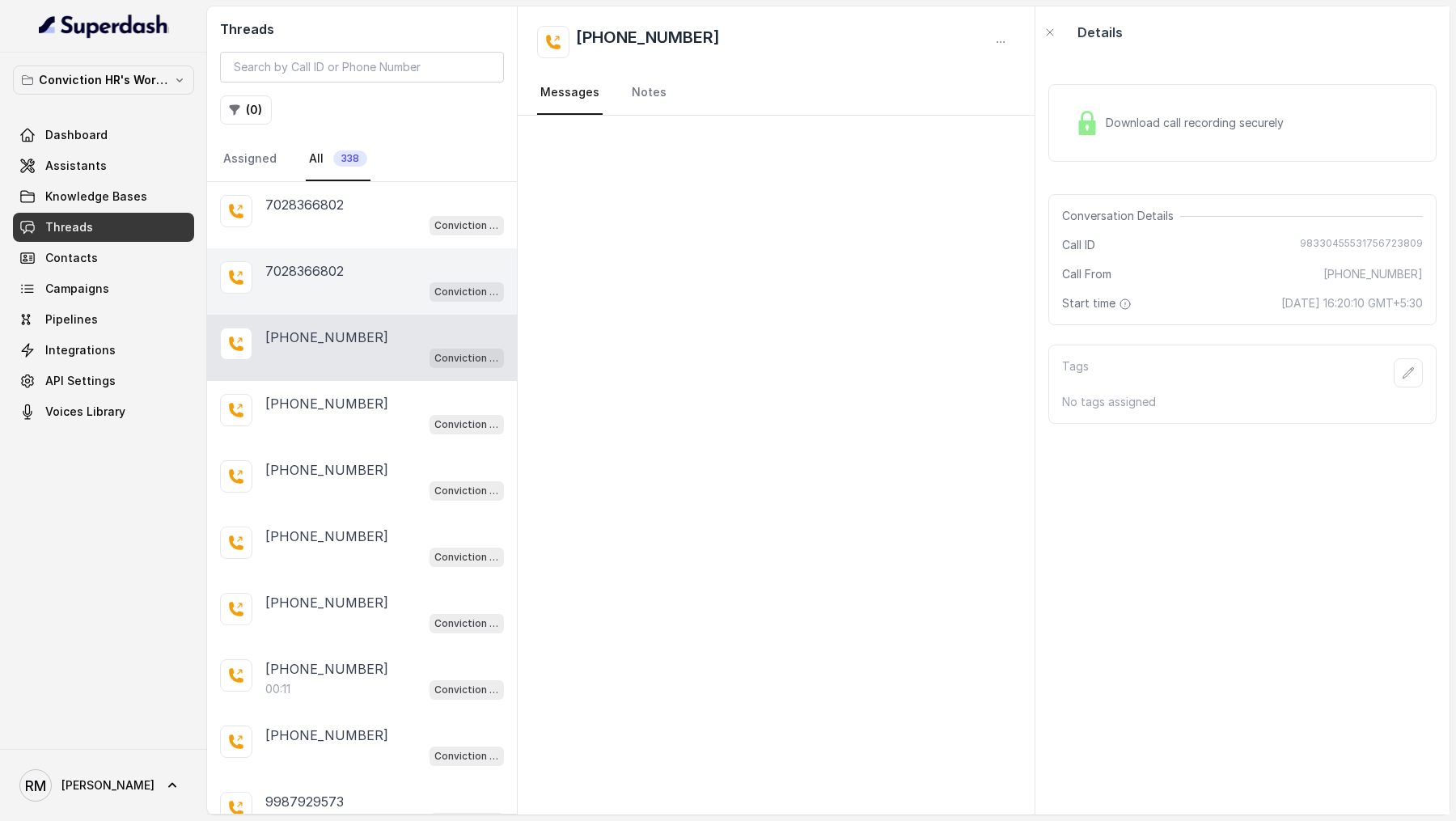
click at [387, 299] on div "7028366802 Conviction HR Outbound Assistant" at bounding box center [362, 282] width 310 height 66
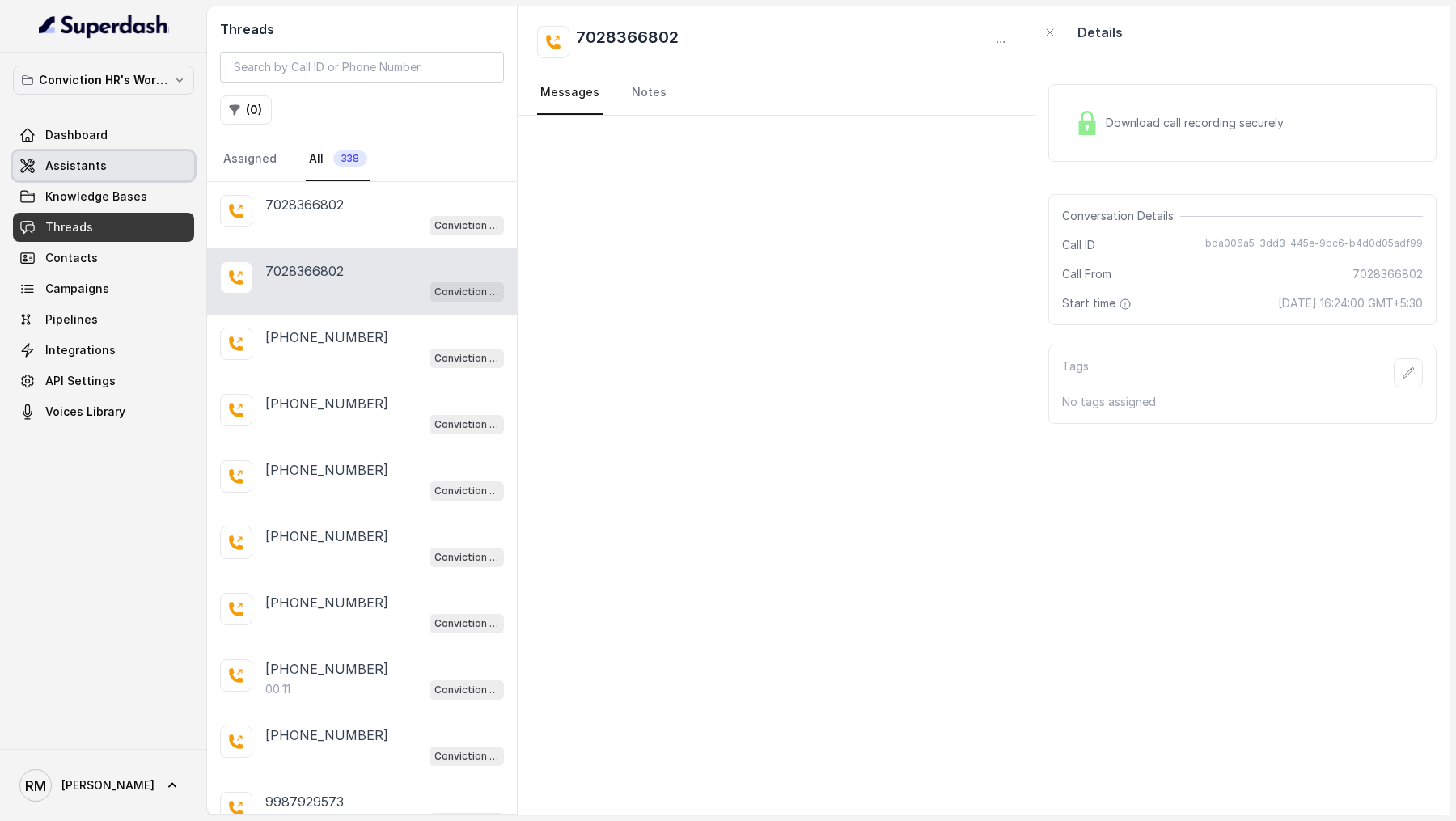
click at [114, 165] on link "Assistants" at bounding box center [103, 166] width 181 height 29
